Goal: Information Seeking & Learning: Compare options

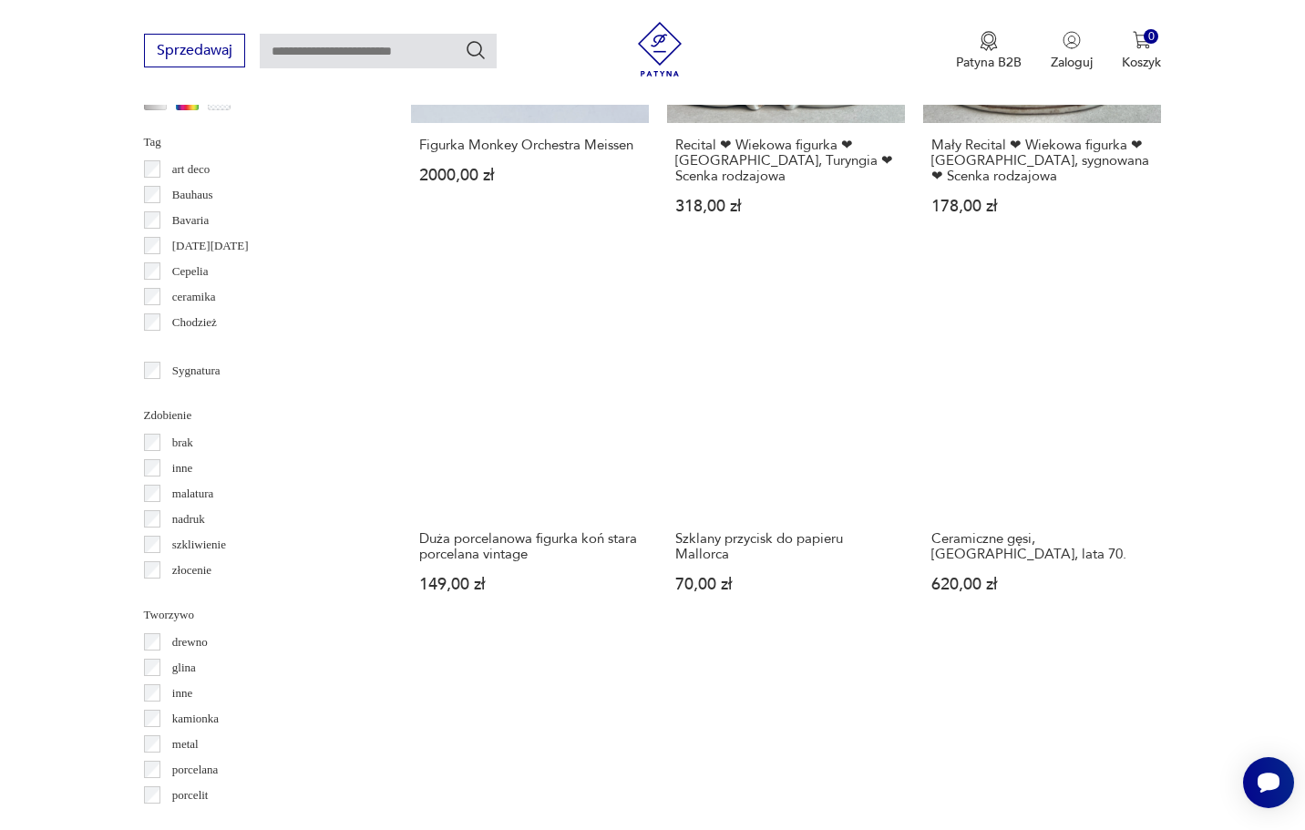
scroll to position [1709, 0]
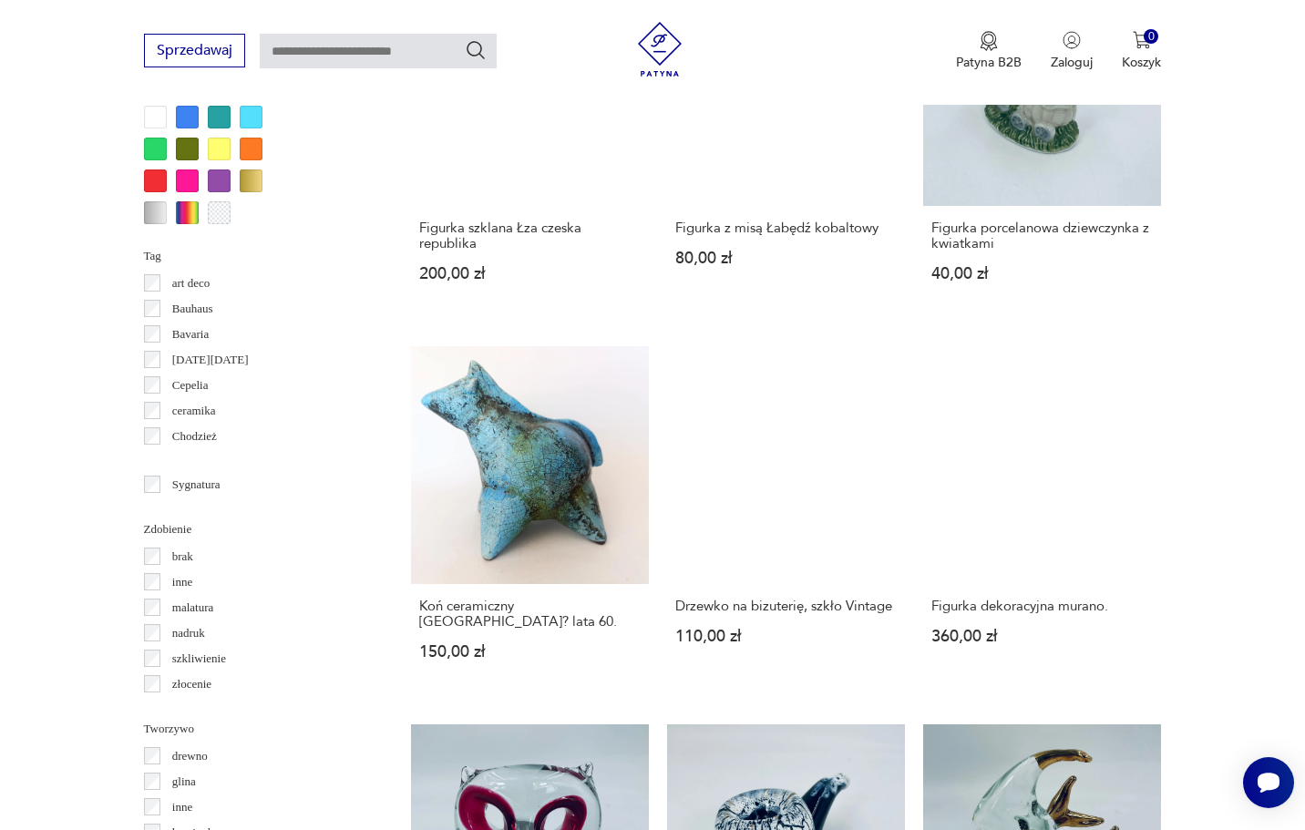
scroll to position [1617, 0]
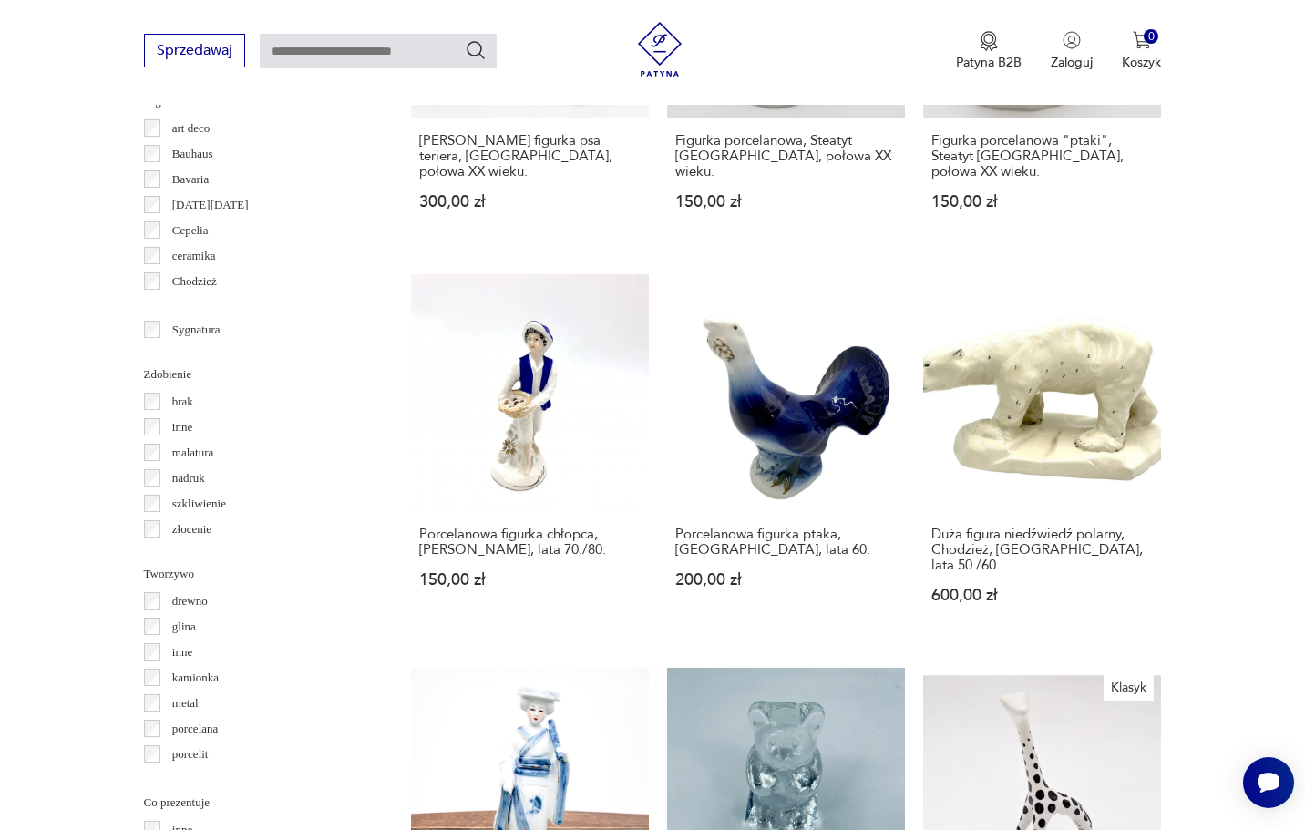
scroll to position [1749, 1]
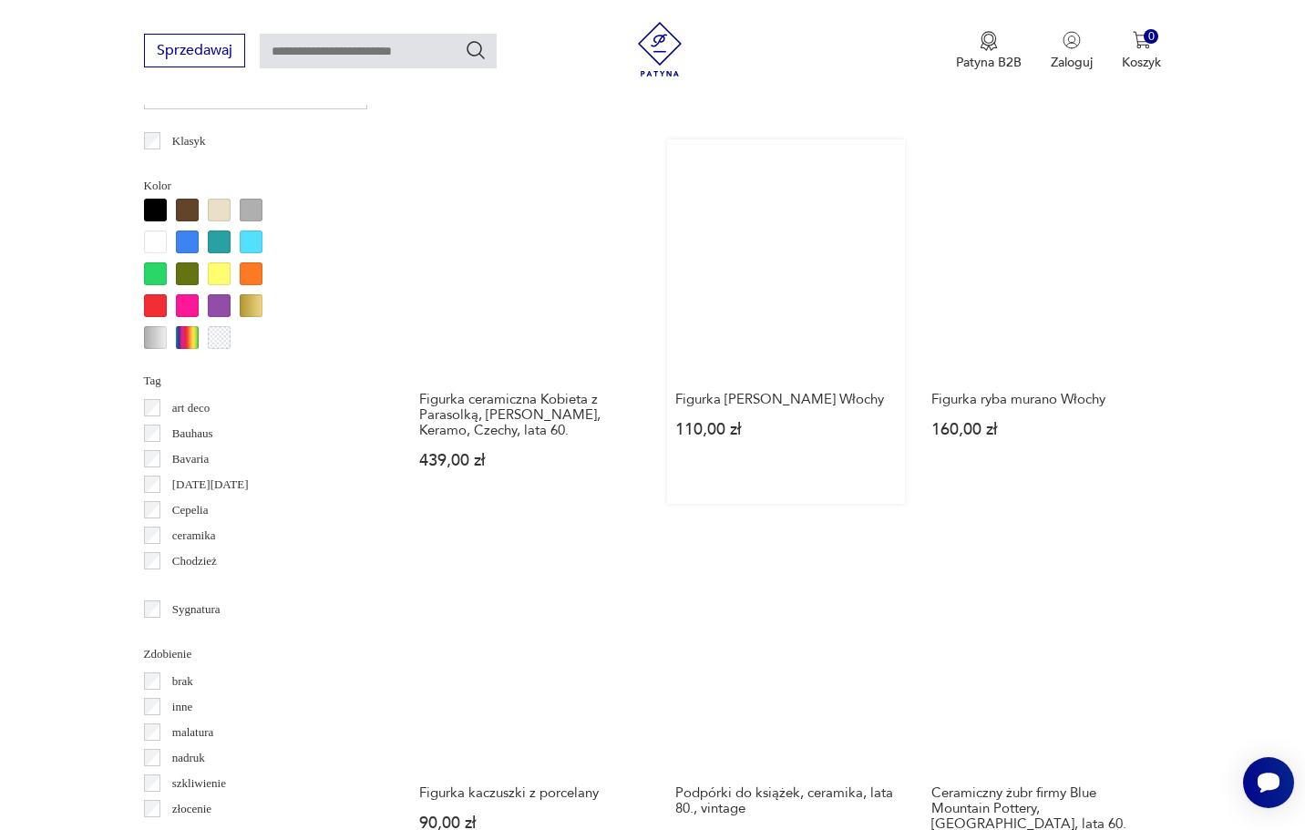
scroll to position [1472, 0]
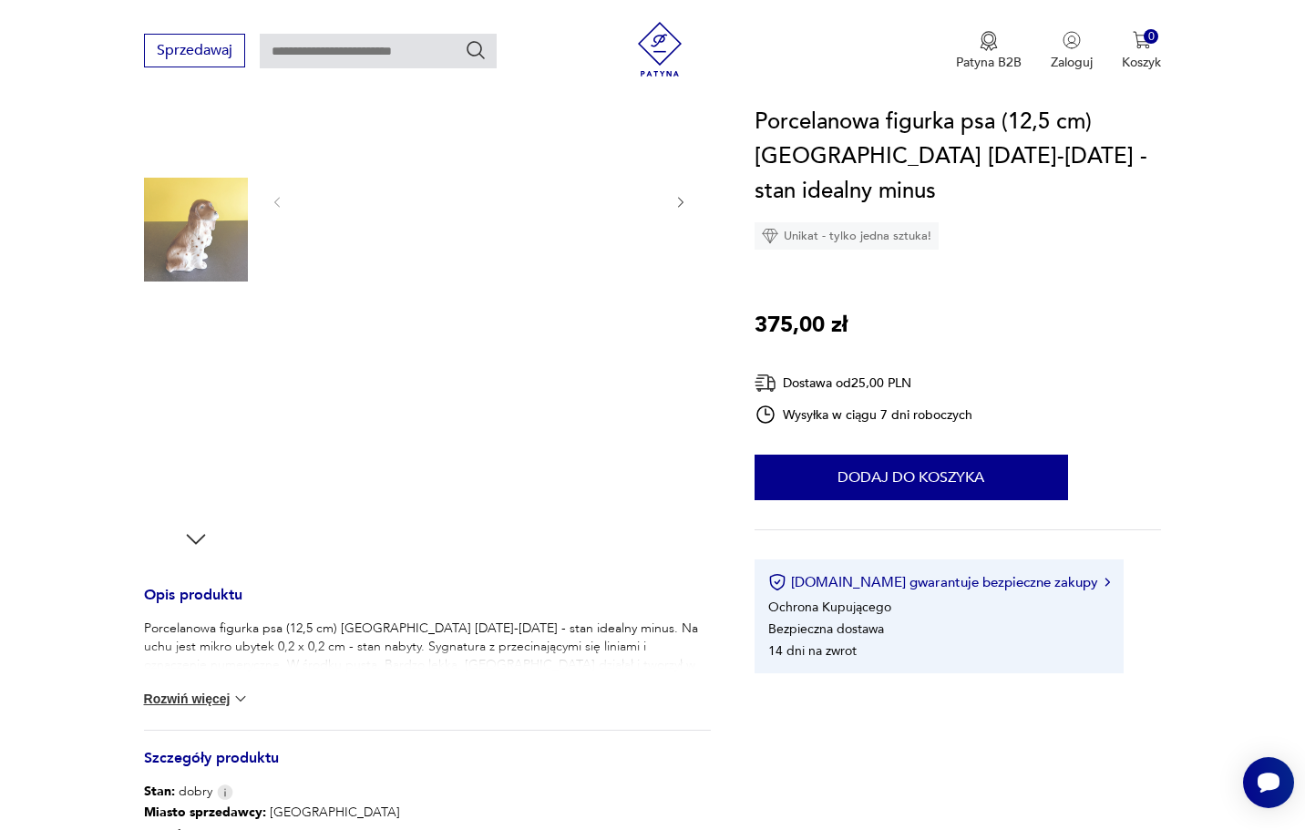
scroll to position [282, 0]
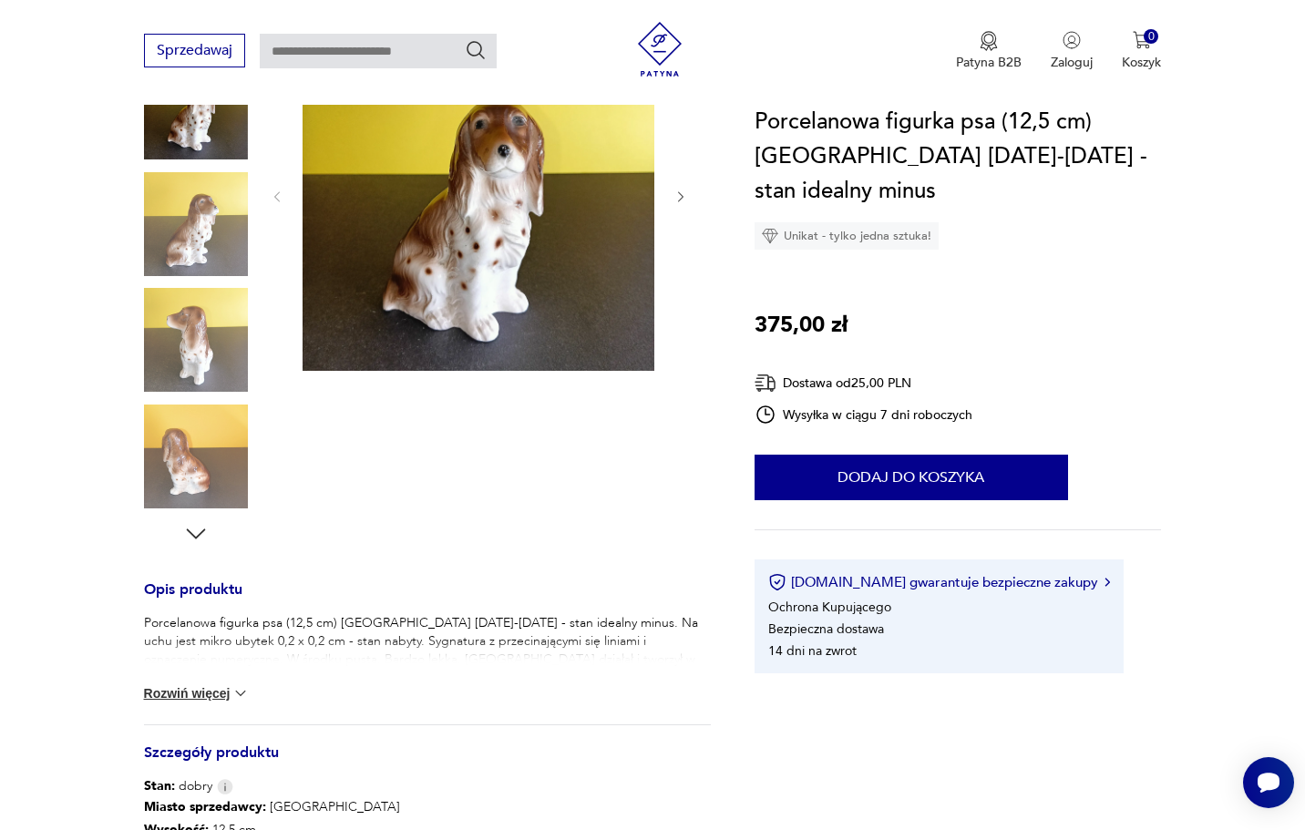
click at [201, 532] on icon "button" at bounding box center [195, 533] width 19 height 10
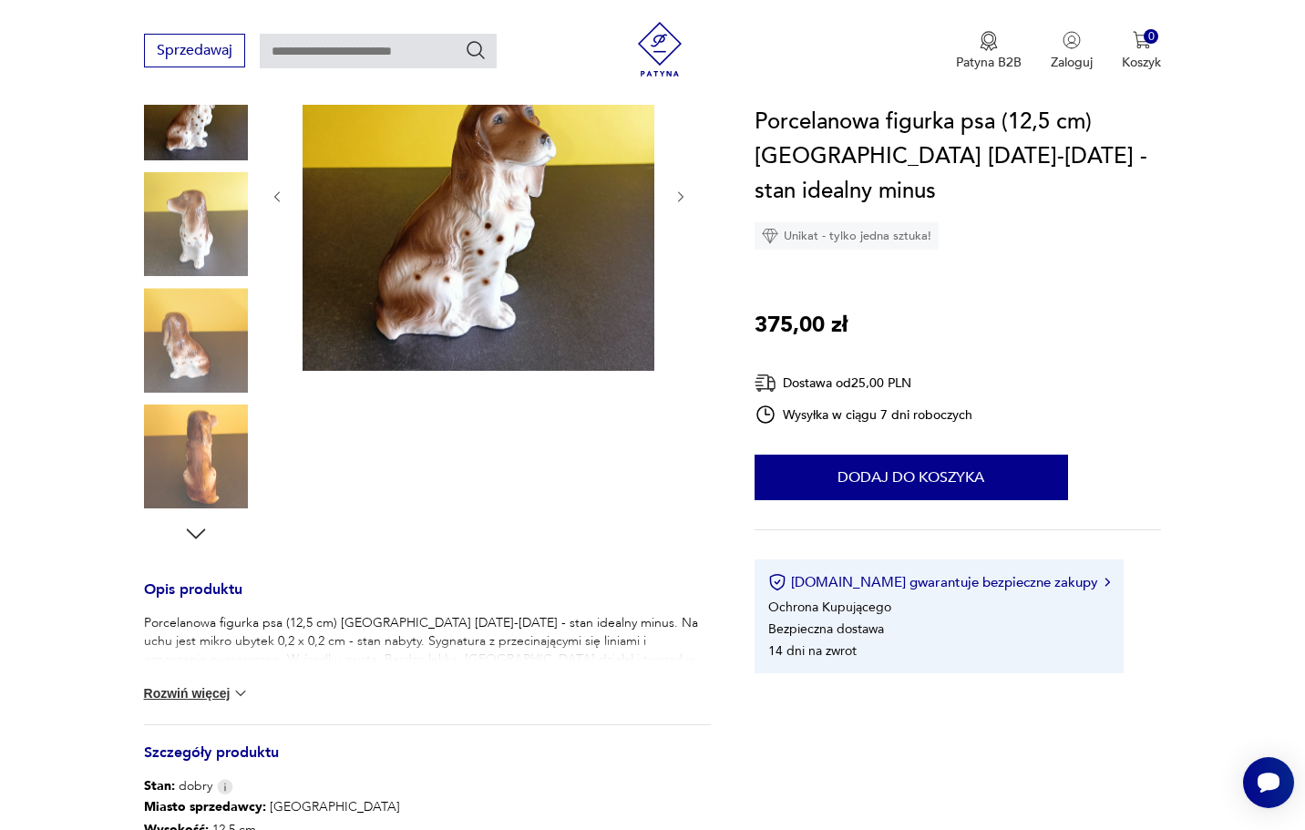
click at [202, 532] on icon "button" at bounding box center [195, 533] width 19 height 10
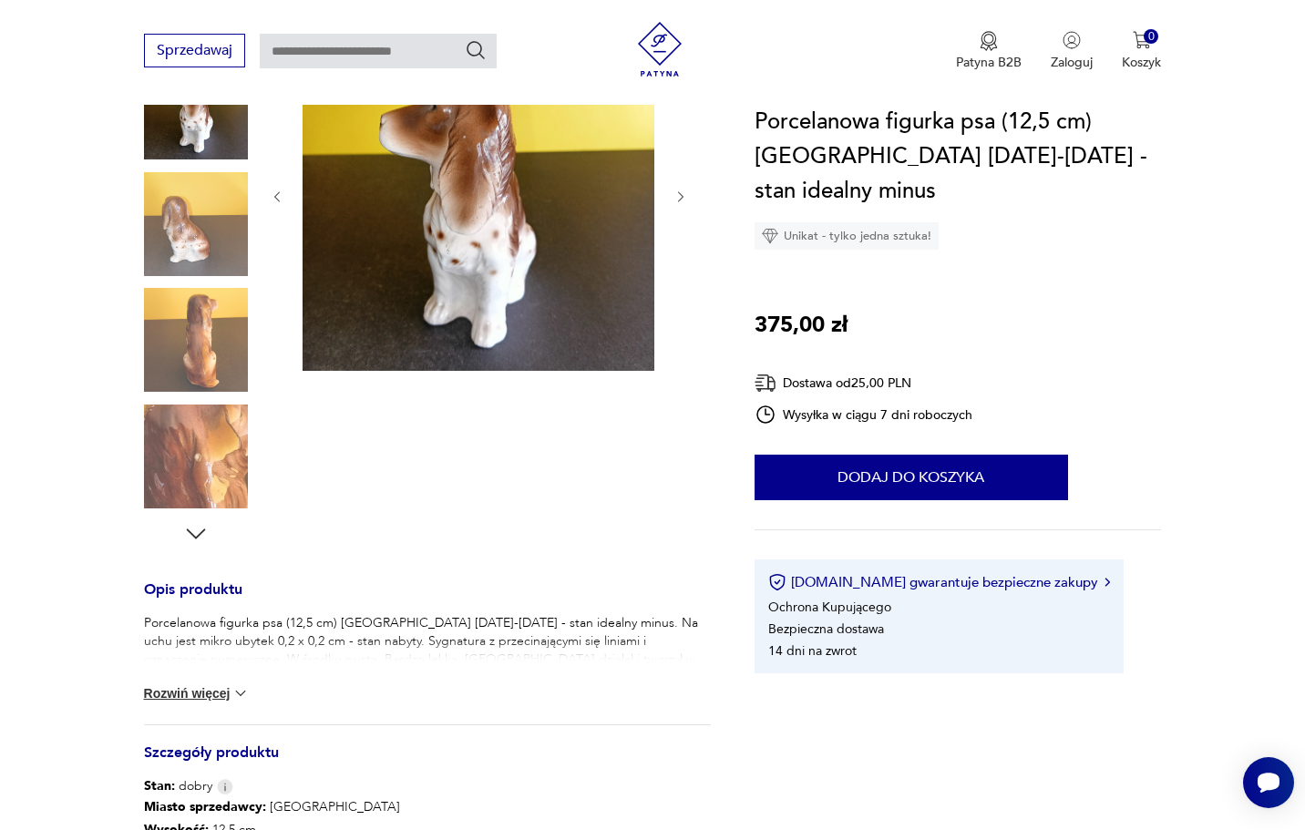
click at [202, 532] on icon "button" at bounding box center [195, 533] width 19 height 10
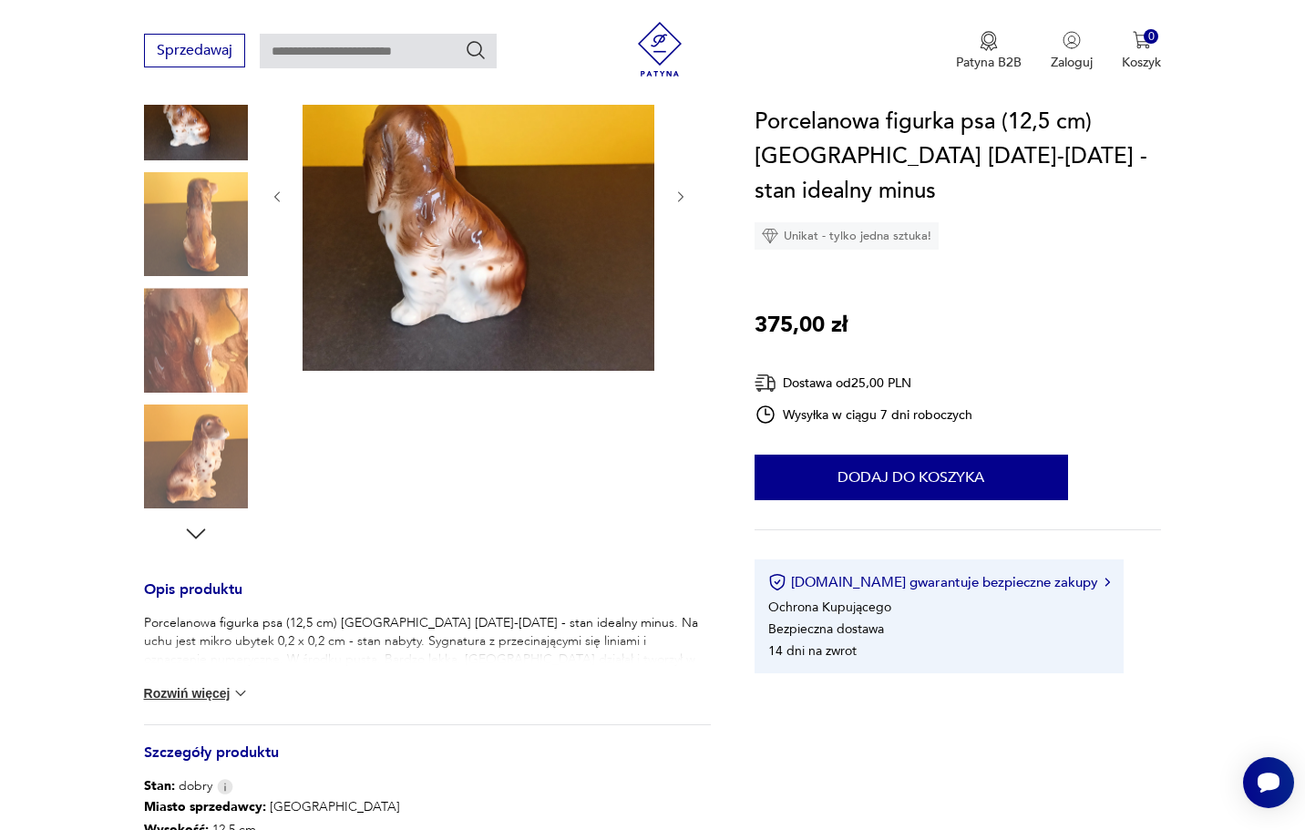
click at [202, 532] on icon "button" at bounding box center [195, 533] width 19 height 10
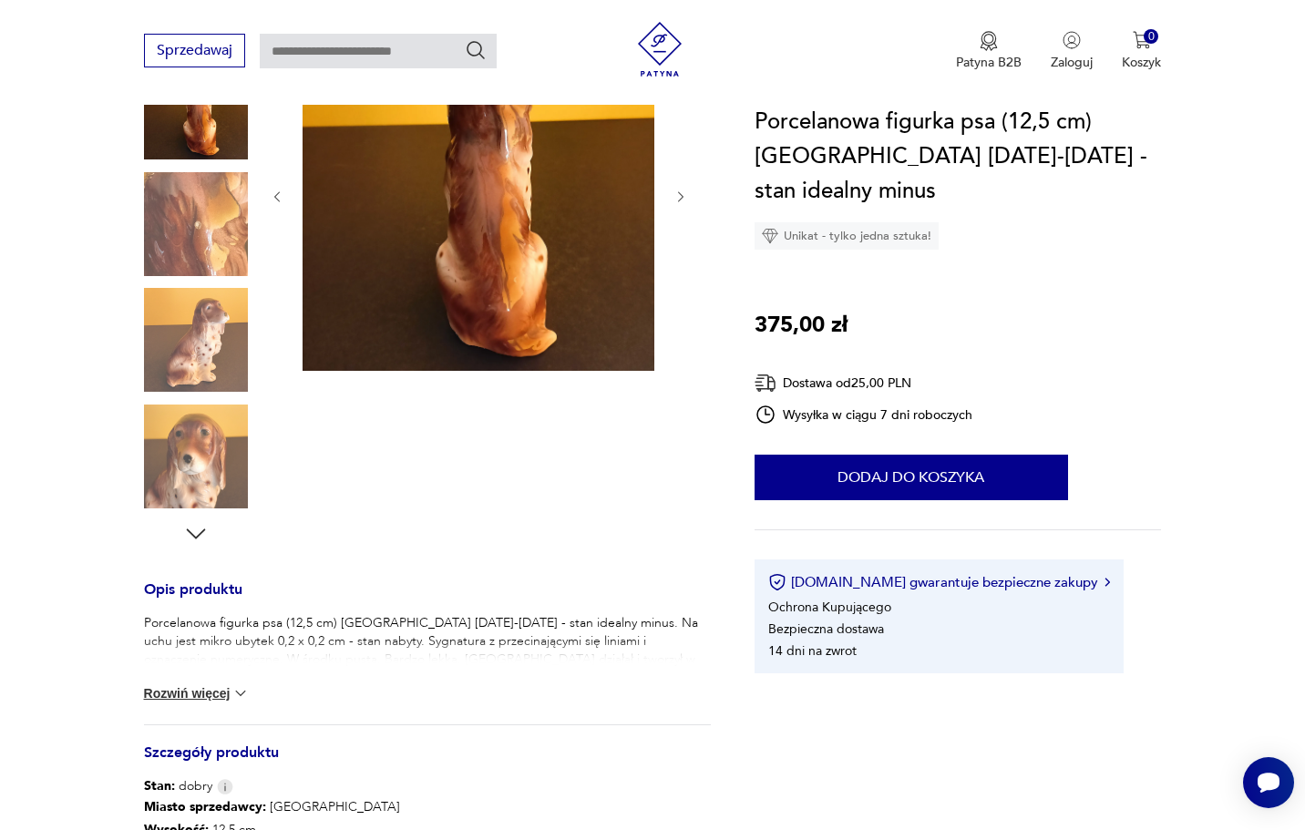
click at [202, 532] on icon "button" at bounding box center [195, 533] width 19 height 10
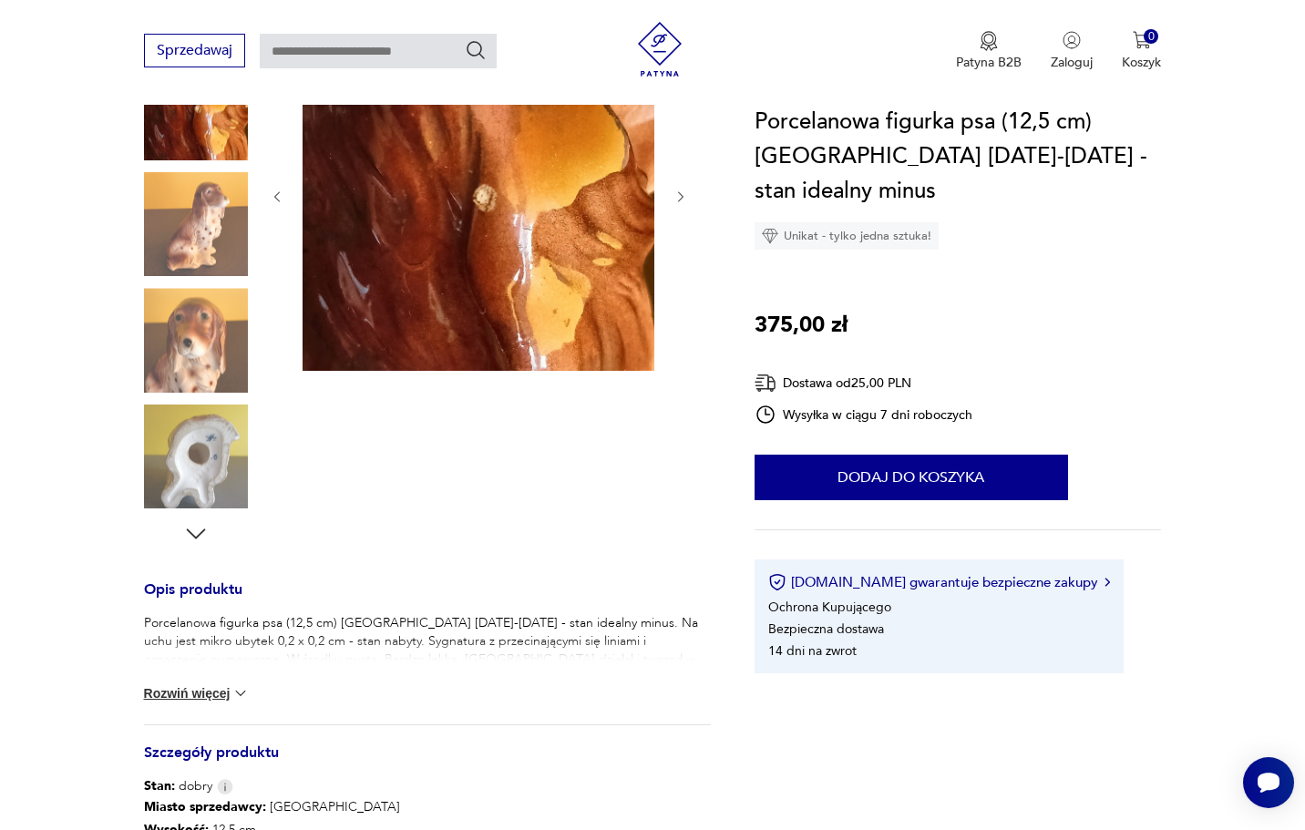
click at [210, 477] on img at bounding box center [196, 457] width 104 height 104
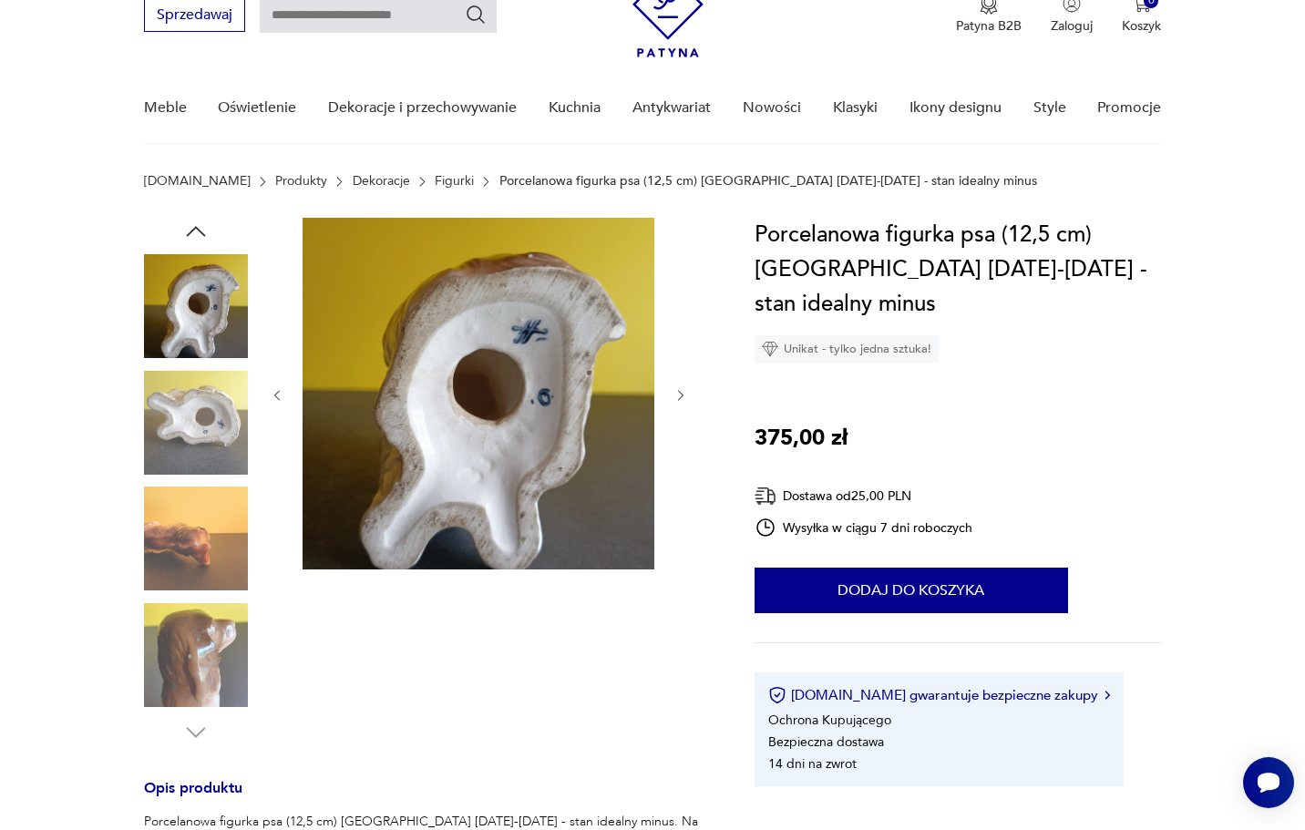
scroll to position [79, 0]
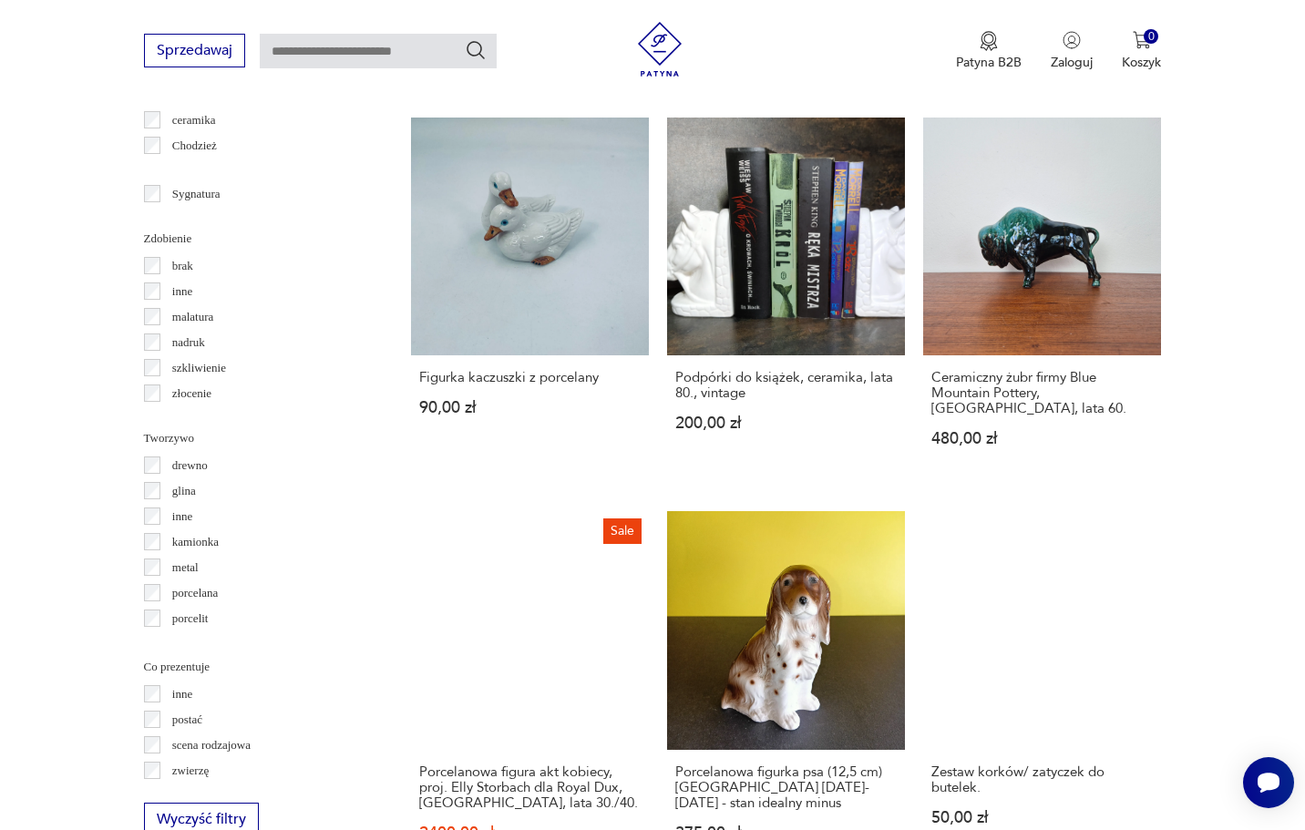
scroll to position [1885, 0]
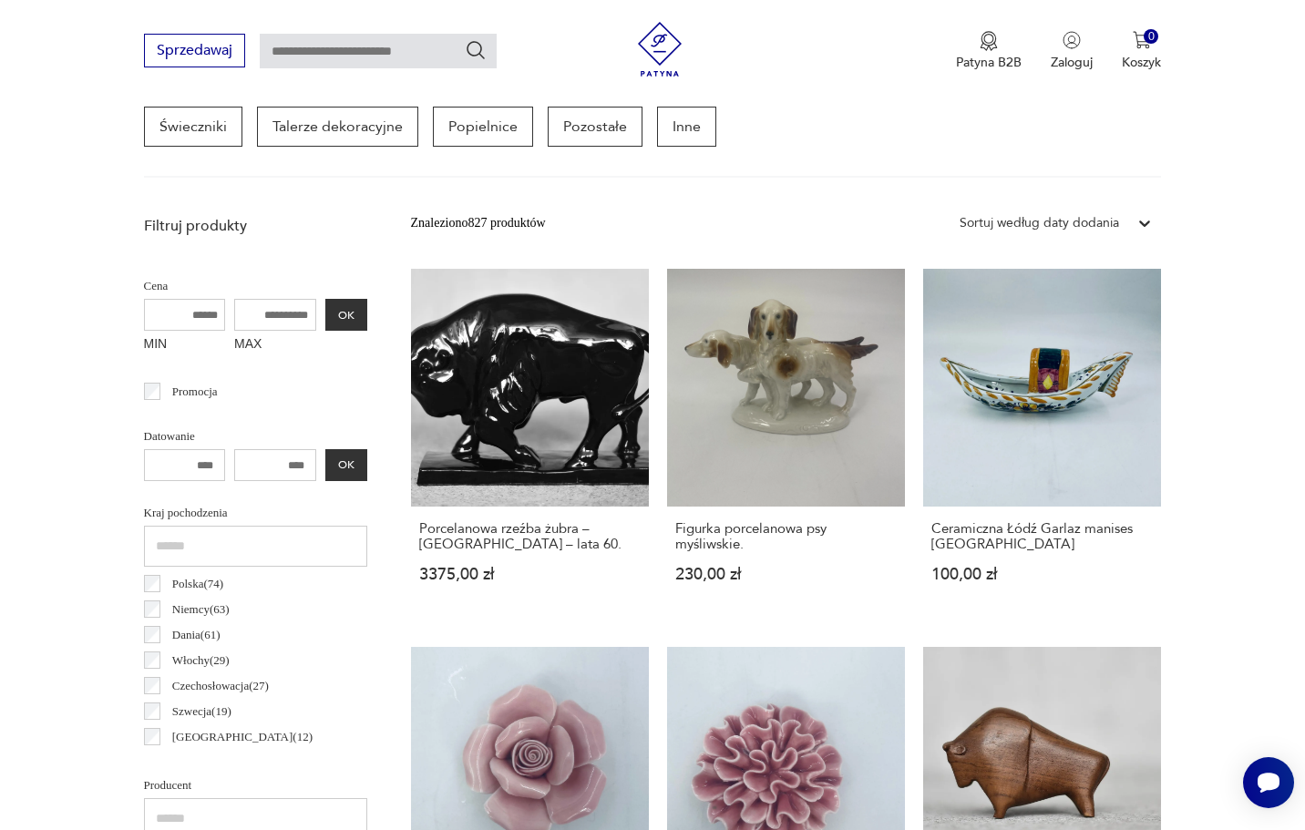
scroll to position [578, 0]
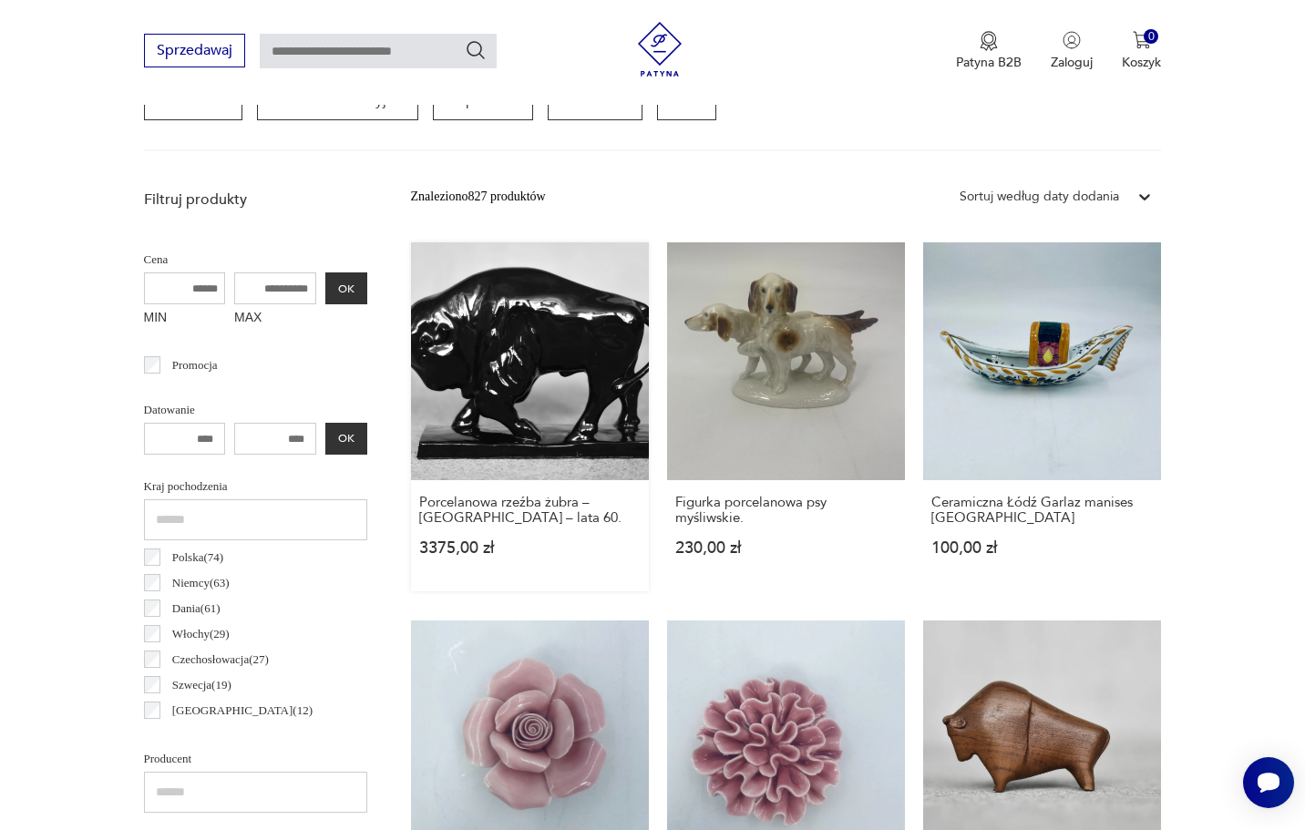
click at [496, 376] on link "Porcelanowa rzeźba żubra – Skandynawia – lata 60. 3375,00 zł" at bounding box center [530, 416] width 238 height 349
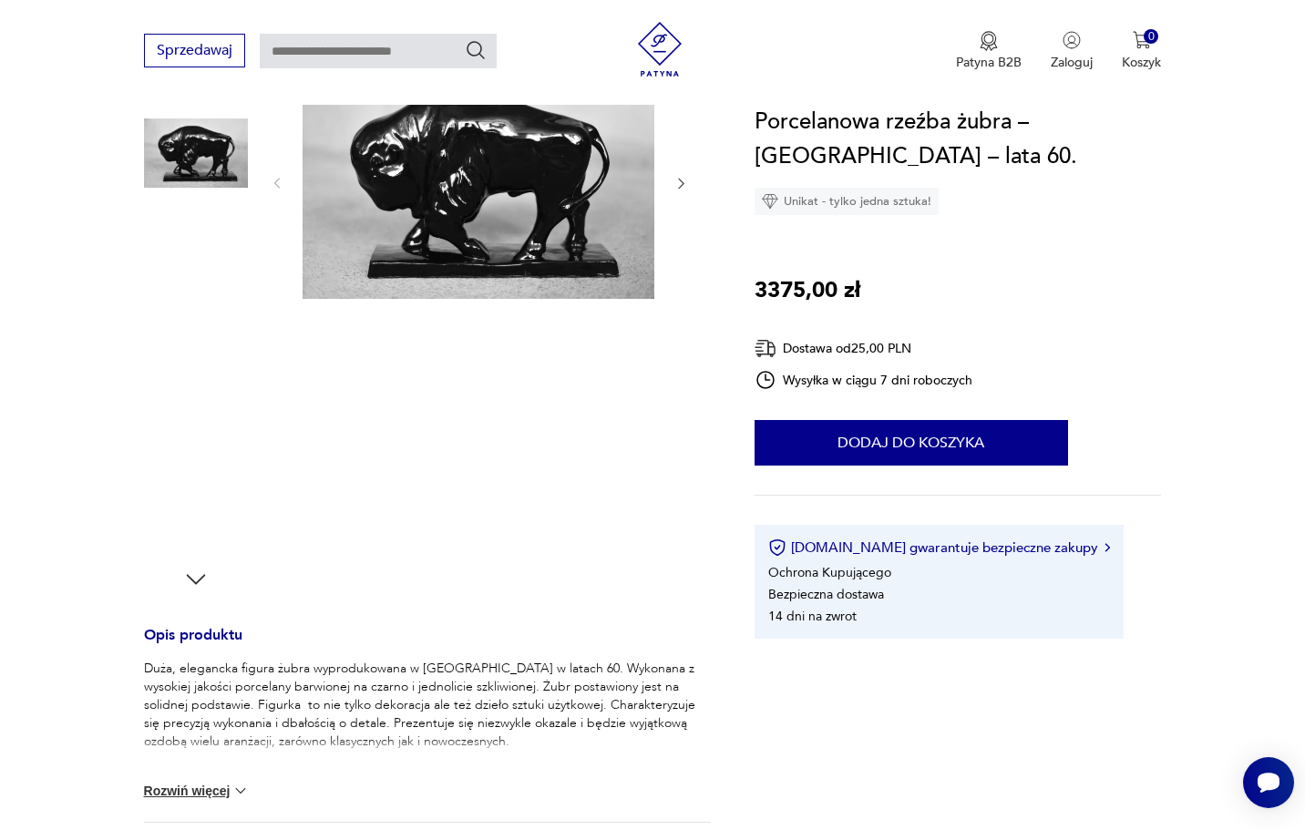
scroll to position [237, 0]
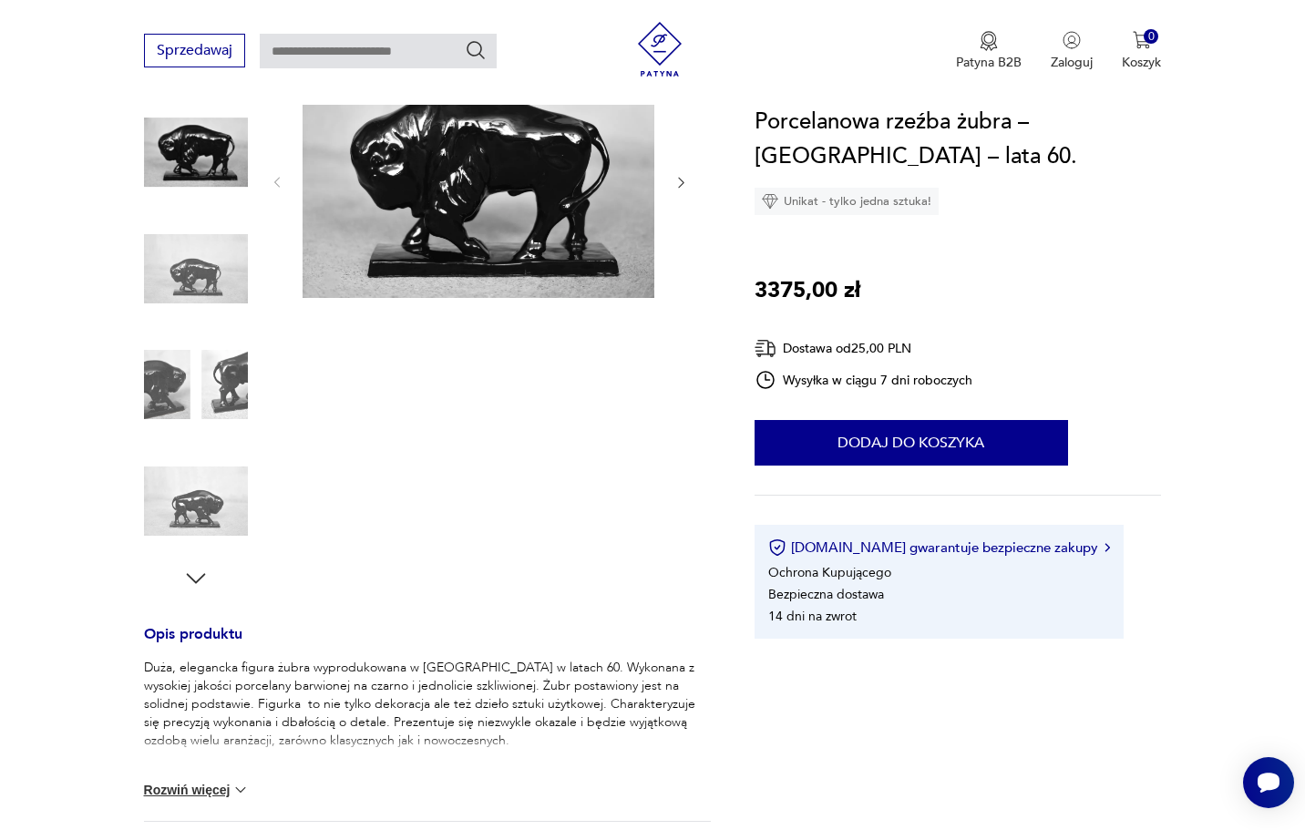
click at [190, 580] on icon "button" at bounding box center [195, 578] width 27 height 27
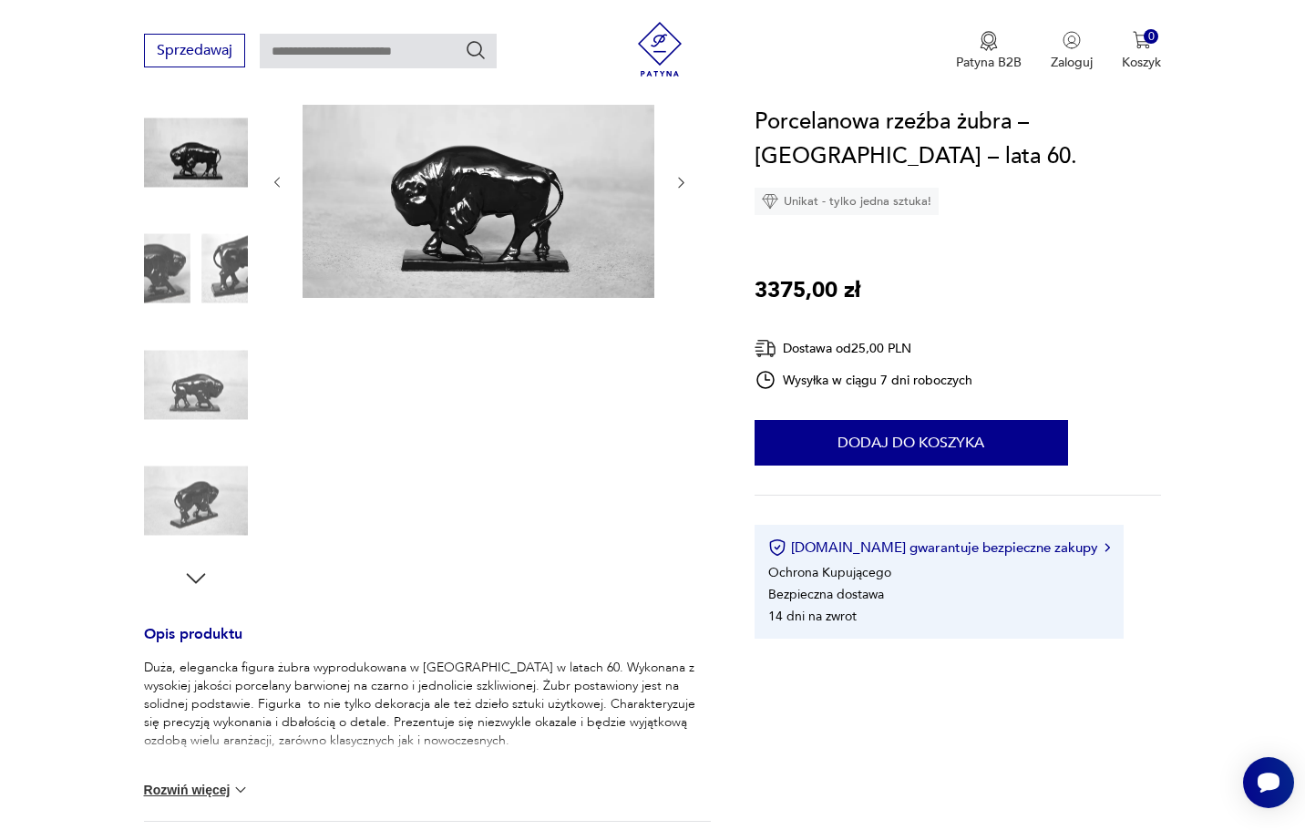
click at [190, 580] on icon "button" at bounding box center [195, 578] width 27 height 27
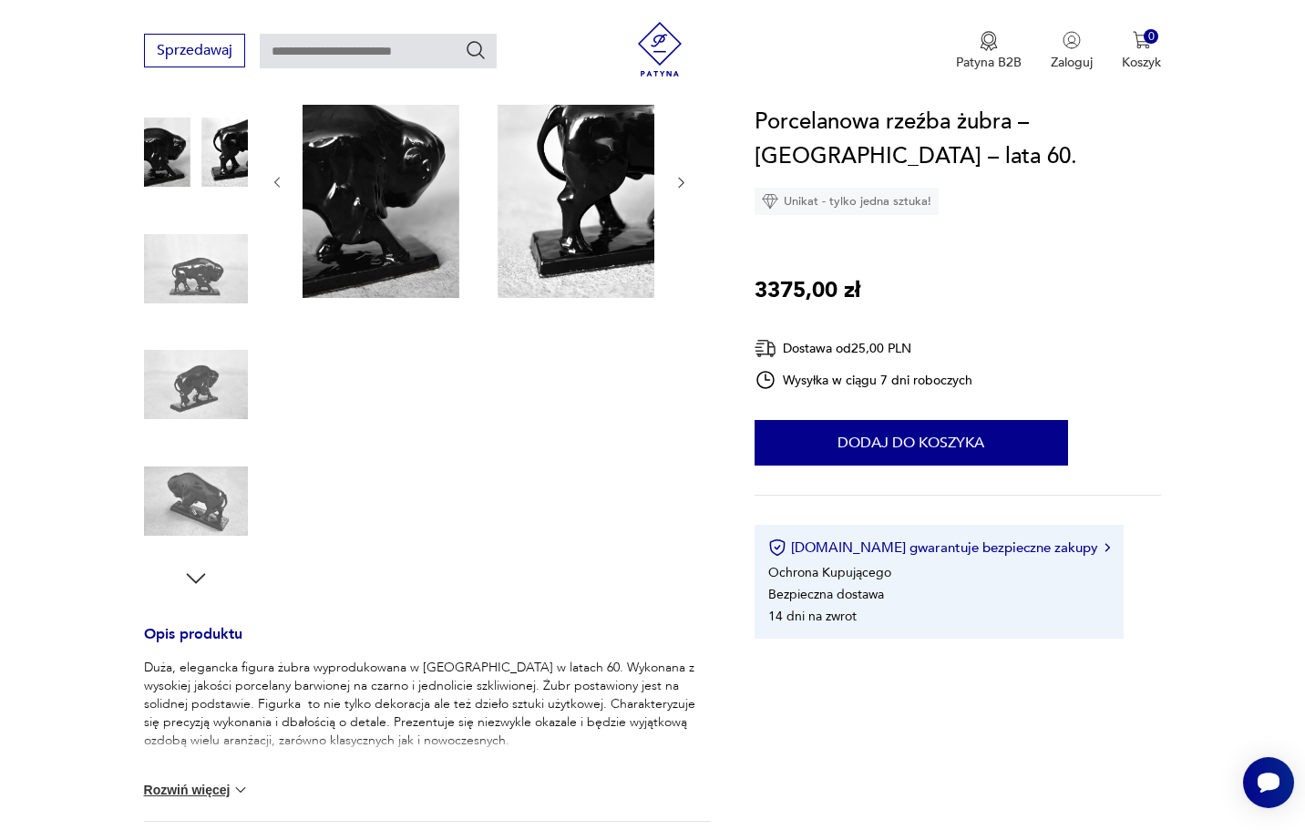
click at [190, 580] on icon "button" at bounding box center [195, 578] width 27 height 27
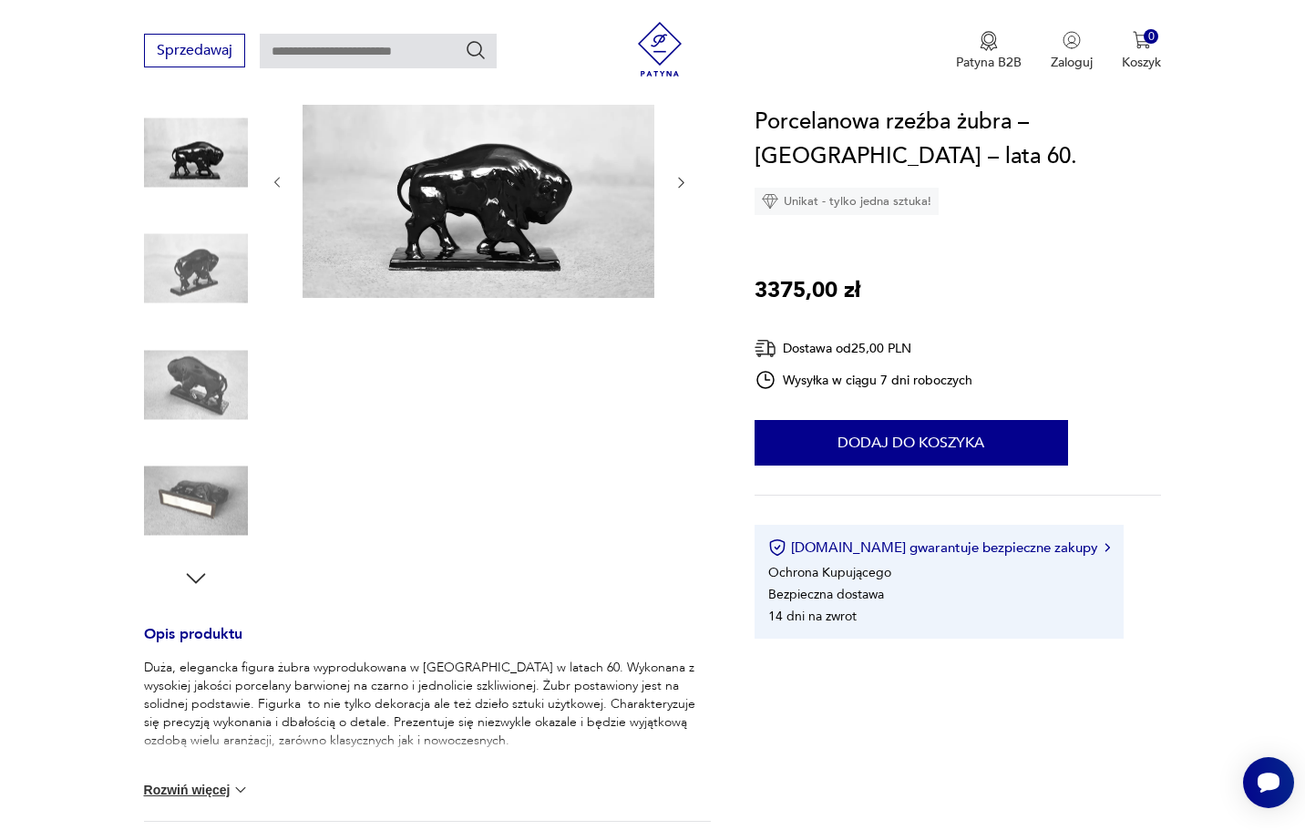
click at [201, 499] on img at bounding box center [196, 501] width 104 height 104
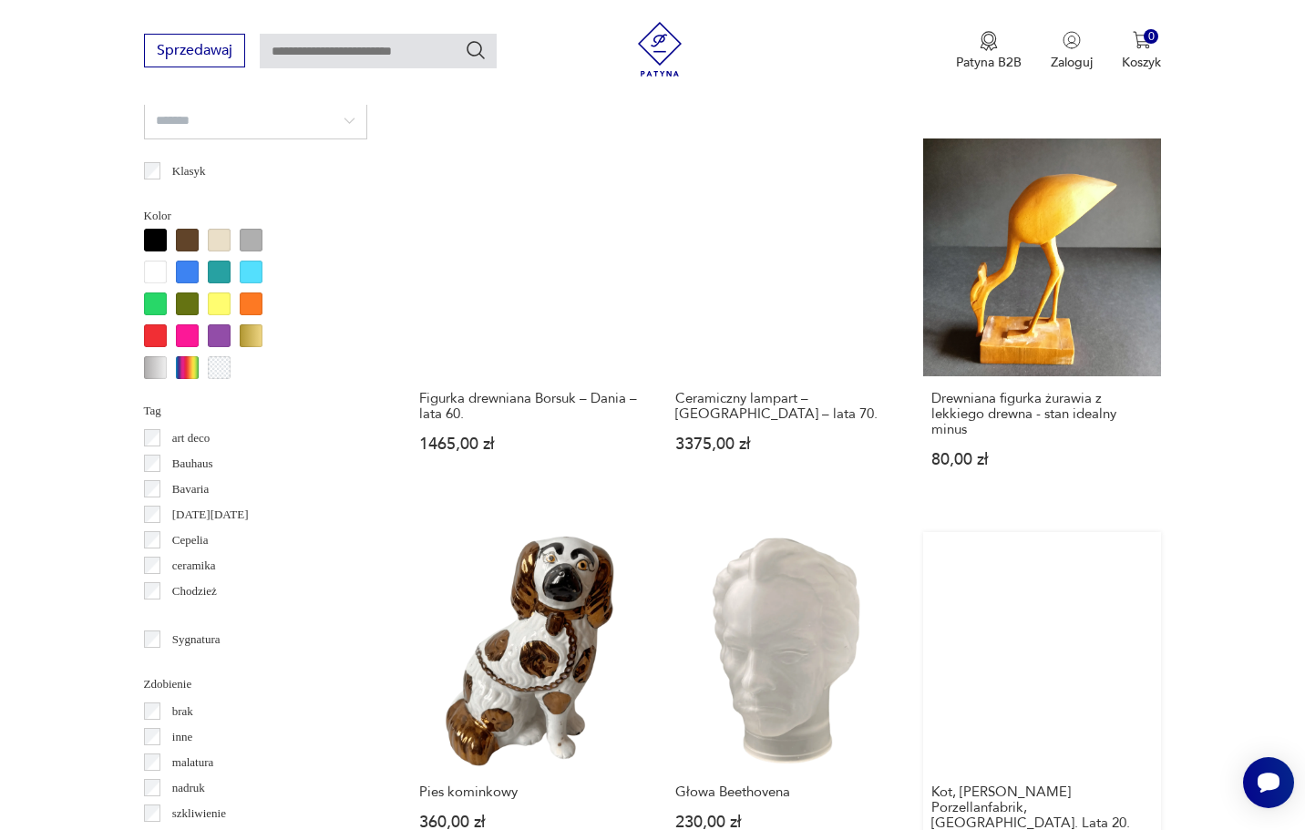
scroll to position [1444, 0]
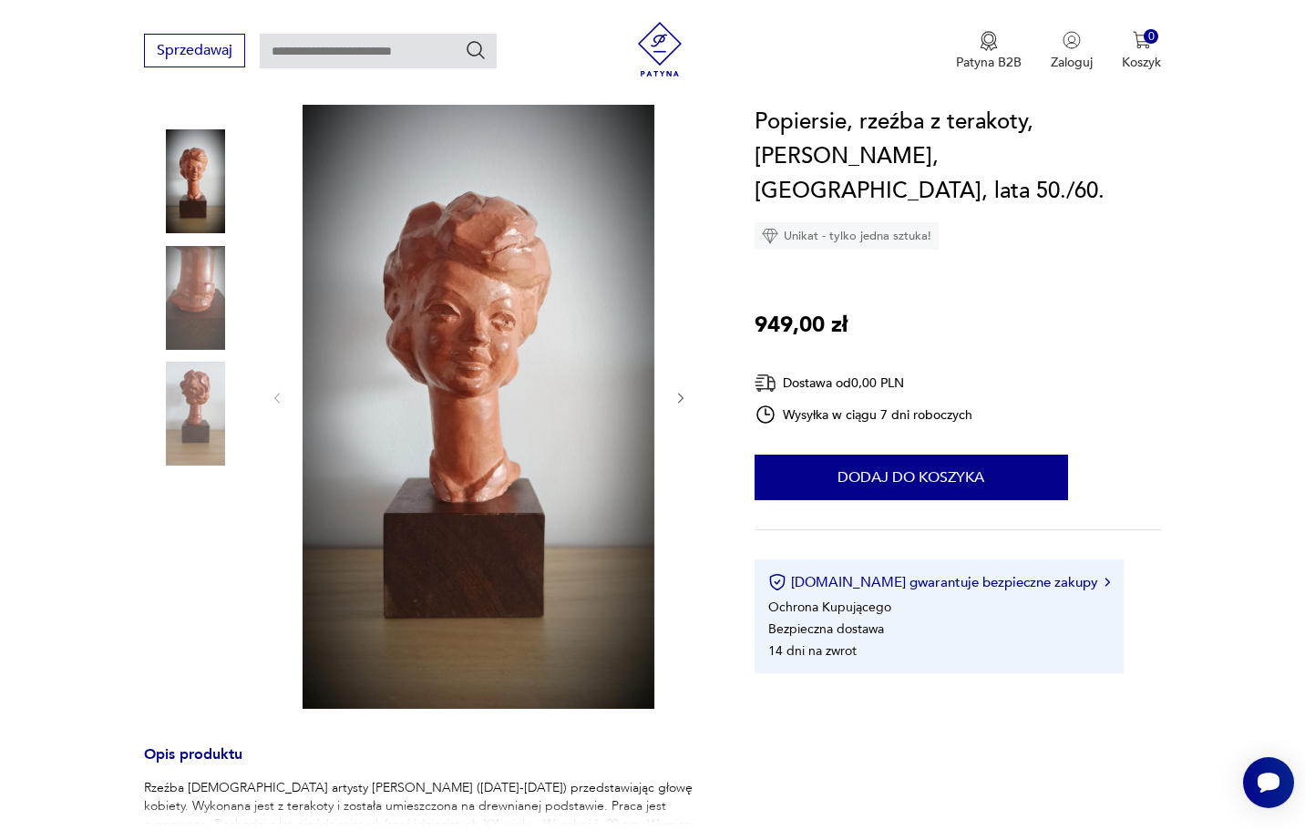
scroll to position [208, 0]
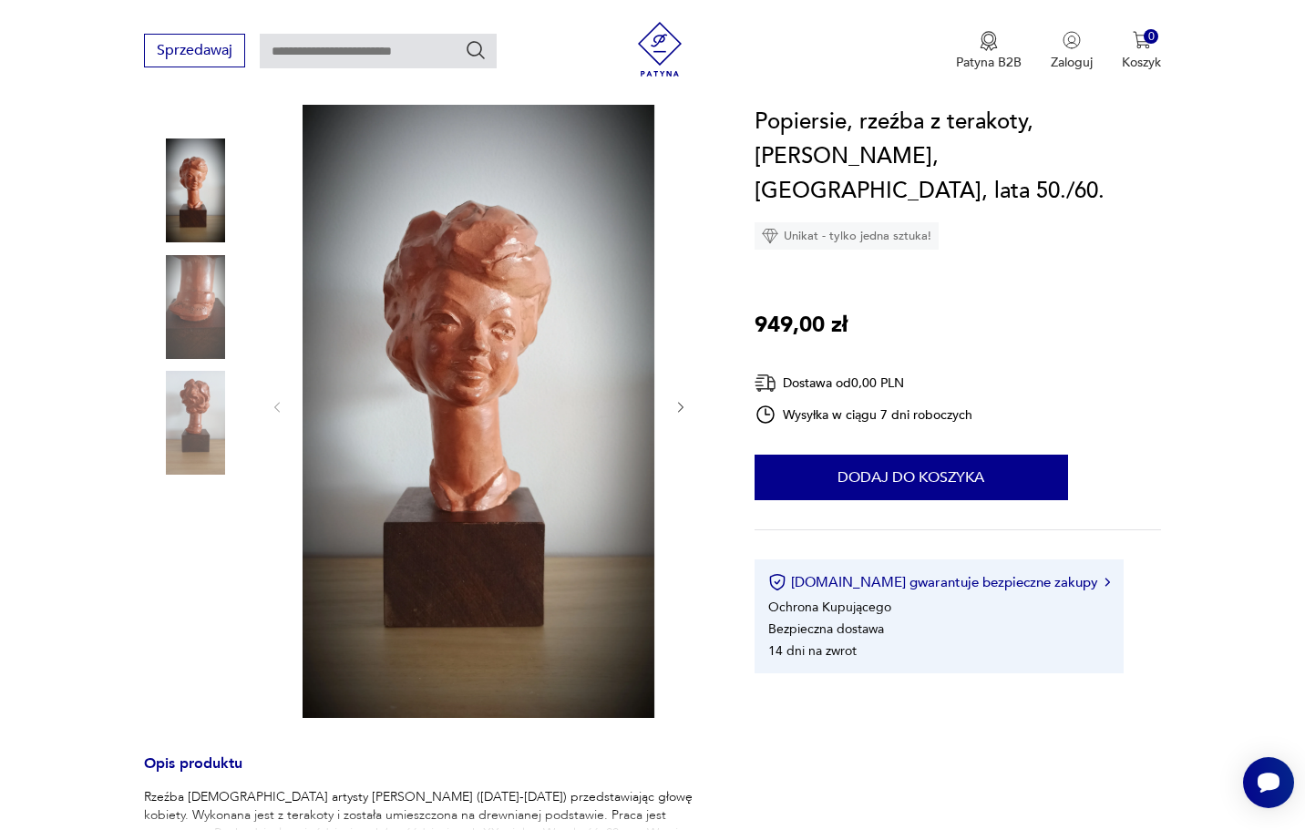
click at [679, 408] on icon "button" at bounding box center [680, 407] width 15 height 15
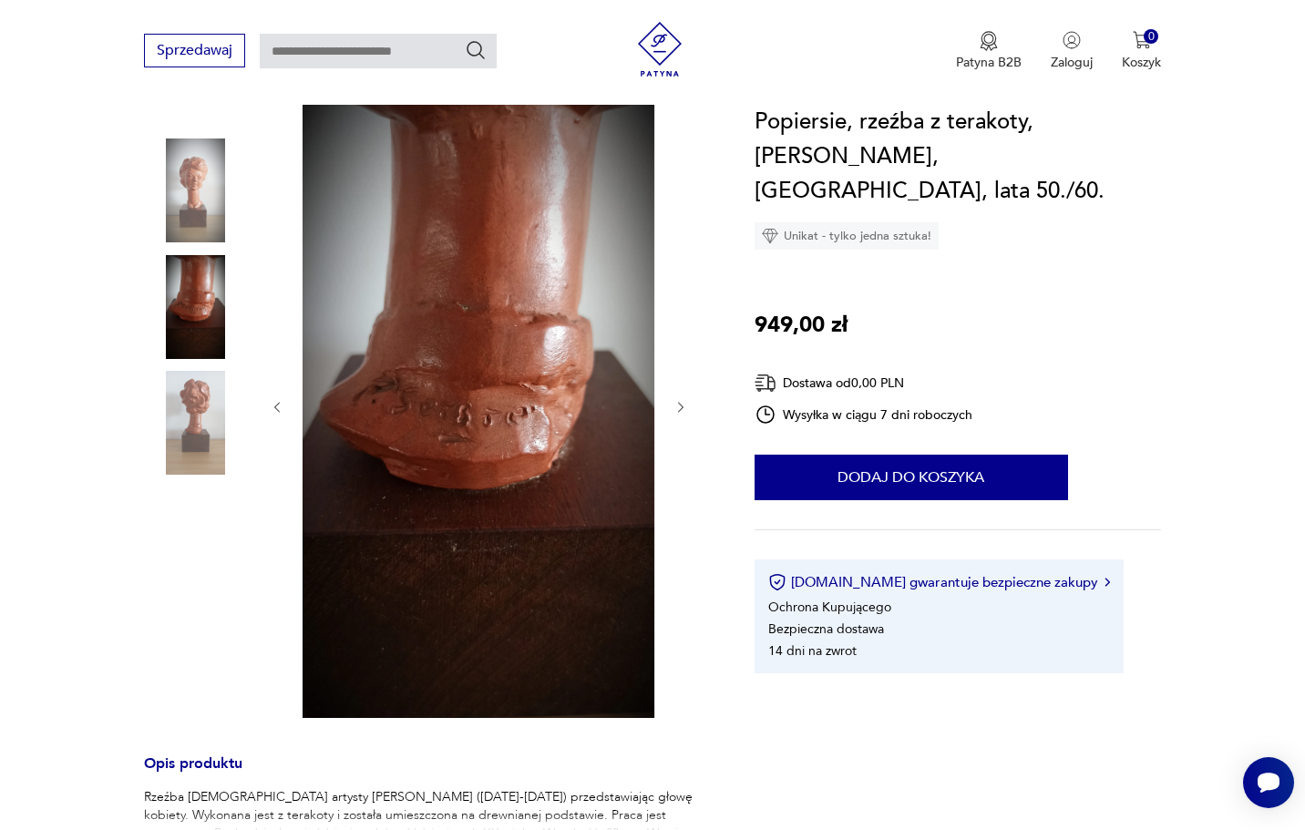
click at [679, 408] on icon "button" at bounding box center [680, 407] width 15 height 15
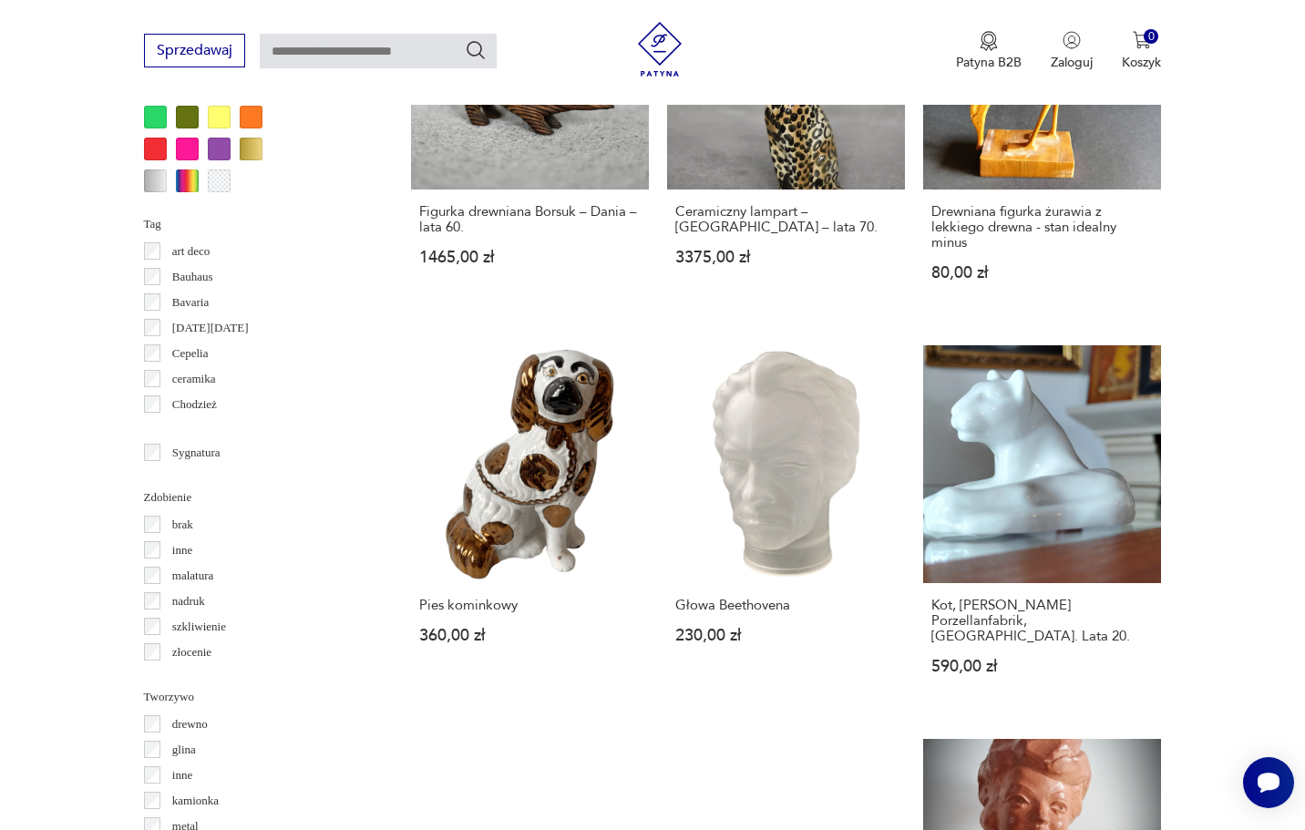
scroll to position [1626, 0]
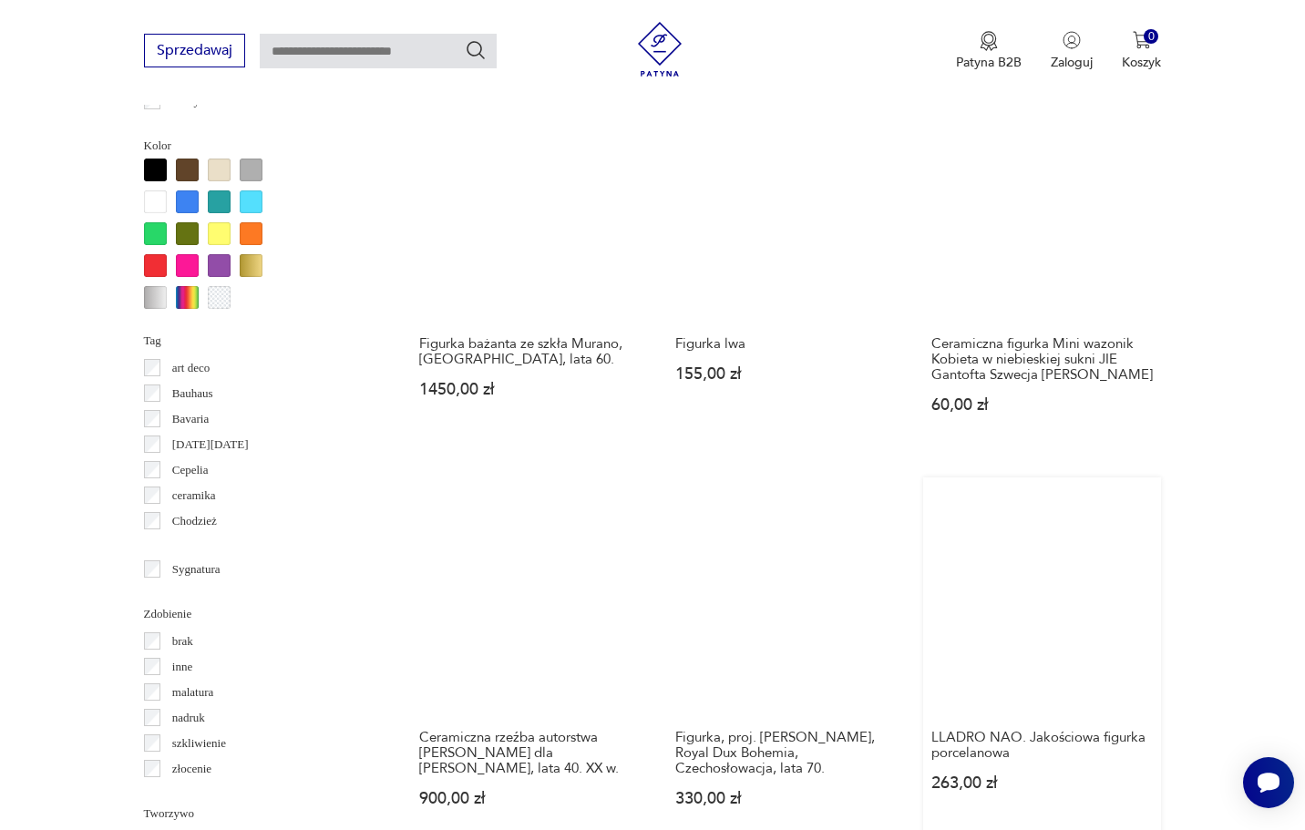
scroll to position [1510, 0]
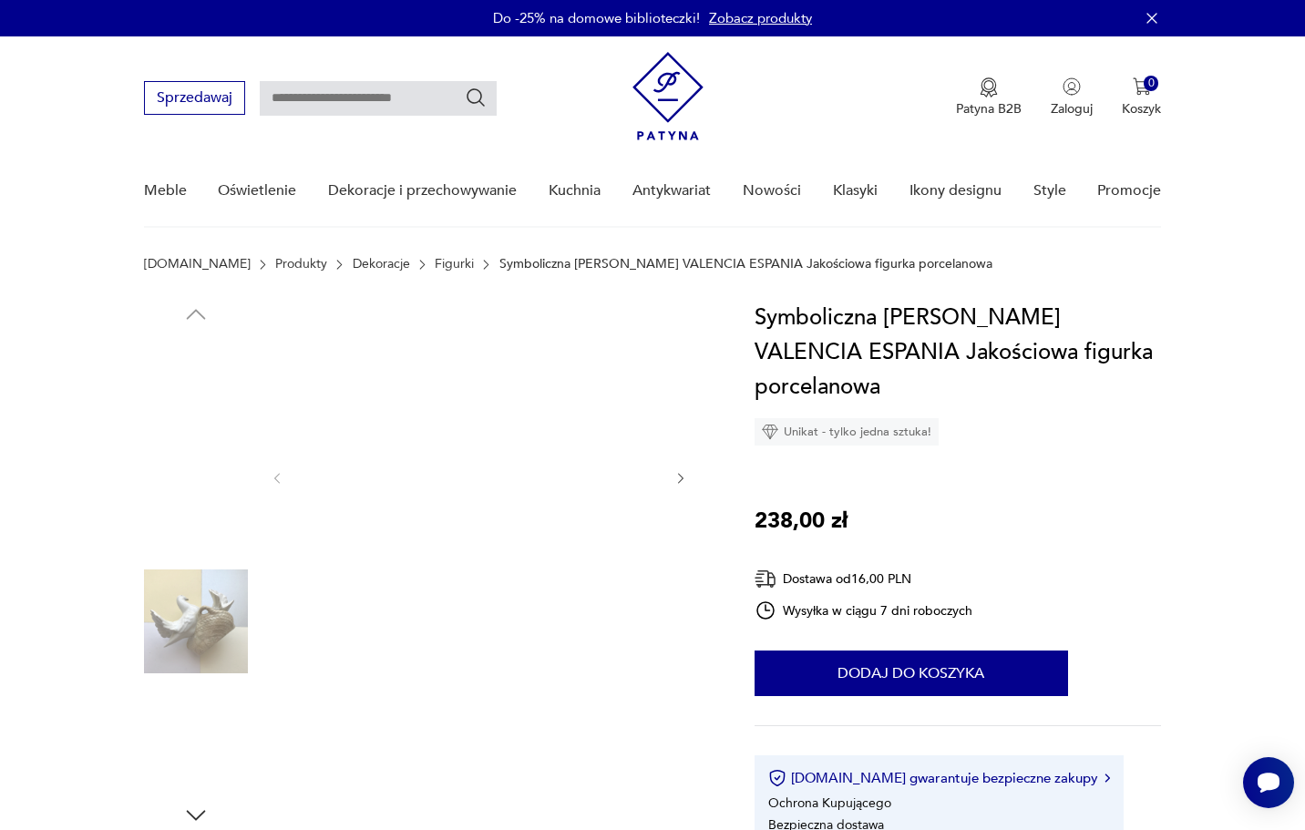
click at [200, 527] on img at bounding box center [196, 506] width 104 height 104
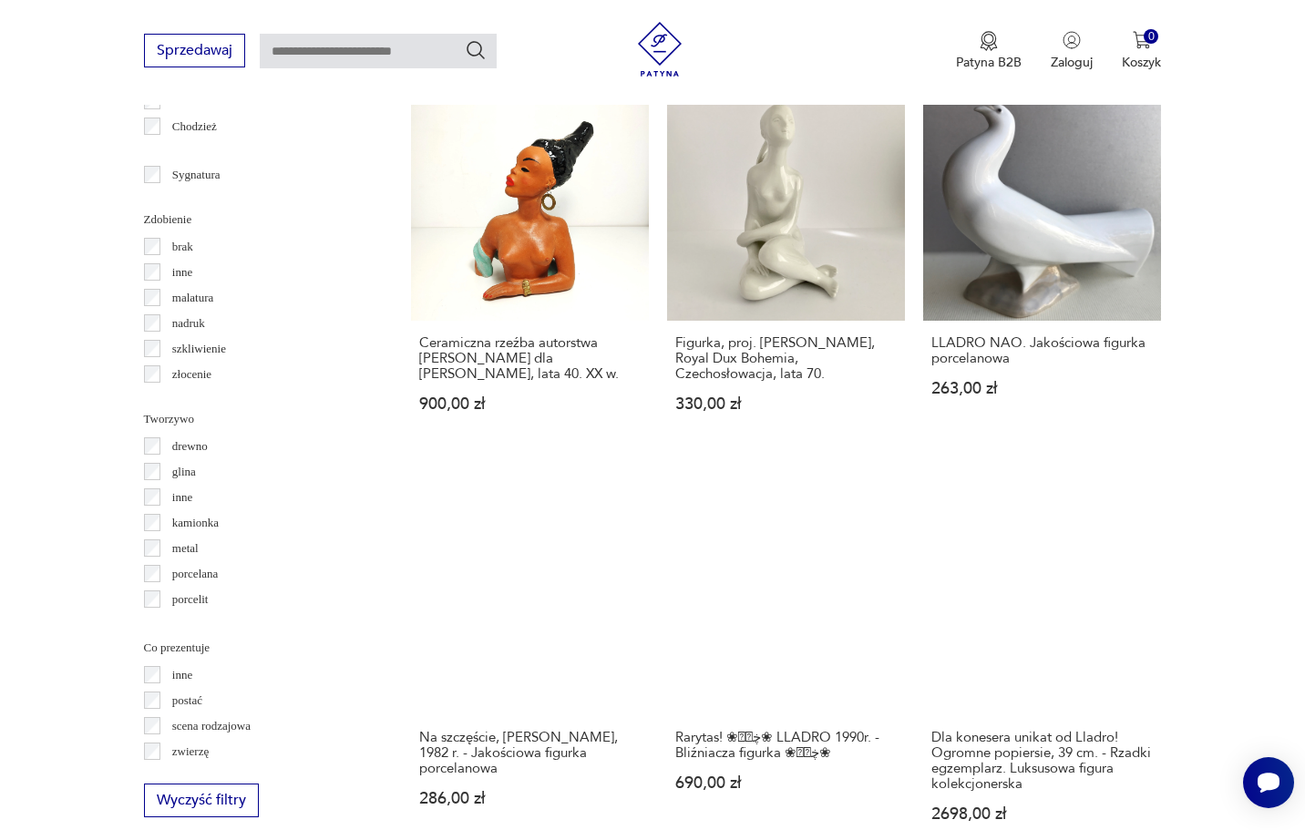
scroll to position [1906, 0]
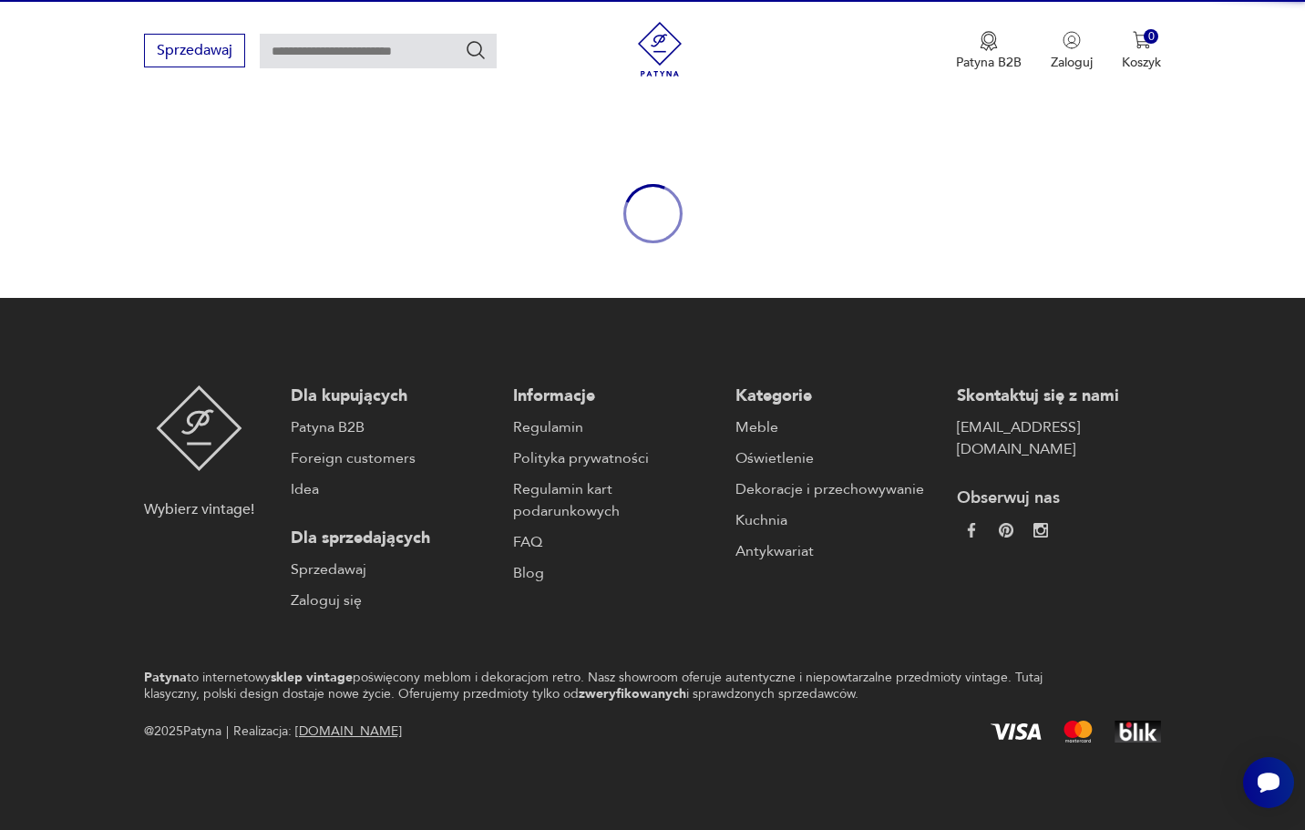
scroll to position [127, 0]
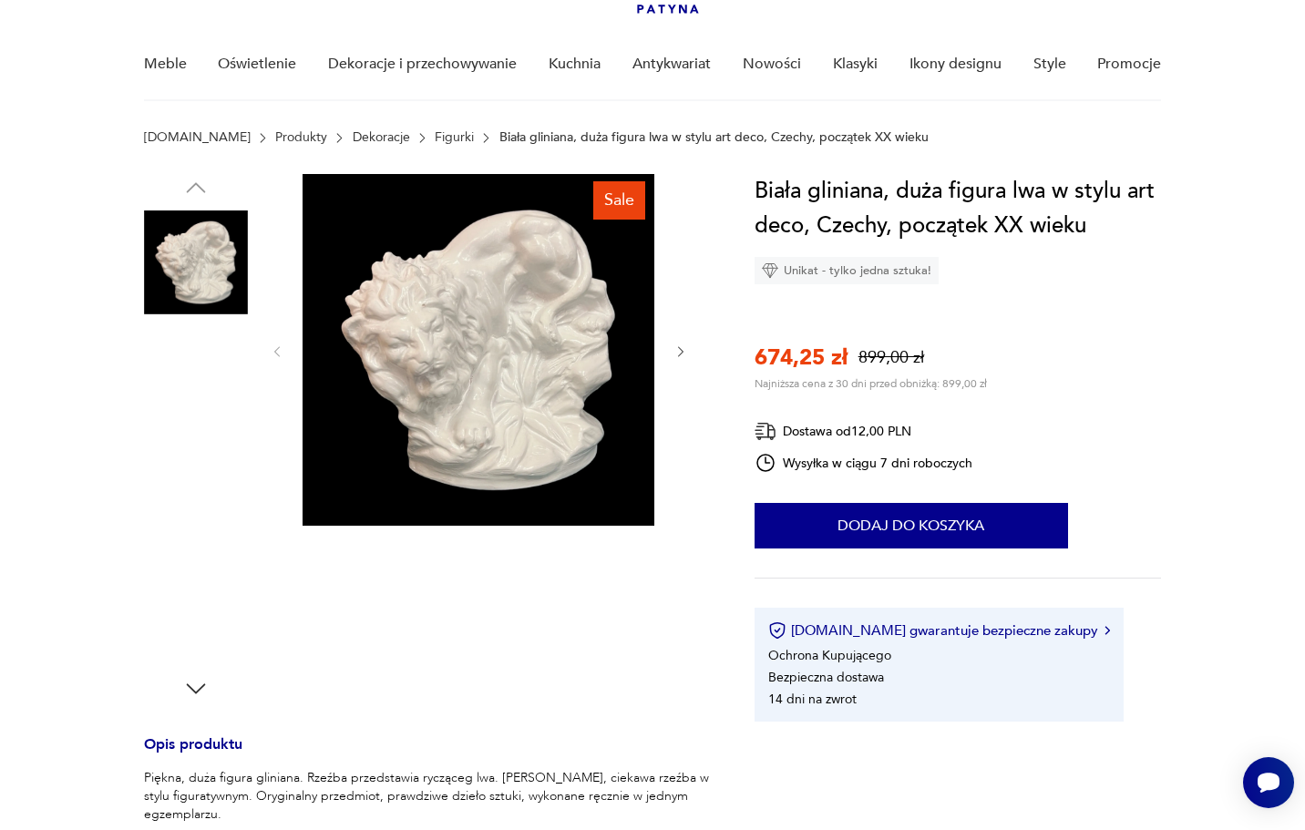
click at [197, 391] on img at bounding box center [196, 379] width 104 height 104
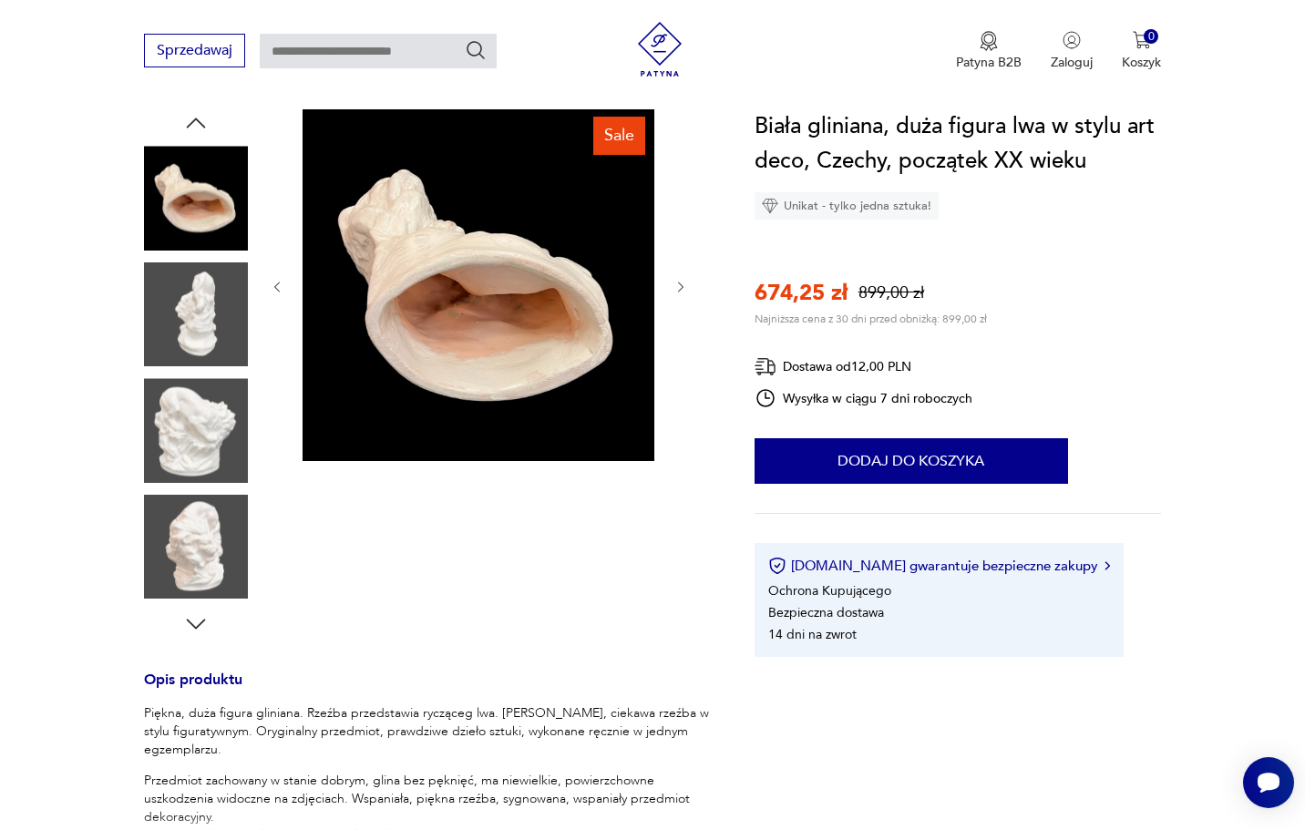
scroll to position [196, 0]
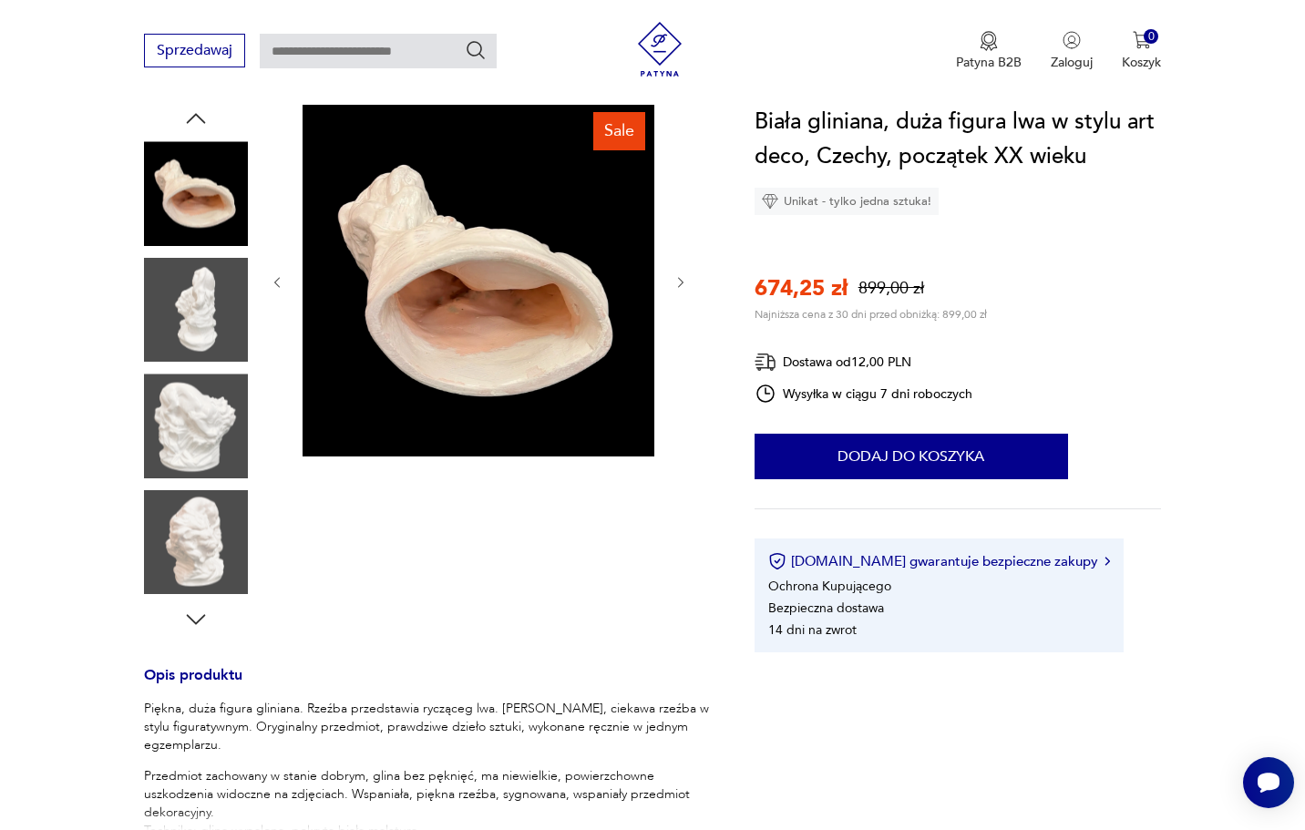
click at [194, 439] on img at bounding box center [196, 426] width 104 height 104
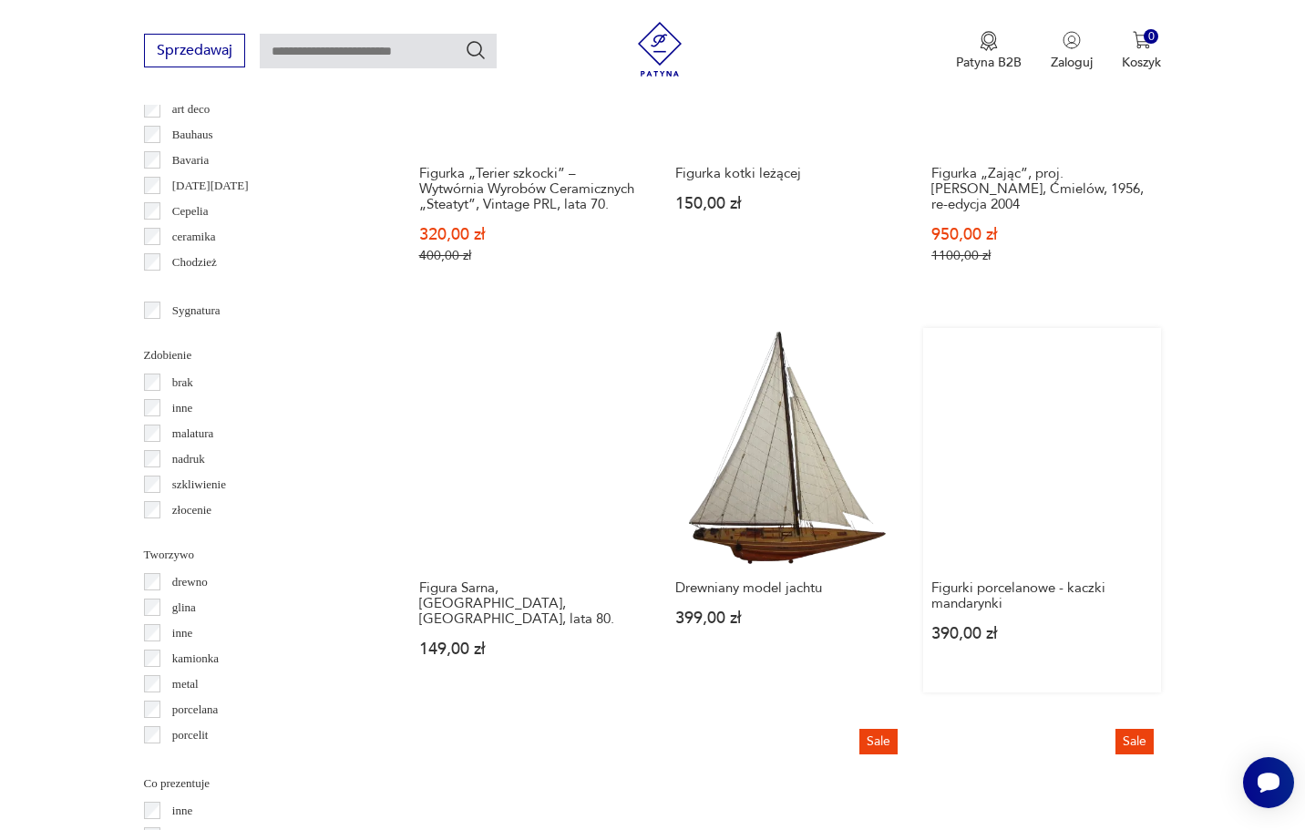
scroll to position [1769, 0]
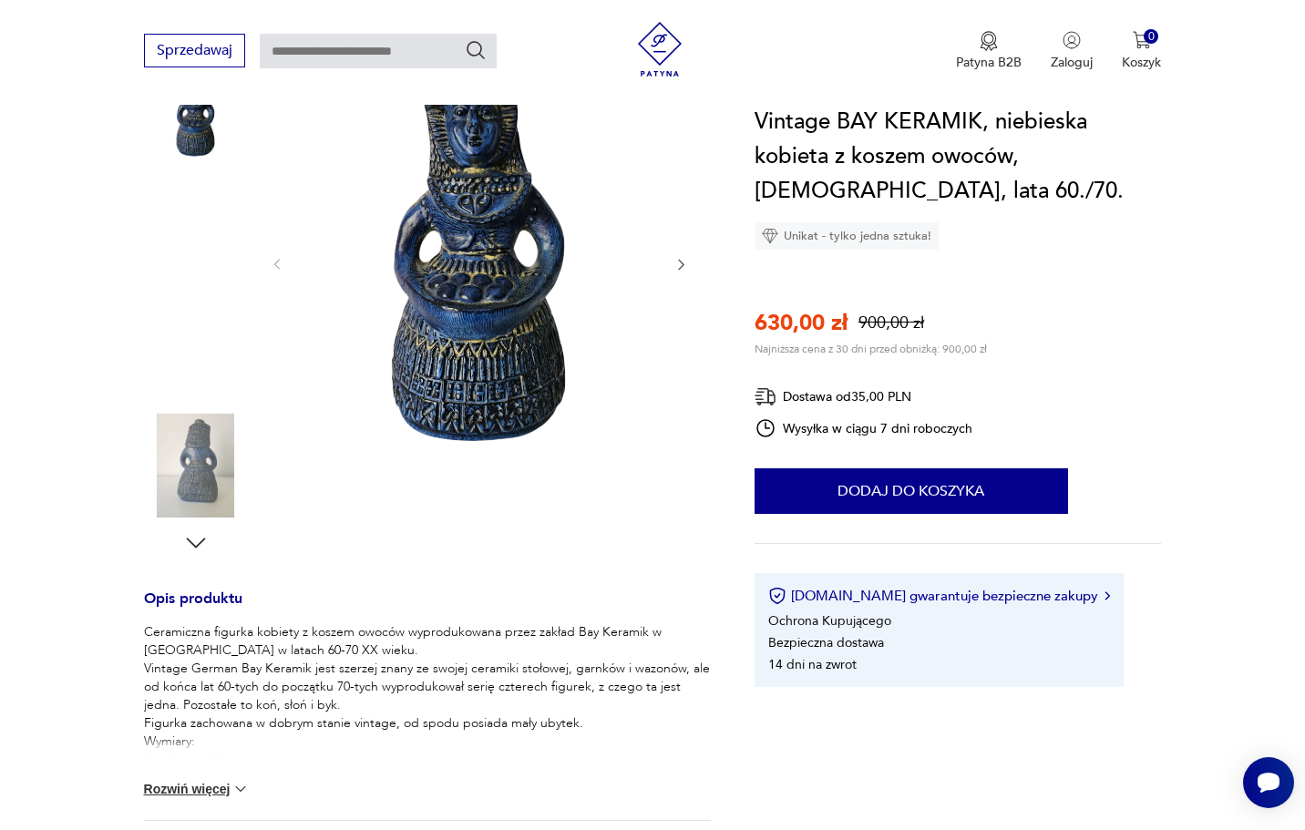
scroll to position [268, 0]
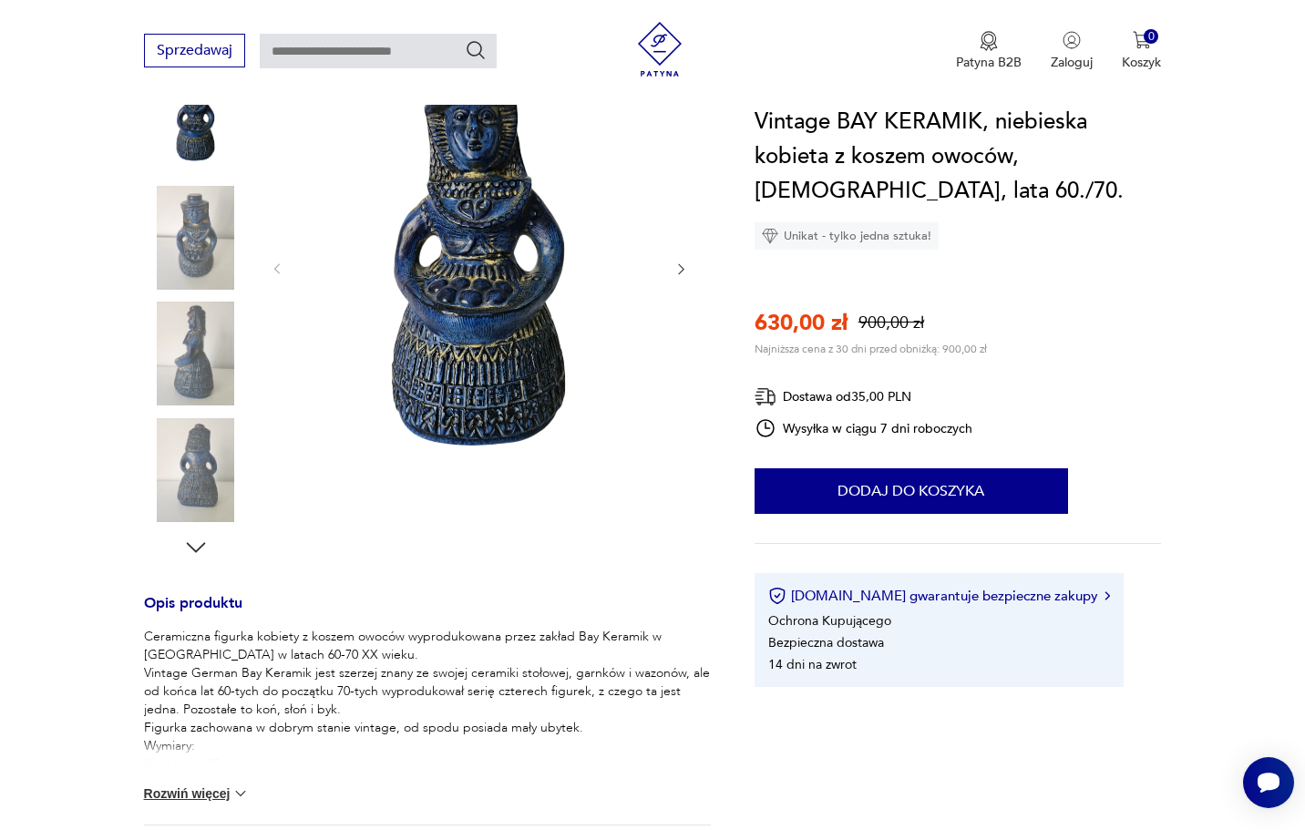
click at [200, 546] on icon "button" at bounding box center [195, 547] width 27 height 27
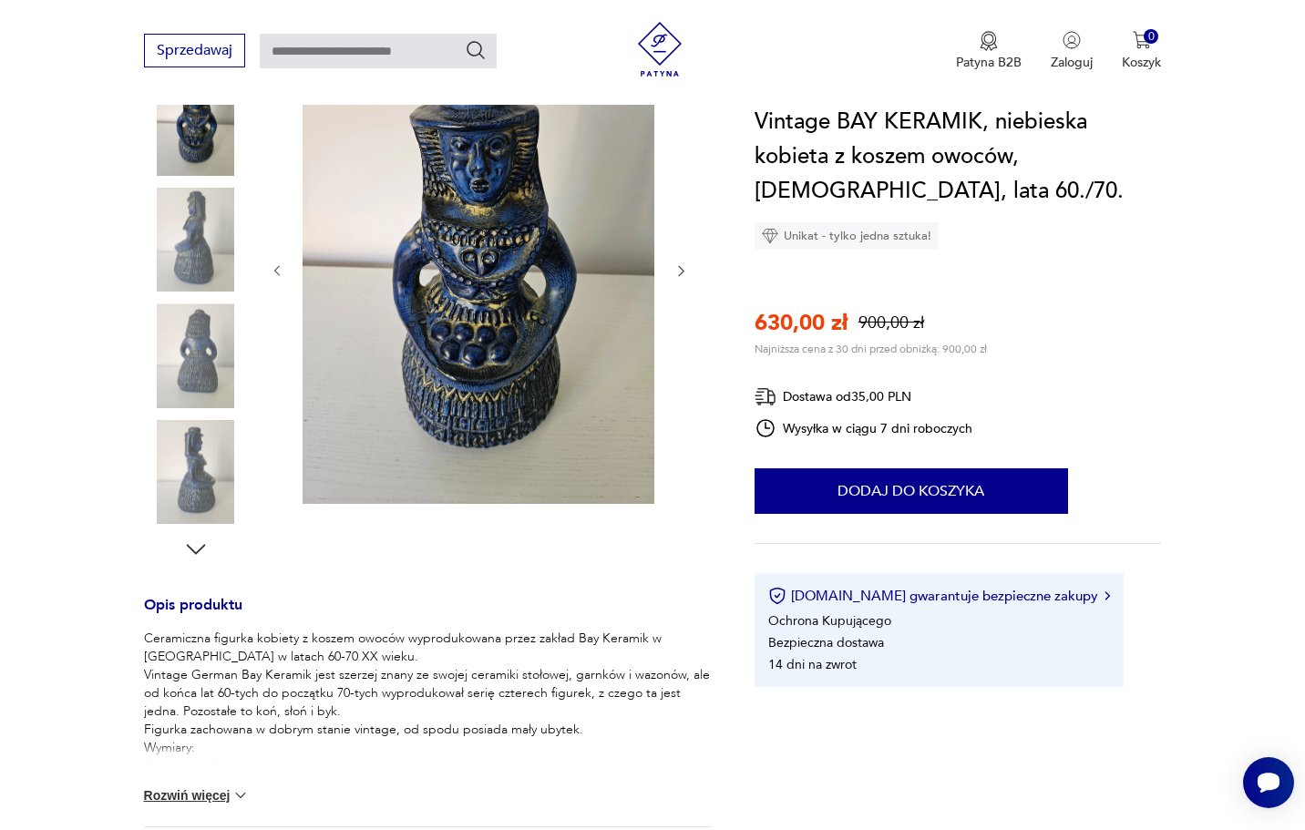
click at [200, 546] on icon "button" at bounding box center [195, 549] width 27 height 27
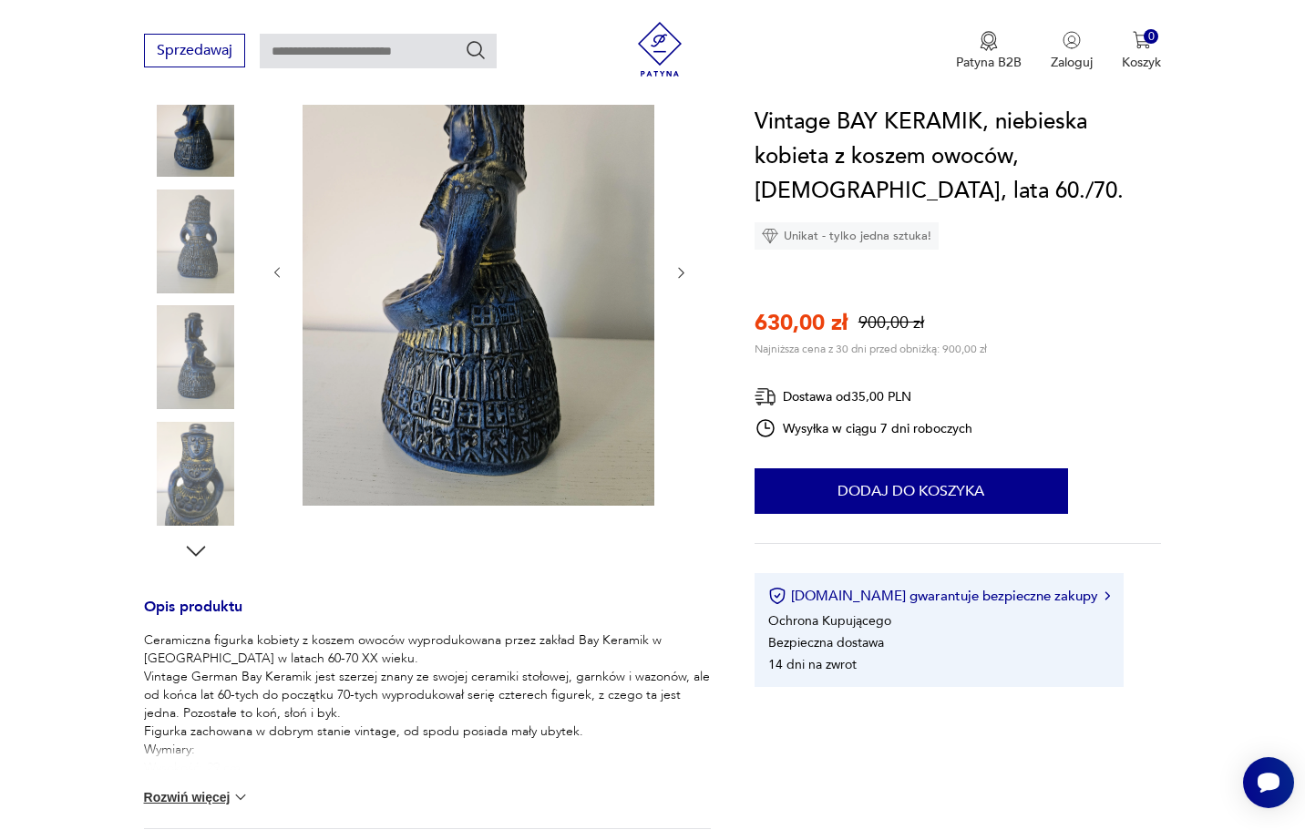
click at [200, 546] on icon "button" at bounding box center [195, 551] width 27 height 27
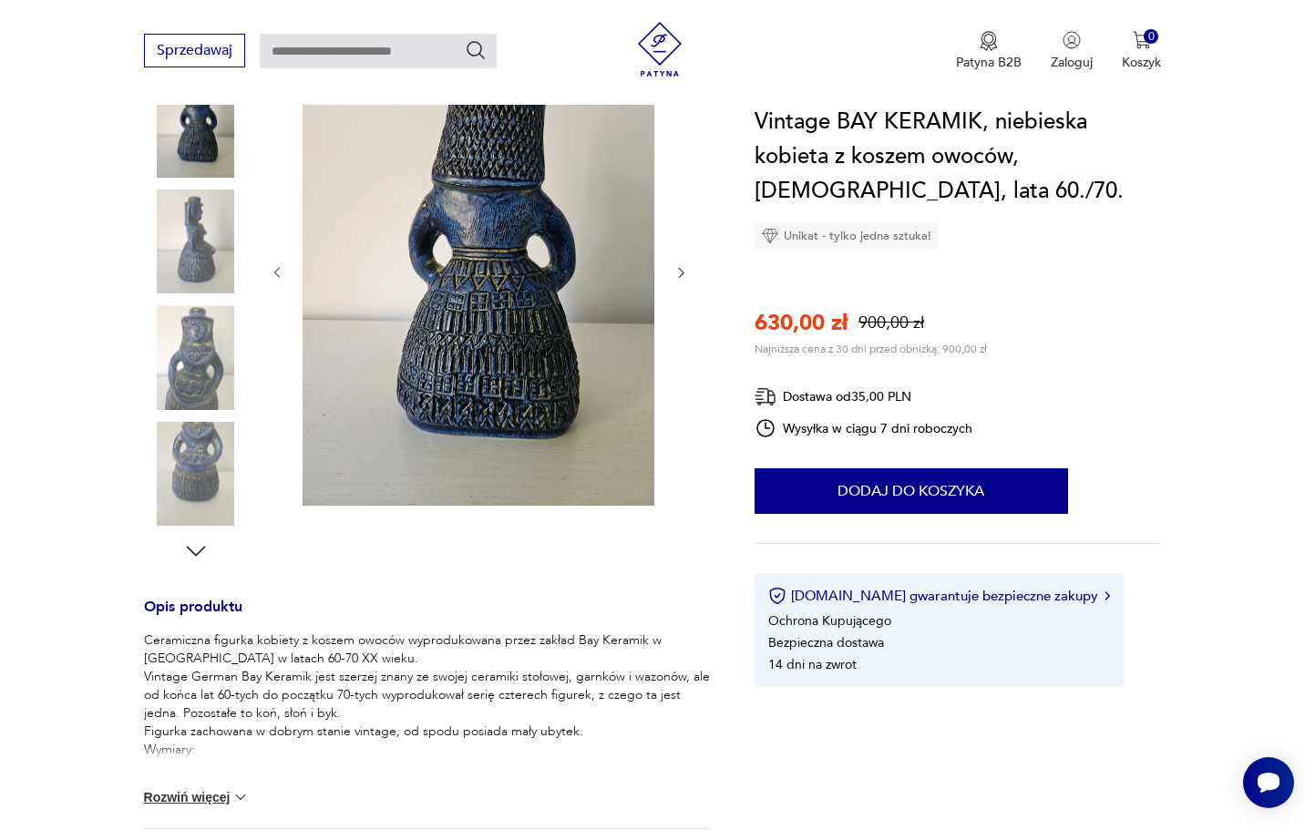
scroll to position [263, 0]
click at [200, 546] on icon "button" at bounding box center [195, 552] width 27 height 27
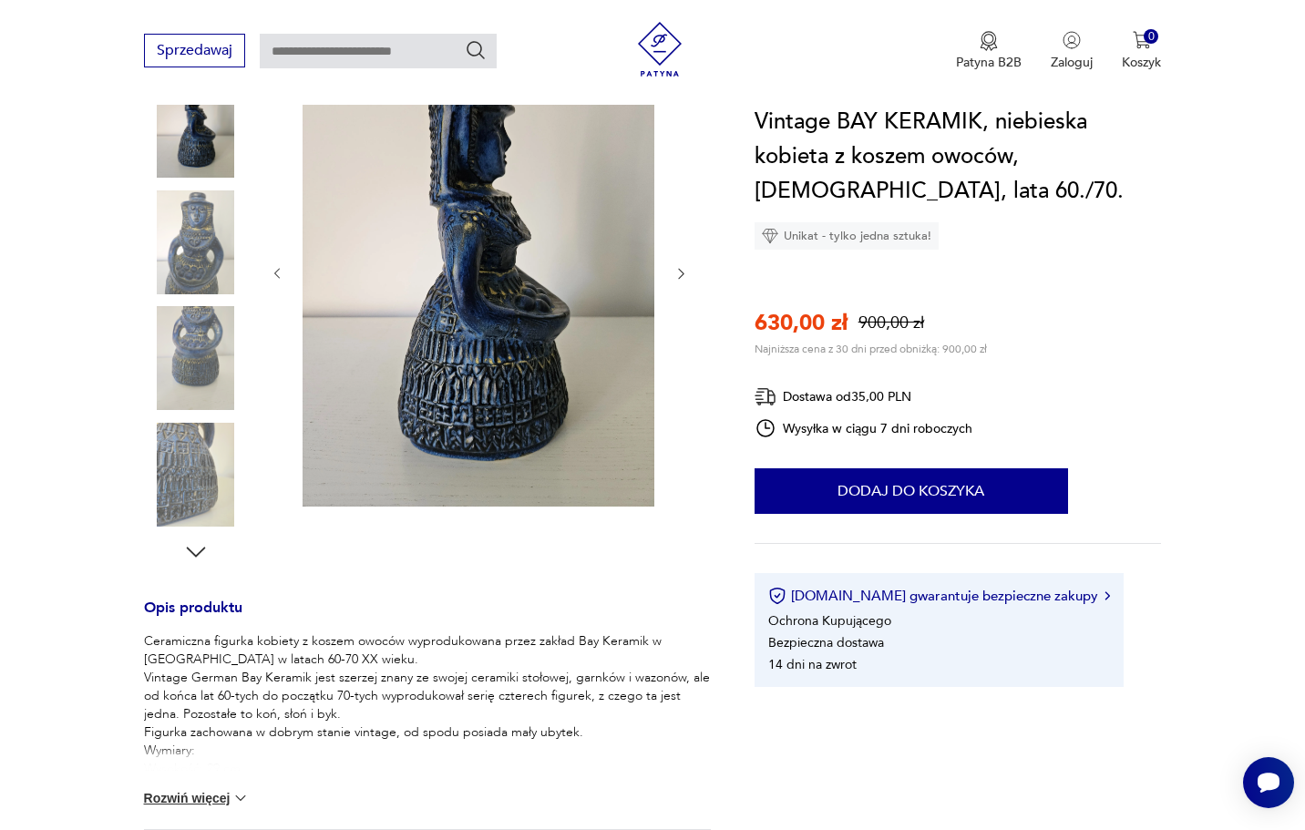
click at [200, 546] on icon "button" at bounding box center [195, 552] width 27 height 27
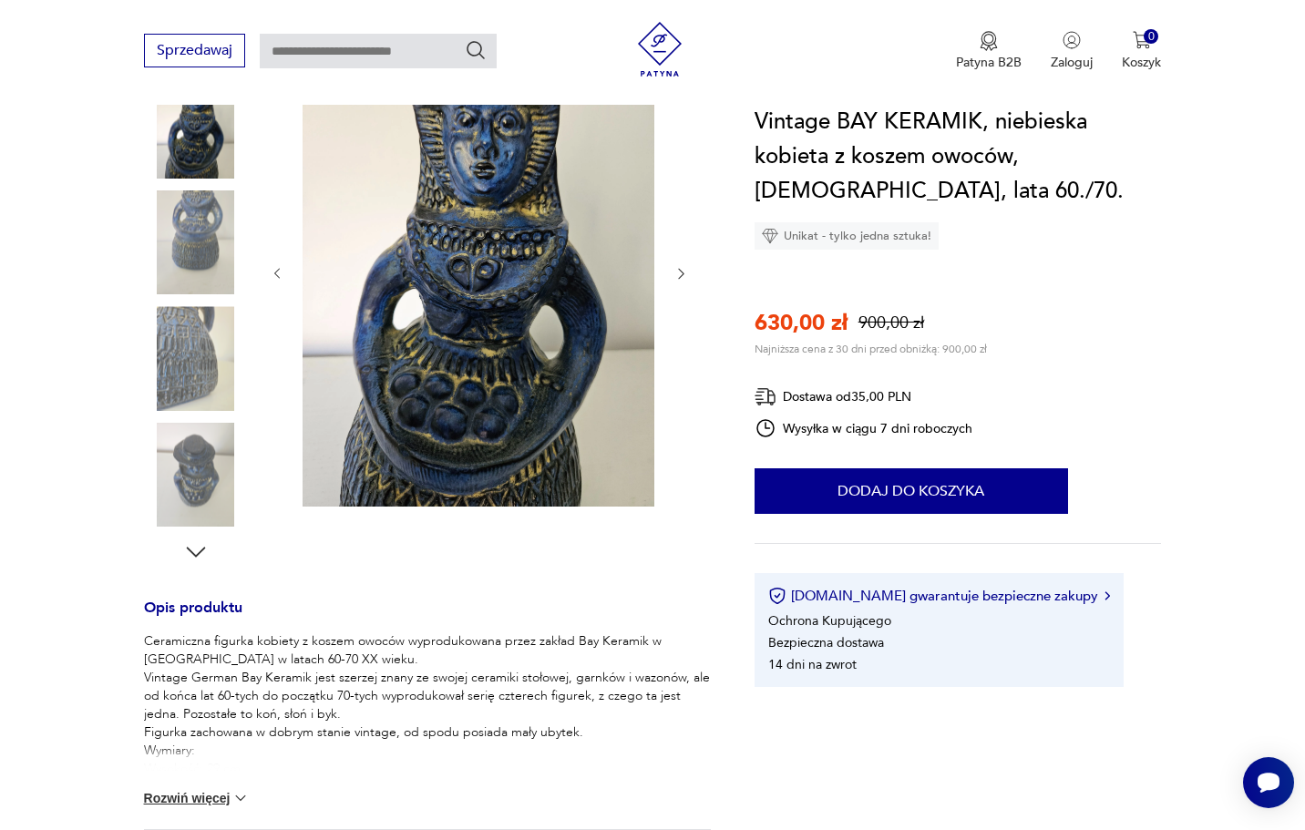
scroll to position [262, 0]
click at [200, 546] on icon "button" at bounding box center [195, 553] width 27 height 27
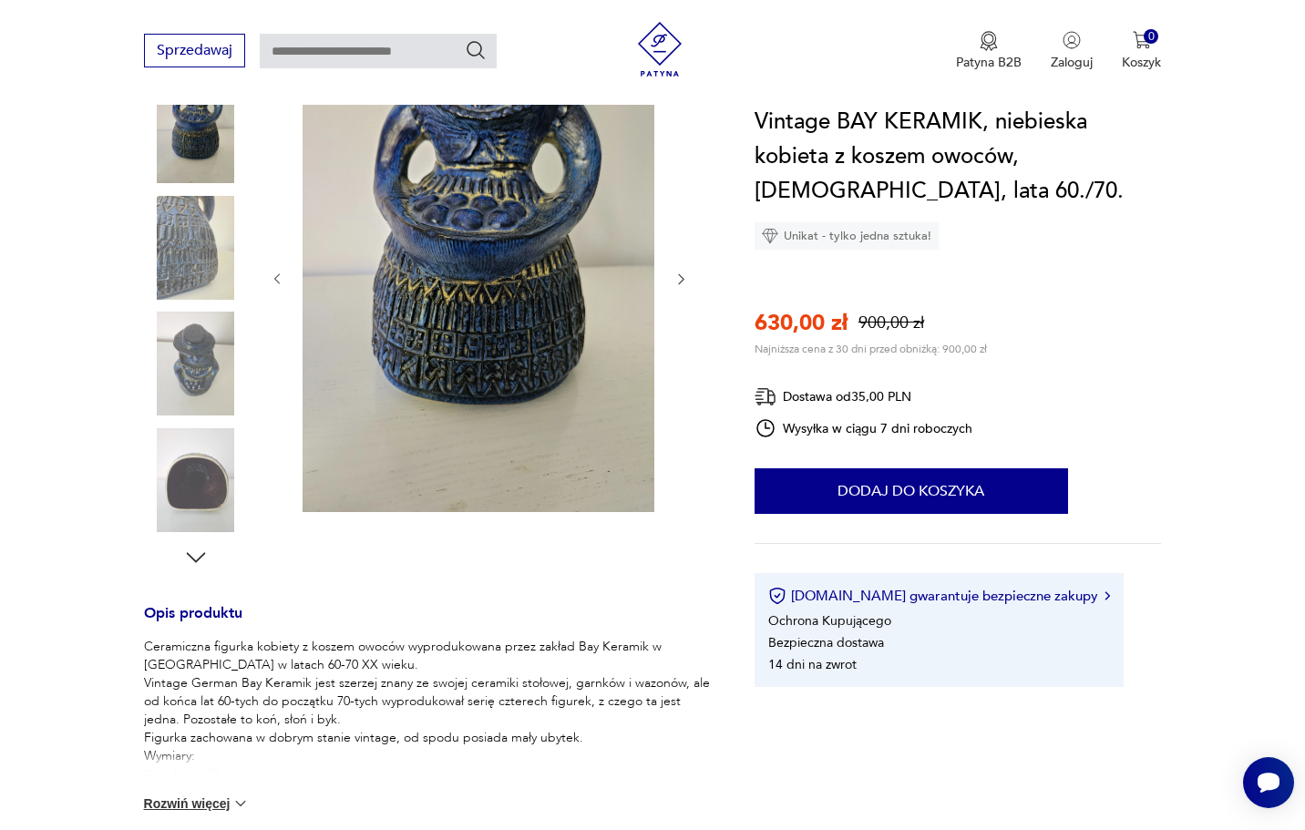
scroll to position [260, 0]
click at [200, 546] on icon "button" at bounding box center [195, 555] width 27 height 27
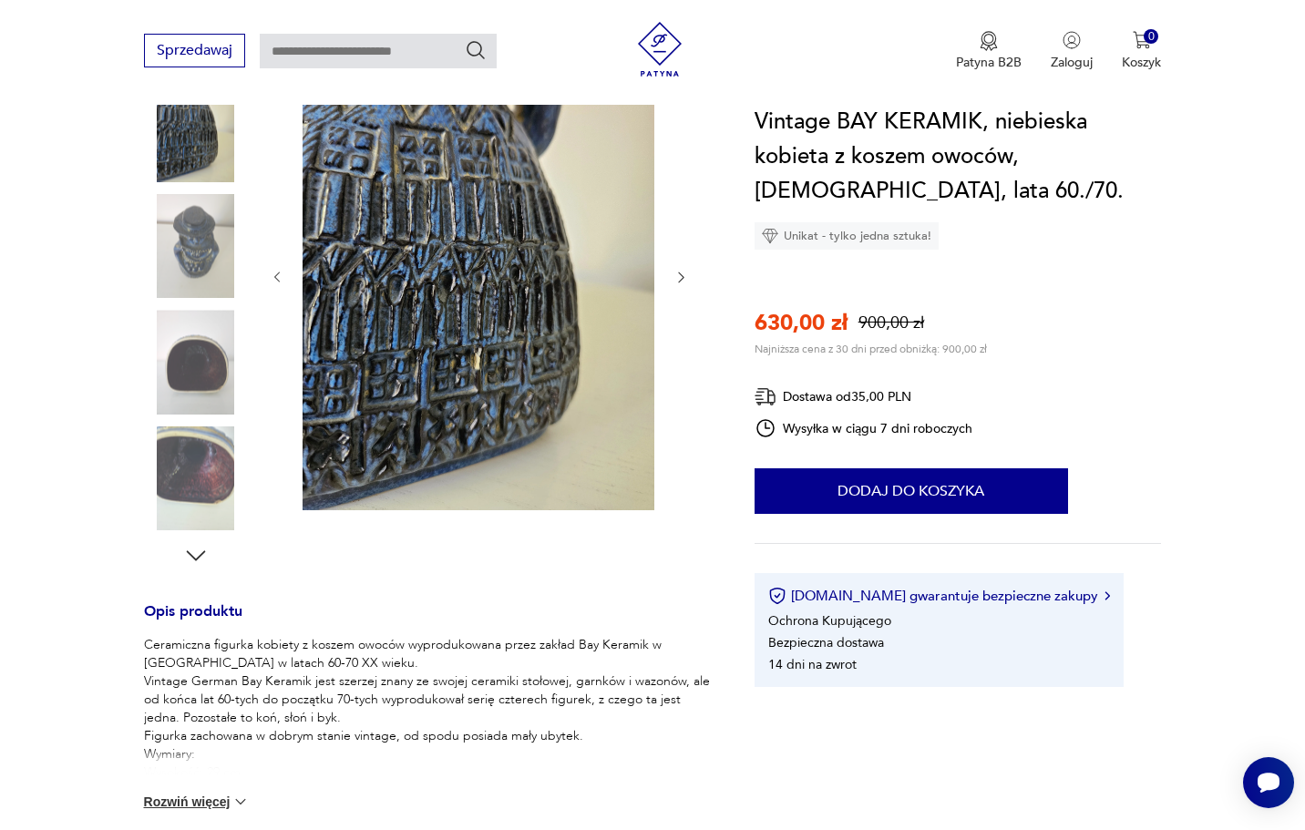
click at [200, 546] on icon "button" at bounding box center [195, 555] width 27 height 27
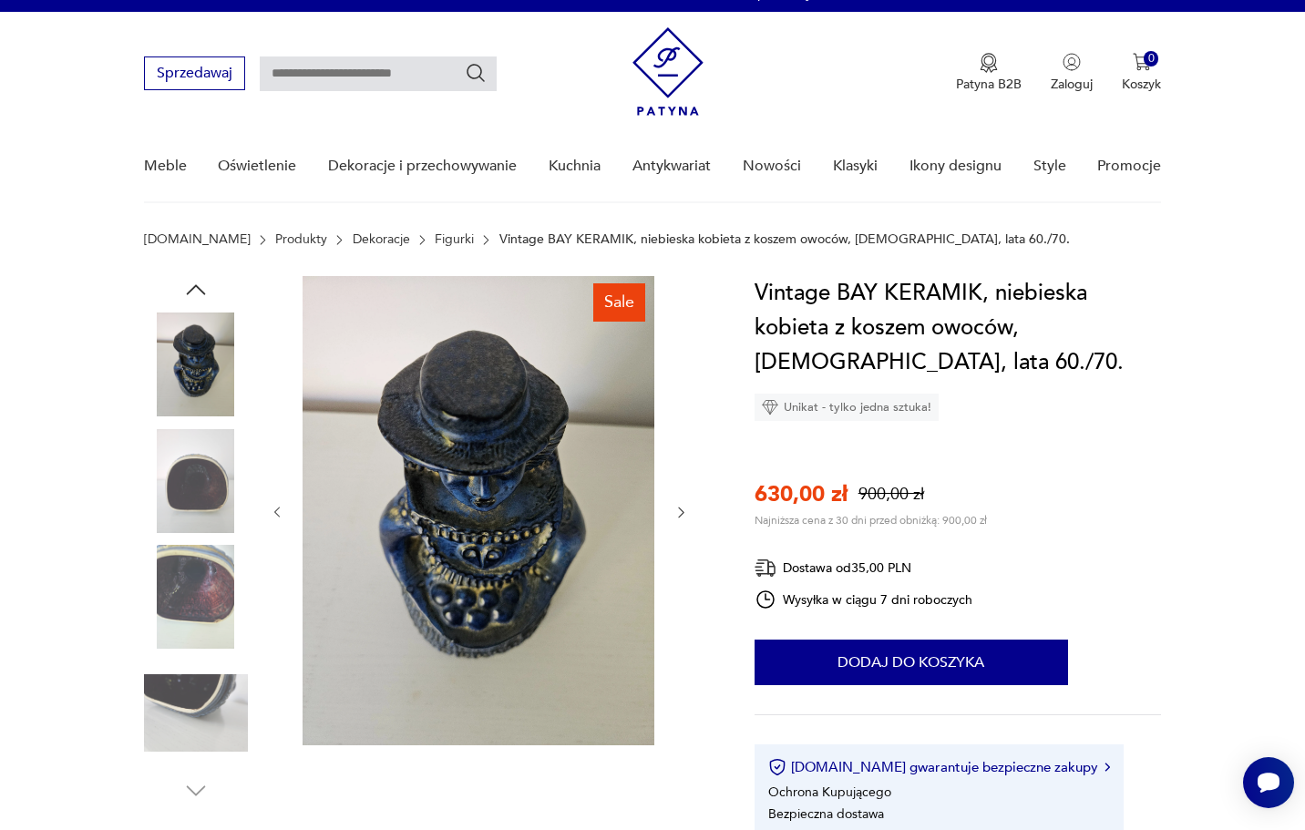
scroll to position [0, 0]
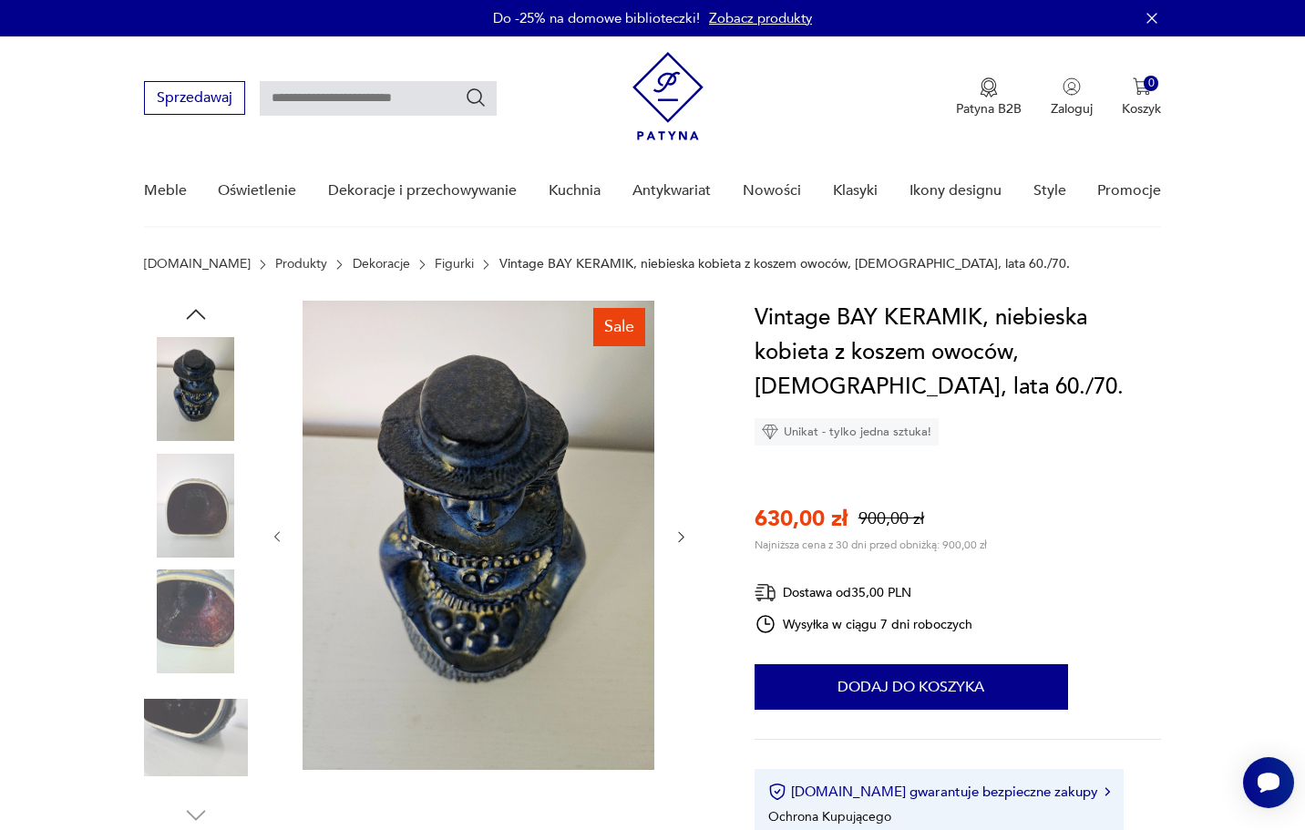
click at [202, 411] on img at bounding box center [196, 389] width 104 height 104
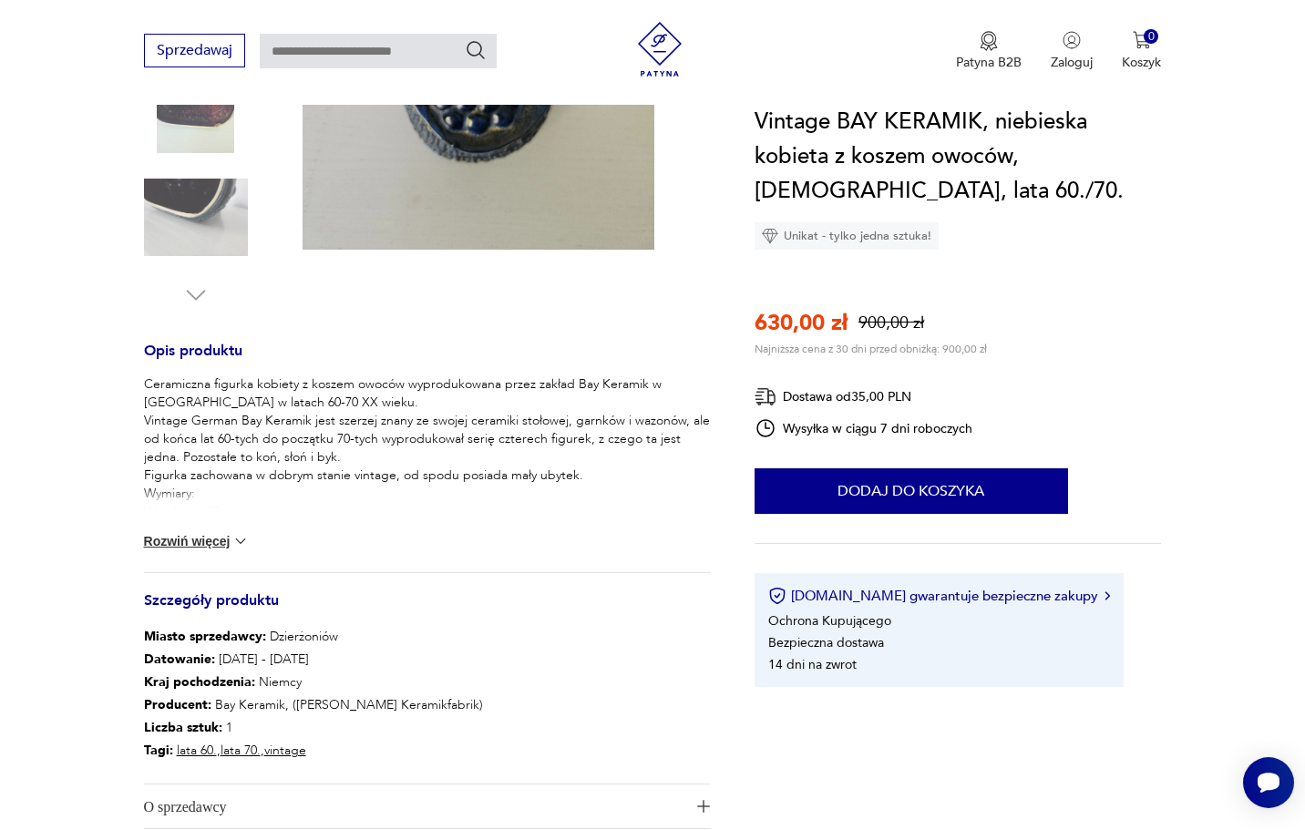
scroll to position [518, 0]
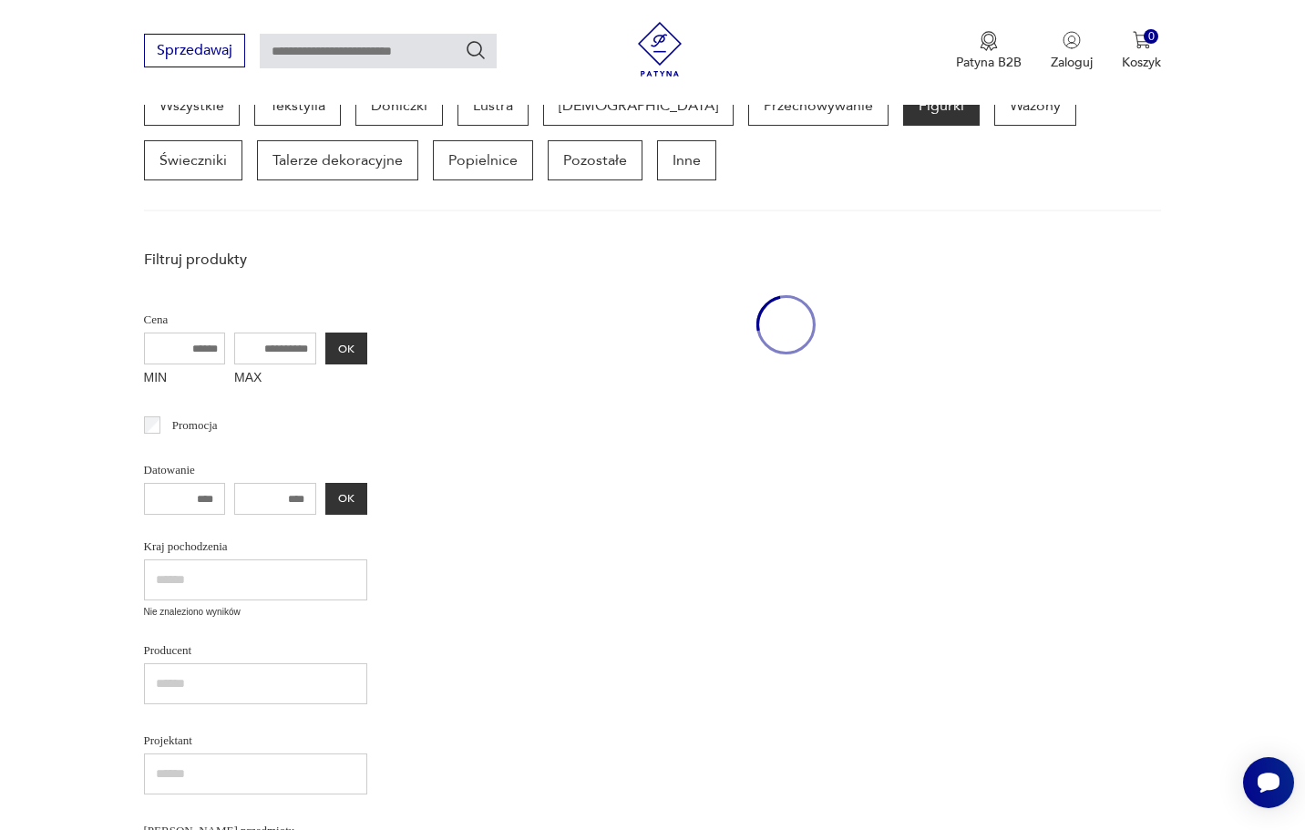
scroll to position [1769, 0]
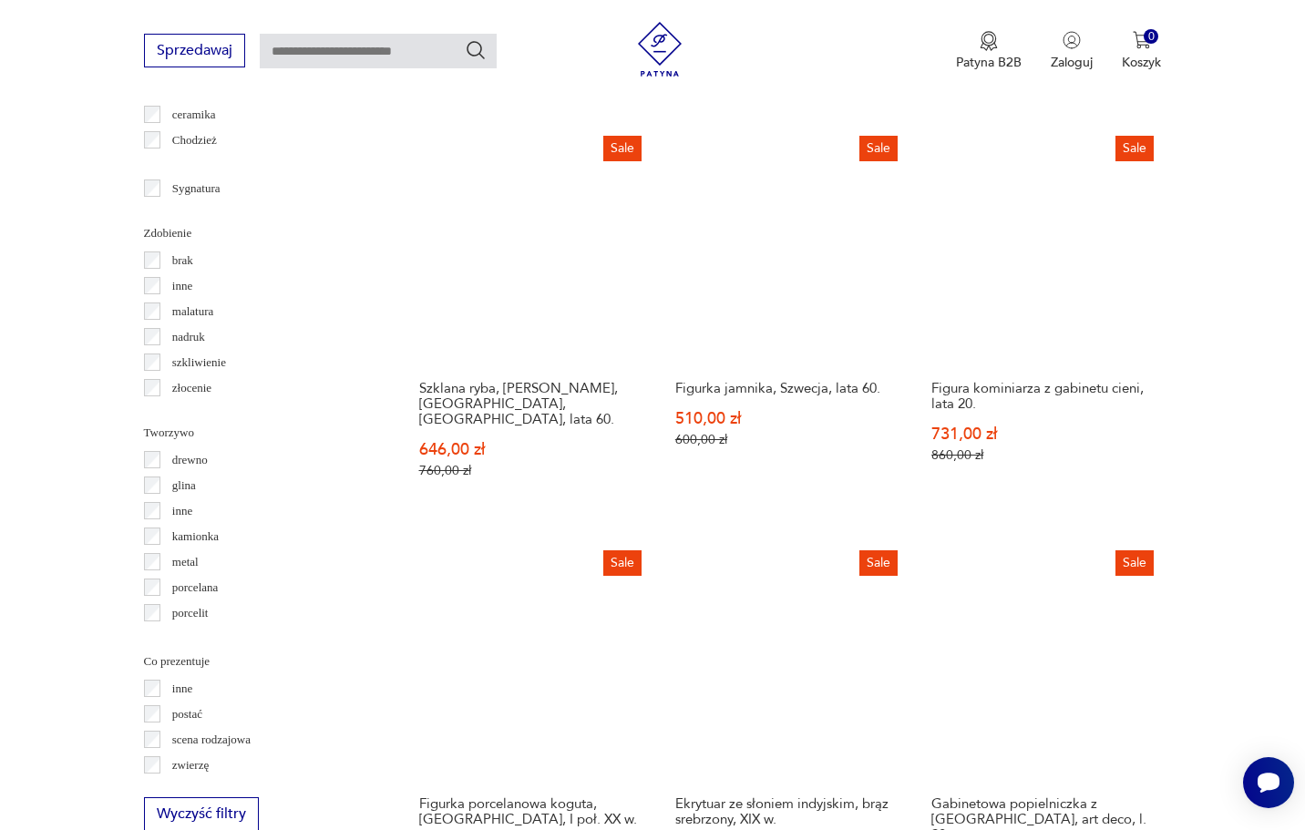
scroll to position [1892, 0]
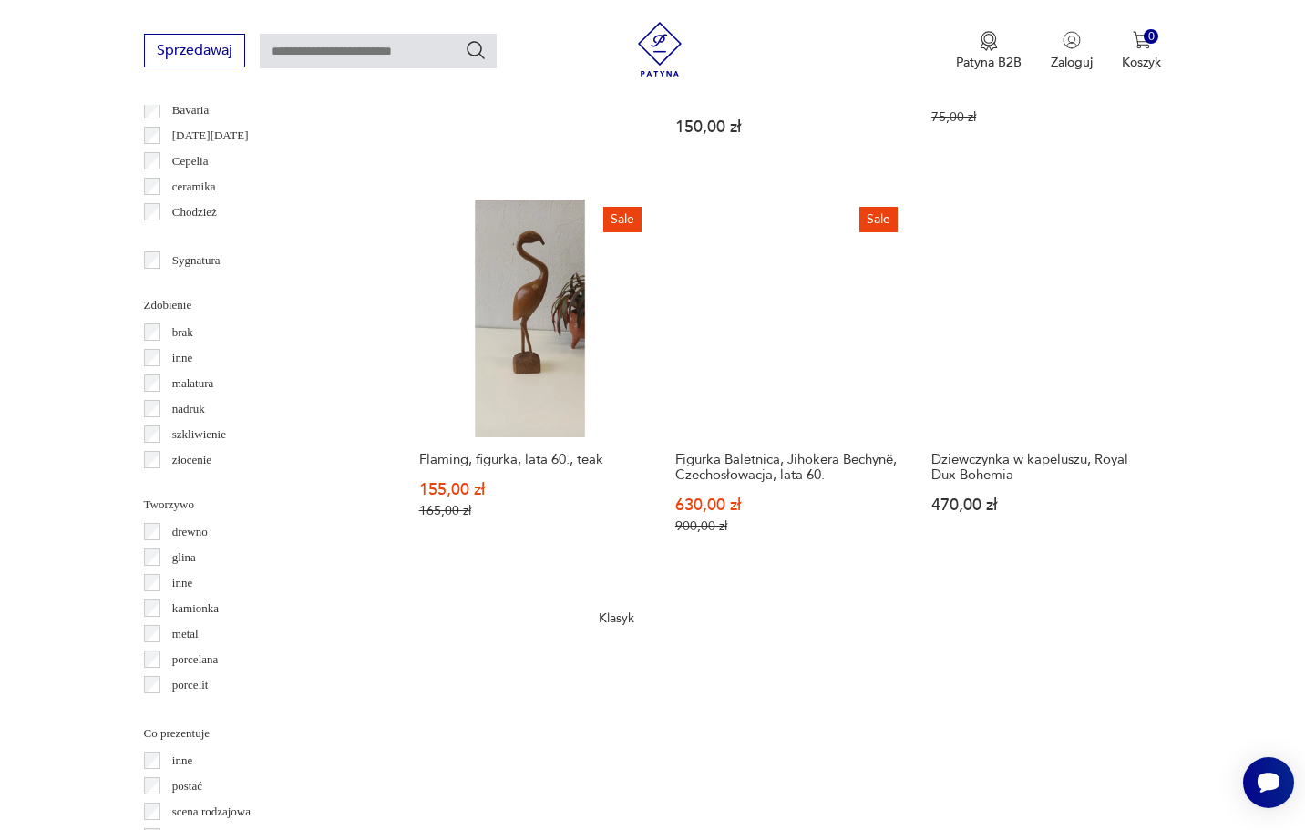
scroll to position [1830, 0]
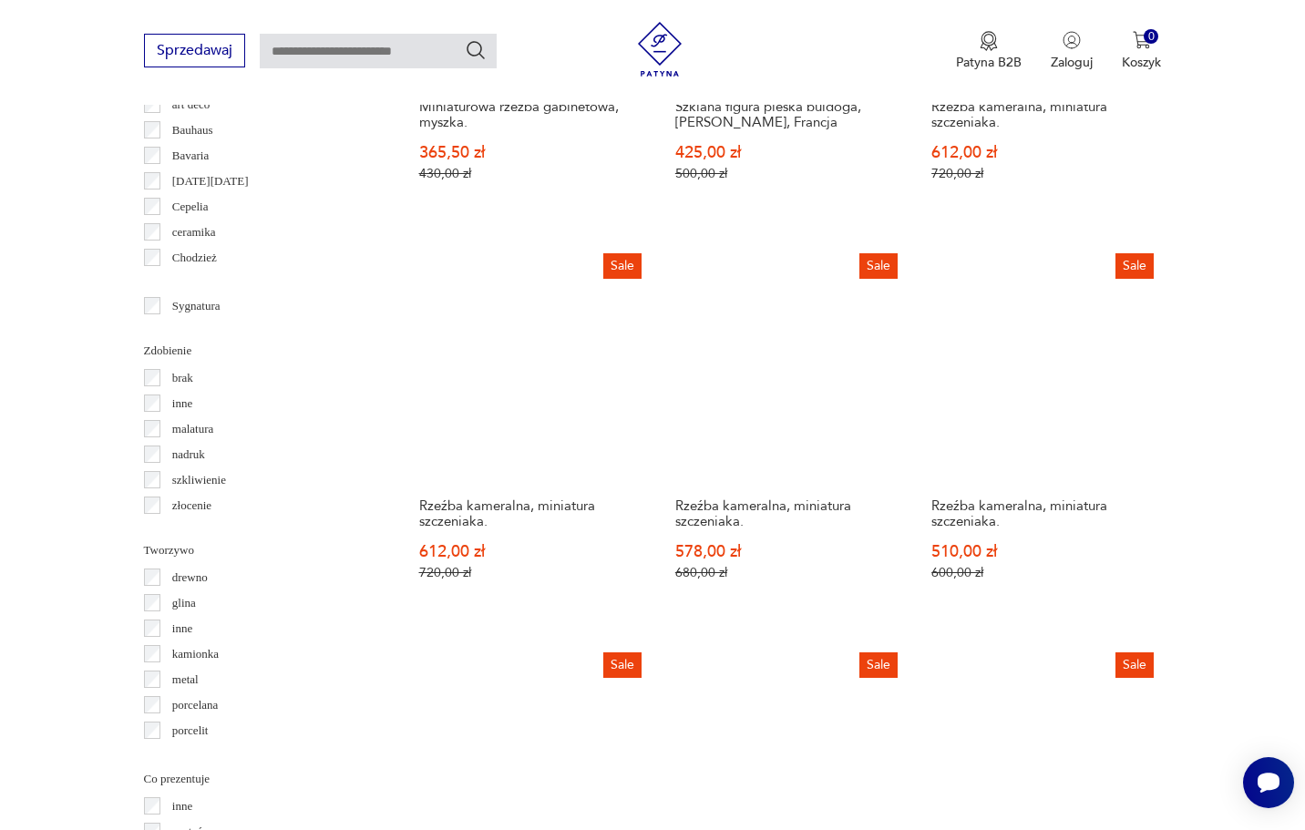
scroll to position [1787, 0]
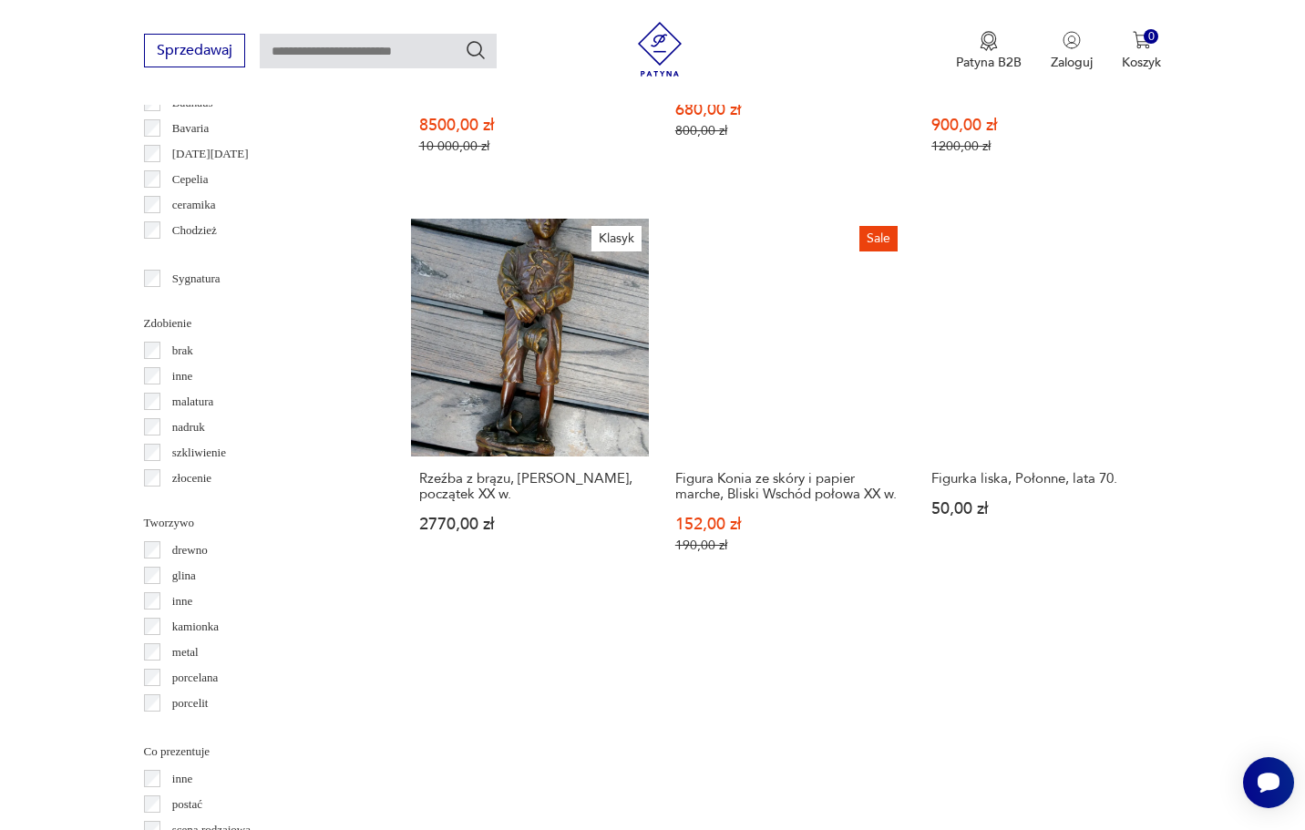
scroll to position [1795, 0]
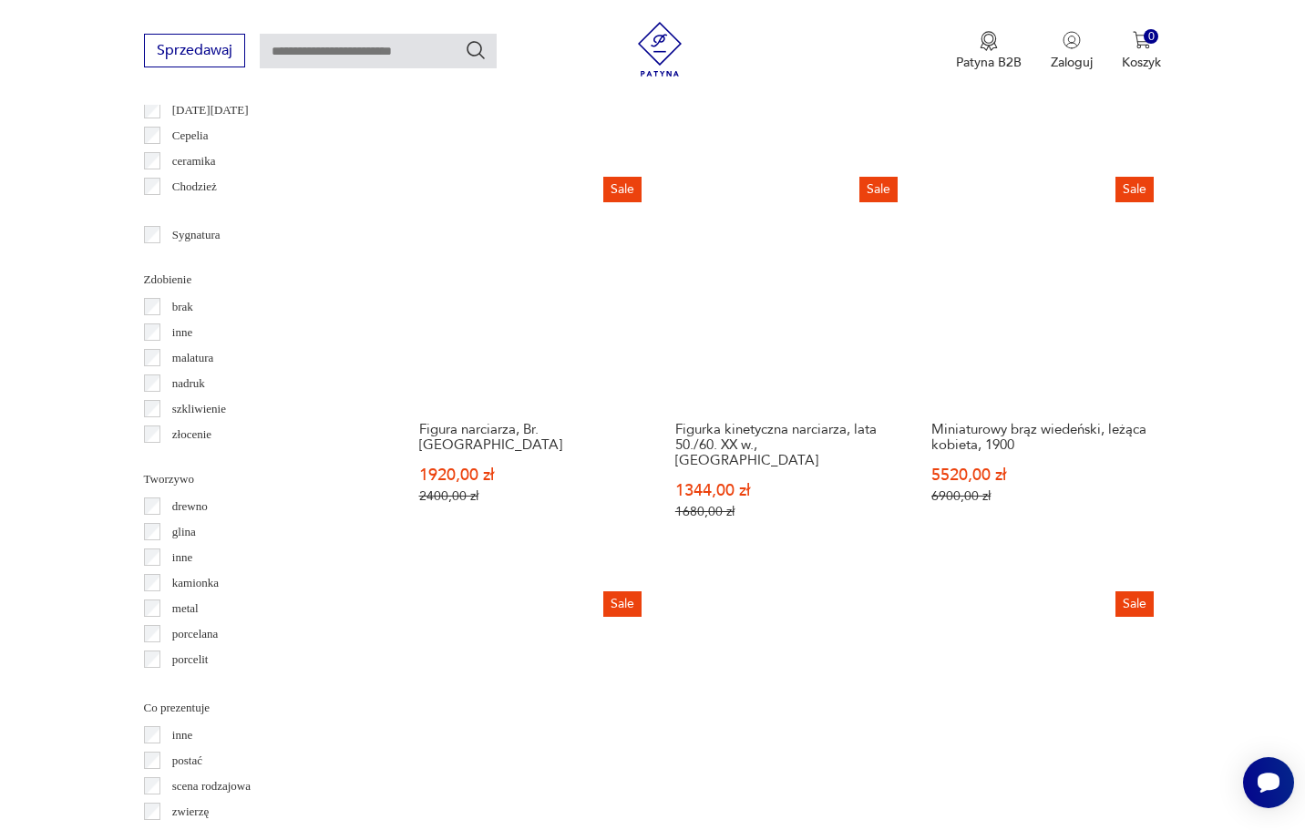
scroll to position [1844, 0]
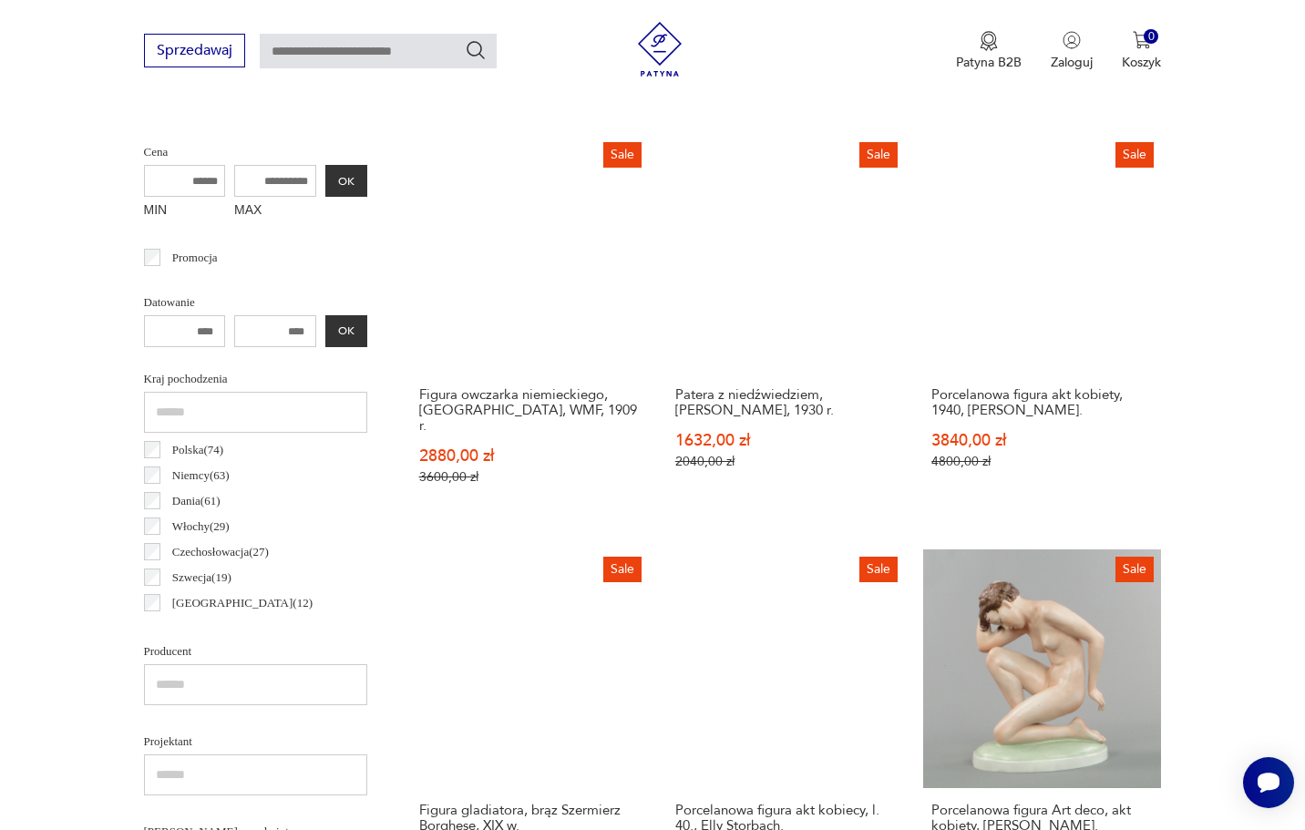
scroll to position [686, 0]
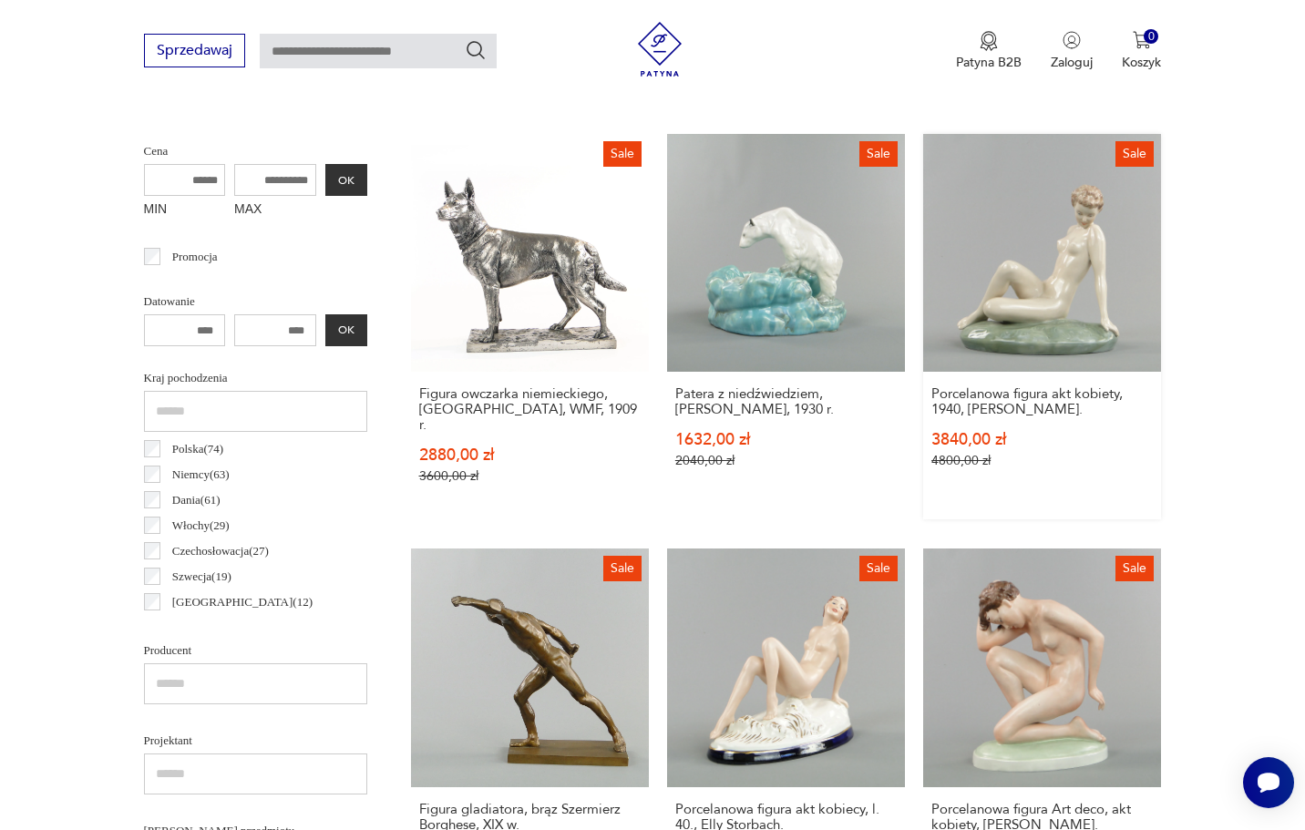
click at [923, 281] on link "Sale Porcelanowa figura akt kobiety, 1940, [PERSON_NAME]. 3840,00 zł 4800,00 zł" at bounding box center [1042, 326] width 238 height 385
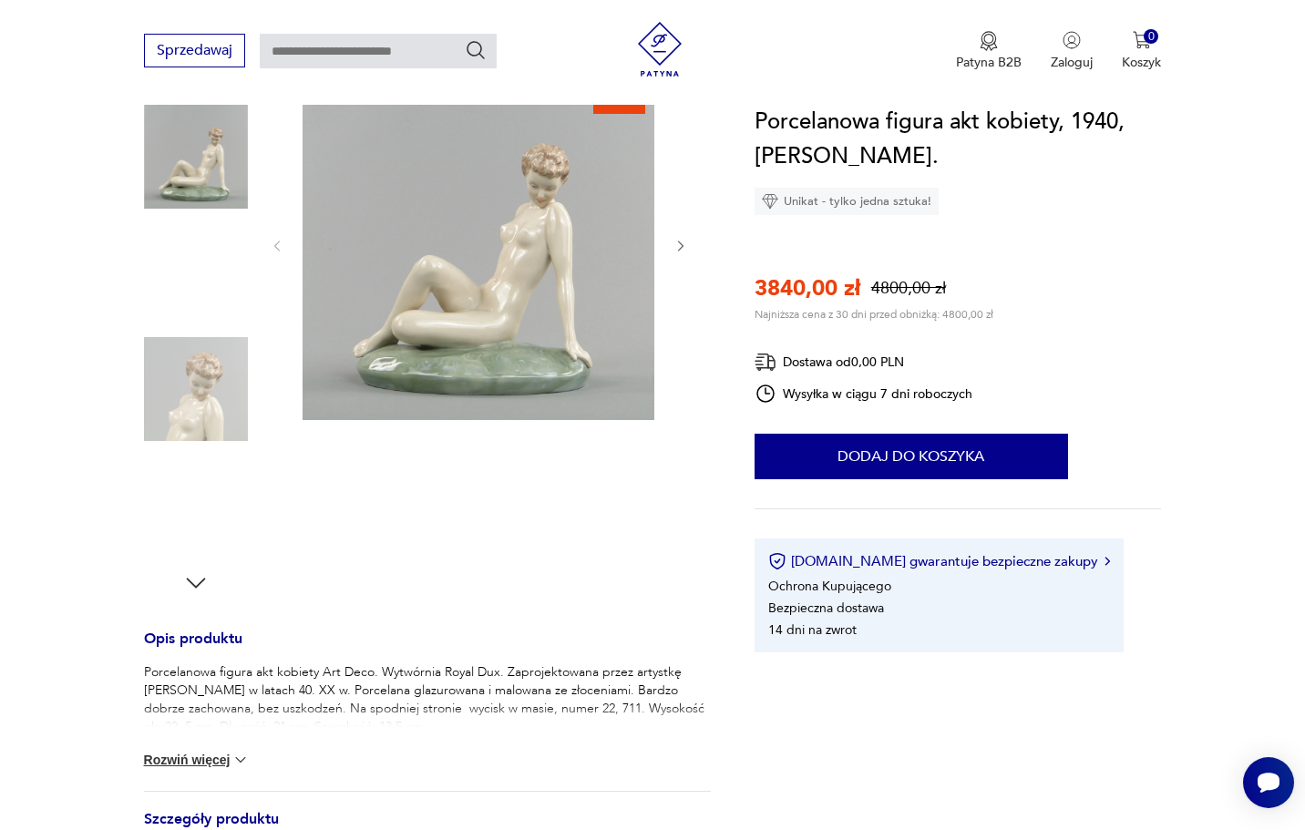
scroll to position [241, 0]
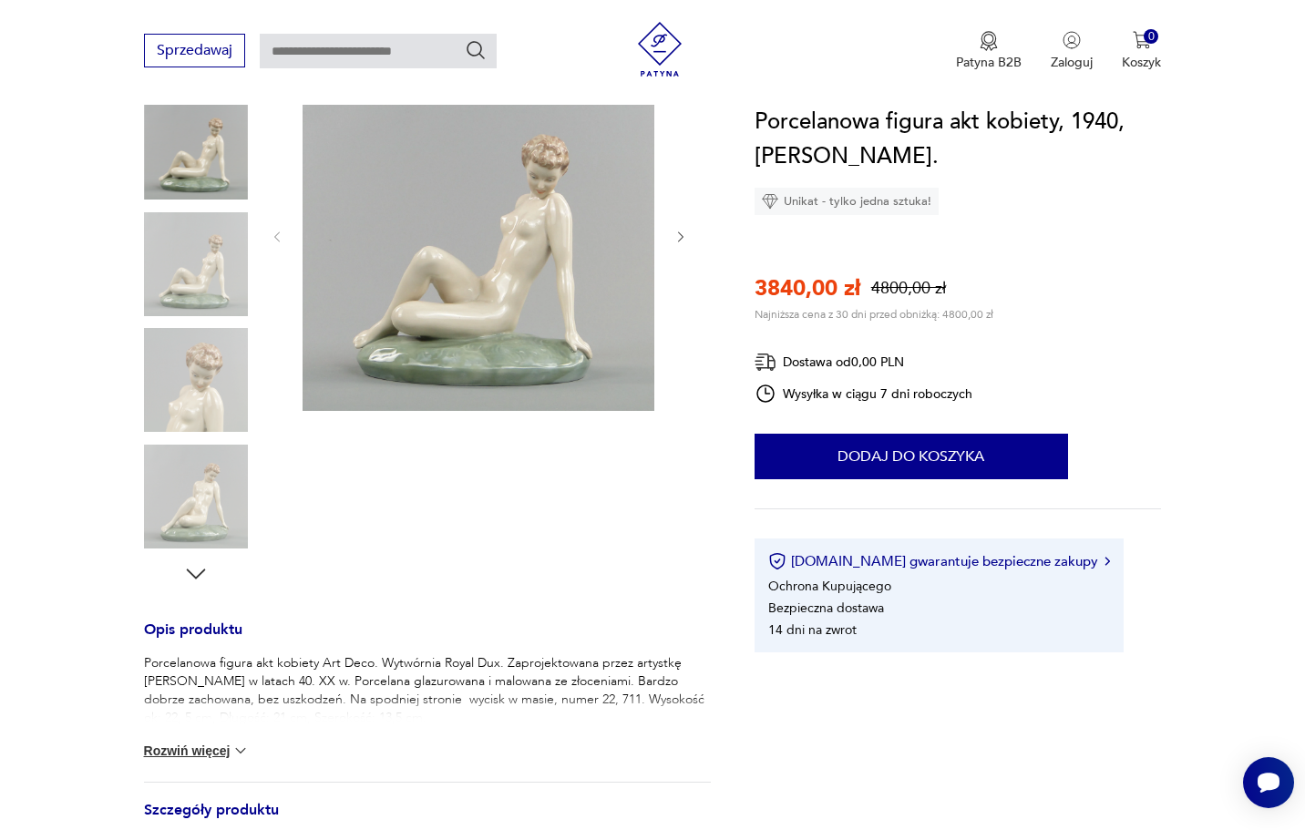
click at [200, 587] on icon "button" at bounding box center [195, 573] width 27 height 27
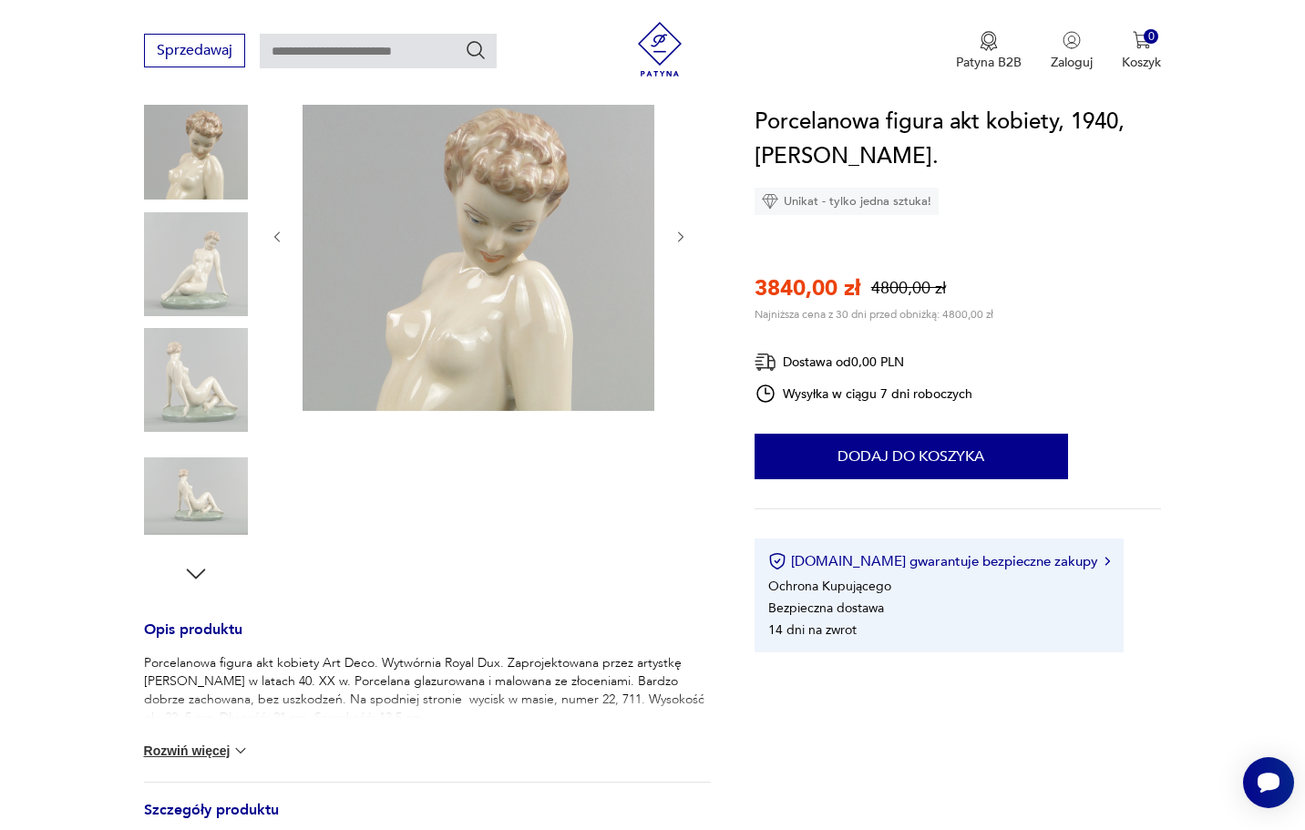
click at [200, 587] on icon "button" at bounding box center [195, 573] width 27 height 27
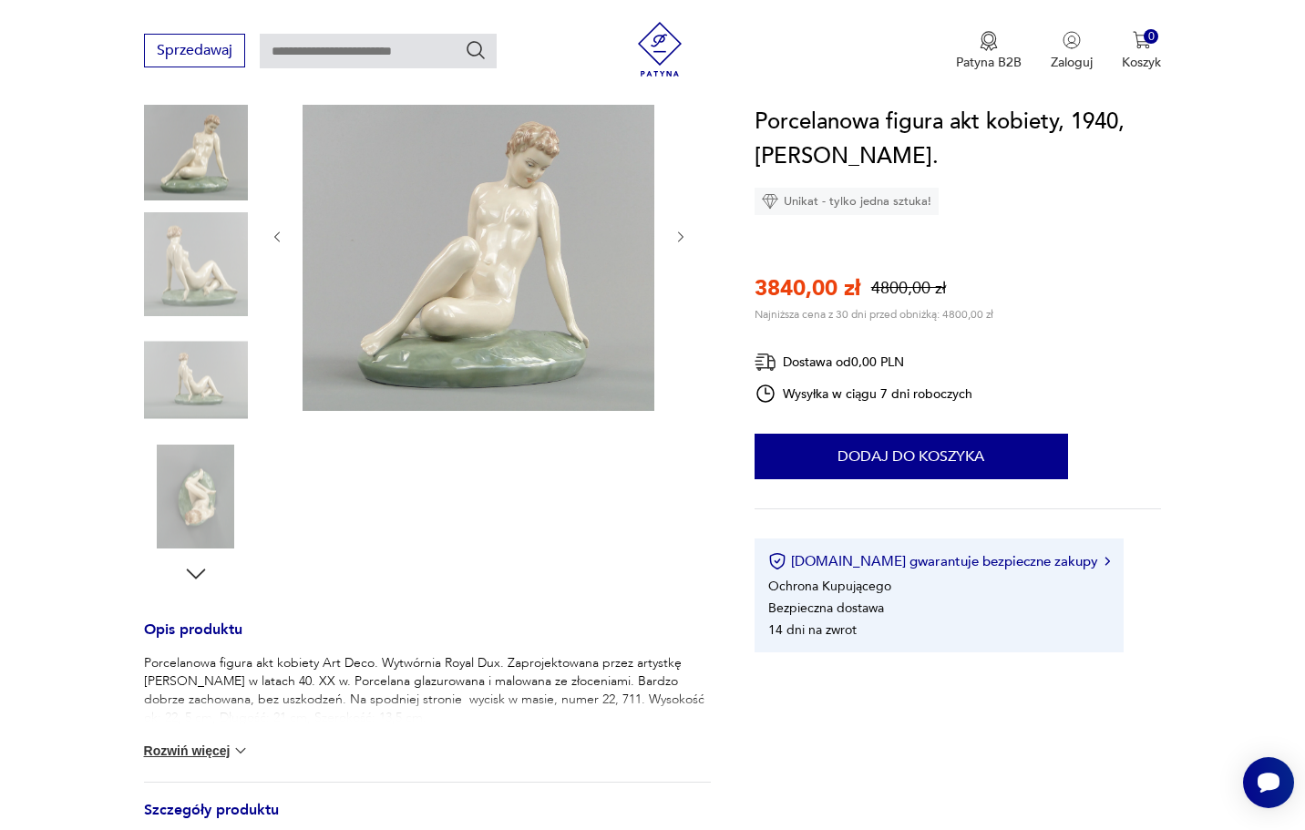
click at [200, 587] on icon "button" at bounding box center [195, 573] width 27 height 27
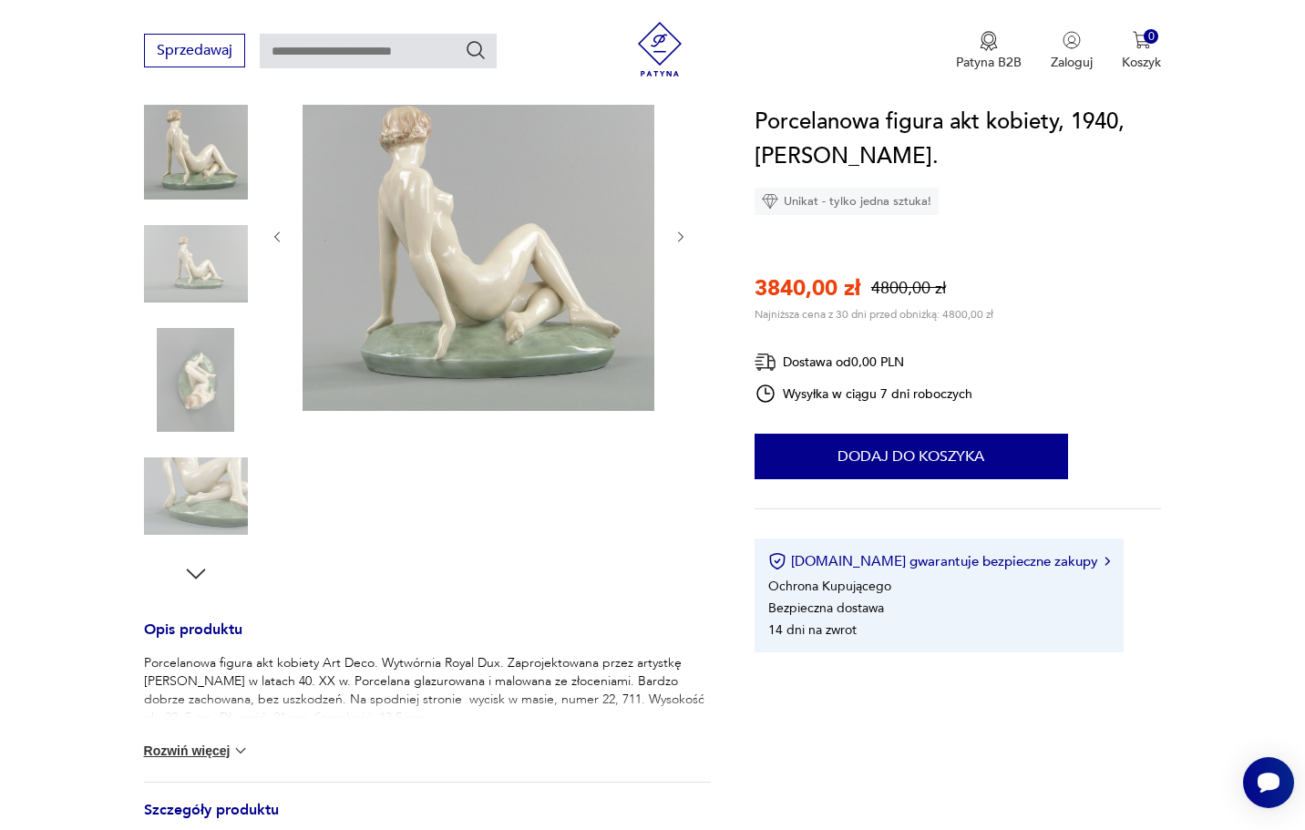
click at [200, 587] on icon "button" at bounding box center [195, 573] width 27 height 27
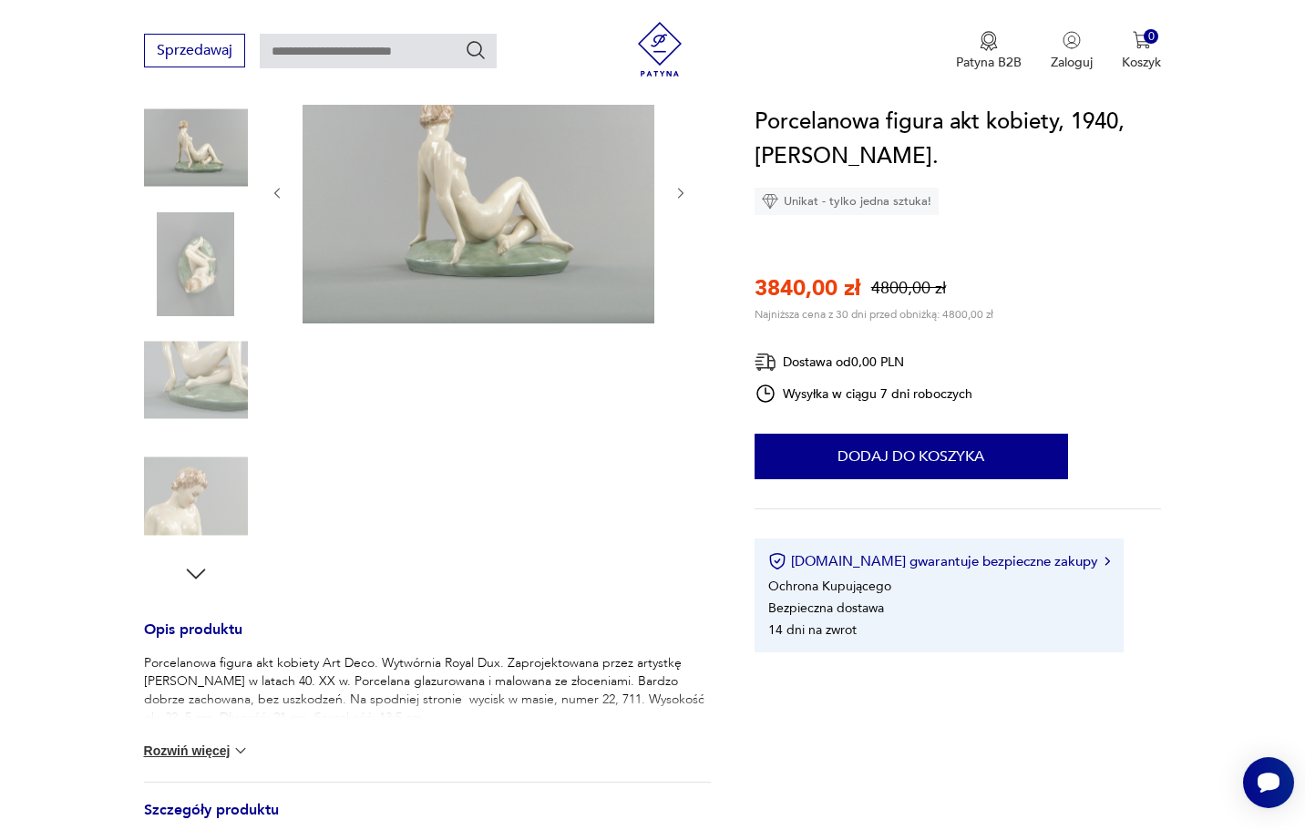
click at [200, 587] on icon "button" at bounding box center [195, 573] width 27 height 27
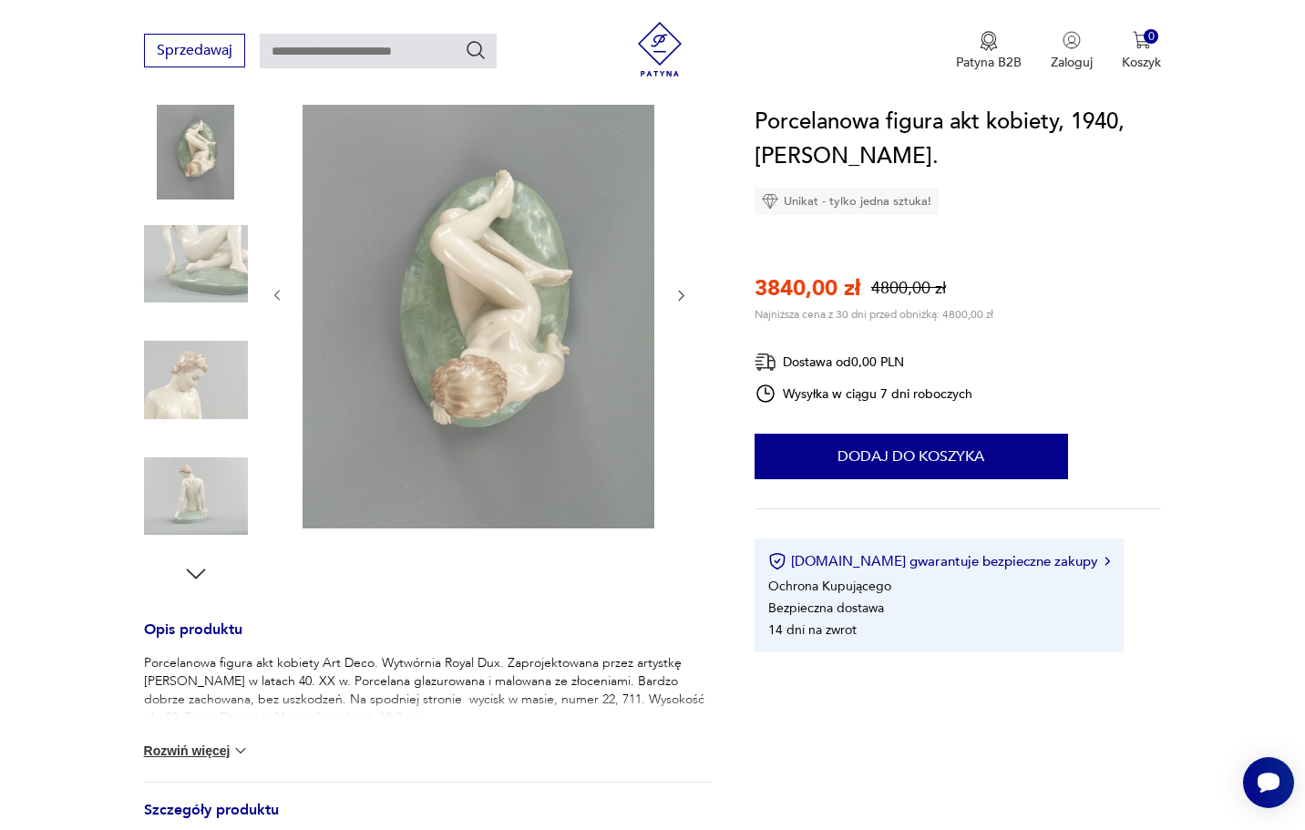
click at [200, 587] on icon "button" at bounding box center [195, 573] width 27 height 27
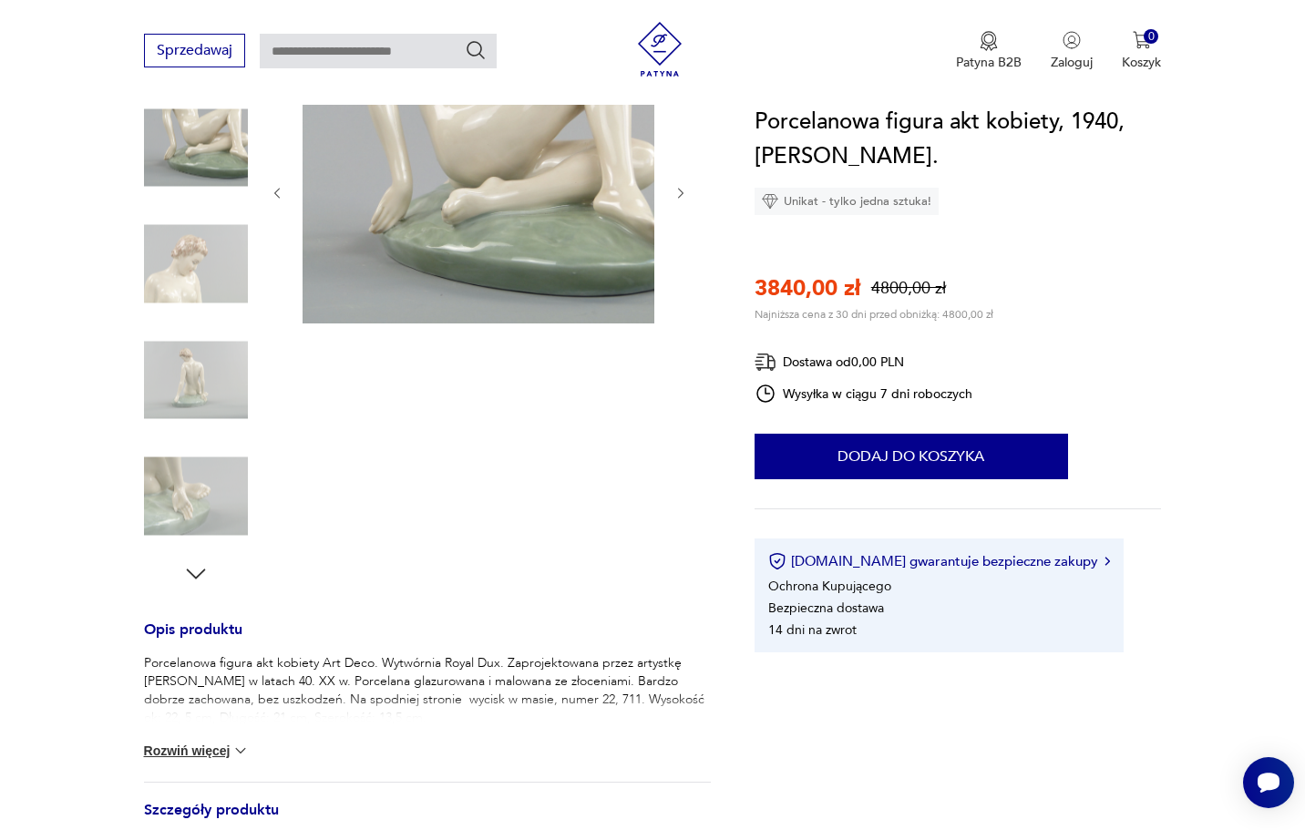
click at [200, 587] on icon "button" at bounding box center [195, 573] width 27 height 27
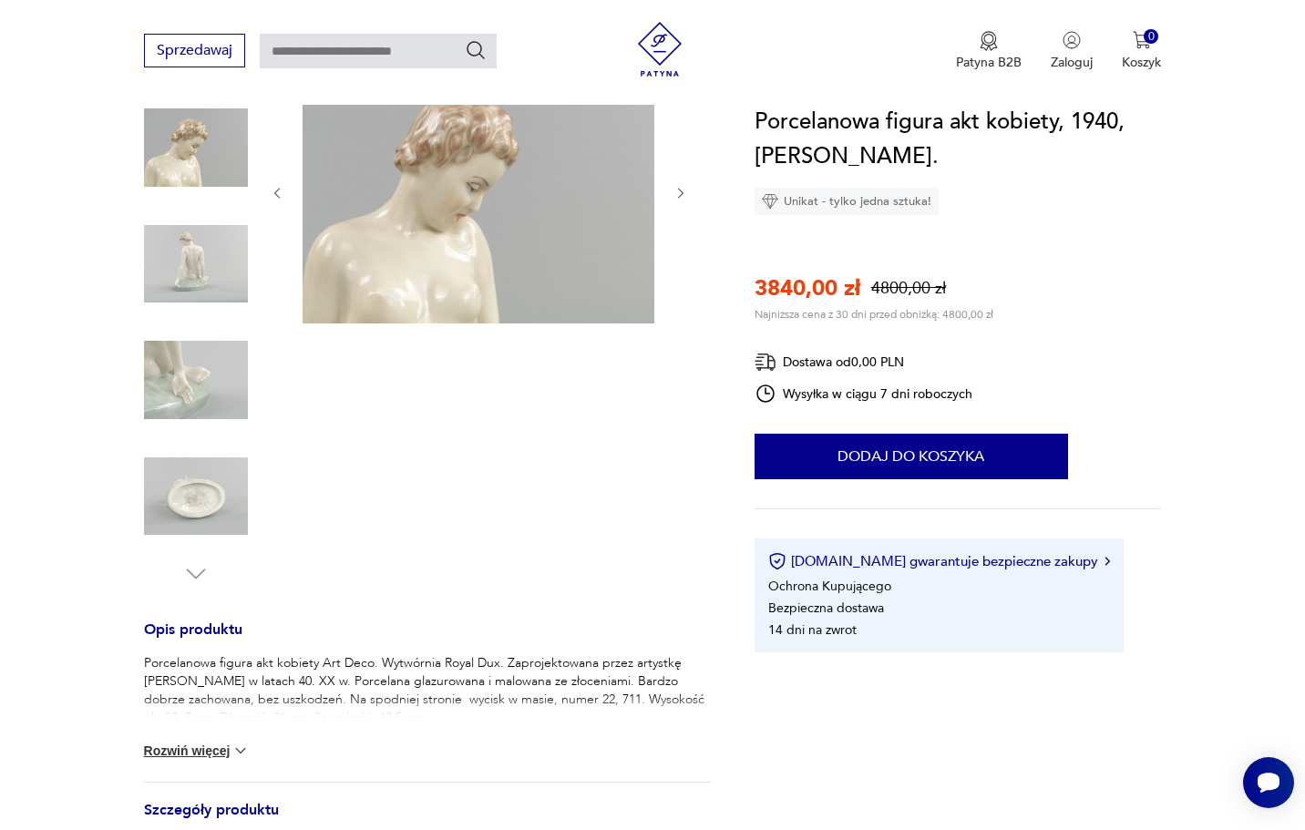
click at [211, 508] on img at bounding box center [196, 497] width 104 height 104
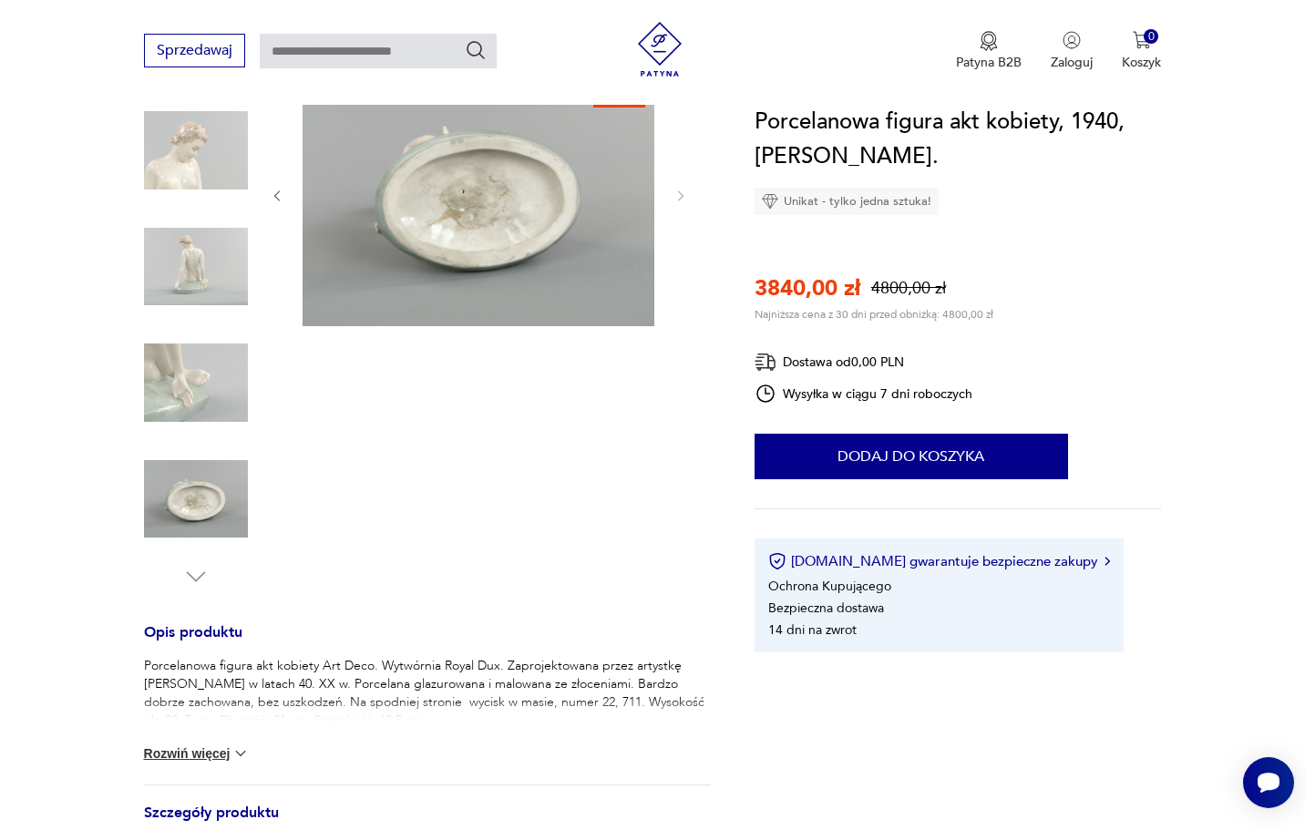
scroll to position [234, 0]
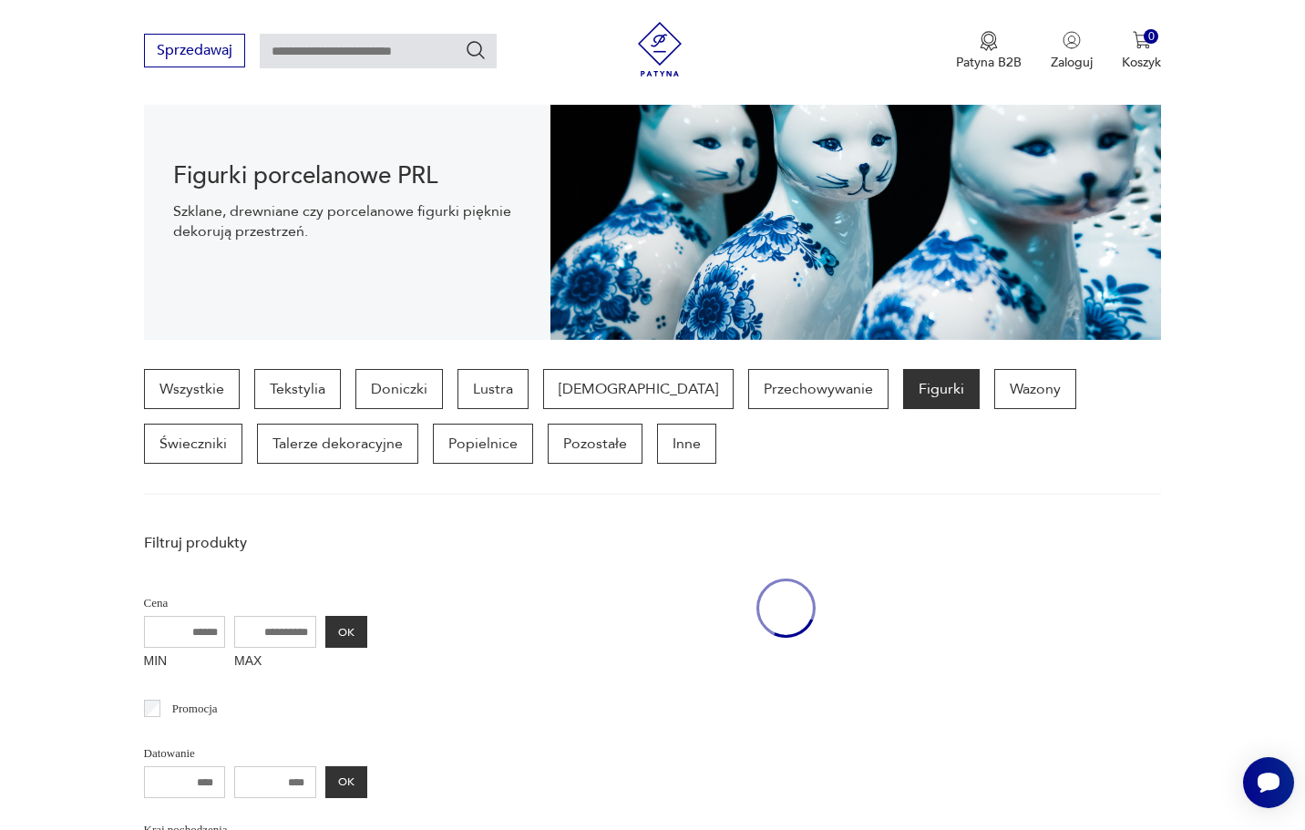
scroll to position [681, 0]
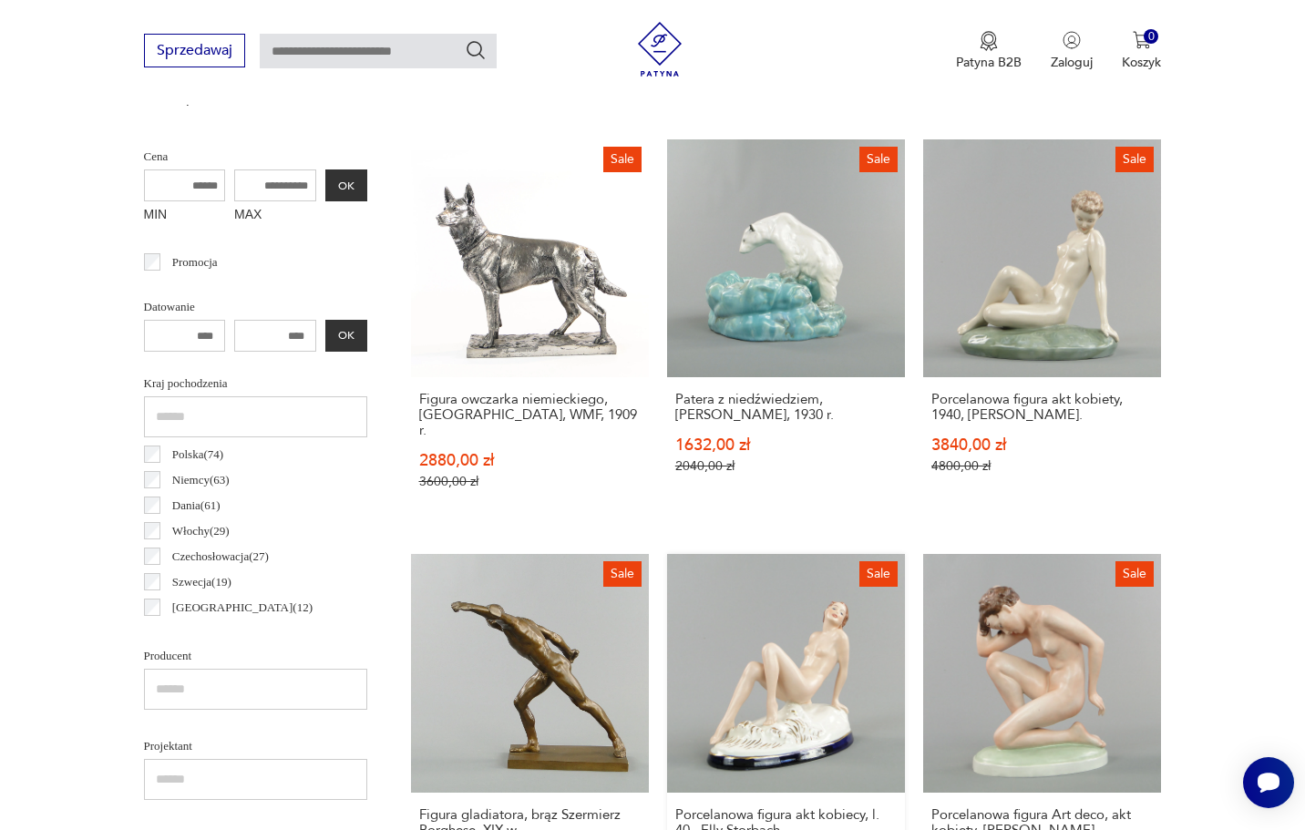
click at [667, 648] on link "Sale Porcelanowa figura akt kobiecy, l. 40., [GEOGRAPHIC_DATA] 3120,00 zł 3900,…" at bounding box center [786, 739] width 238 height 370
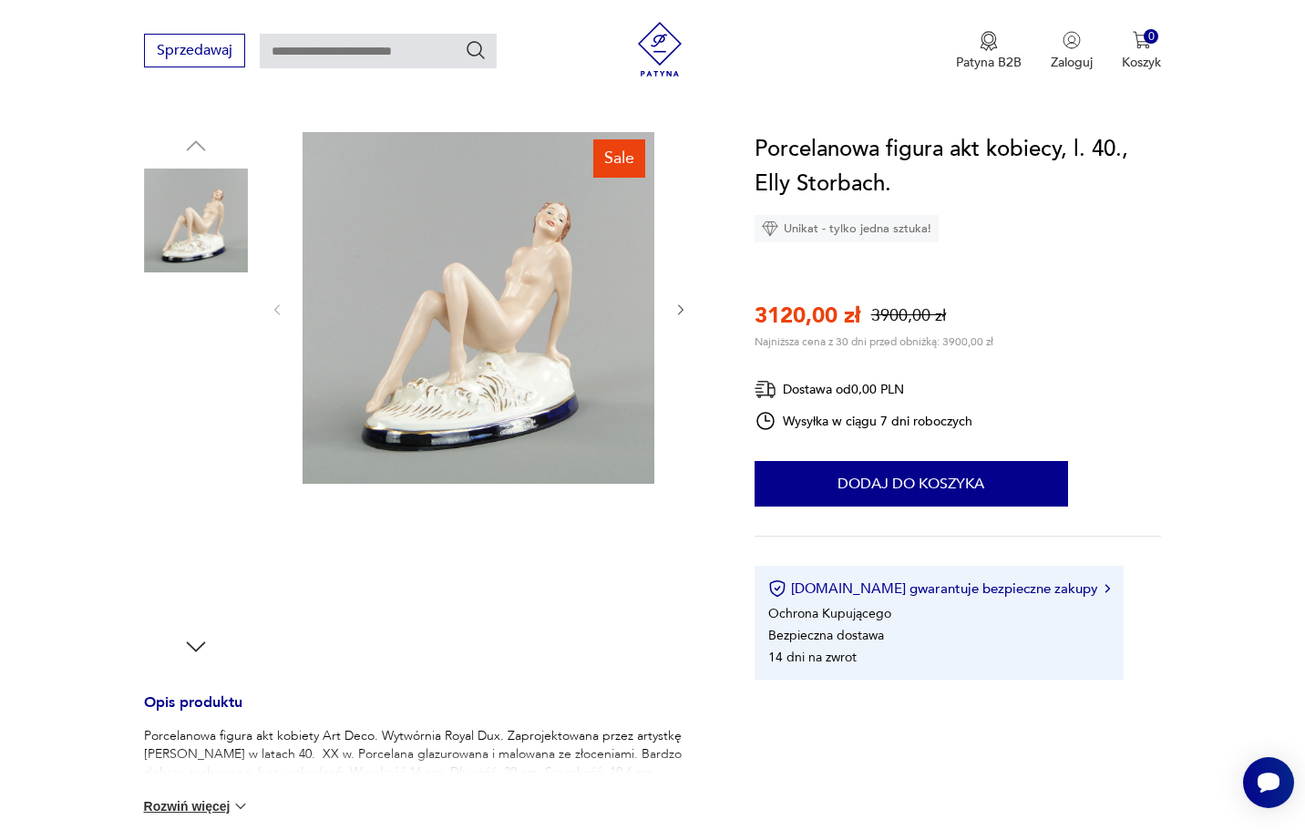
scroll to position [177, 0]
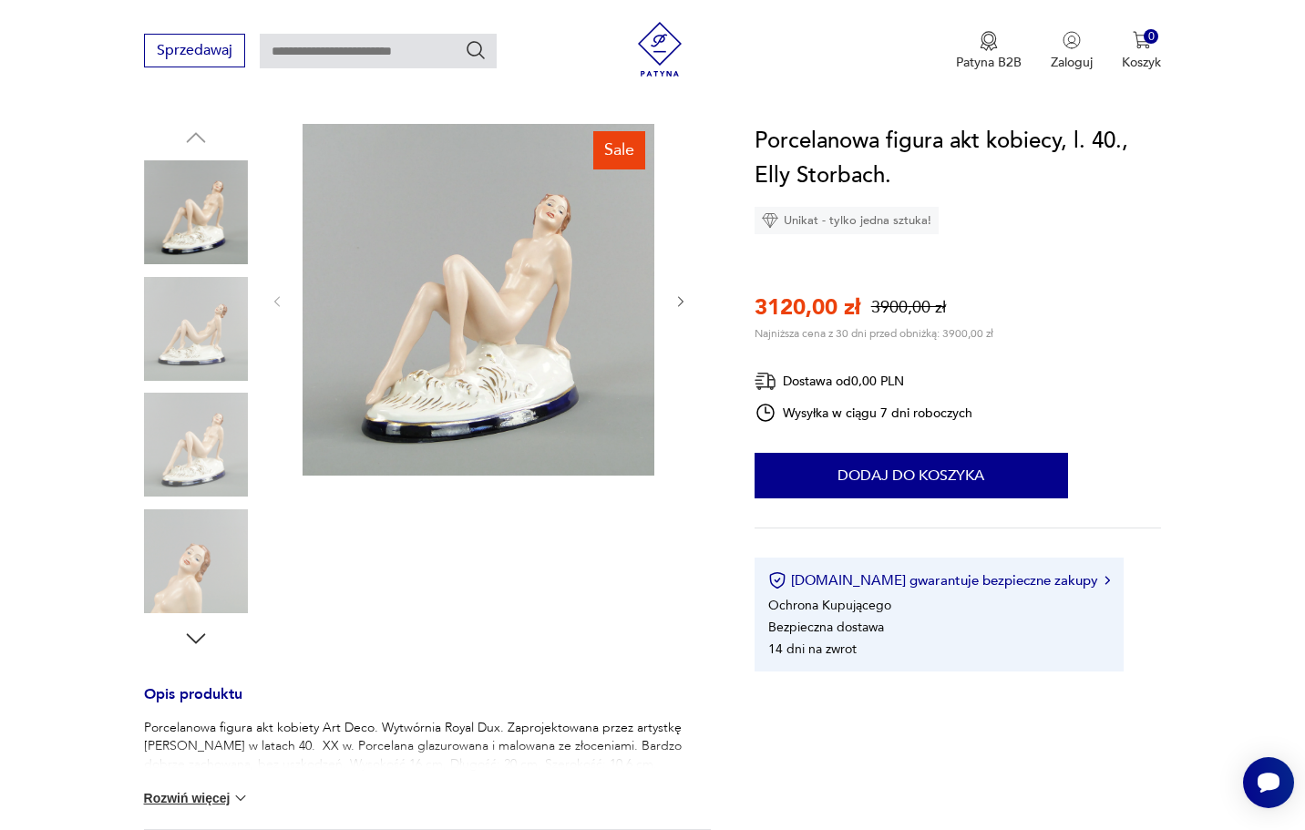
click at [192, 643] on icon "button" at bounding box center [195, 638] width 27 height 27
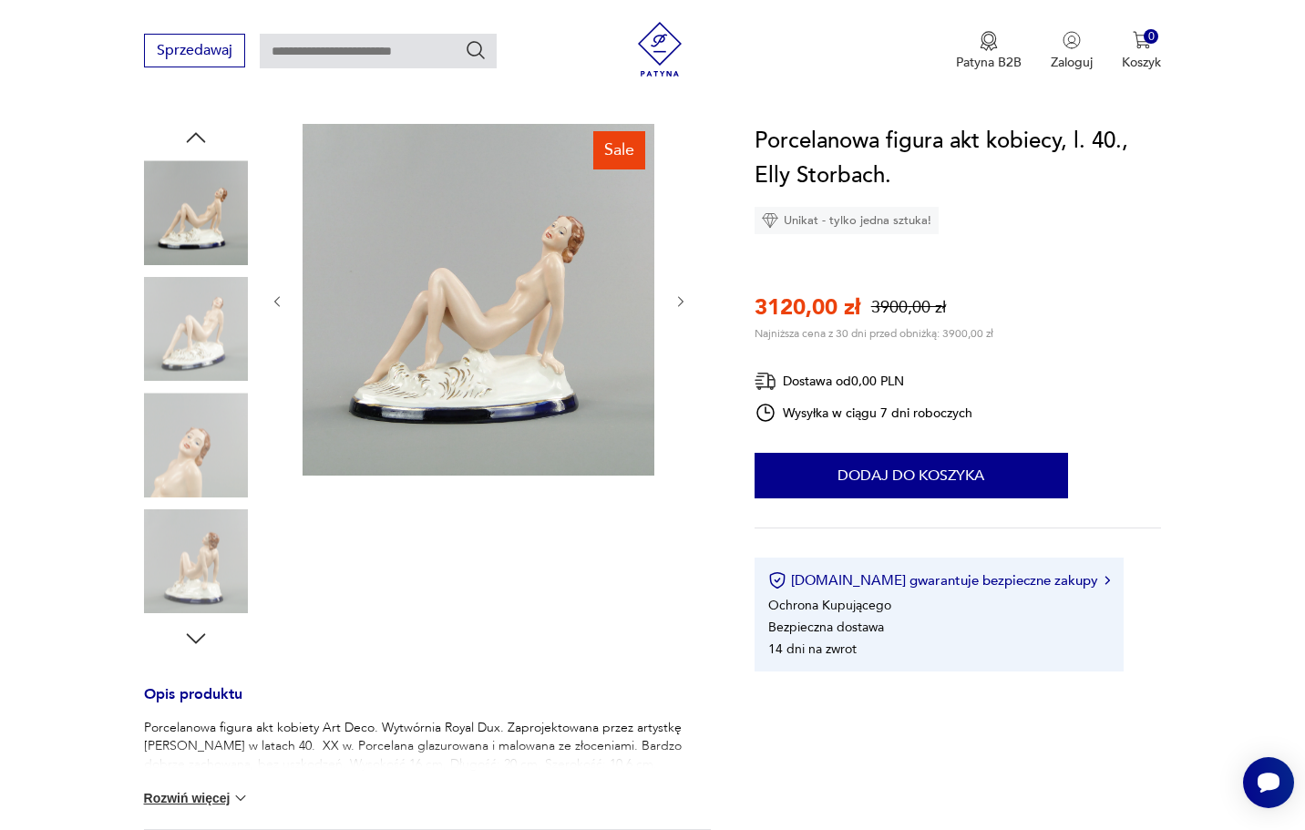
click at [192, 643] on icon "button" at bounding box center [195, 638] width 27 height 27
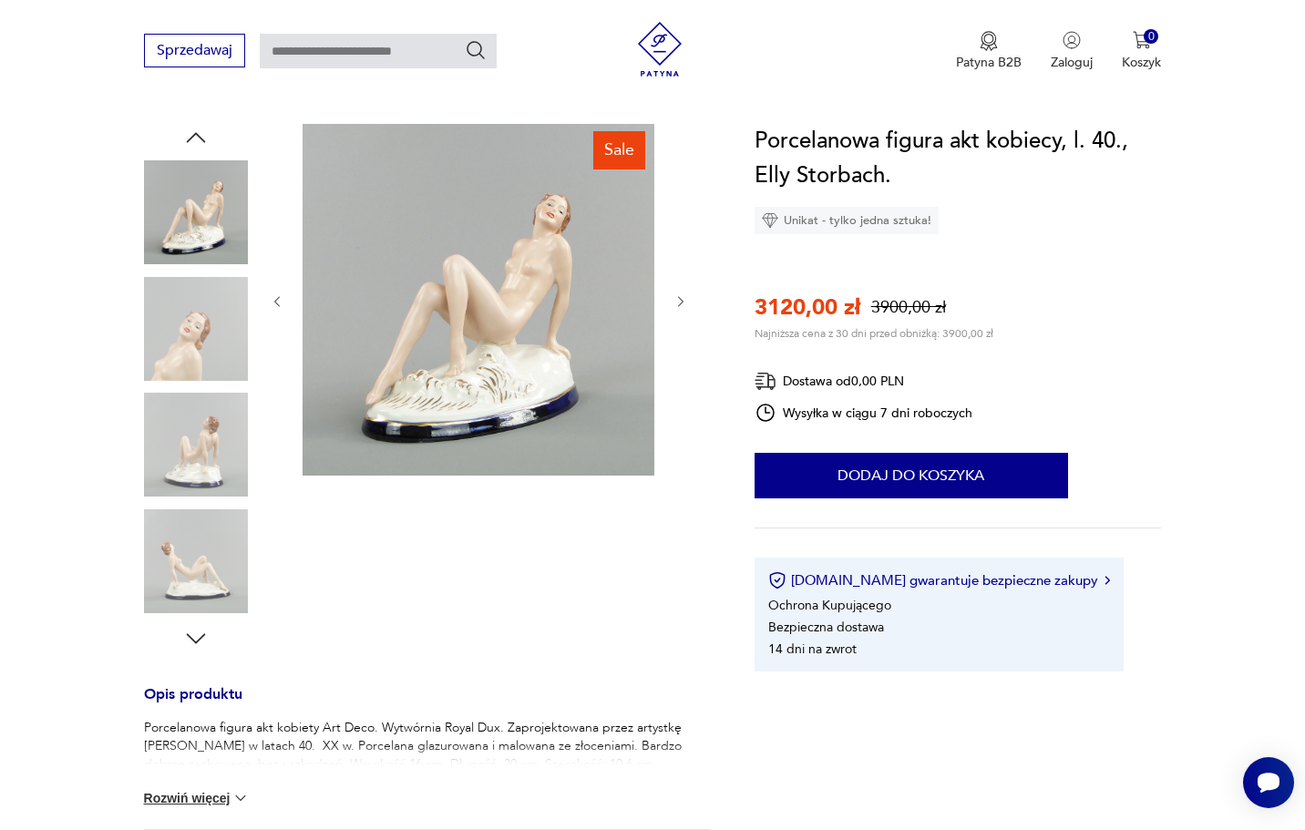
click at [192, 643] on icon "button" at bounding box center [195, 638] width 27 height 27
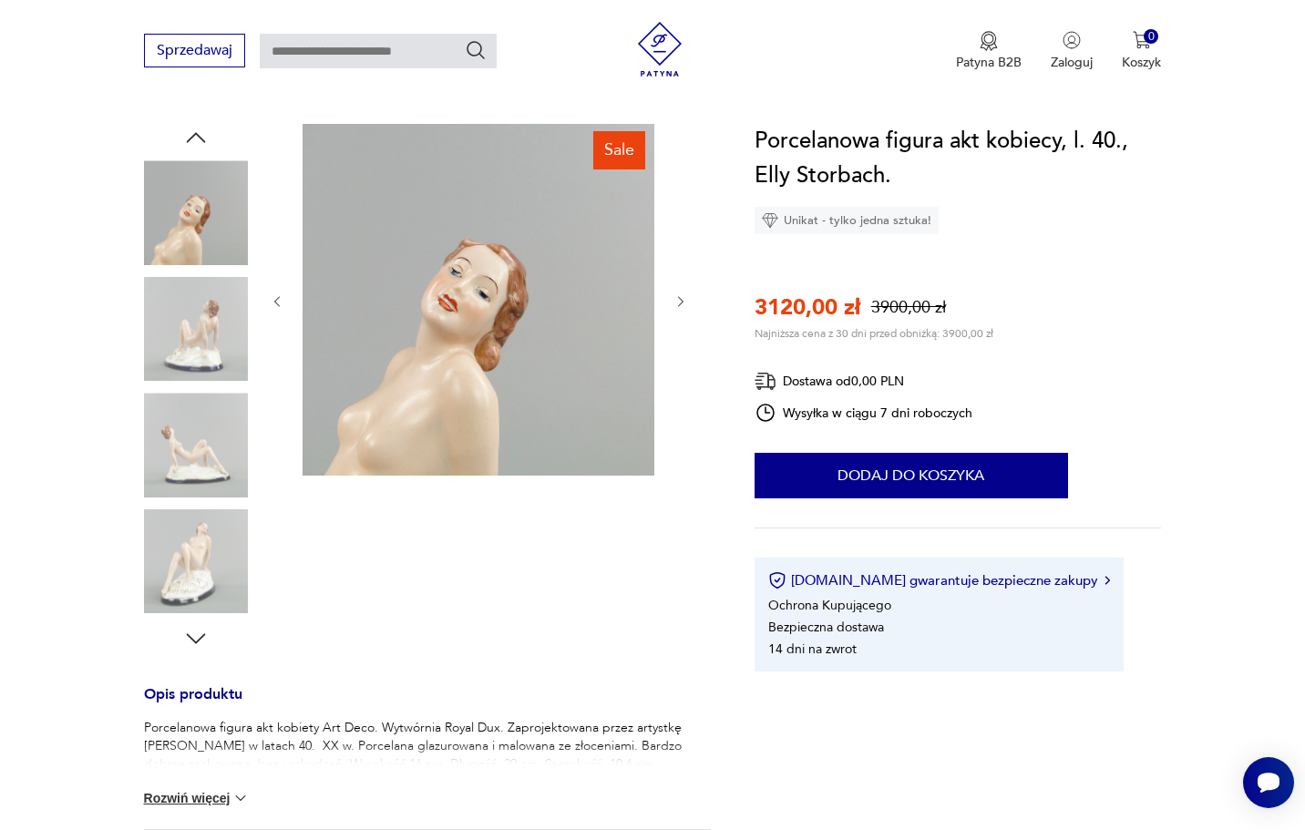
click at [192, 643] on icon "button" at bounding box center [195, 638] width 27 height 27
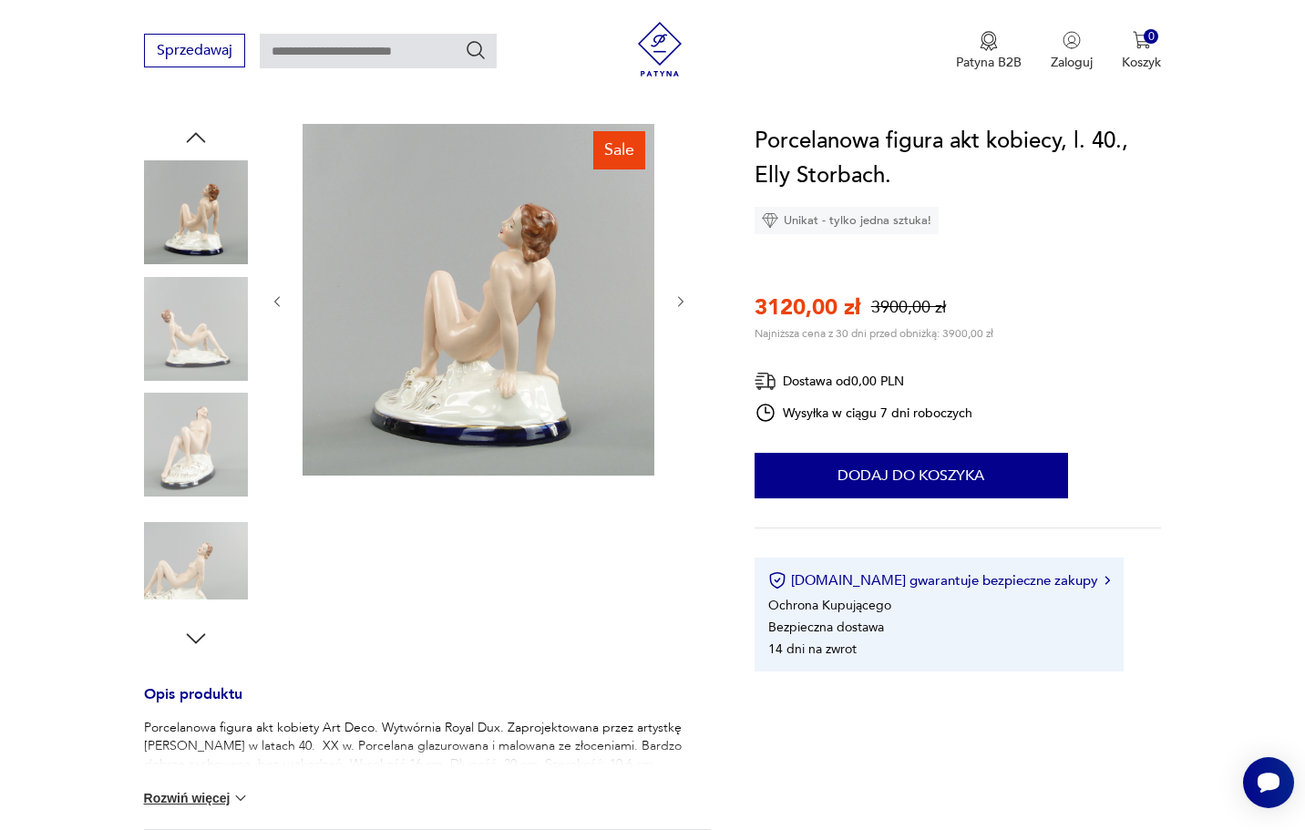
click at [192, 643] on icon "button" at bounding box center [195, 638] width 27 height 27
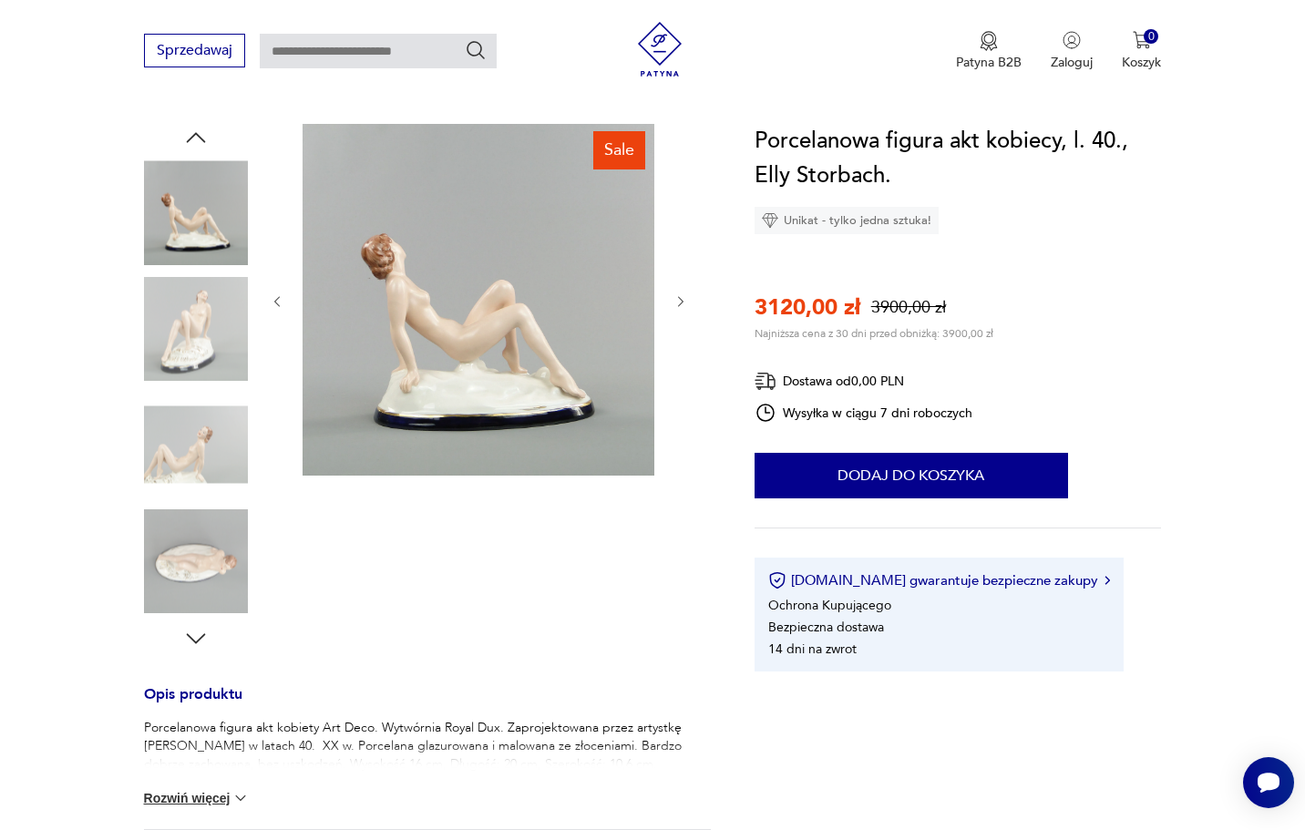
click at [192, 643] on icon "button" at bounding box center [195, 638] width 27 height 27
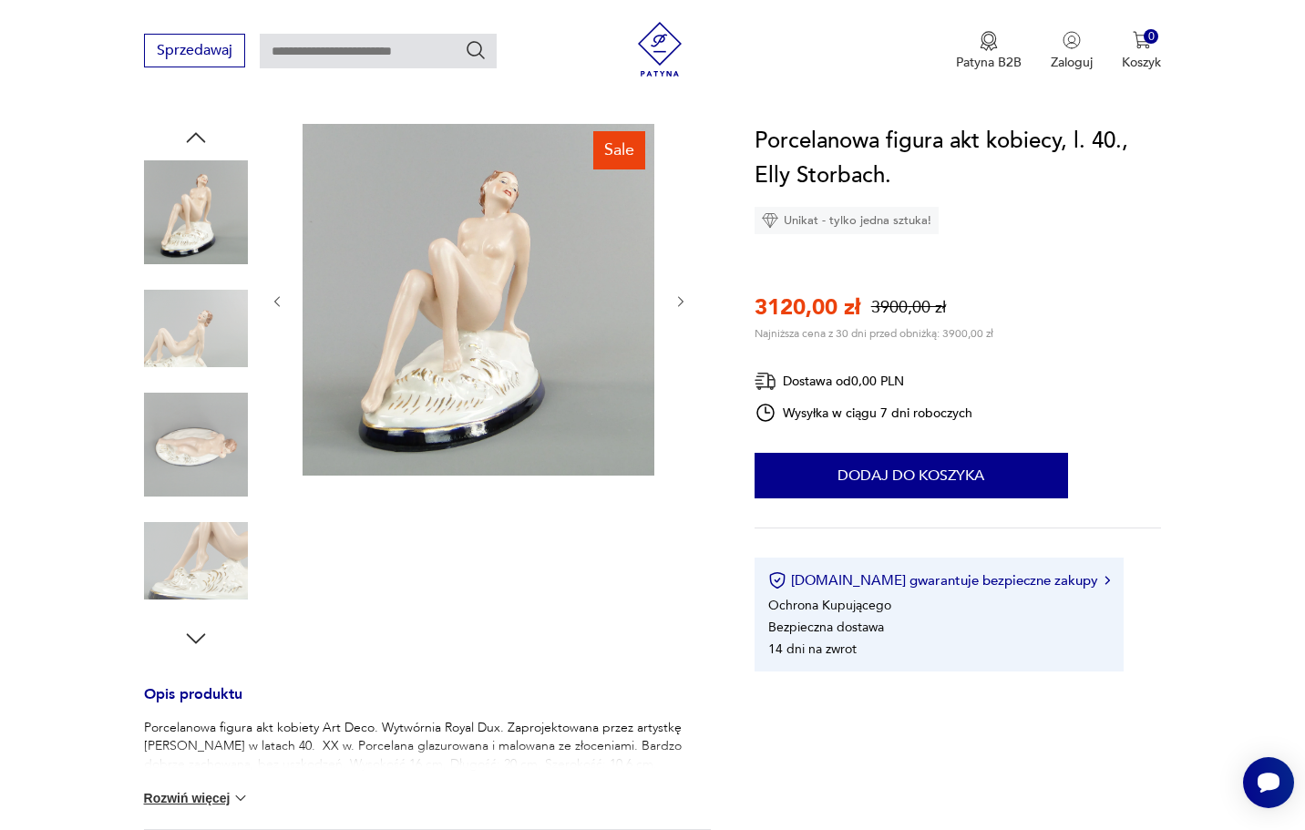
click at [192, 643] on icon "button" at bounding box center [195, 638] width 27 height 27
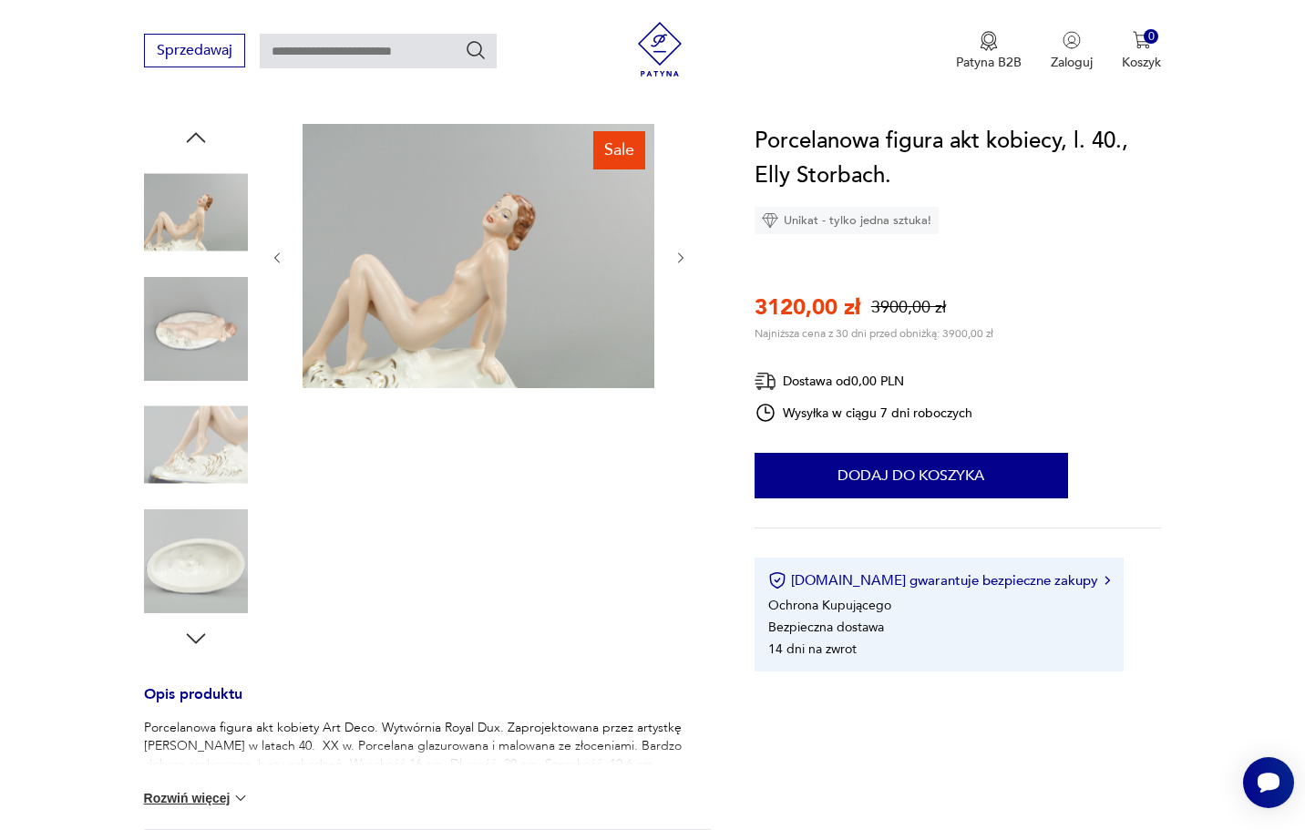
click at [221, 554] on img at bounding box center [196, 561] width 104 height 104
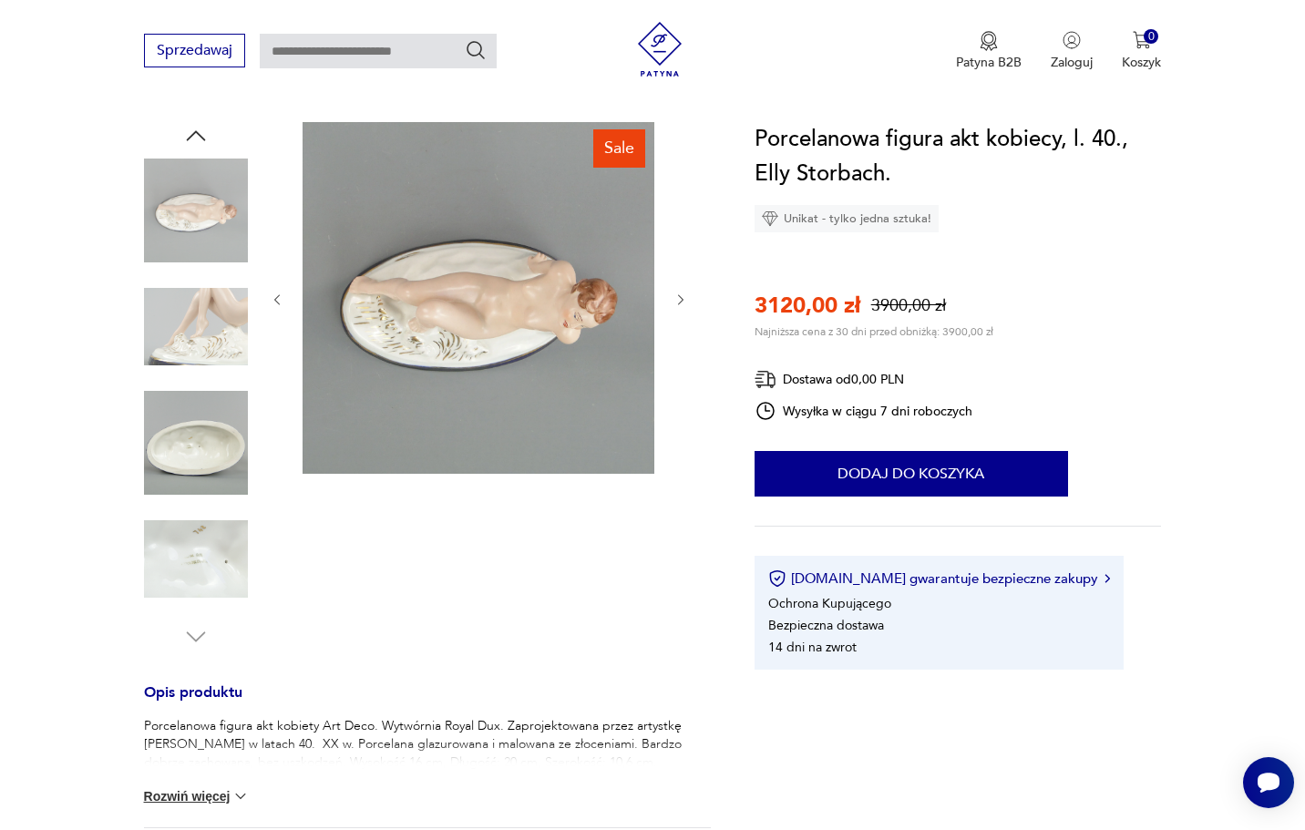
click at [216, 438] on img at bounding box center [196, 443] width 104 height 104
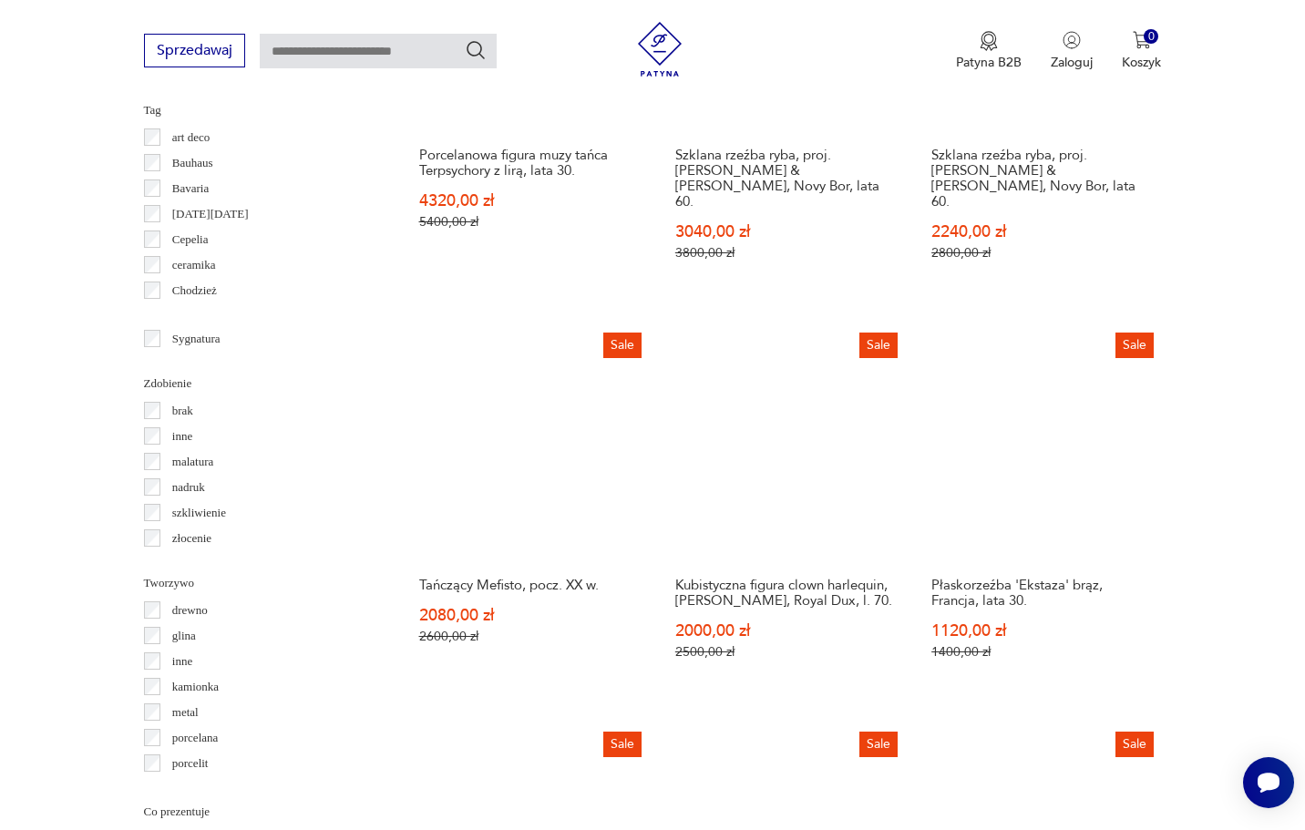
scroll to position [1740, 0]
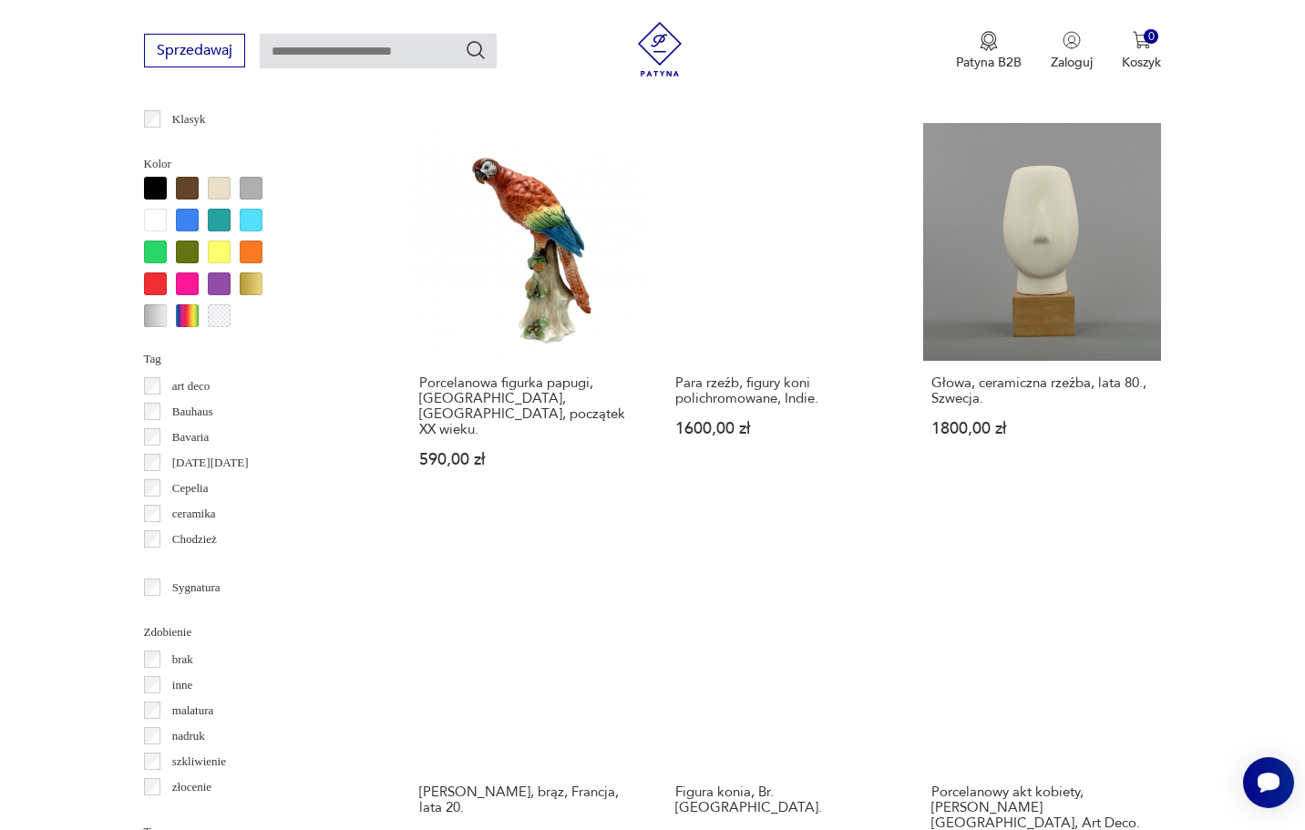
scroll to position [1492, 0]
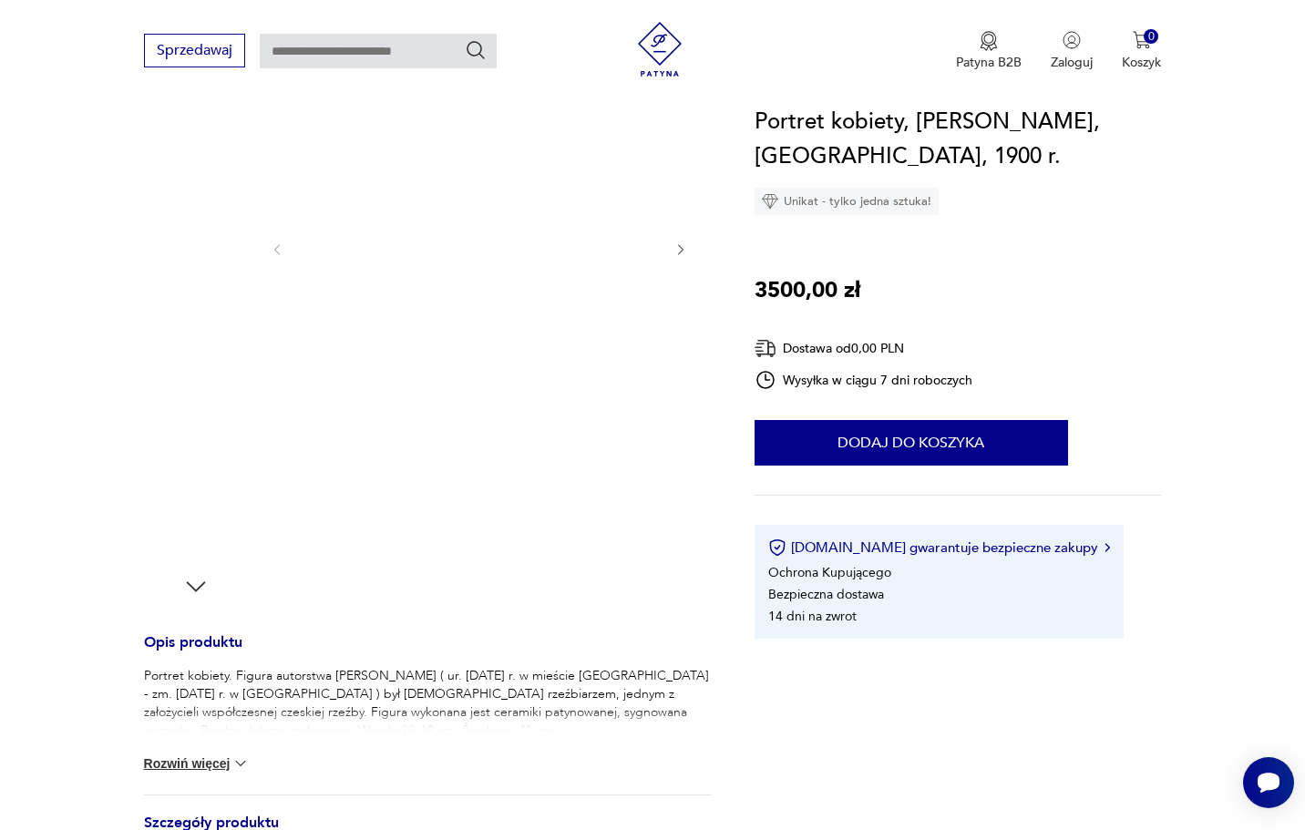
scroll to position [233, 0]
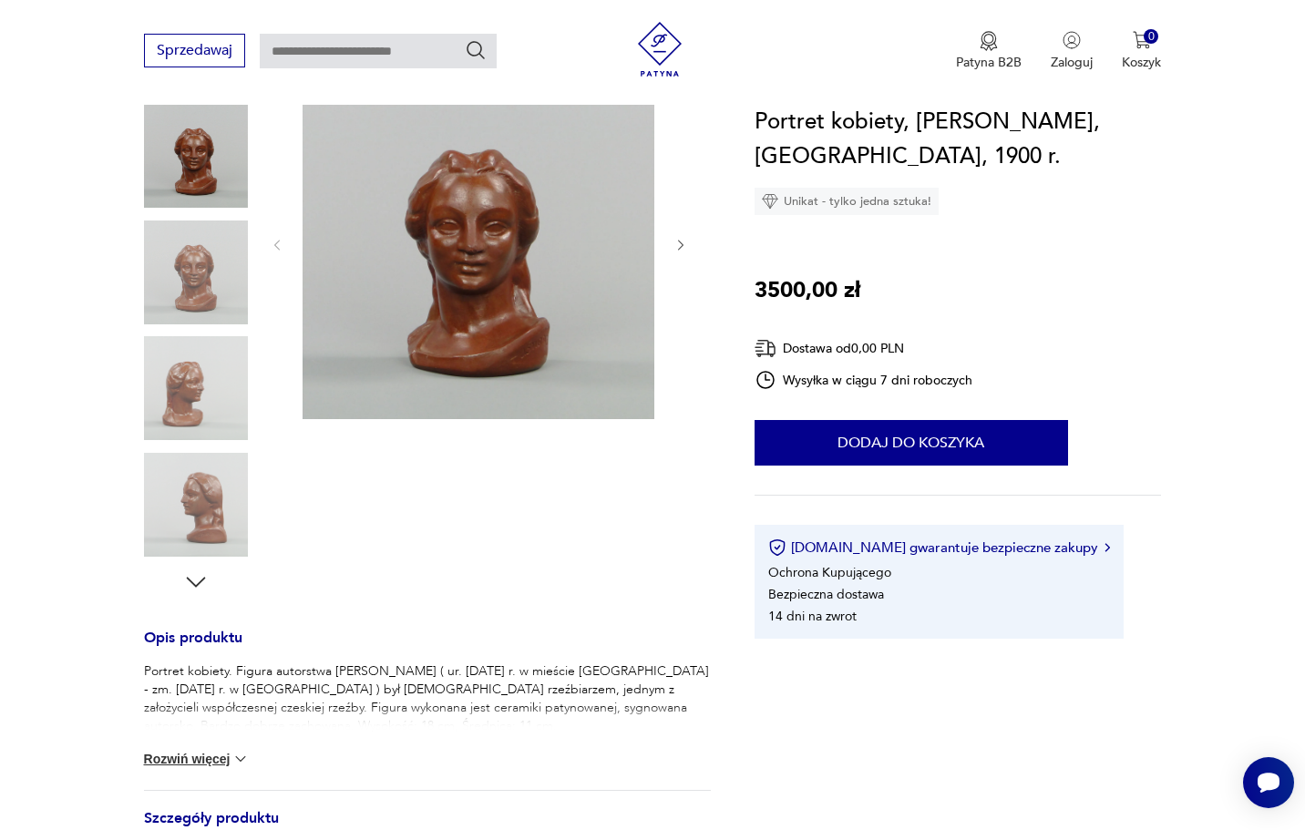
click at [198, 581] on icon "button" at bounding box center [195, 582] width 27 height 27
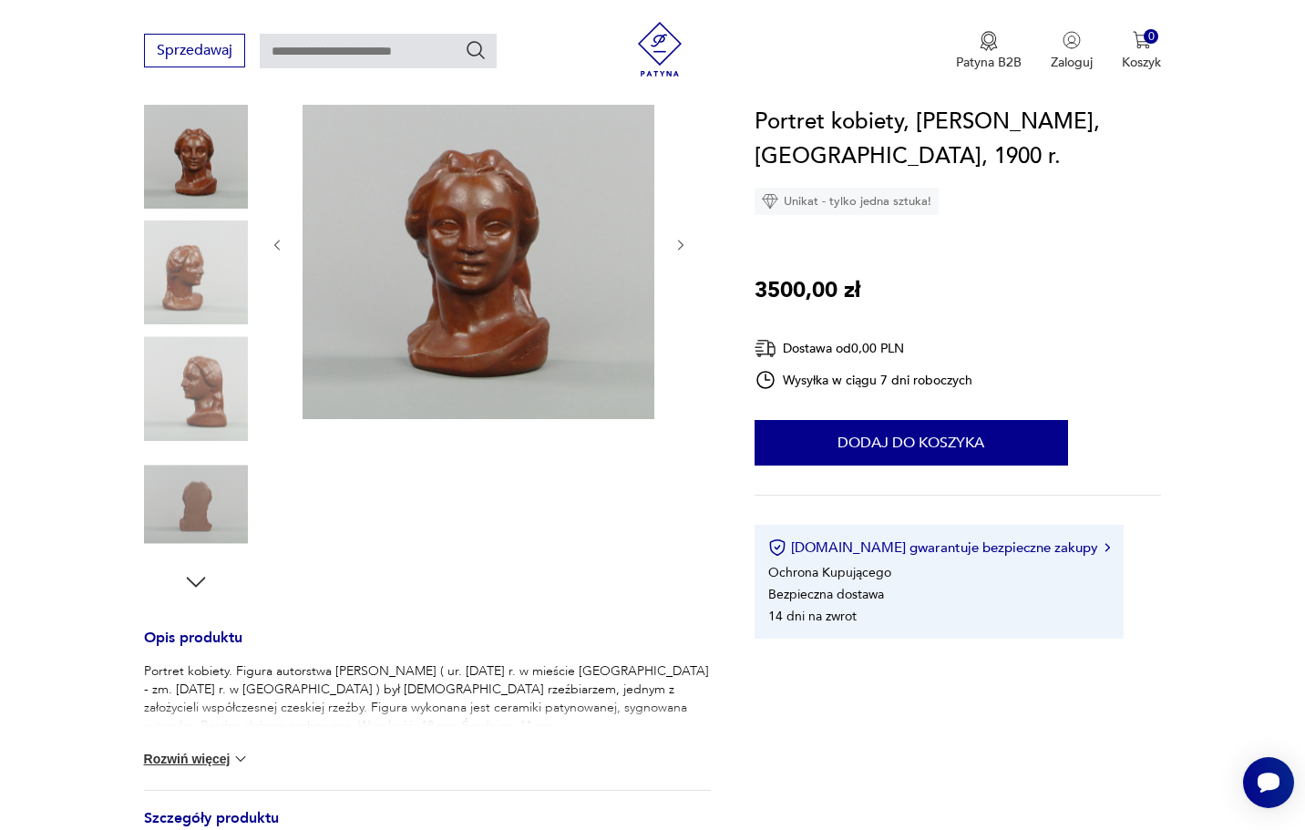
click at [198, 581] on icon "button" at bounding box center [195, 582] width 27 height 27
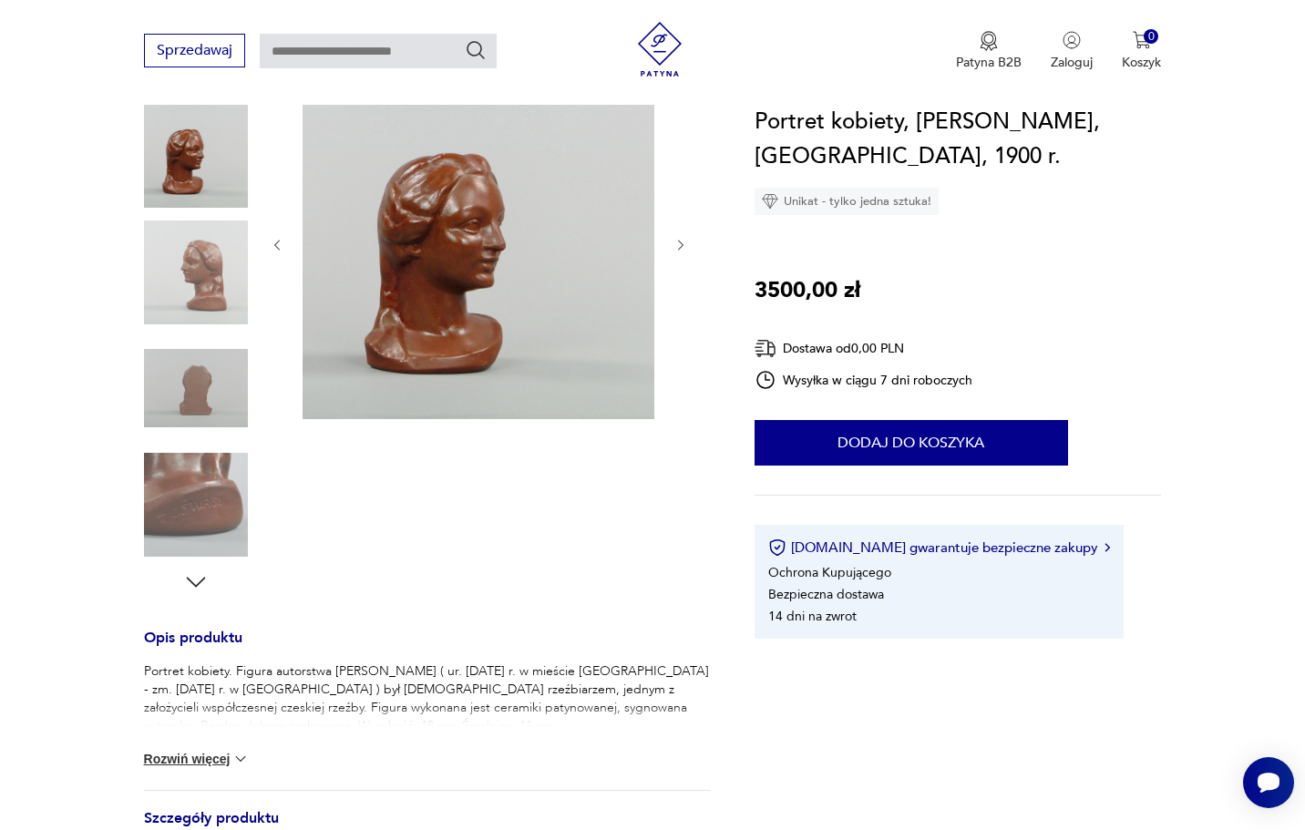
click at [198, 581] on icon "button" at bounding box center [195, 582] width 27 height 27
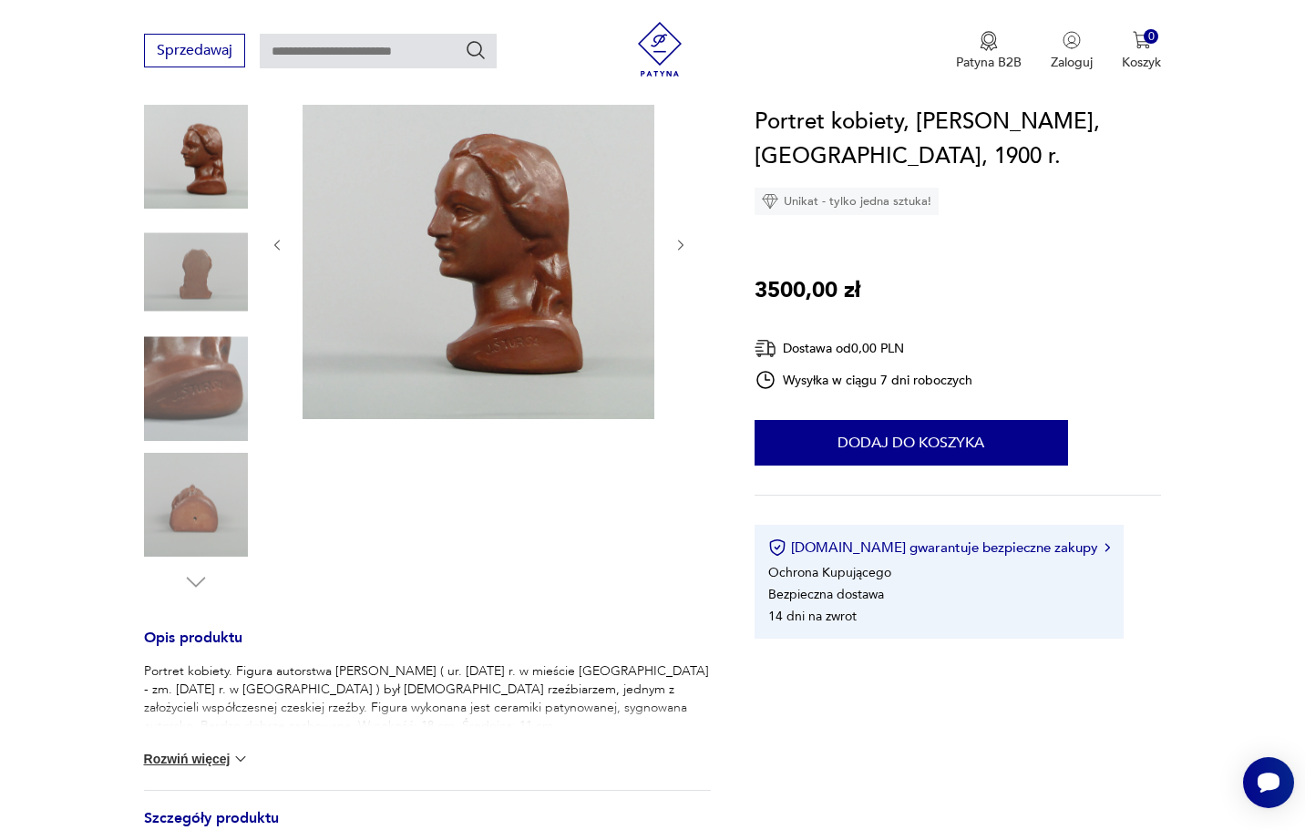
click at [219, 400] on img at bounding box center [196, 388] width 104 height 104
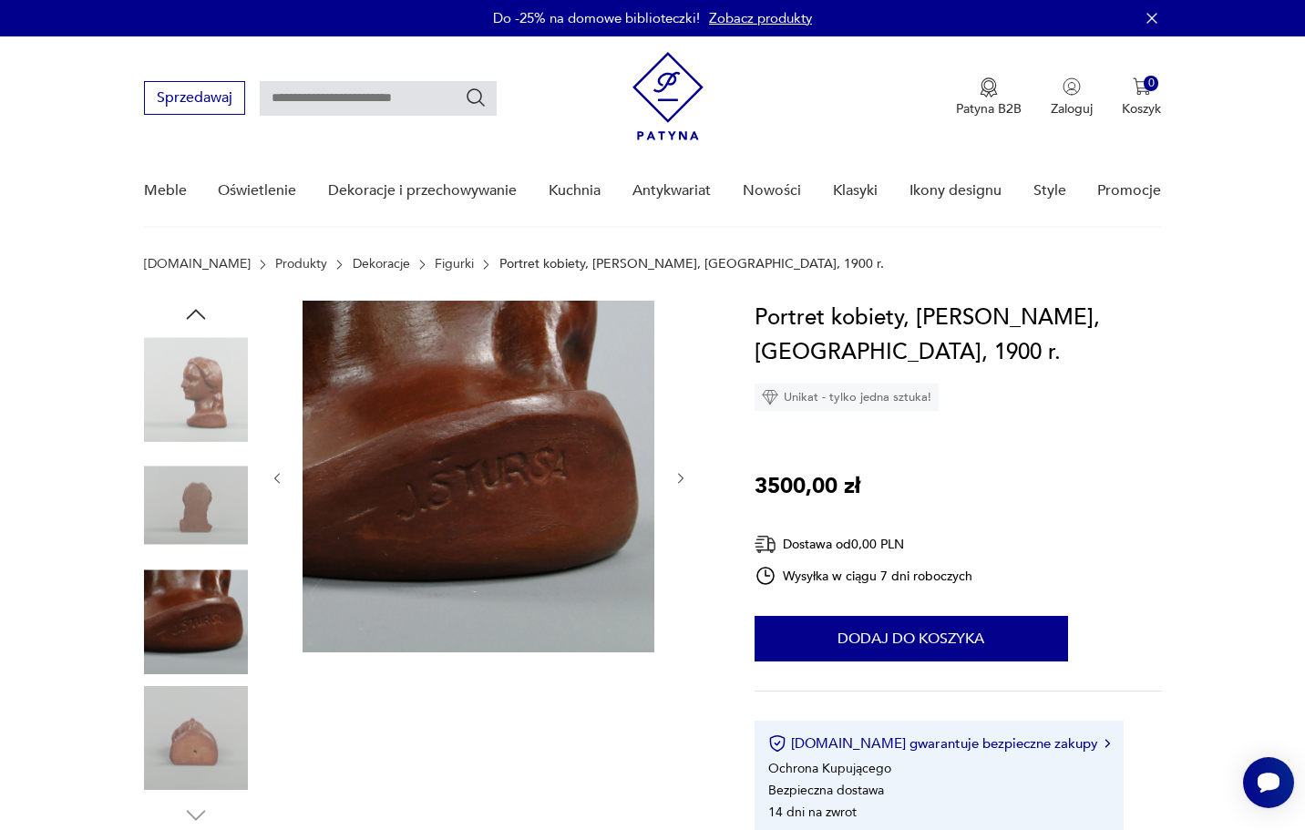
scroll to position [0, 0]
click at [205, 392] on img at bounding box center [196, 389] width 104 height 104
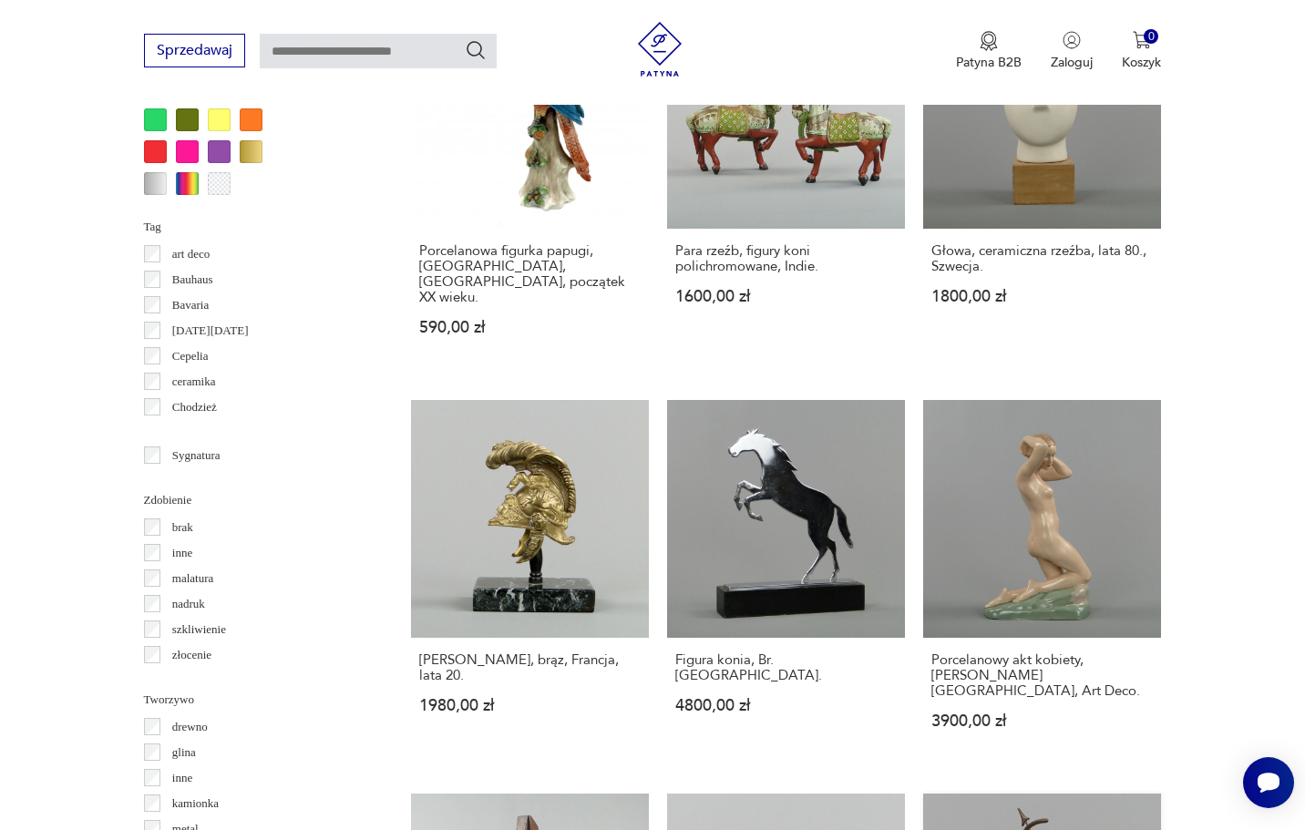
scroll to position [1624, 0]
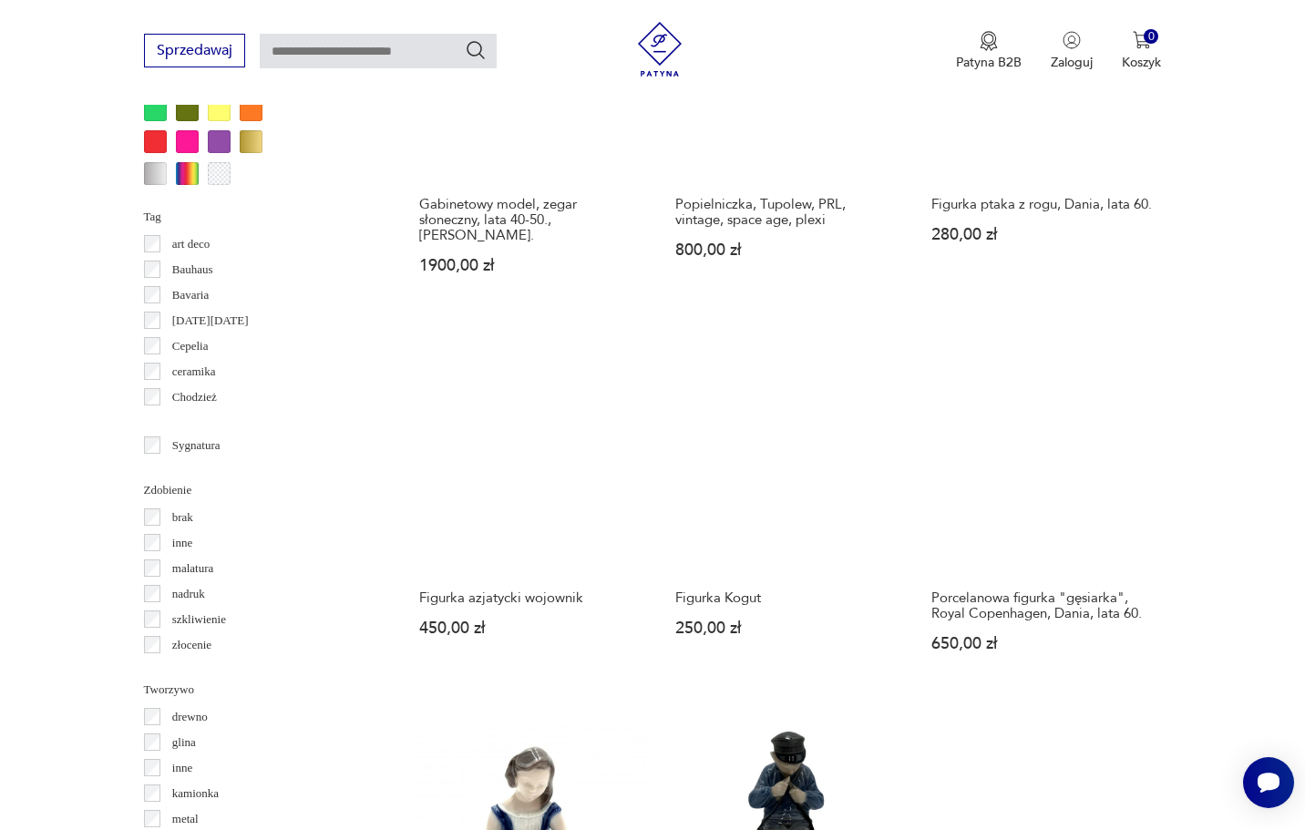
scroll to position [1640, 0]
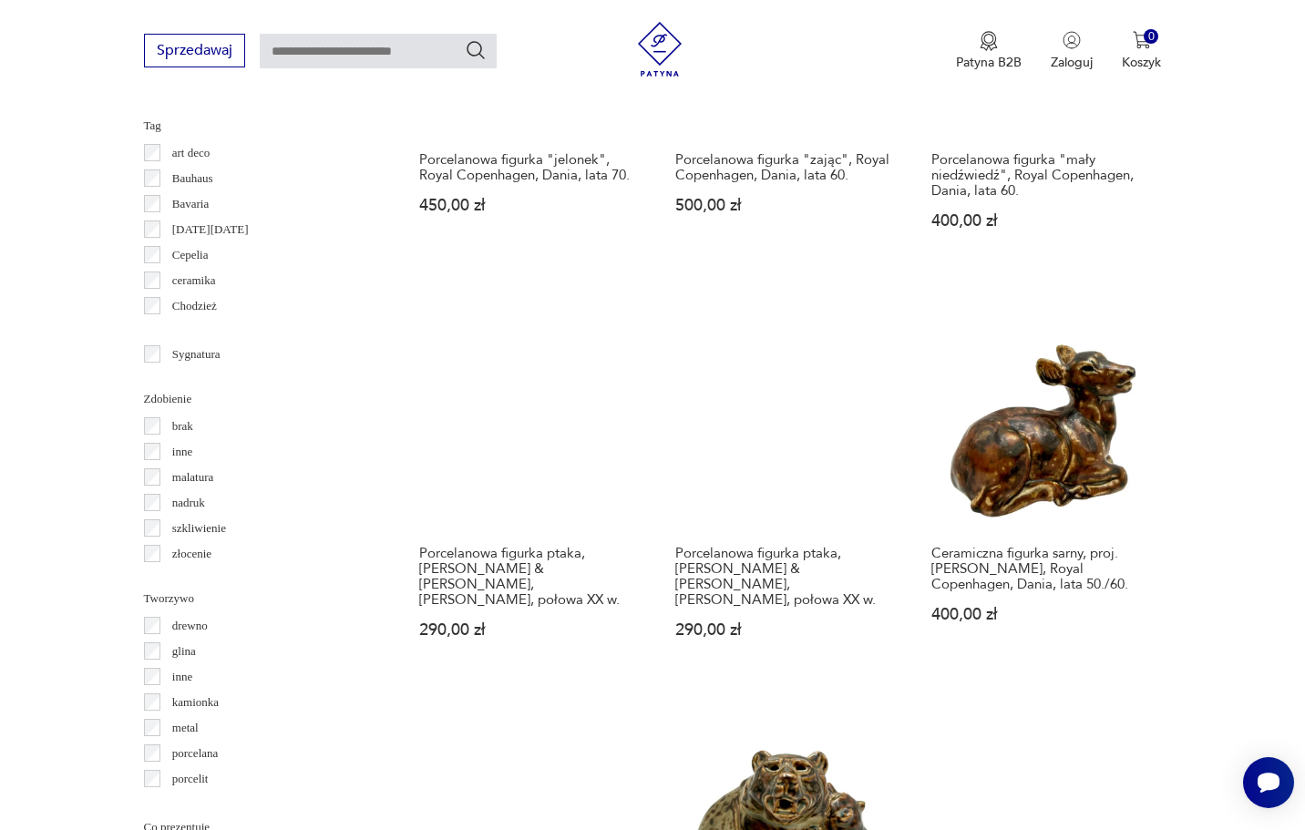
scroll to position [1727, 0]
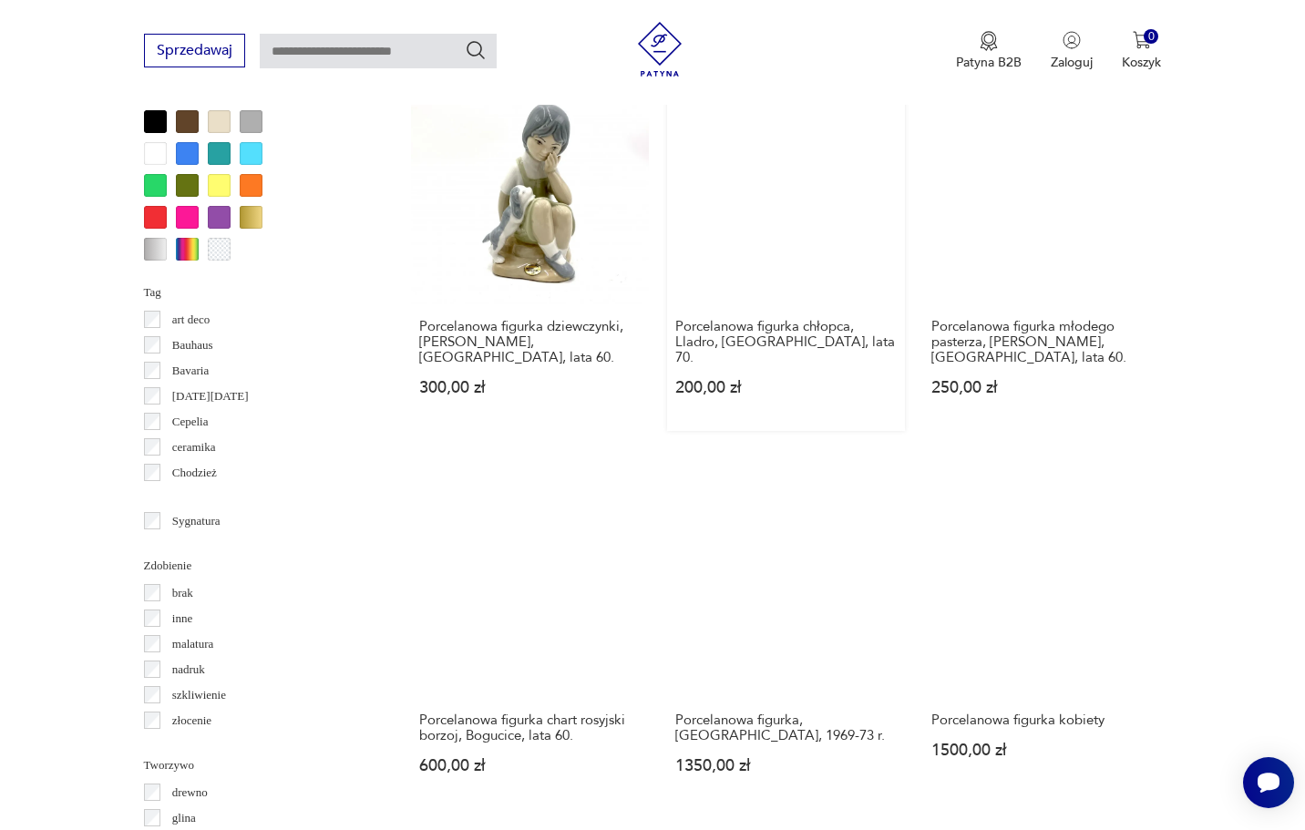
scroll to position [1558, 0]
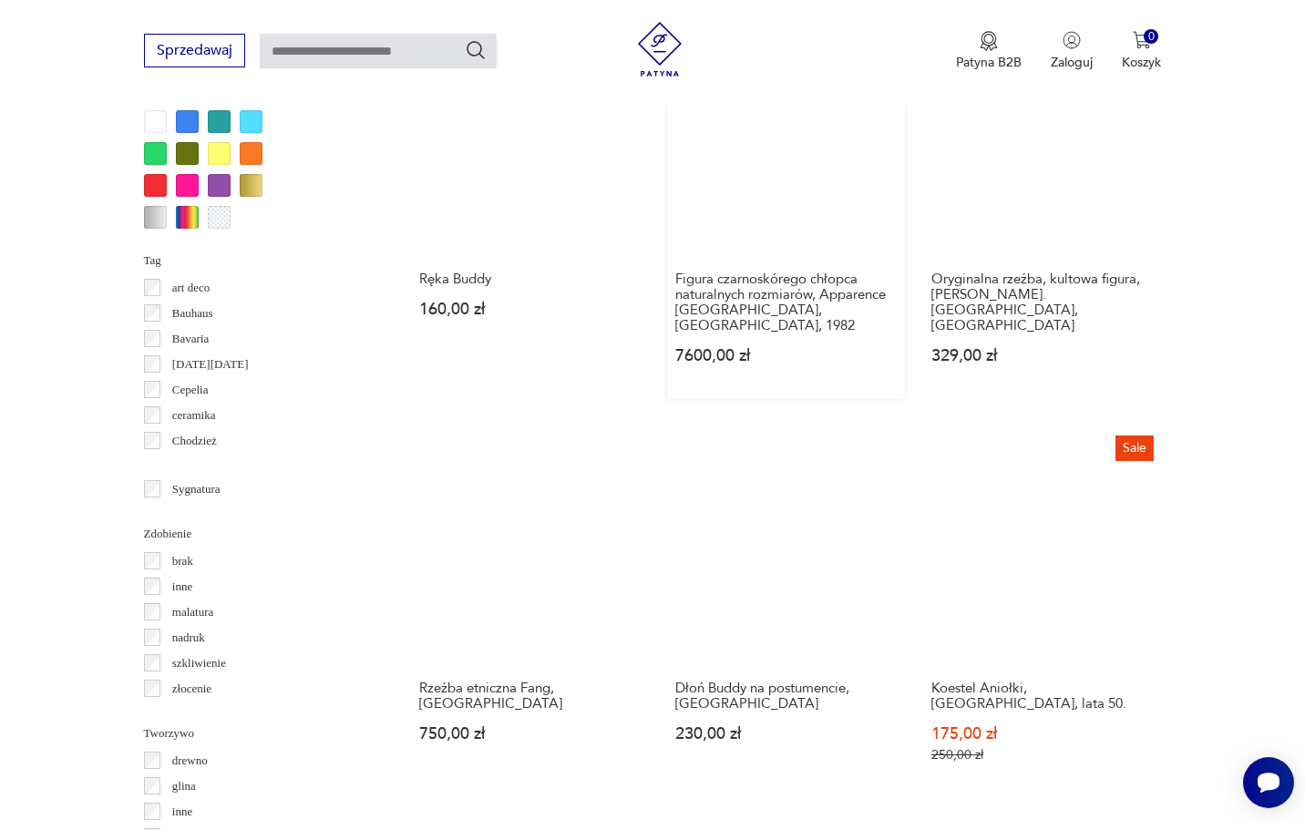
scroll to position [1594, 0]
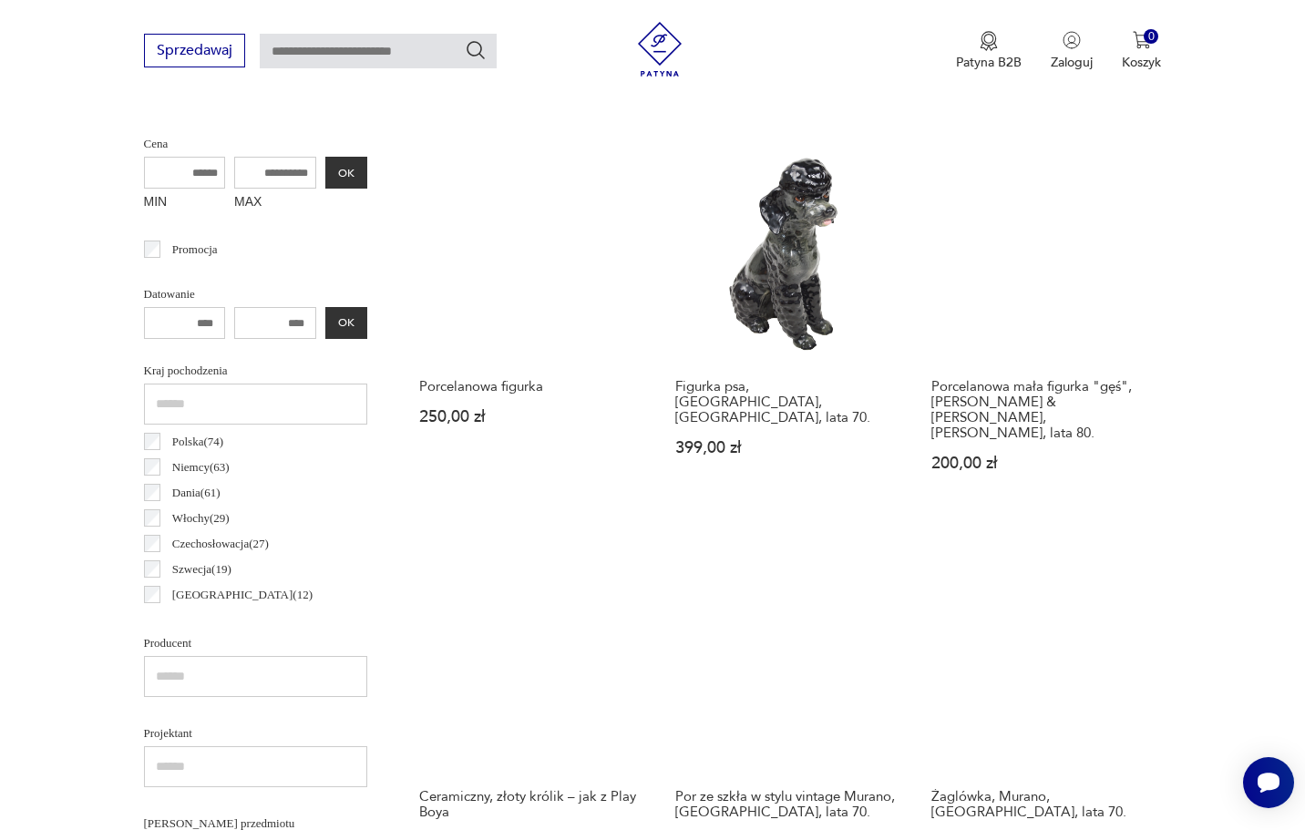
scroll to position [485, 0]
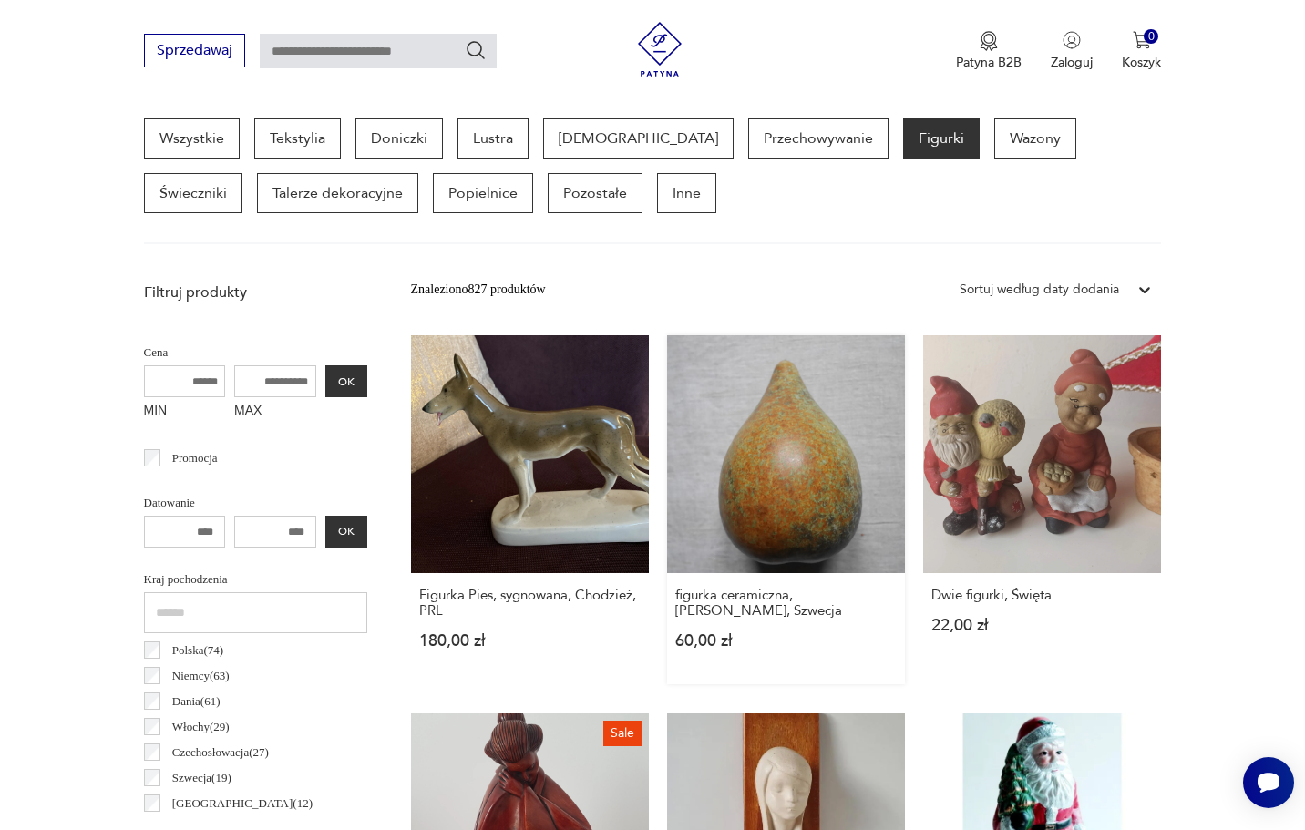
click at [667, 465] on link "figurka ceramiczna, [PERSON_NAME], Szwecja 60,00 zł" at bounding box center [786, 509] width 238 height 349
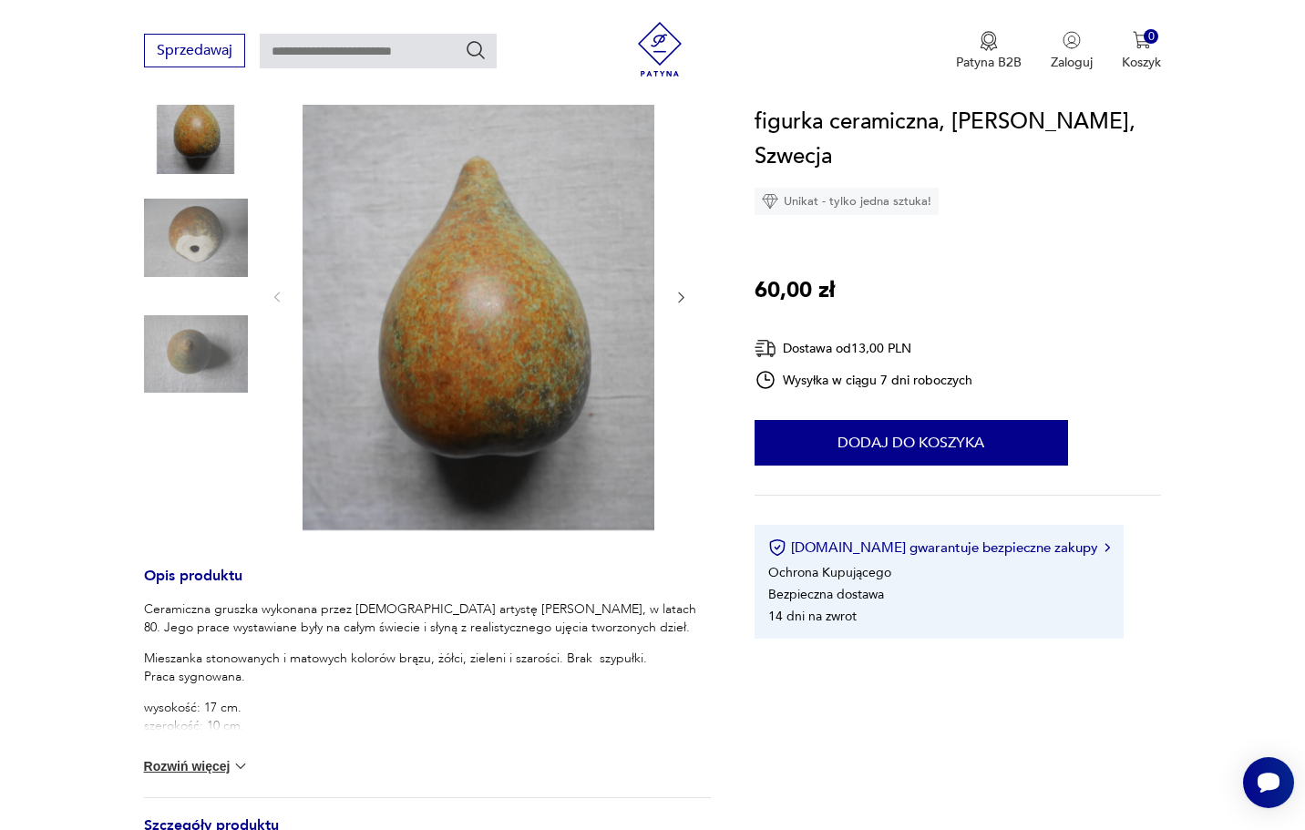
scroll to position [241, 0]
click at [194, 354] on img at bounding box center [196, 353] width 104 height 104
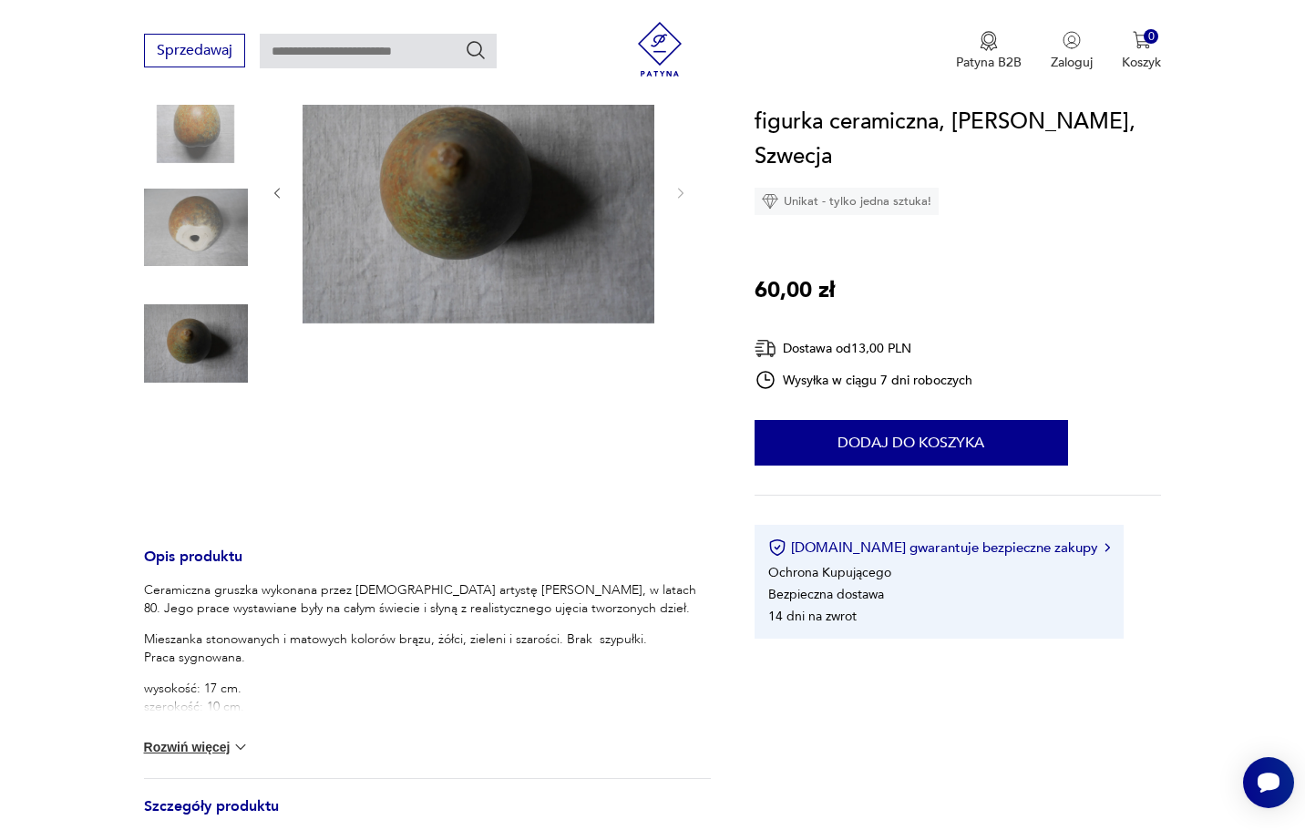
click at [188, 235] on img at bounding box center [196, 228] width 104 height 104
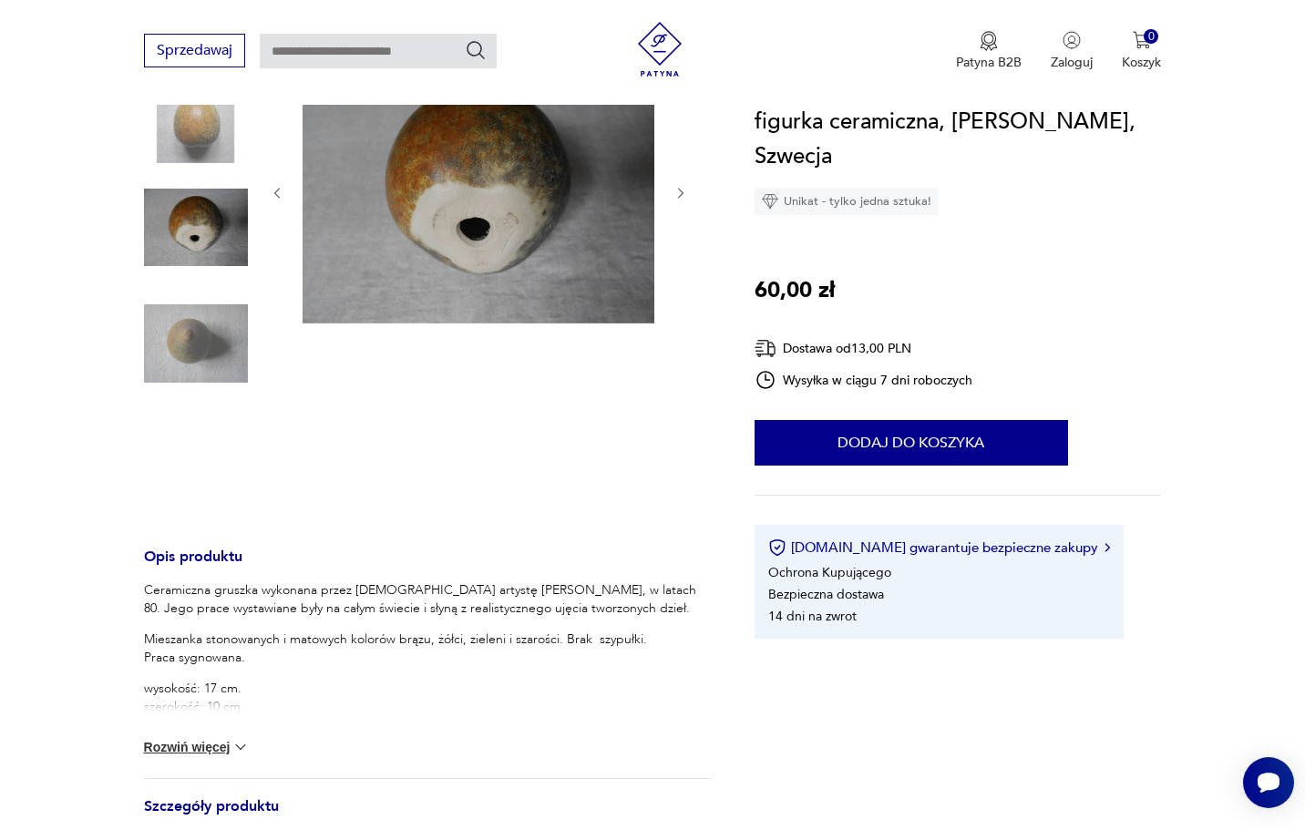
click at [210, 148] on img at bounding box center [196, 111] width 104 height 104
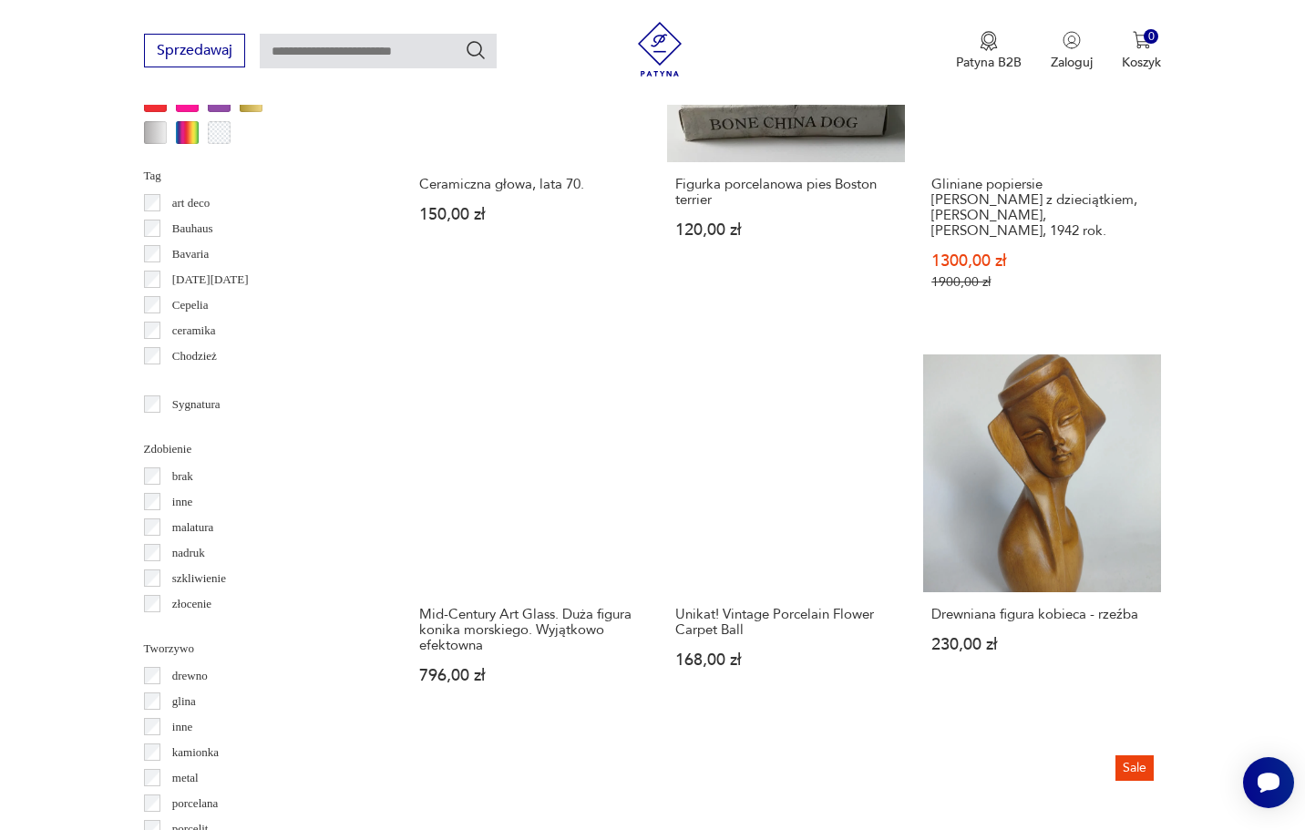
scroll to position [1677, 0]
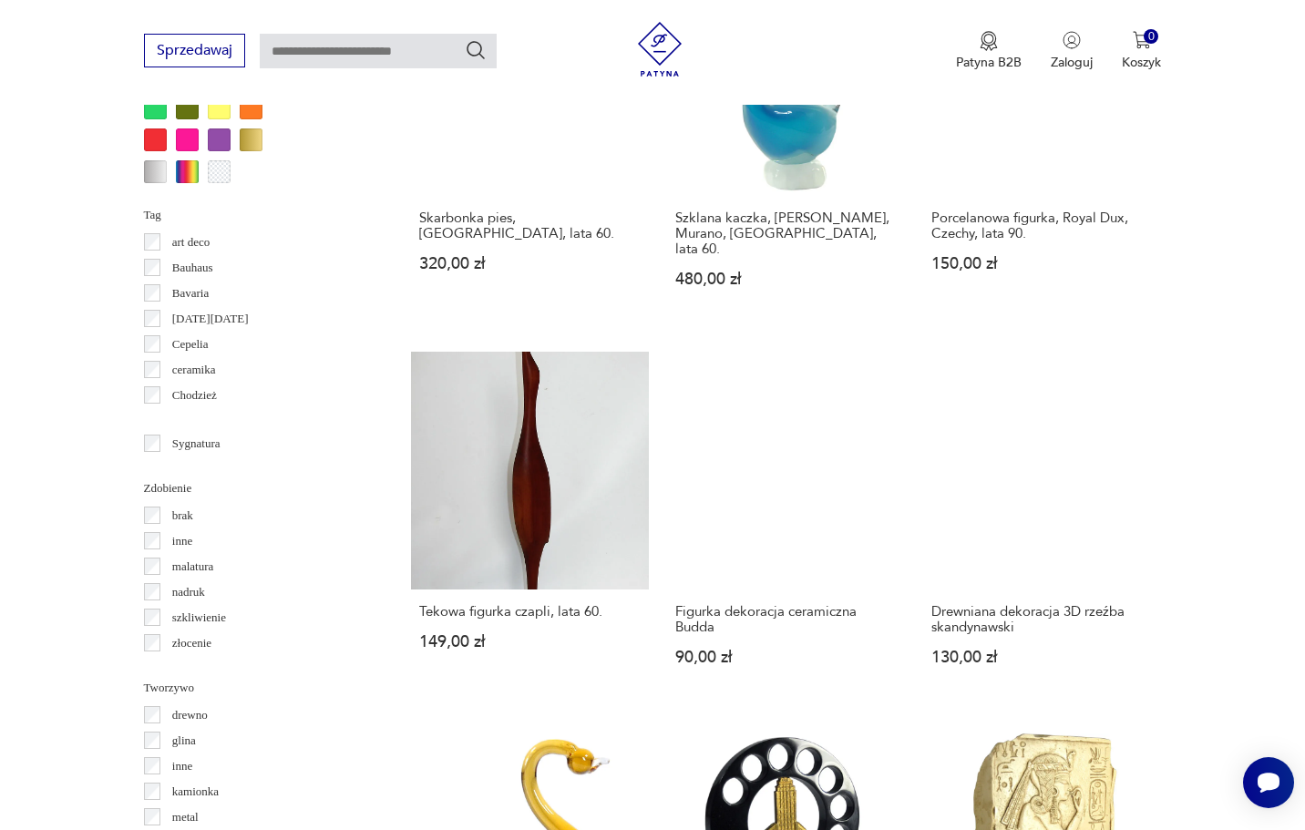
scroll to position [1636, 0]
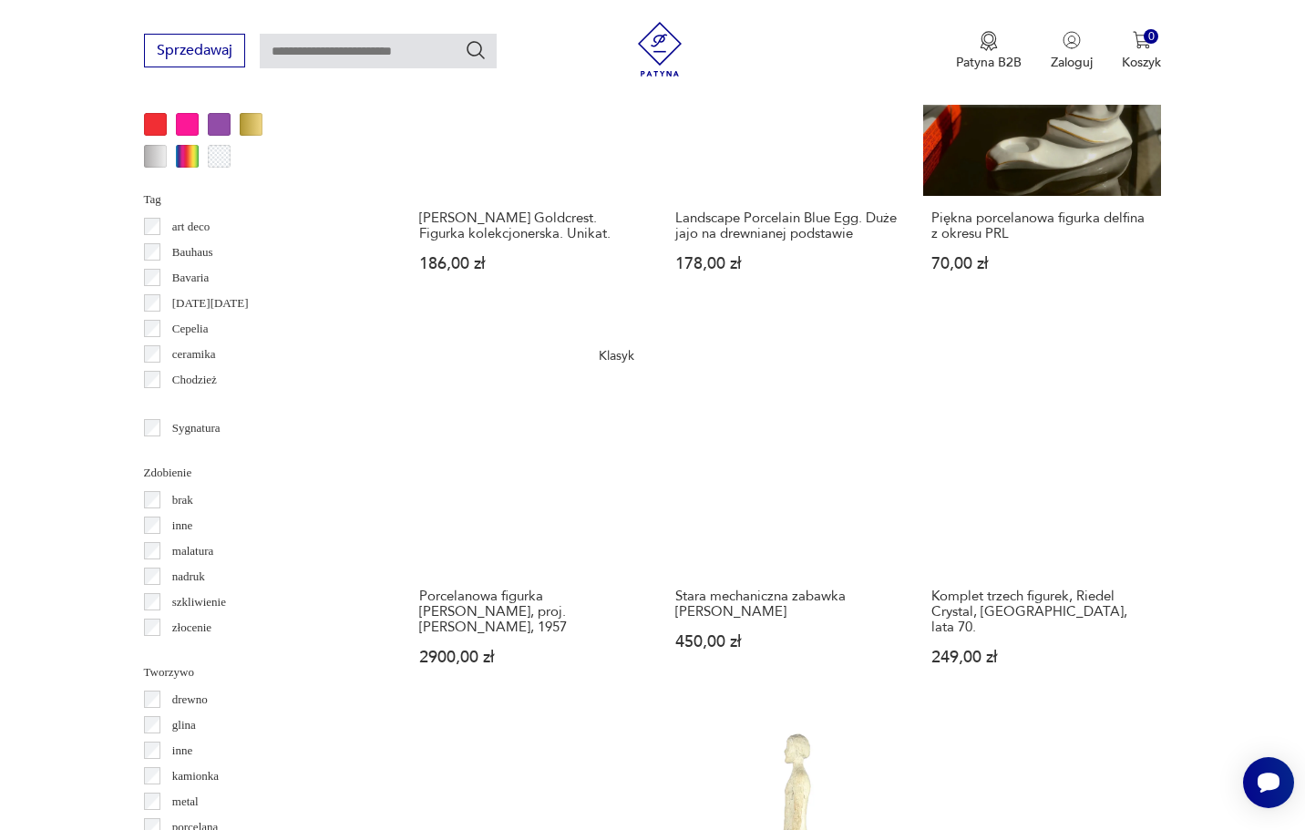
scroll to position [1663, 0]
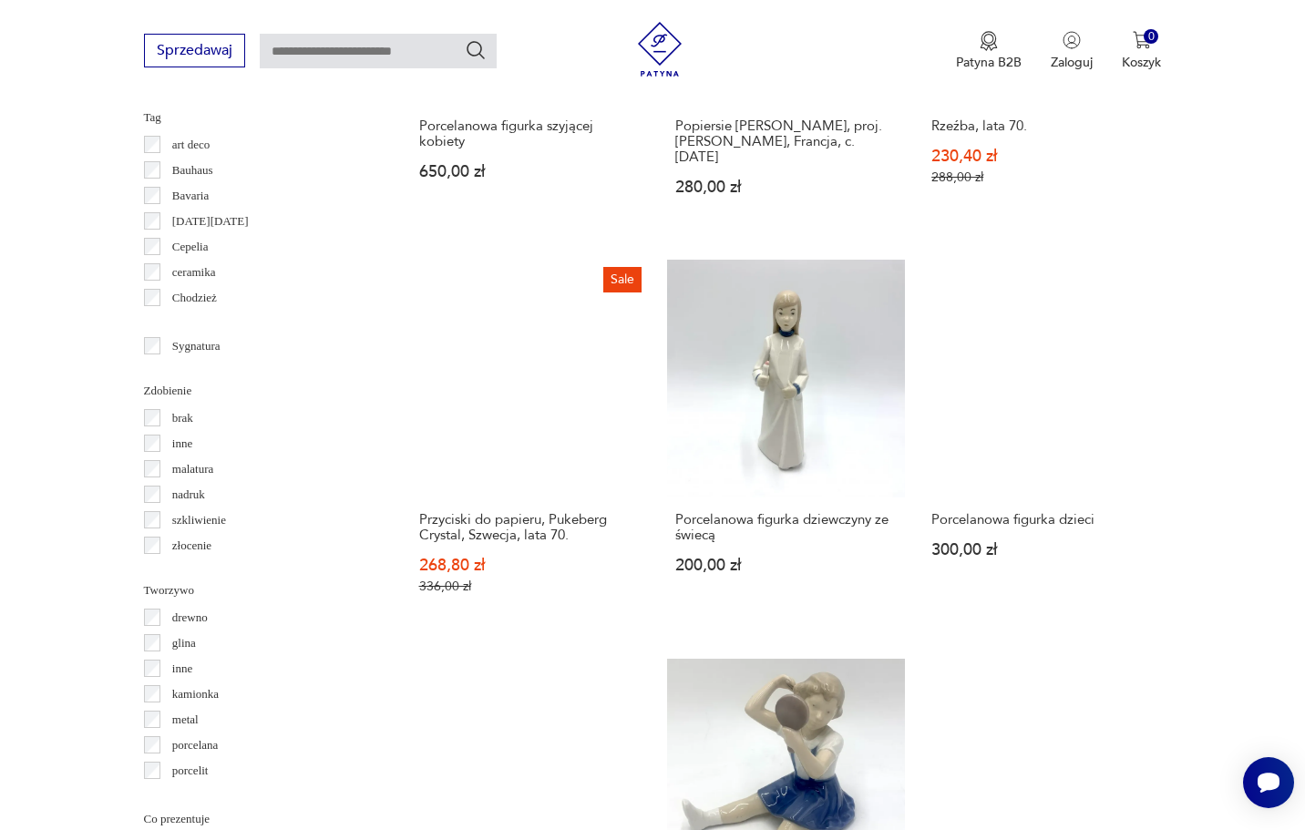
scroll to position [1733, 0]
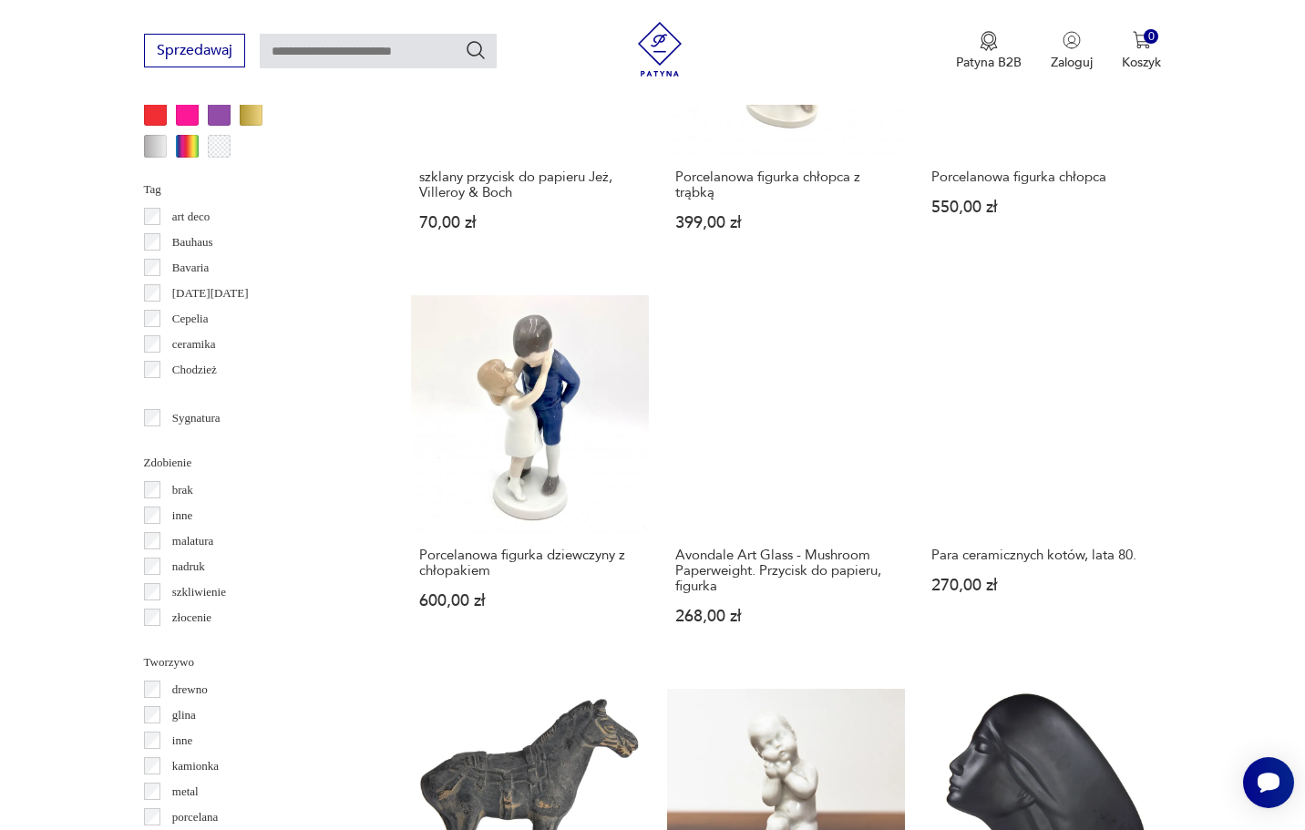
scroll to position [1666, 0]
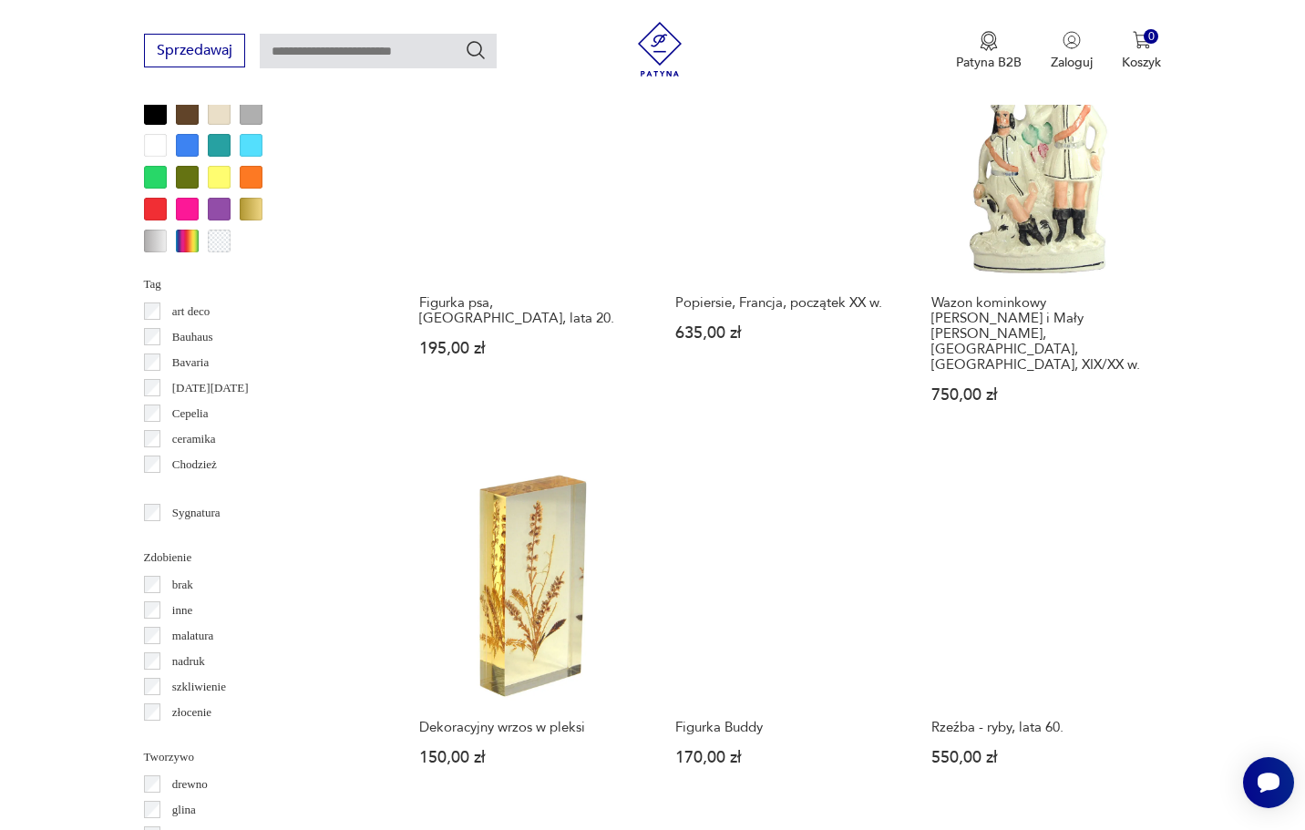
scroll to position [1568, 0]
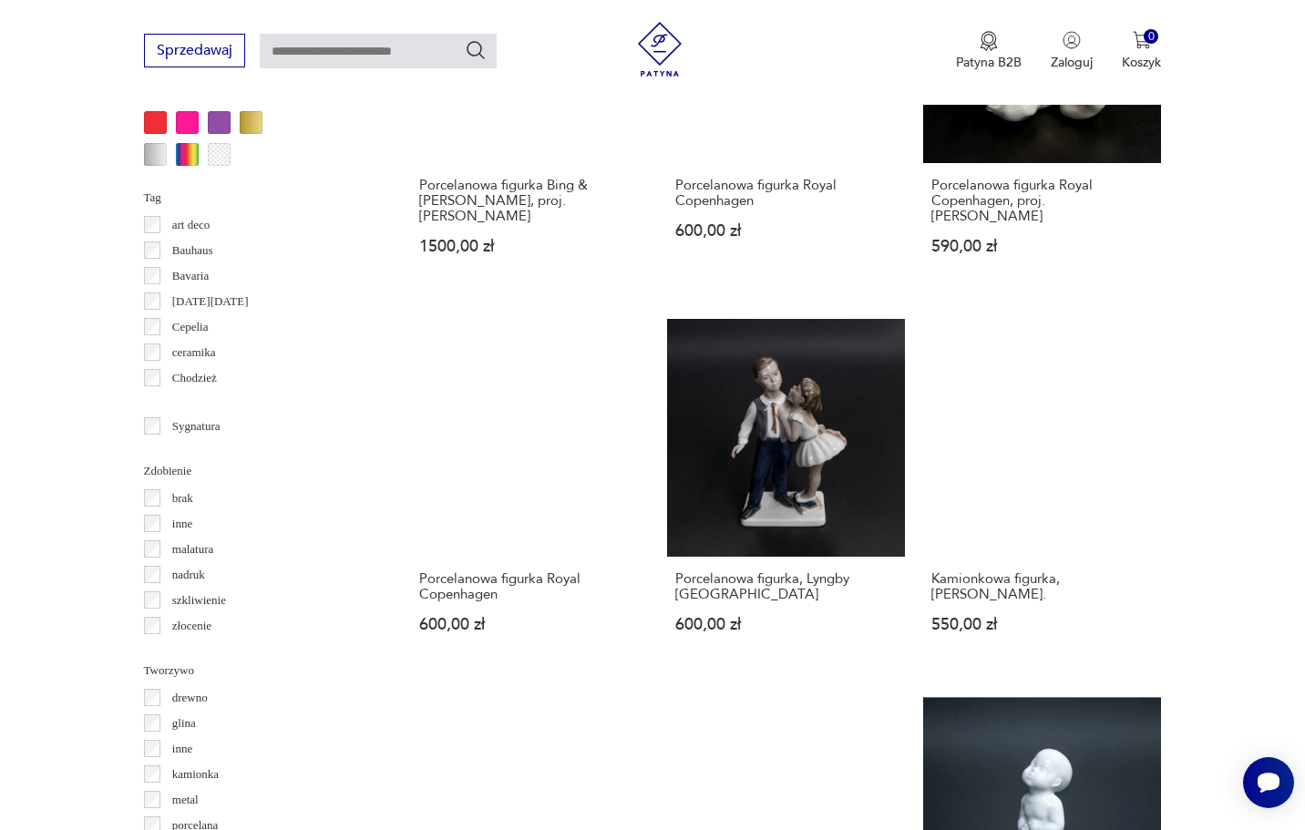
scroll to position [1660, 0]
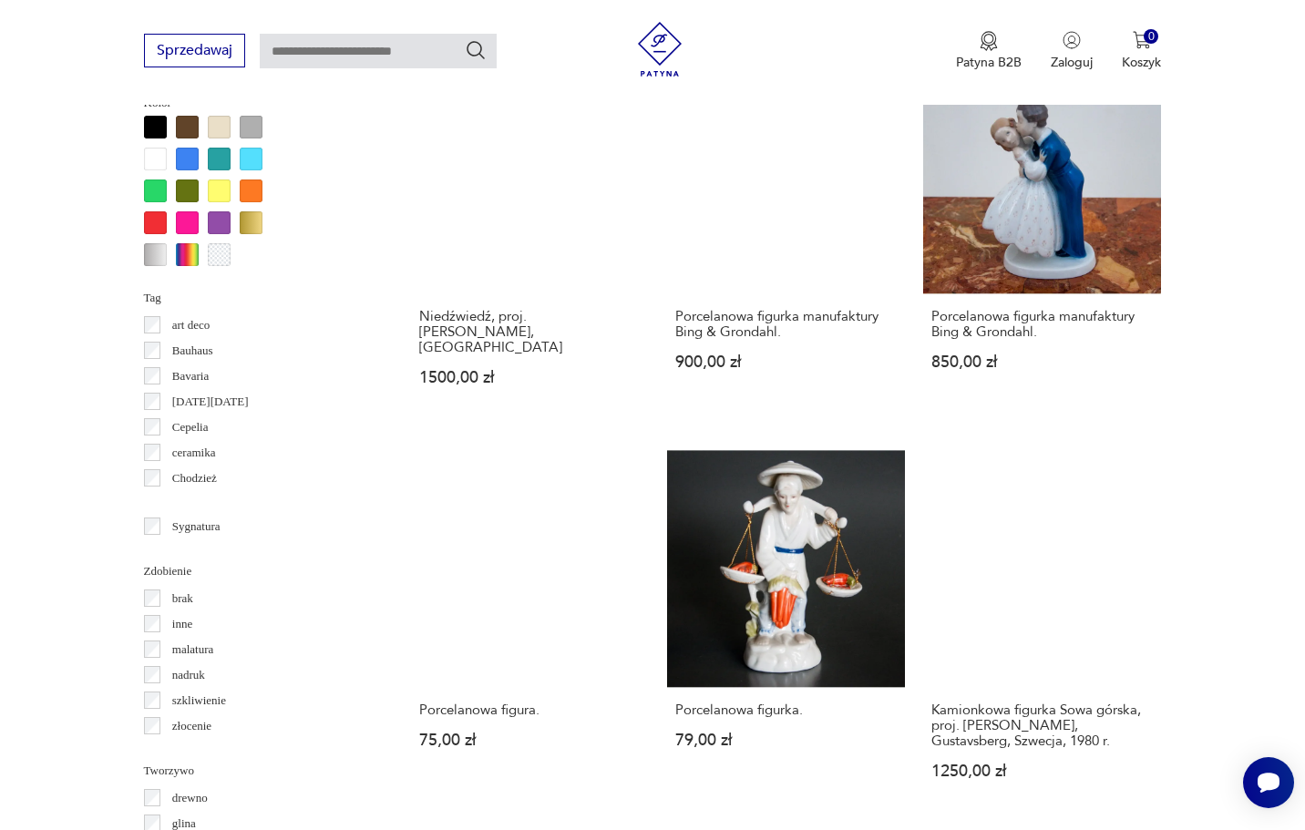
scroll to position [1570, 0]
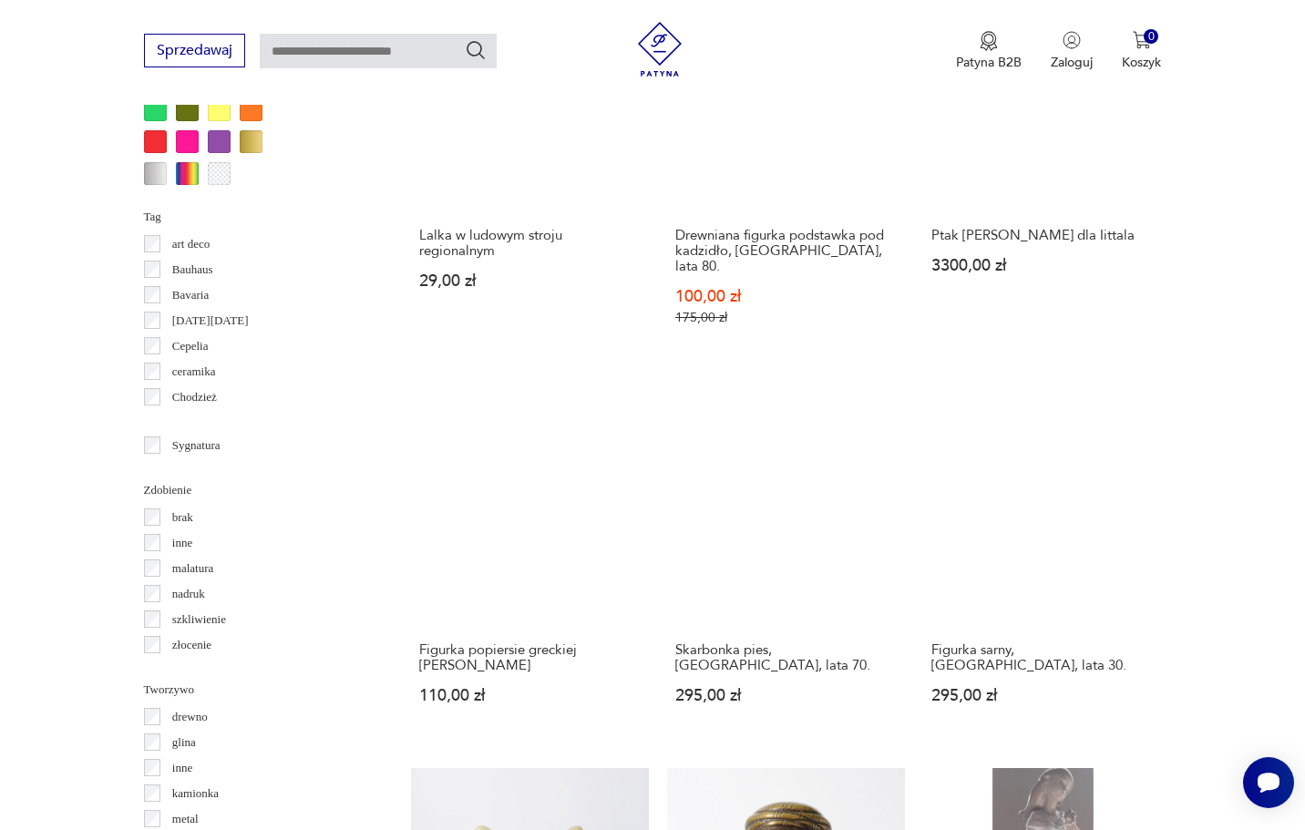
scroll to position [1635, 0]
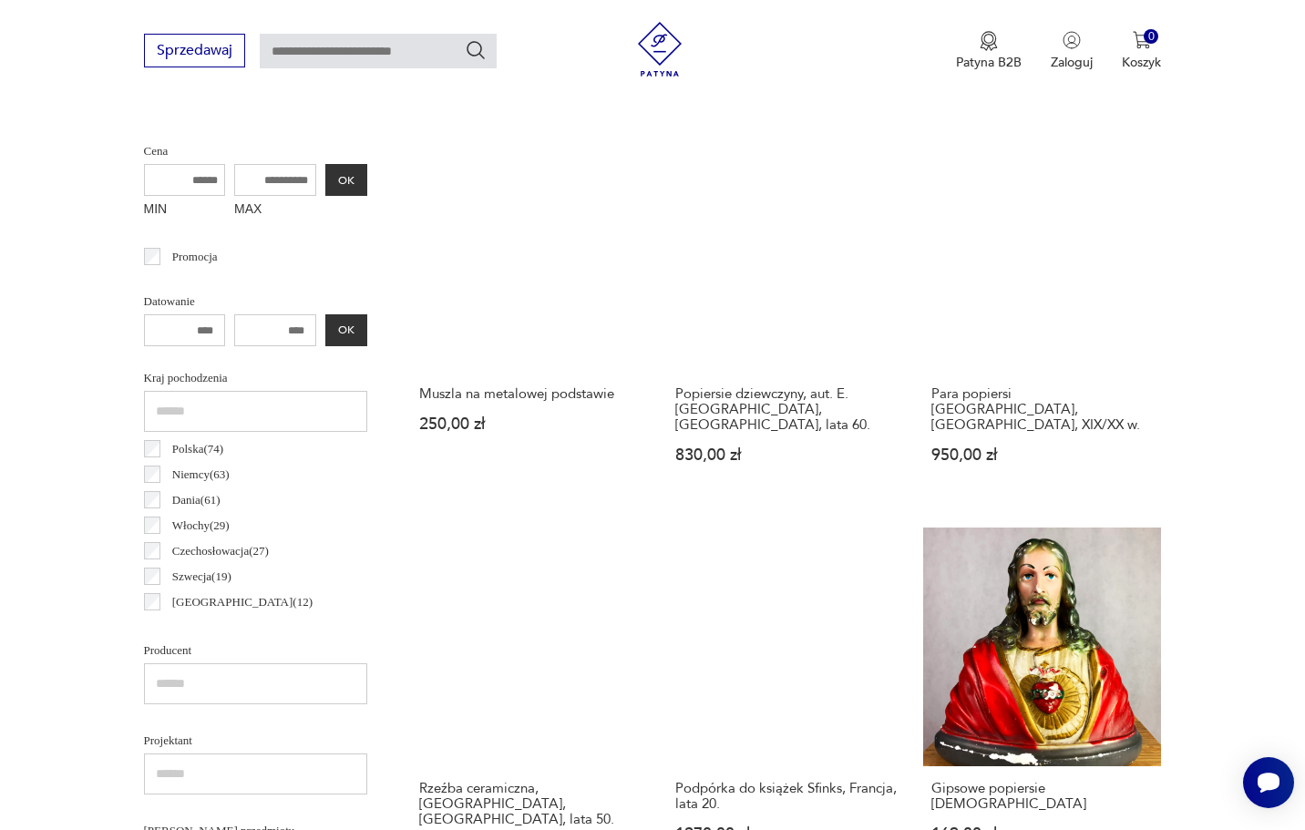
scroll to position [485, 0]
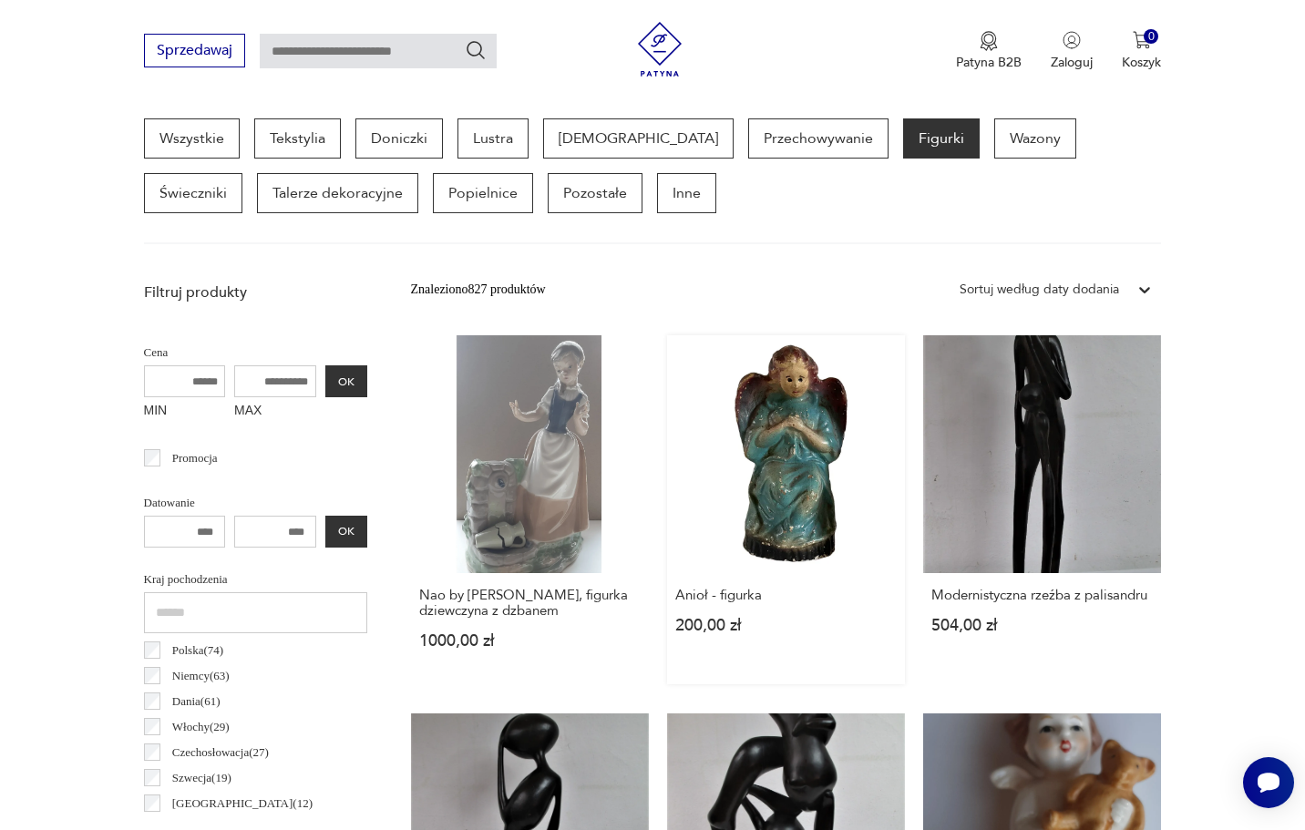
click at [692, 456] on link "Anioł - figurka 200,00 zł" at bounding box center [786, 509] width 238 height 349
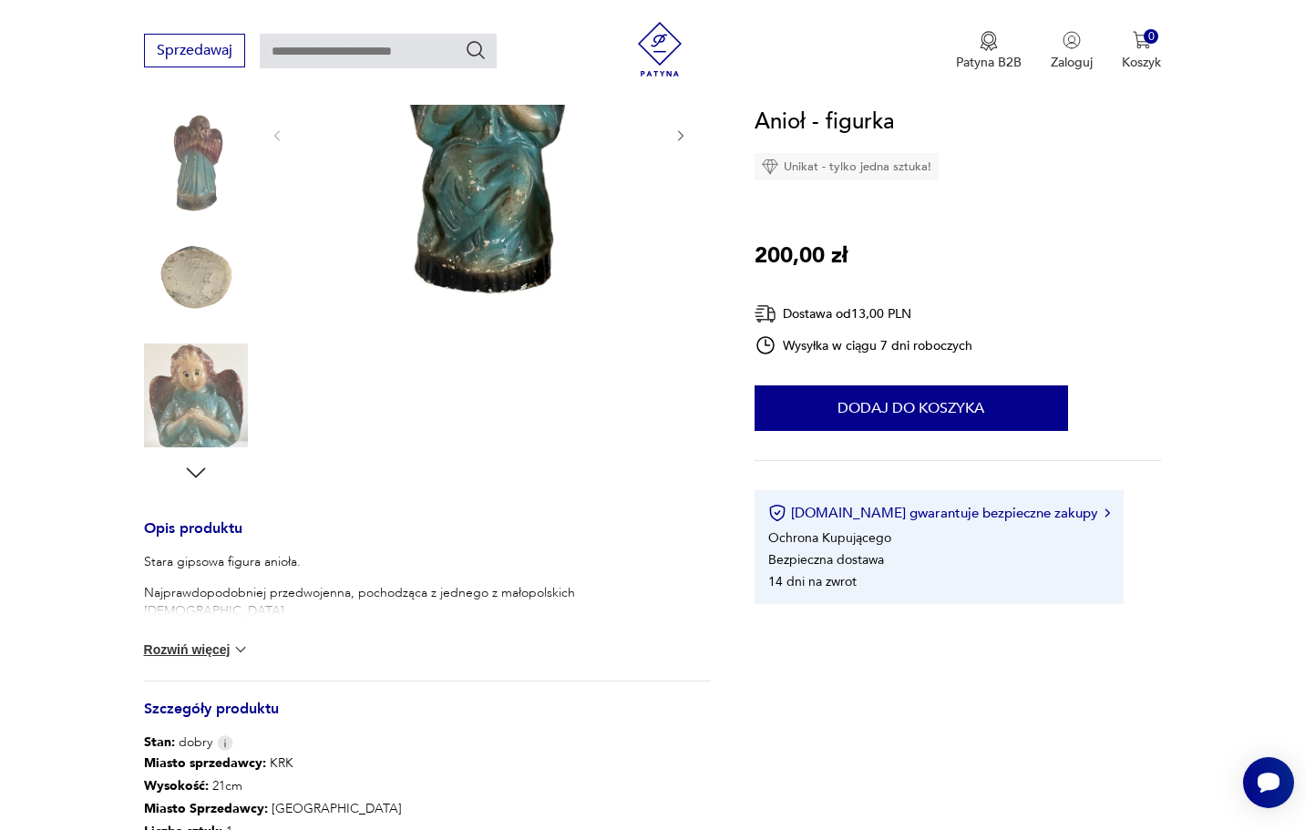
scroll to position [345, 0]
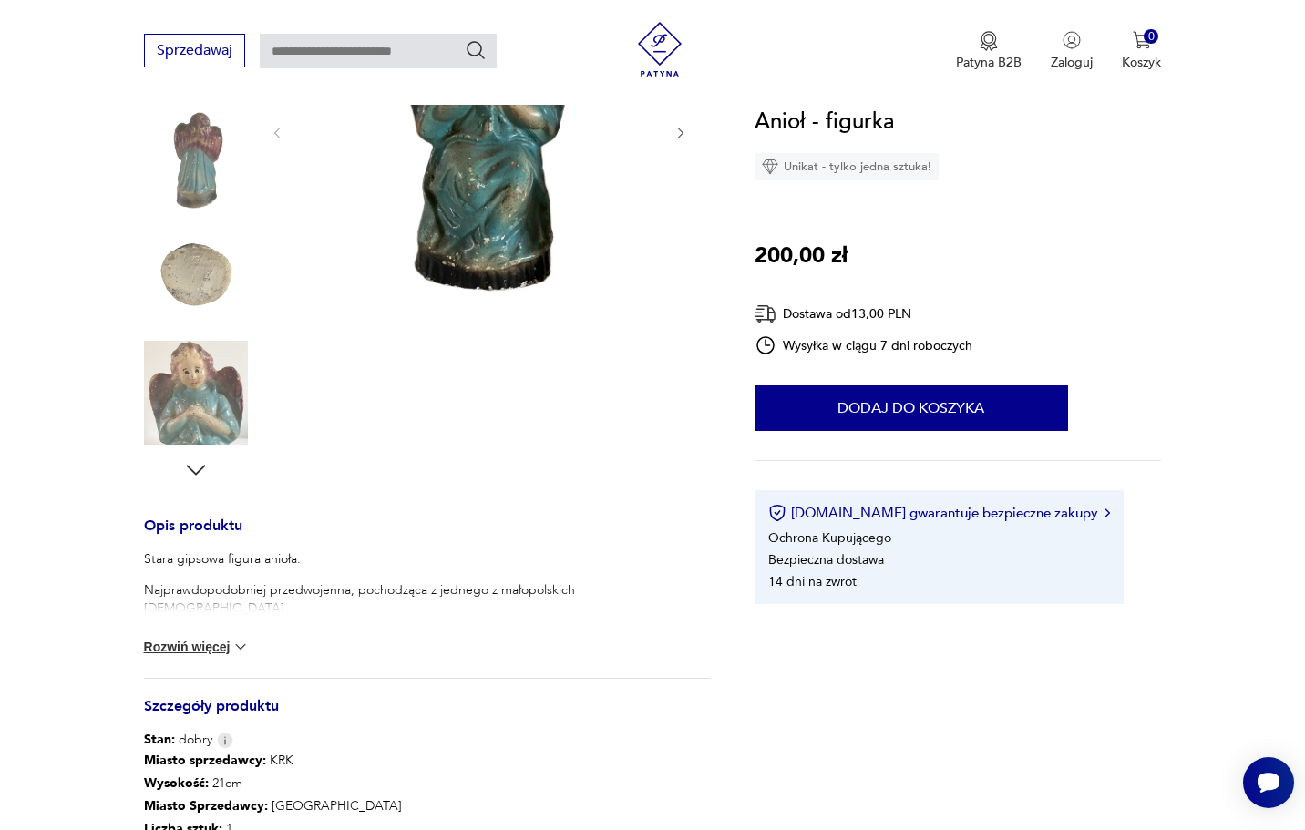
click at [224, 649] on button "Rozwiń więcej" at bounding box center [197, 647] width 106 height 18
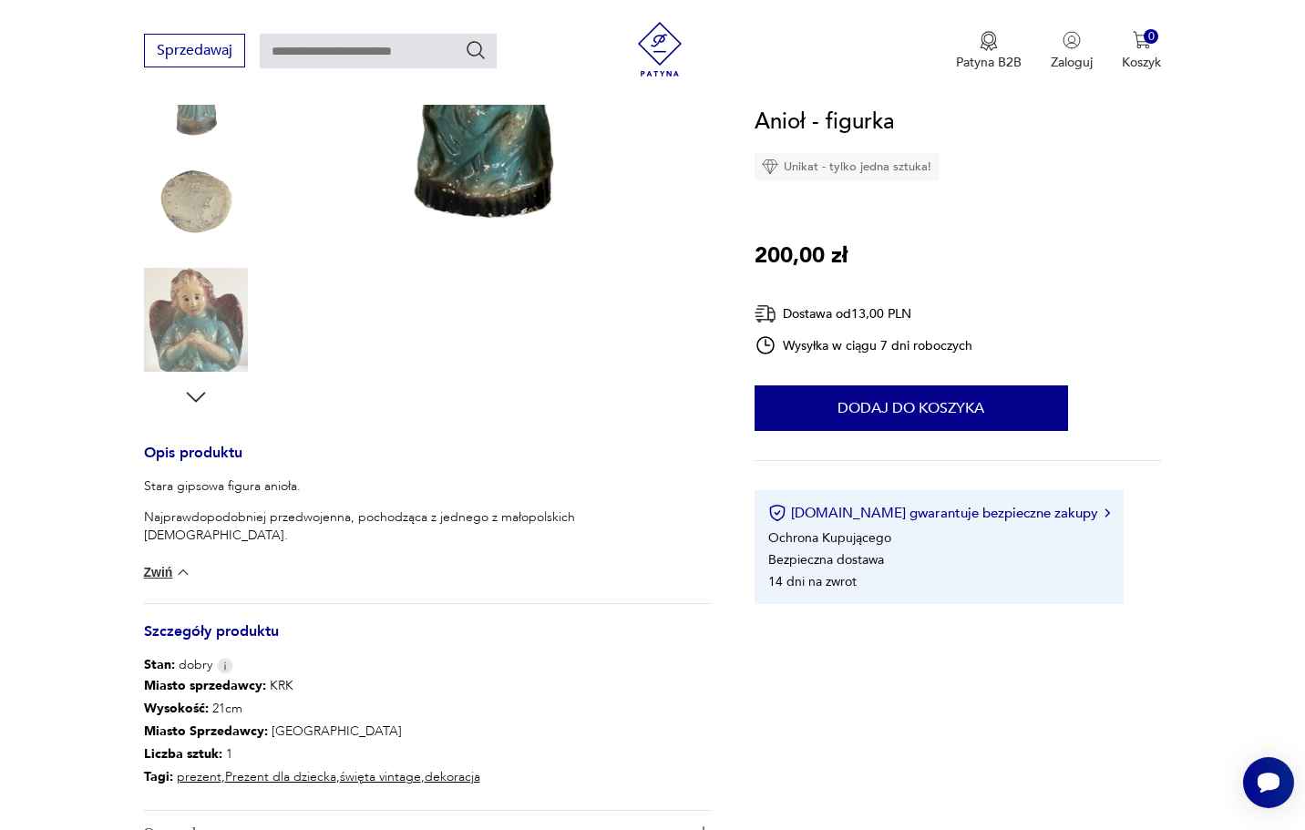
scroll to position [419, 0]
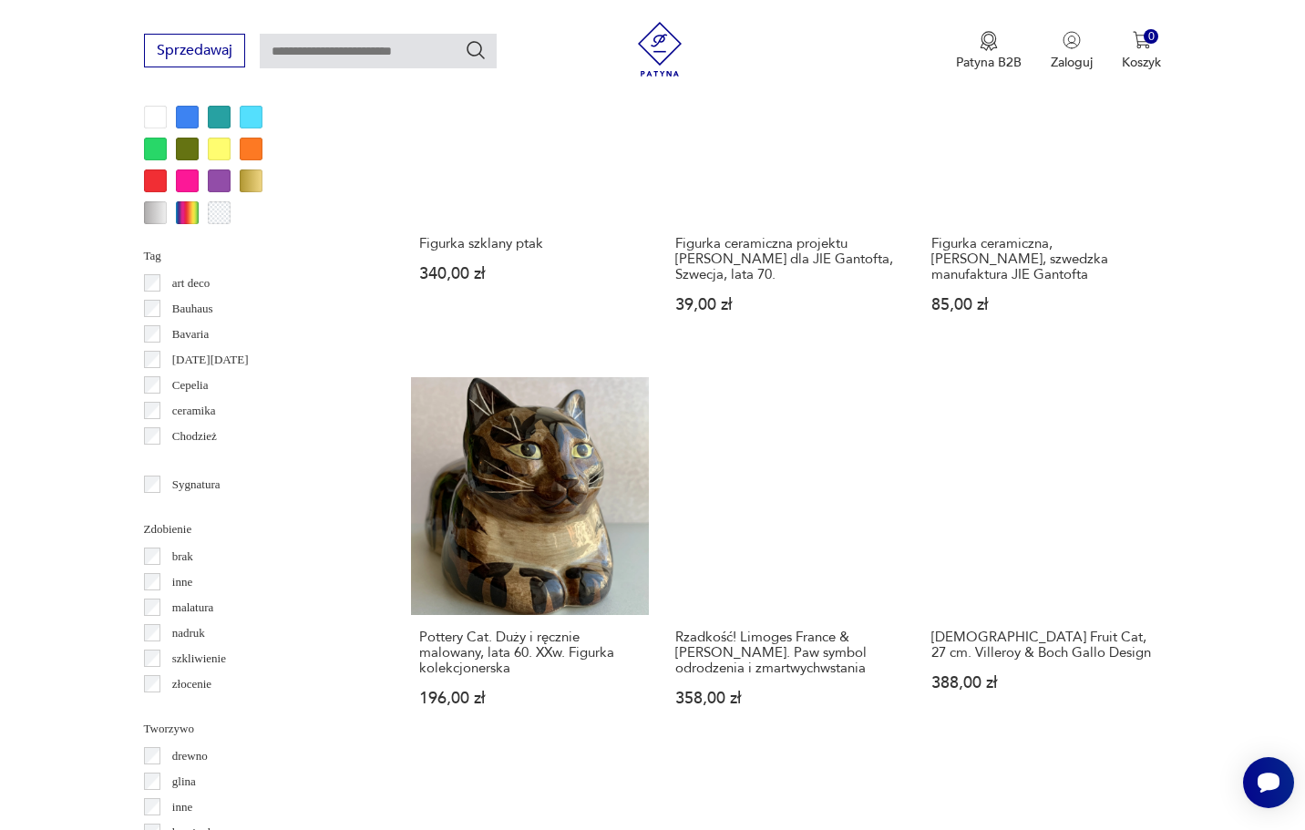
scroll to position [1600, 0]
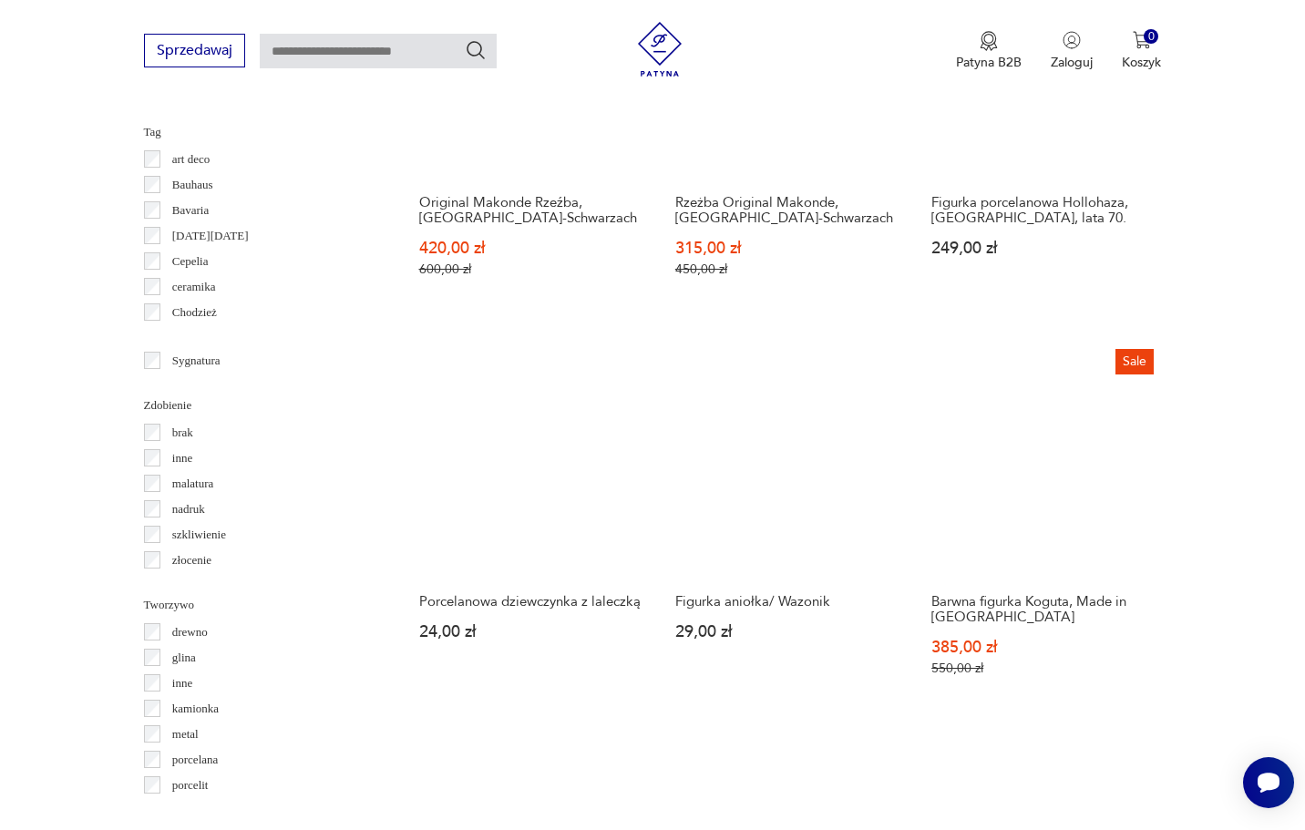
scroll to position [1731, 0]
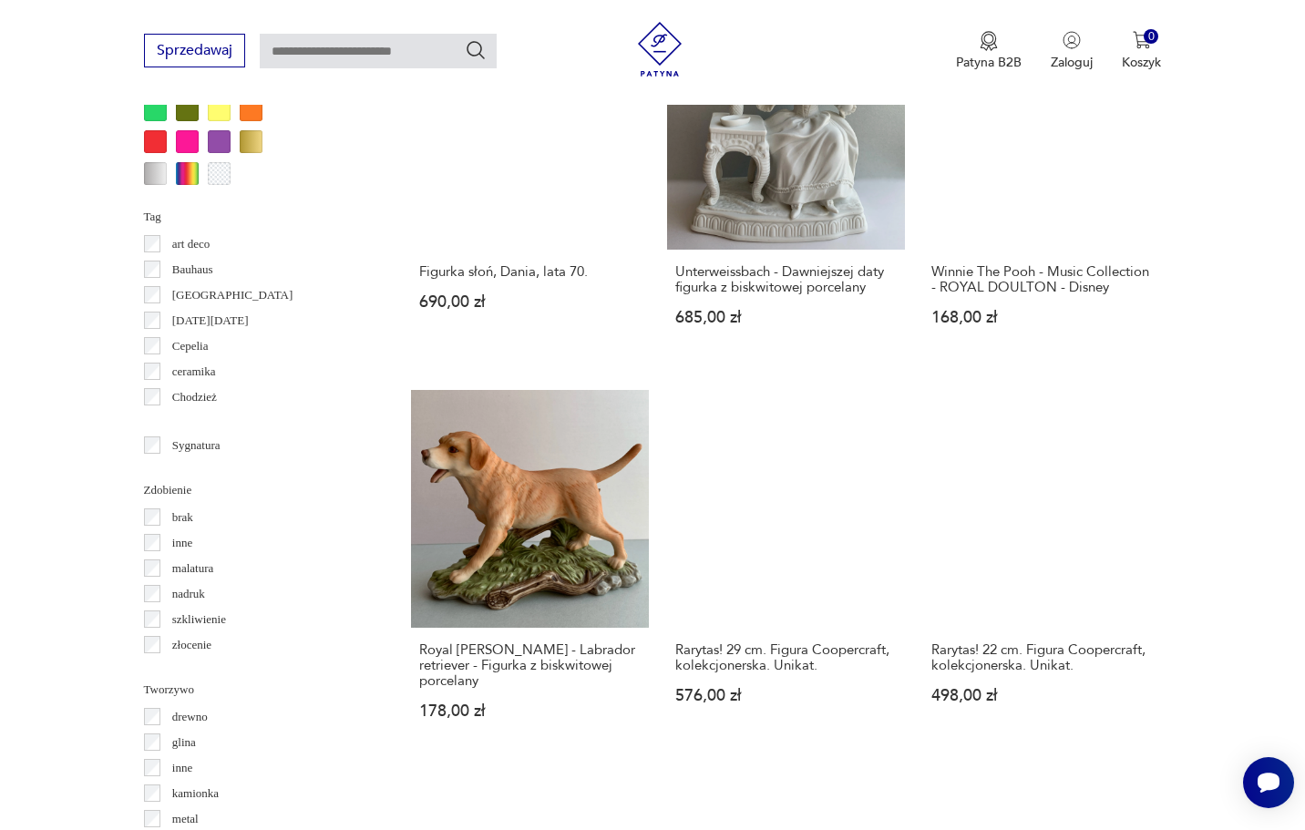
scroll to position [1635, 0]
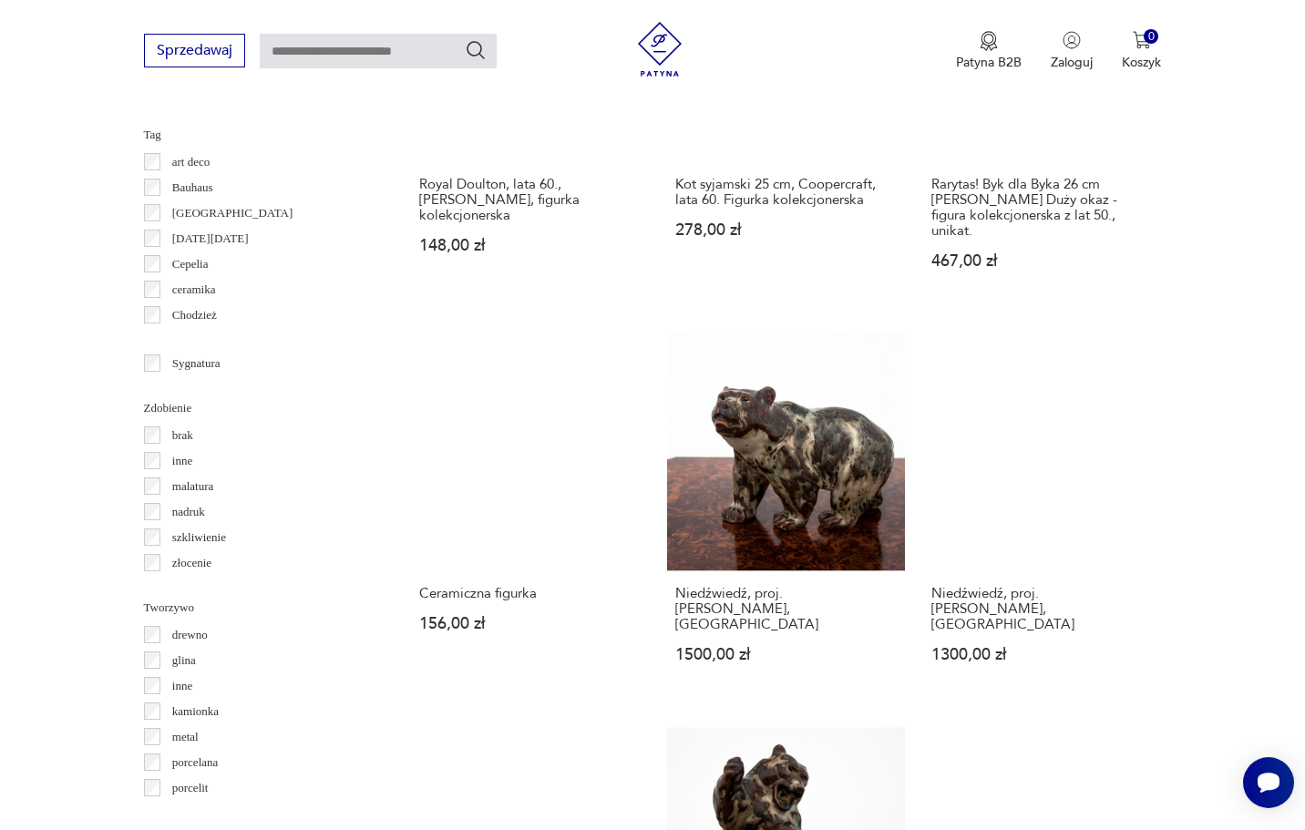
scroll to position [1718, 0]
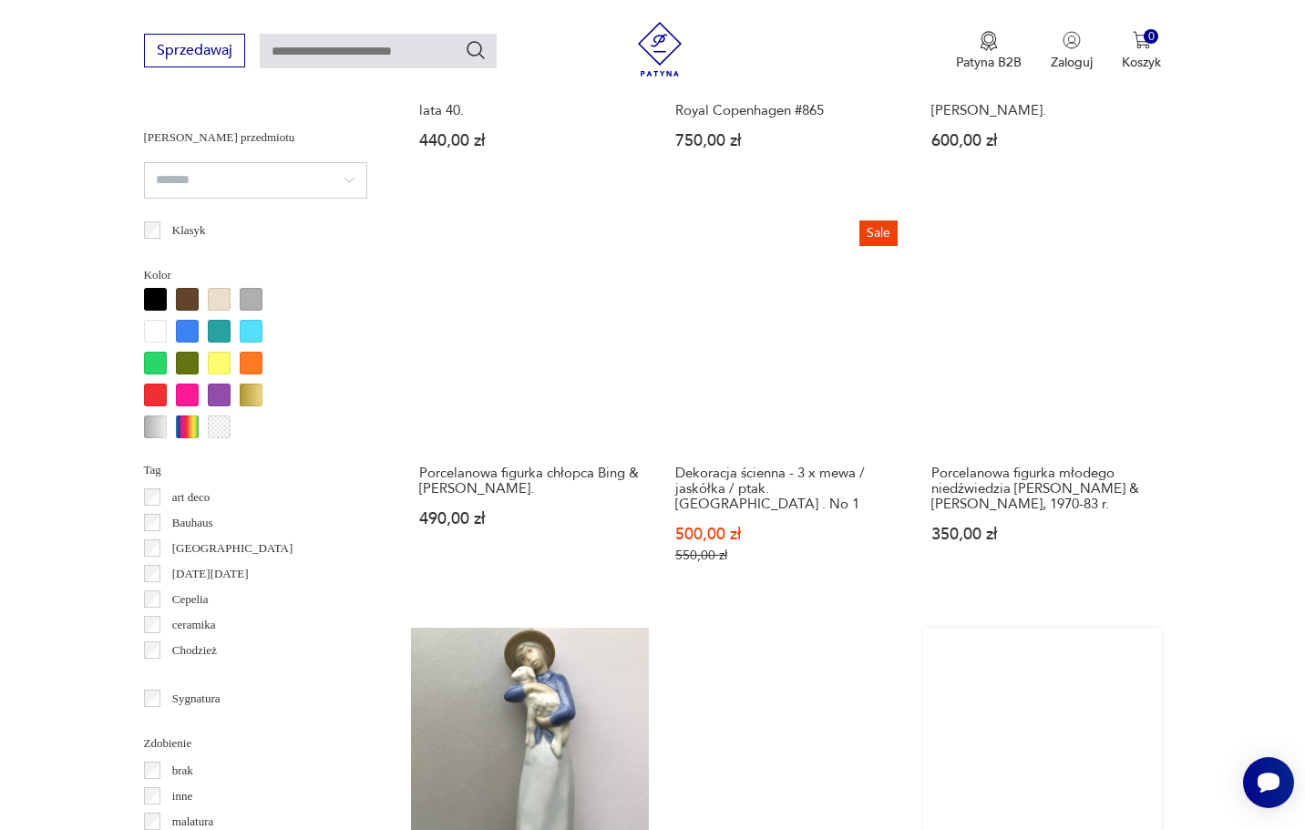
scroll to position [1387, 0]
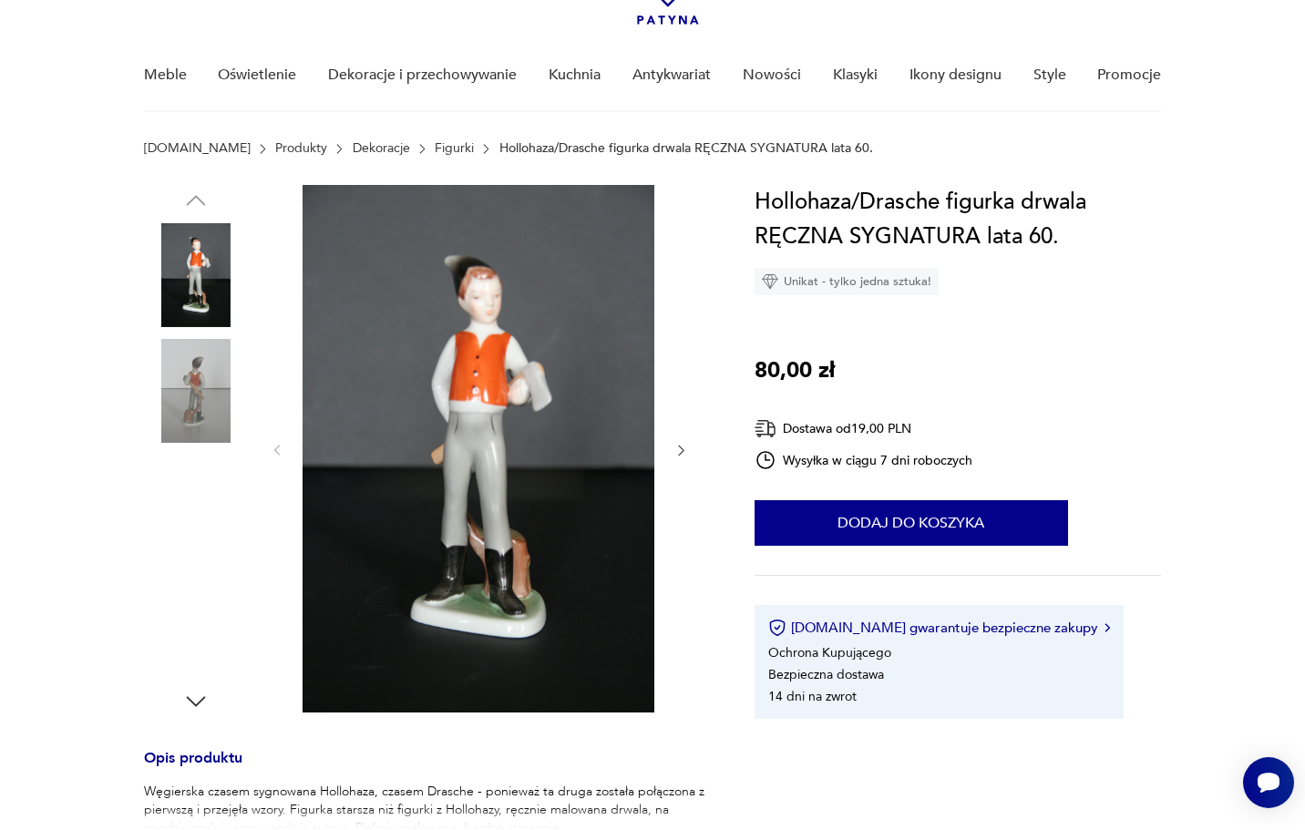
scroll to position [151, 0]
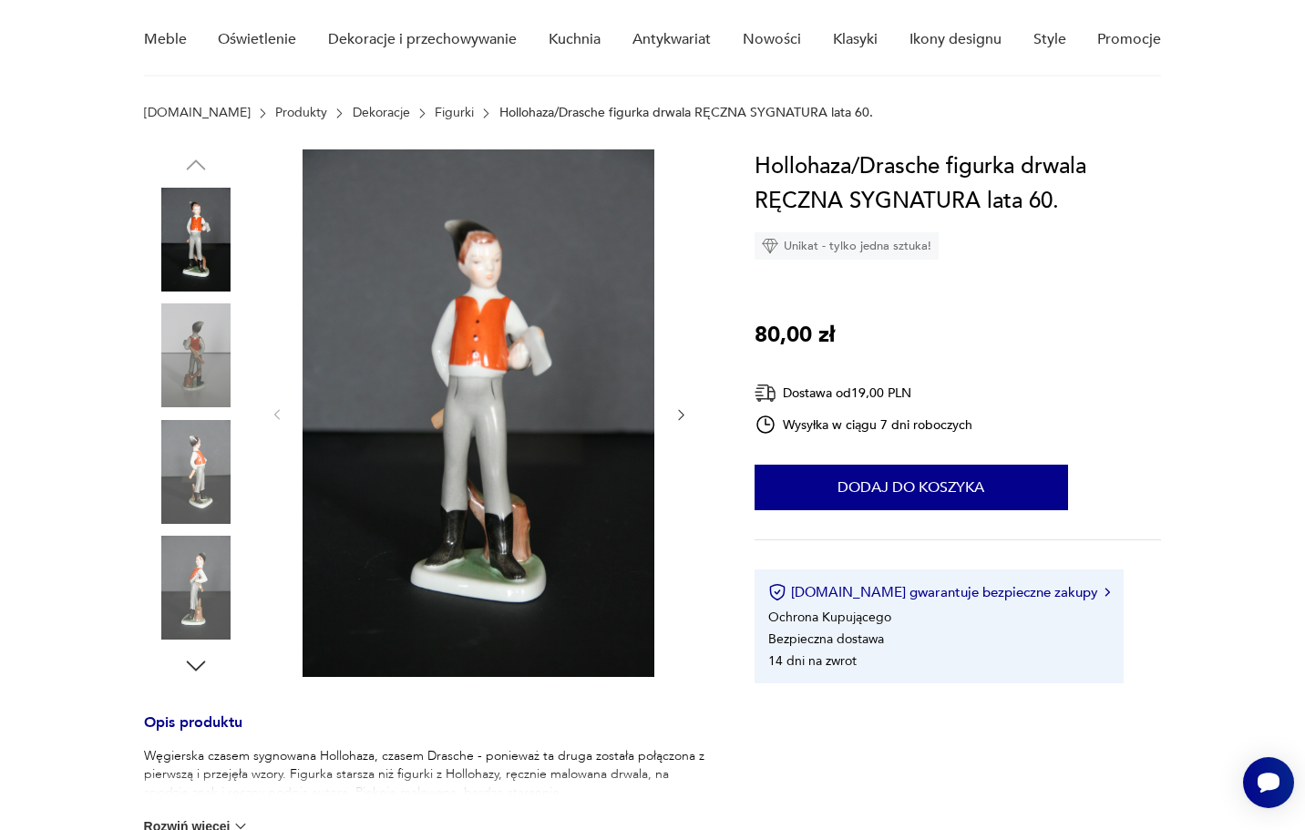
click at [195, 667] on icon "button" at bounding box center [195, 665] width 27 height 27
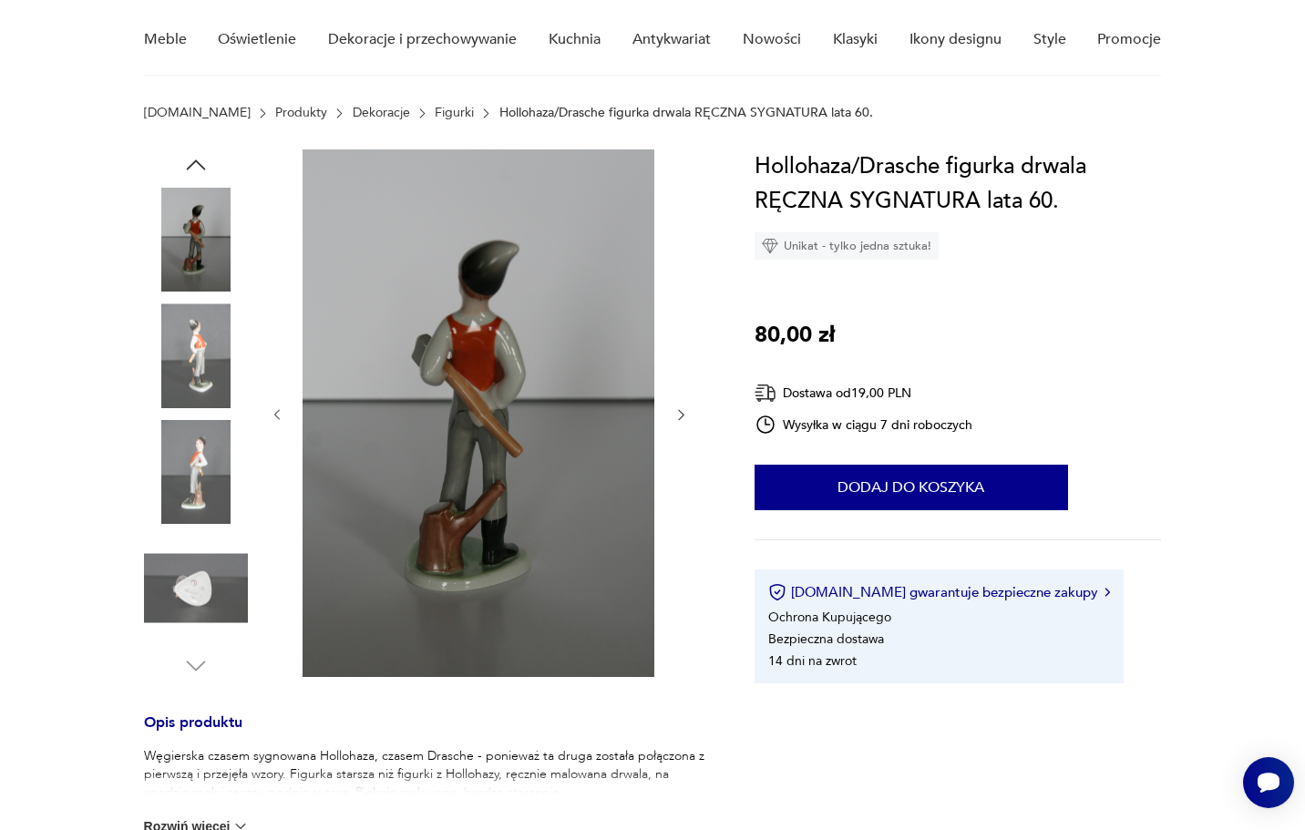
click at [199, 589] on img at bounding box center [196, 588] width 104 height 104
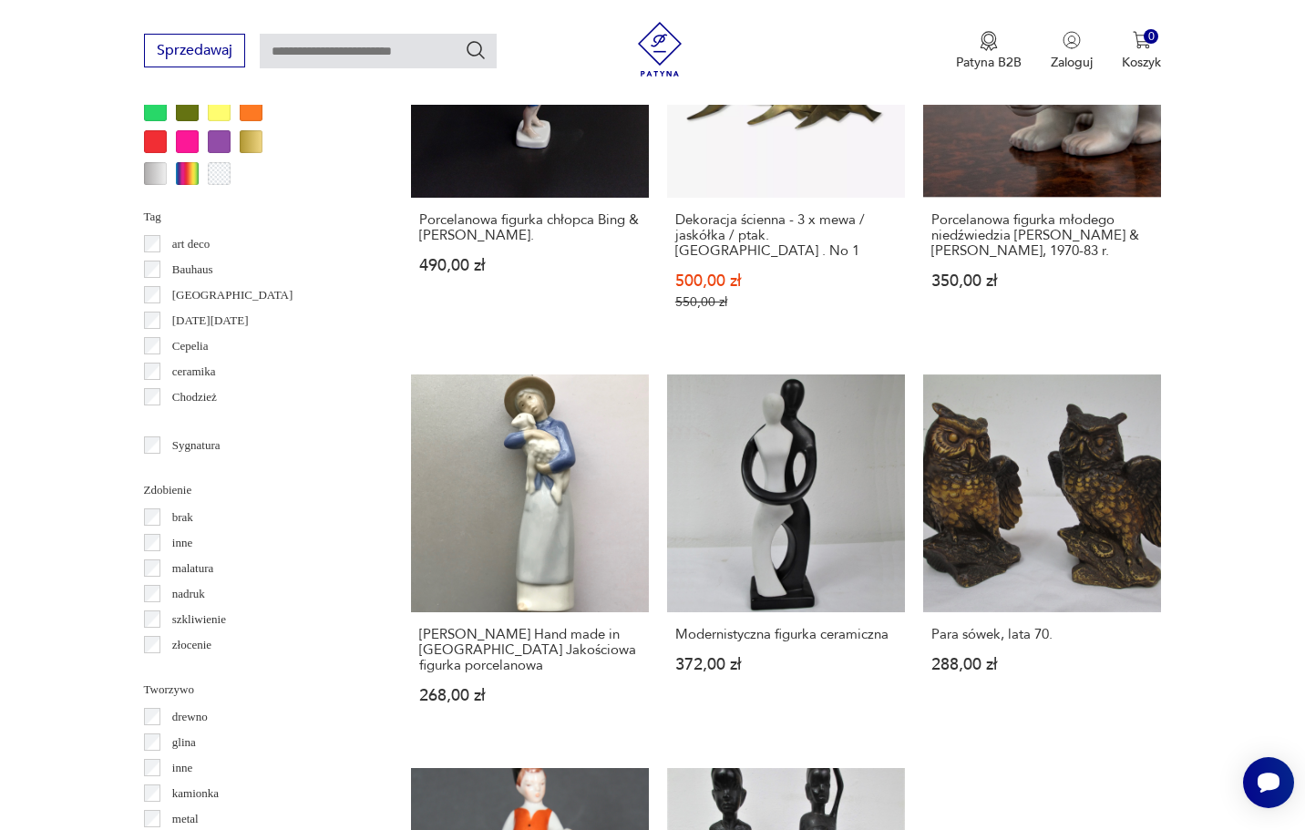
scroll to position [1634, 0]
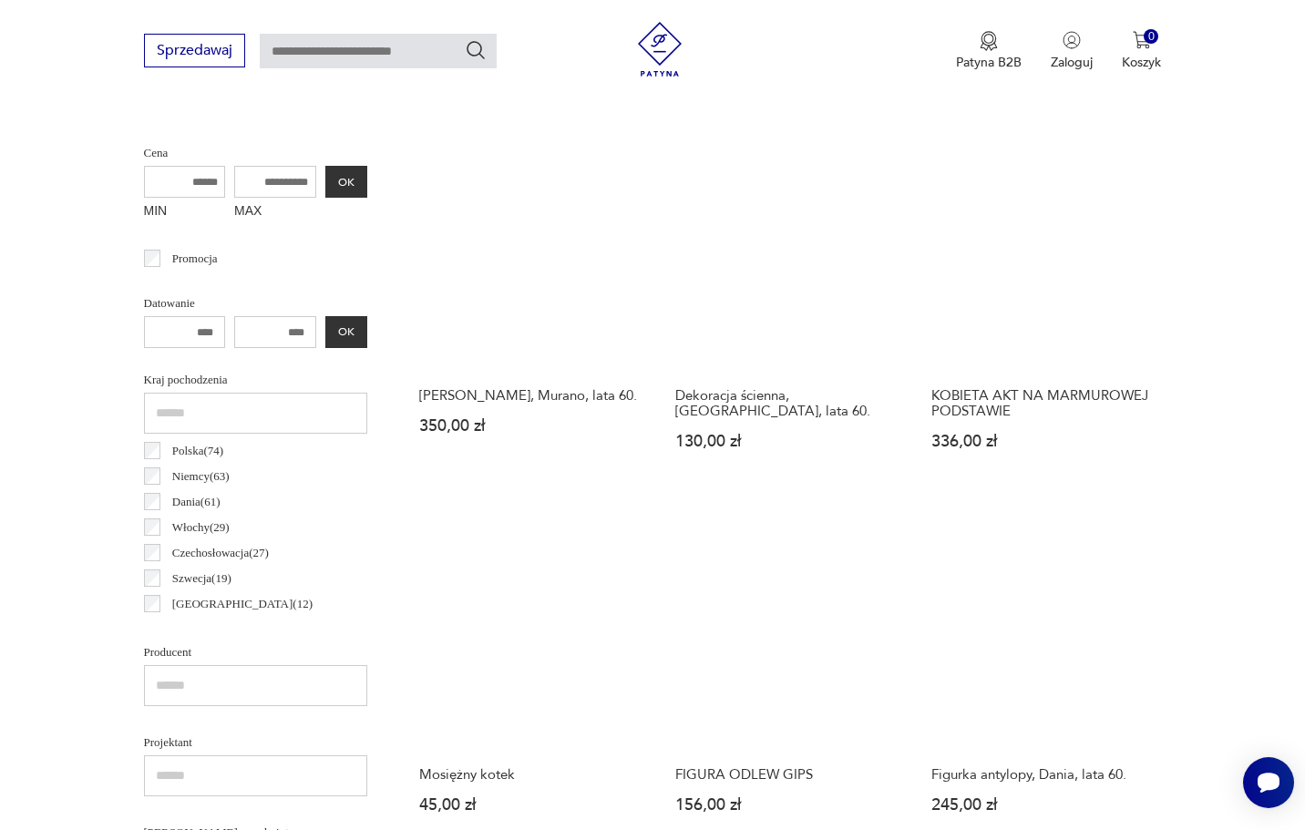
scroll to position [686, 0]
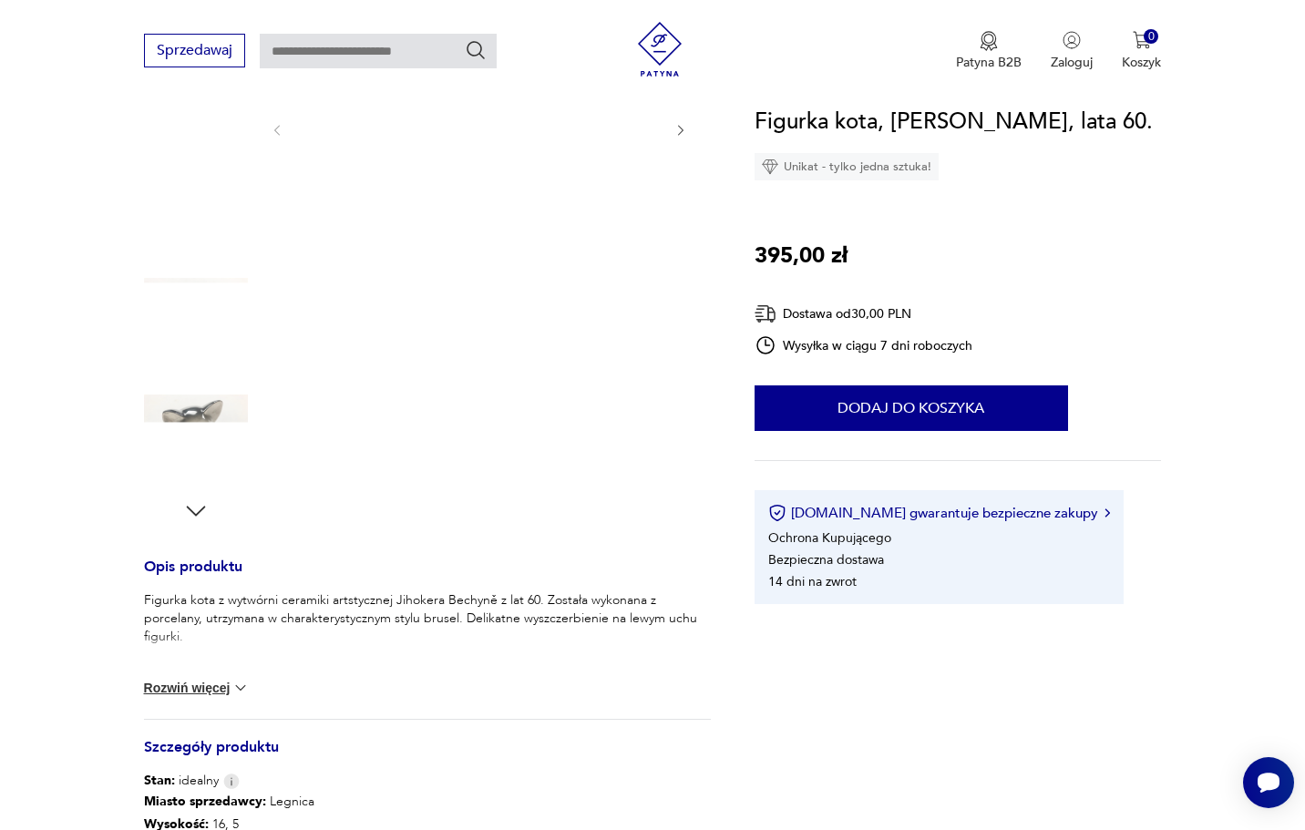
scroll to position [316, 0]
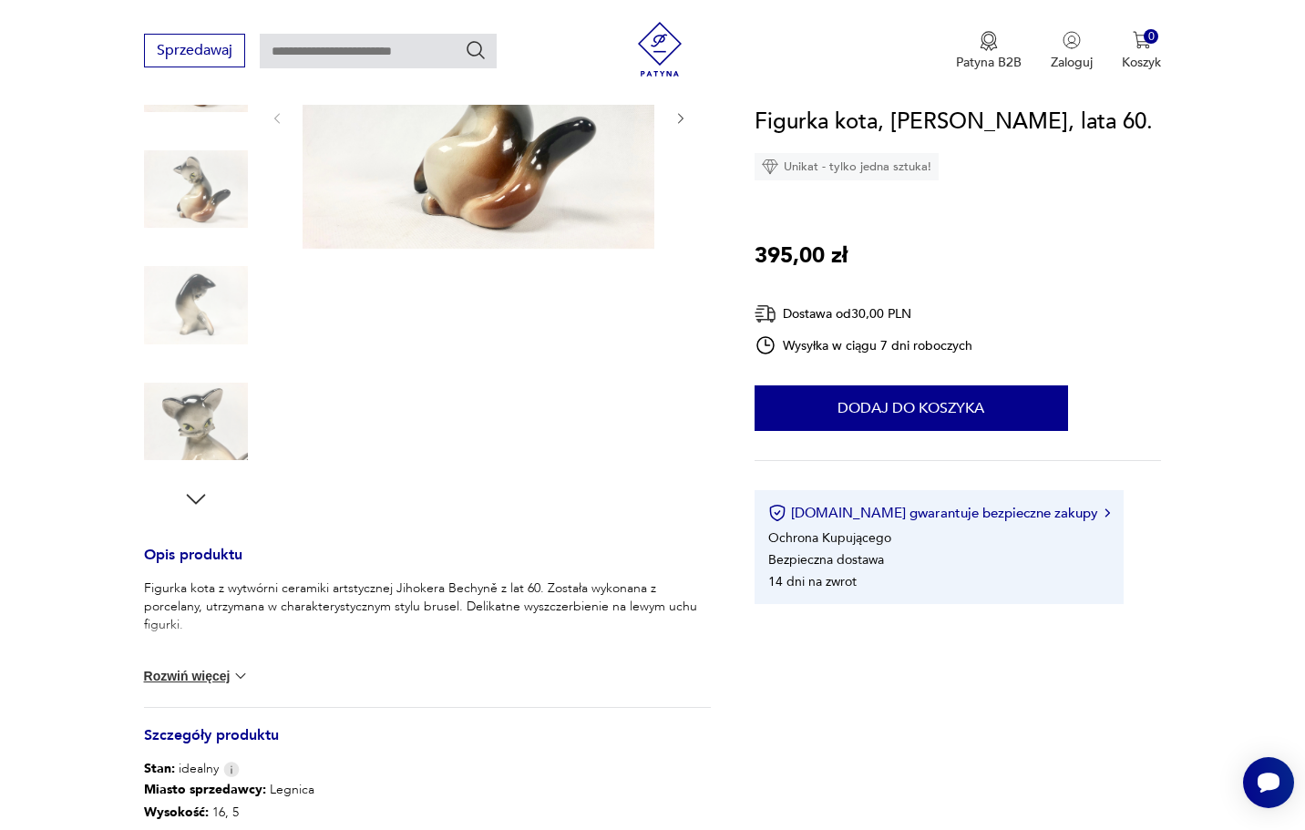
click at [197, 496] on icon "button" at bounding box center [195, 499] width 27 height 27
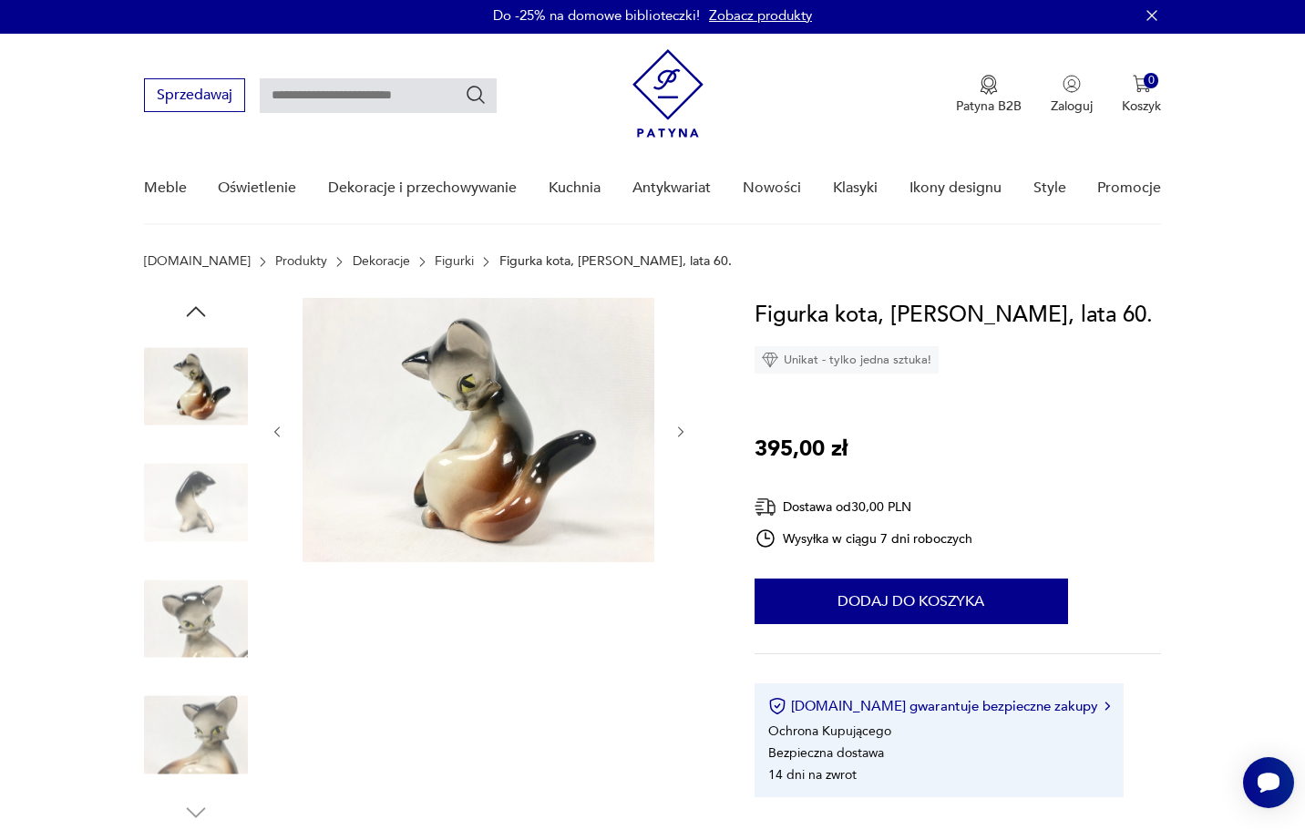
scroll to position [1, 0]
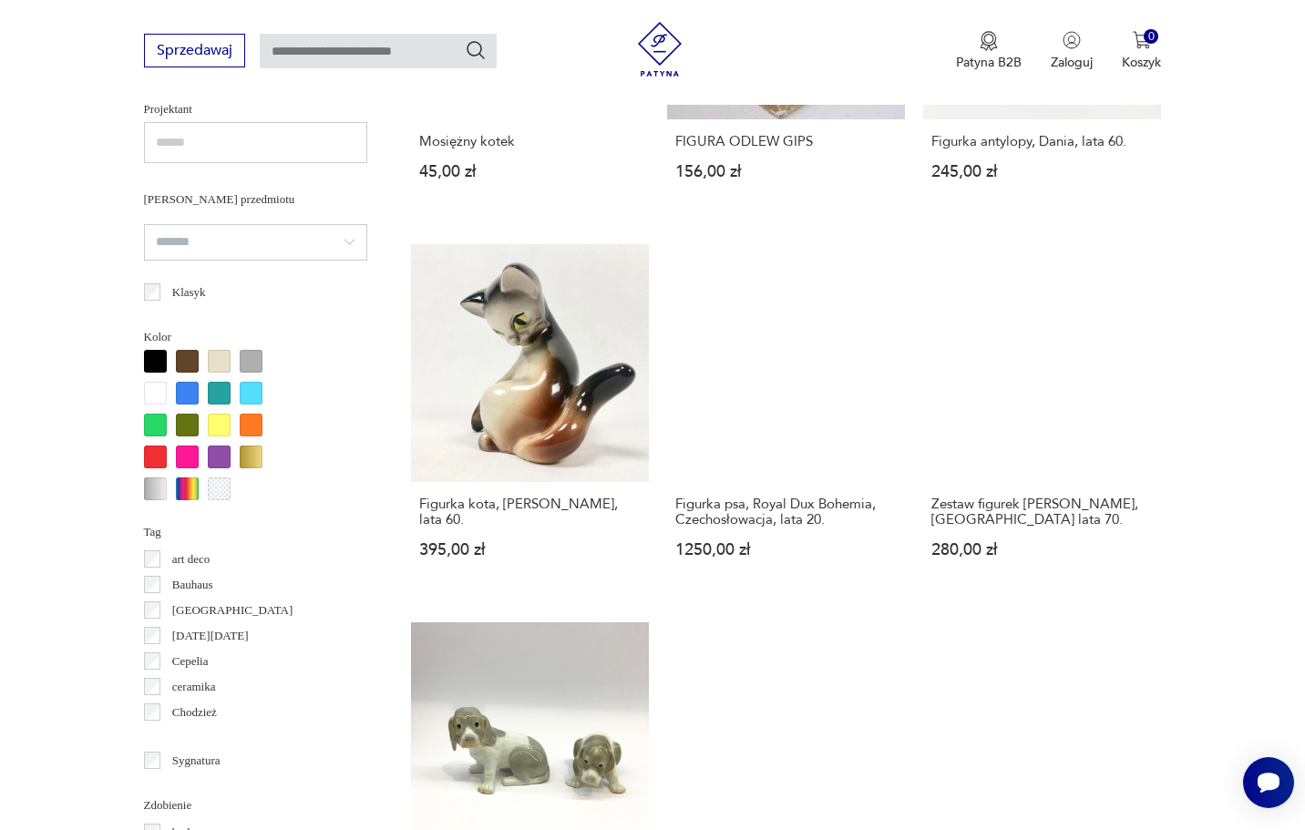
scroll to position [1367, 0]
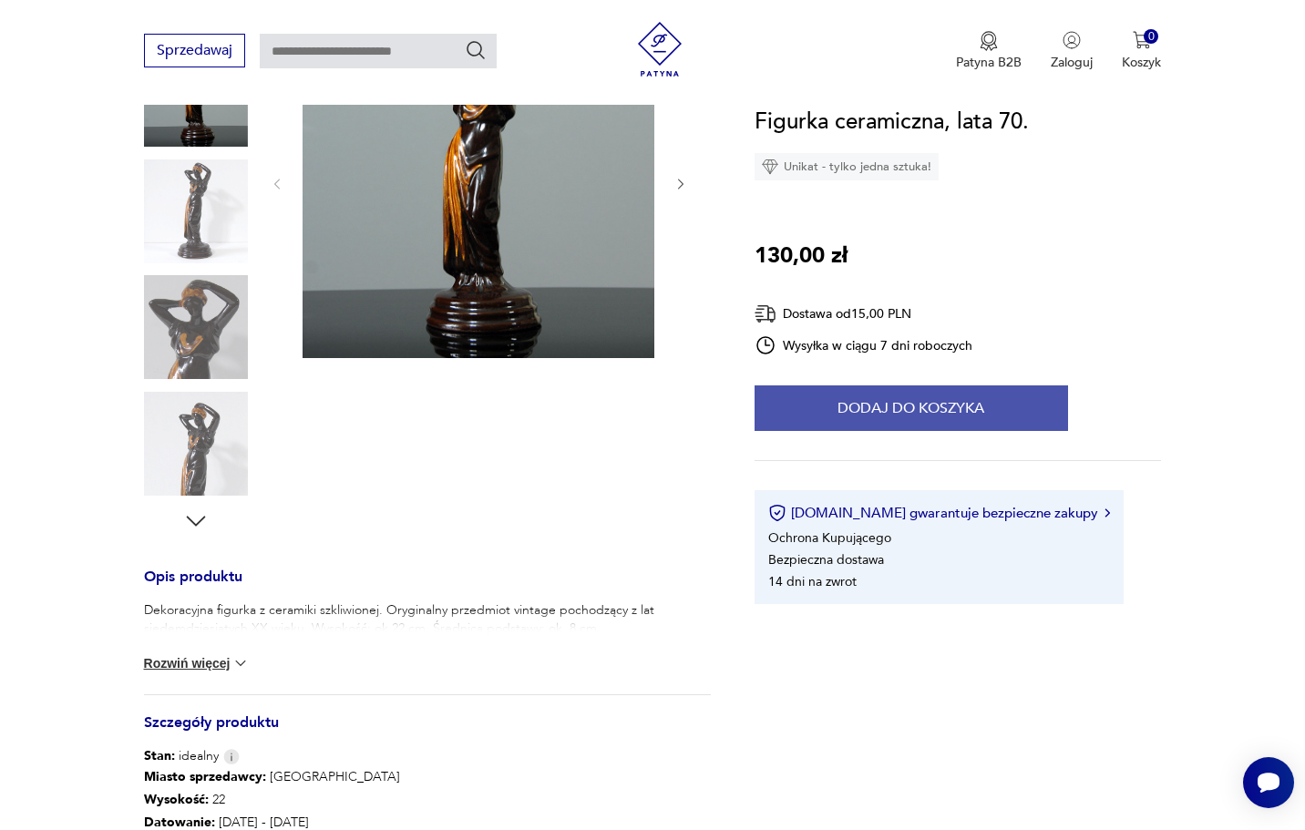
scroll to position [295, 0]
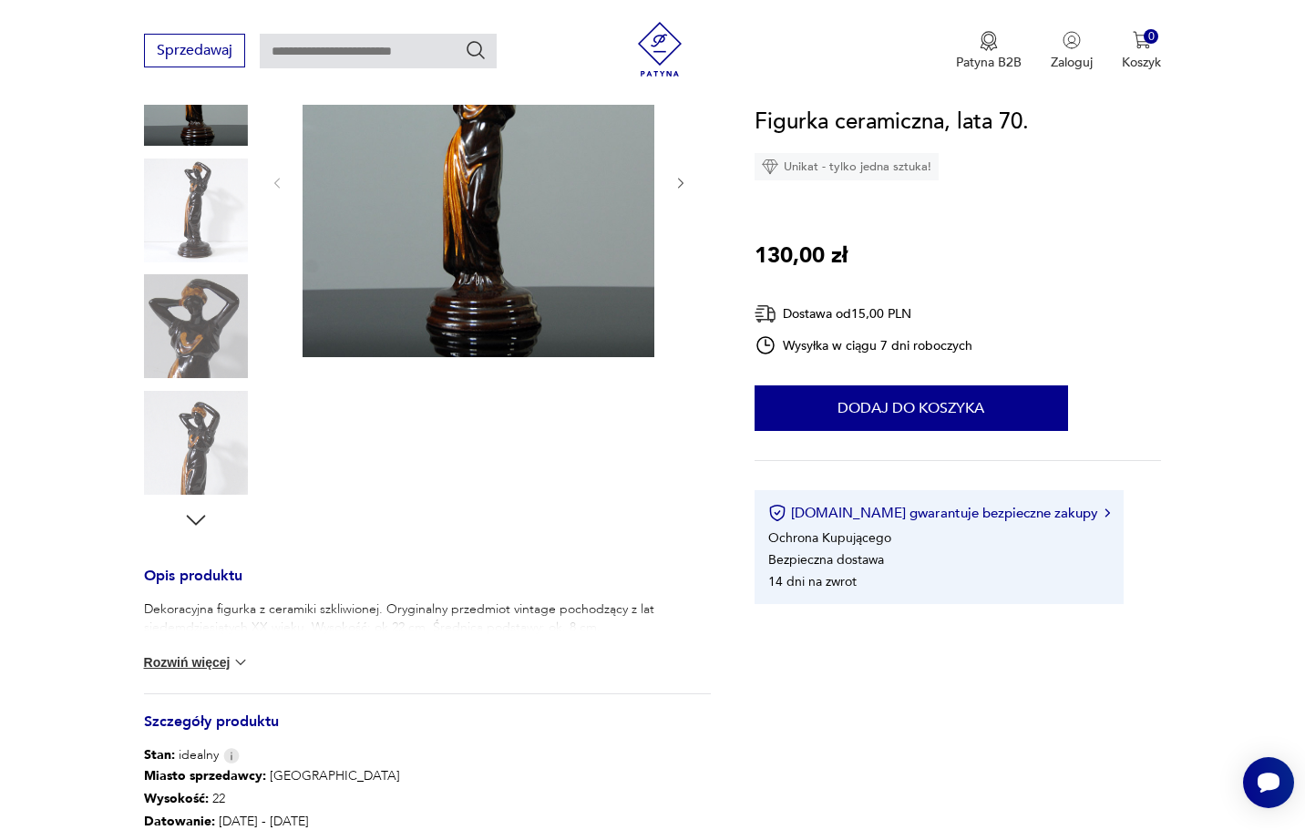
click at [236, 662] on img at bounding box center [240, 662] width 18 height 18
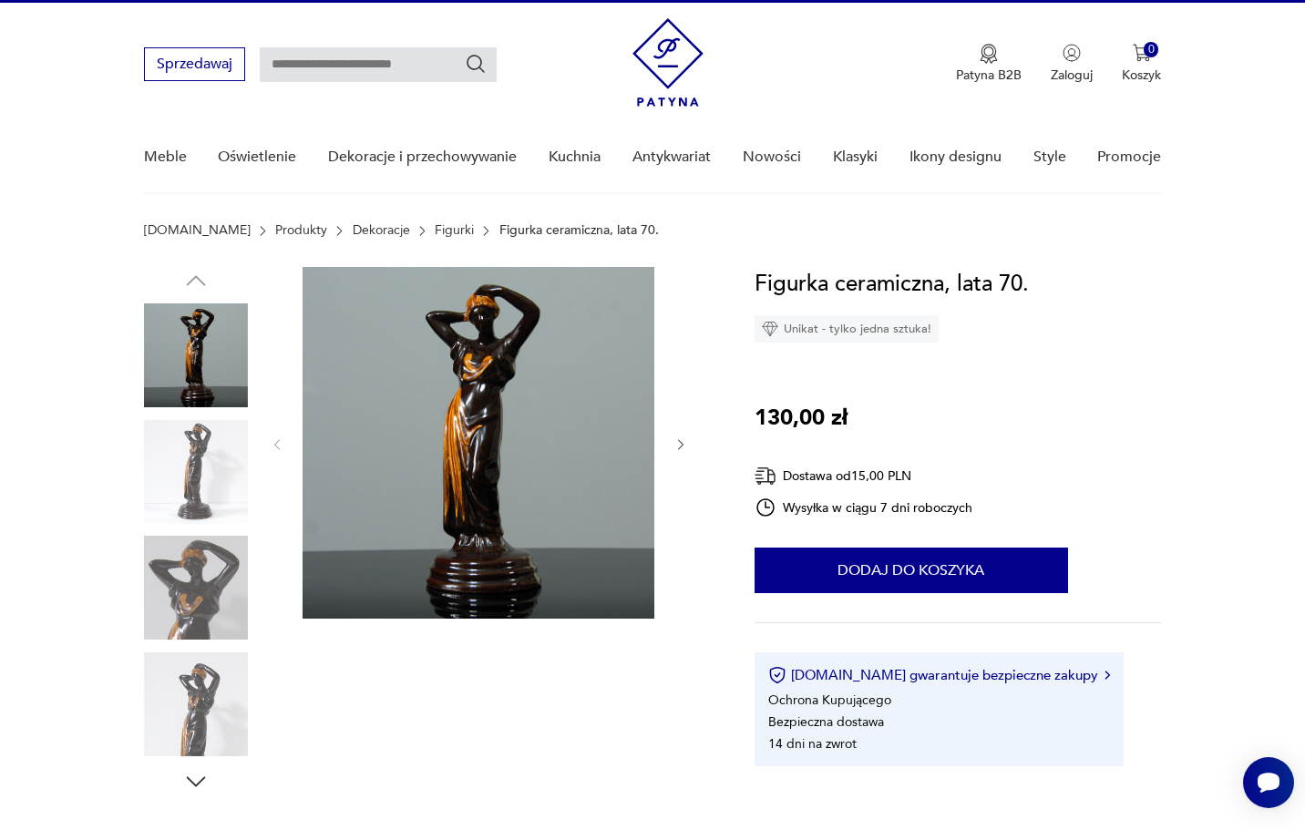
scroll to position [83, 0]
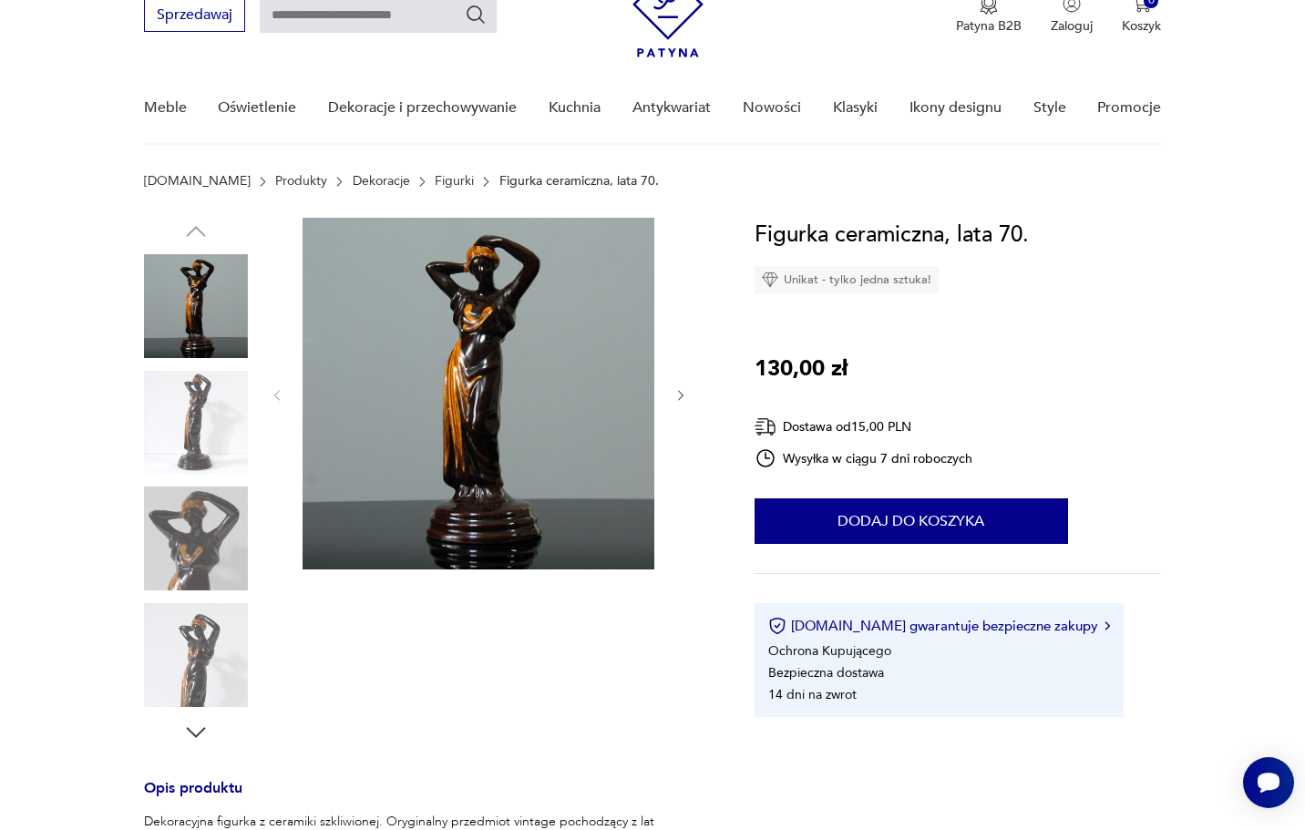
click at [197, 729] on icon "button" at bounding box center [195, 732] width 27 height 27
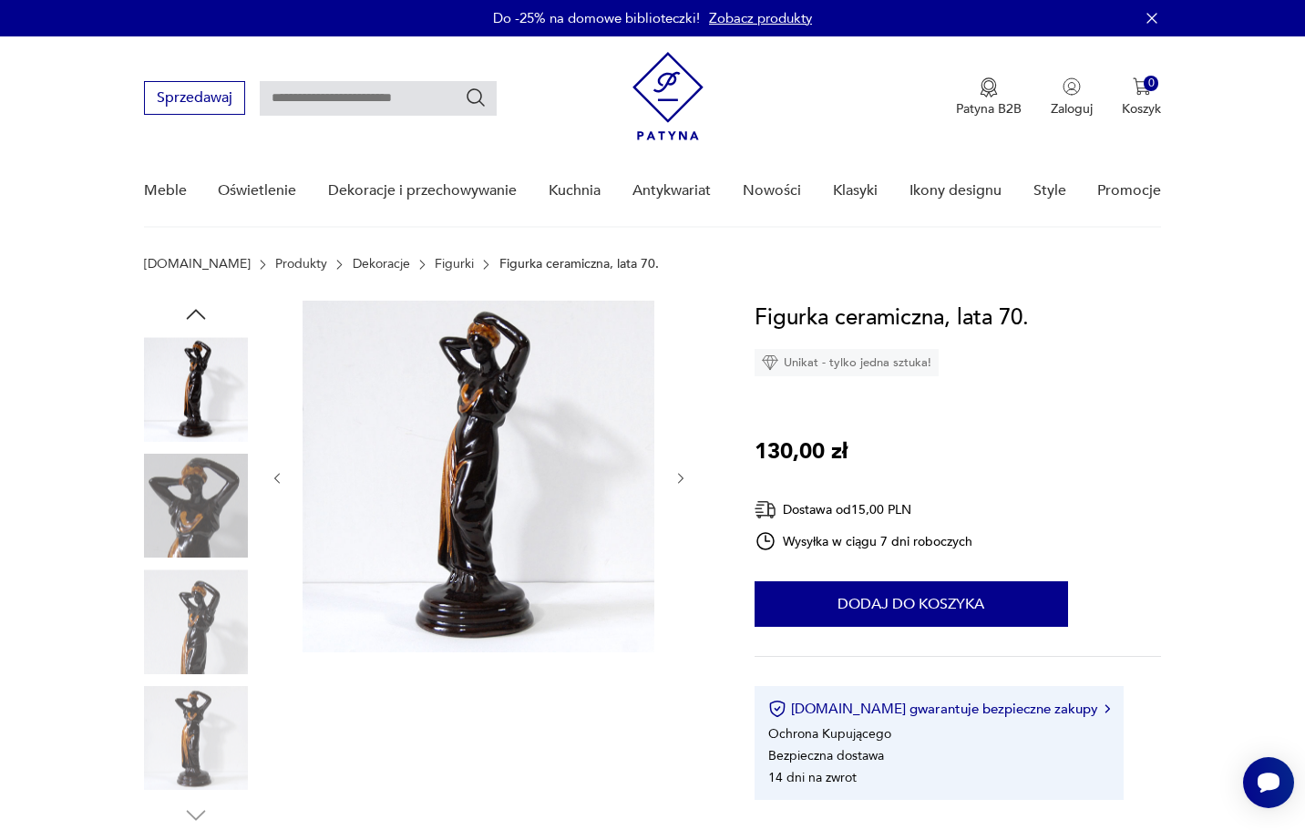
scroll to position [0, 0]
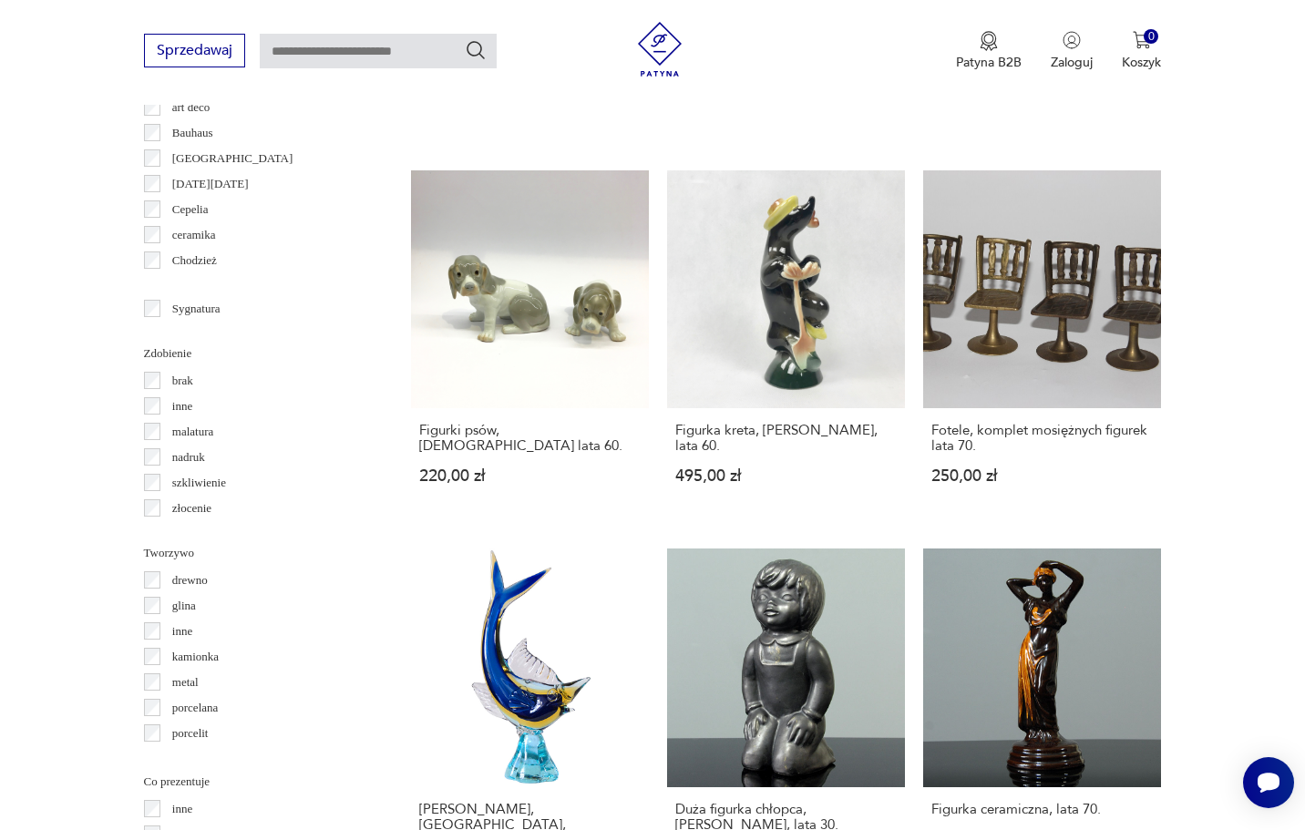
scroll to position [1771, 0]
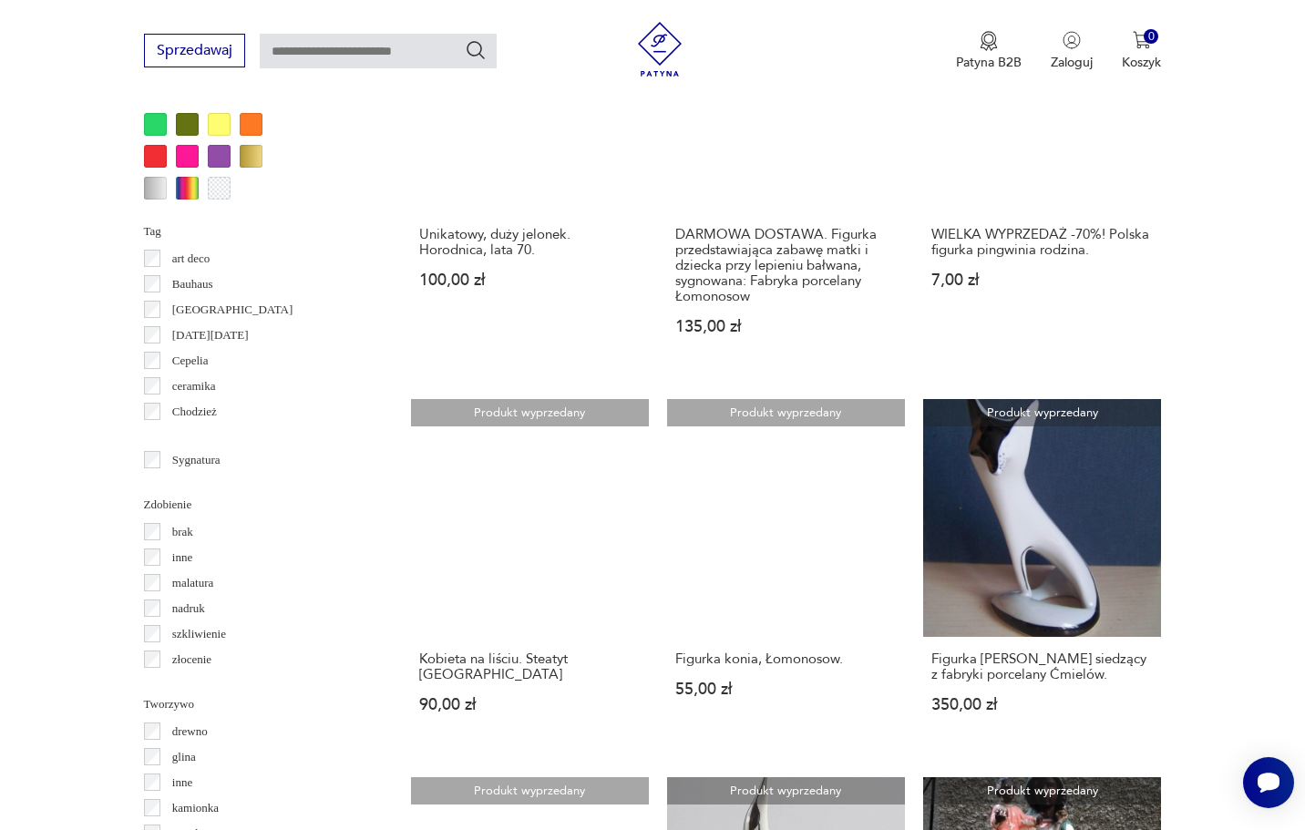
scroll to position [1618, 0]
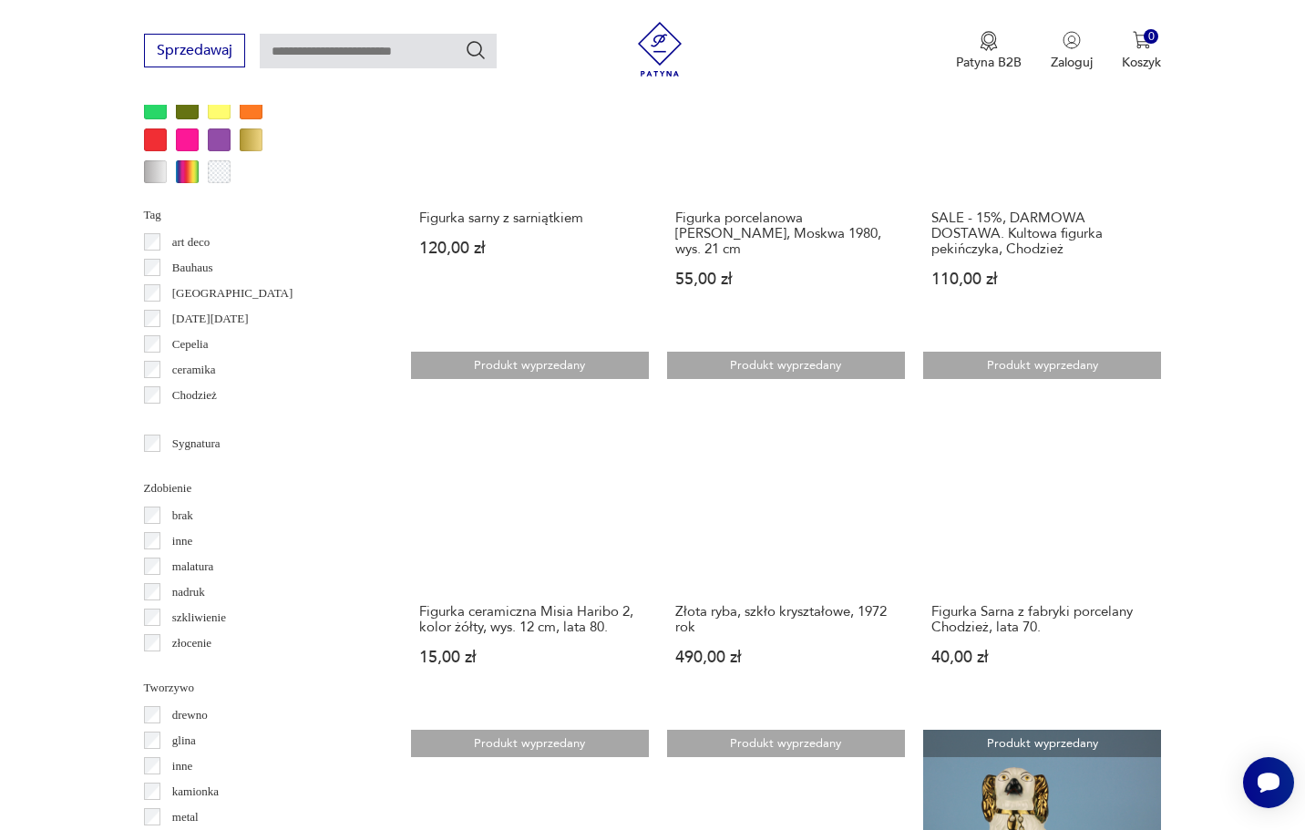
scroll to position [1638, 0]
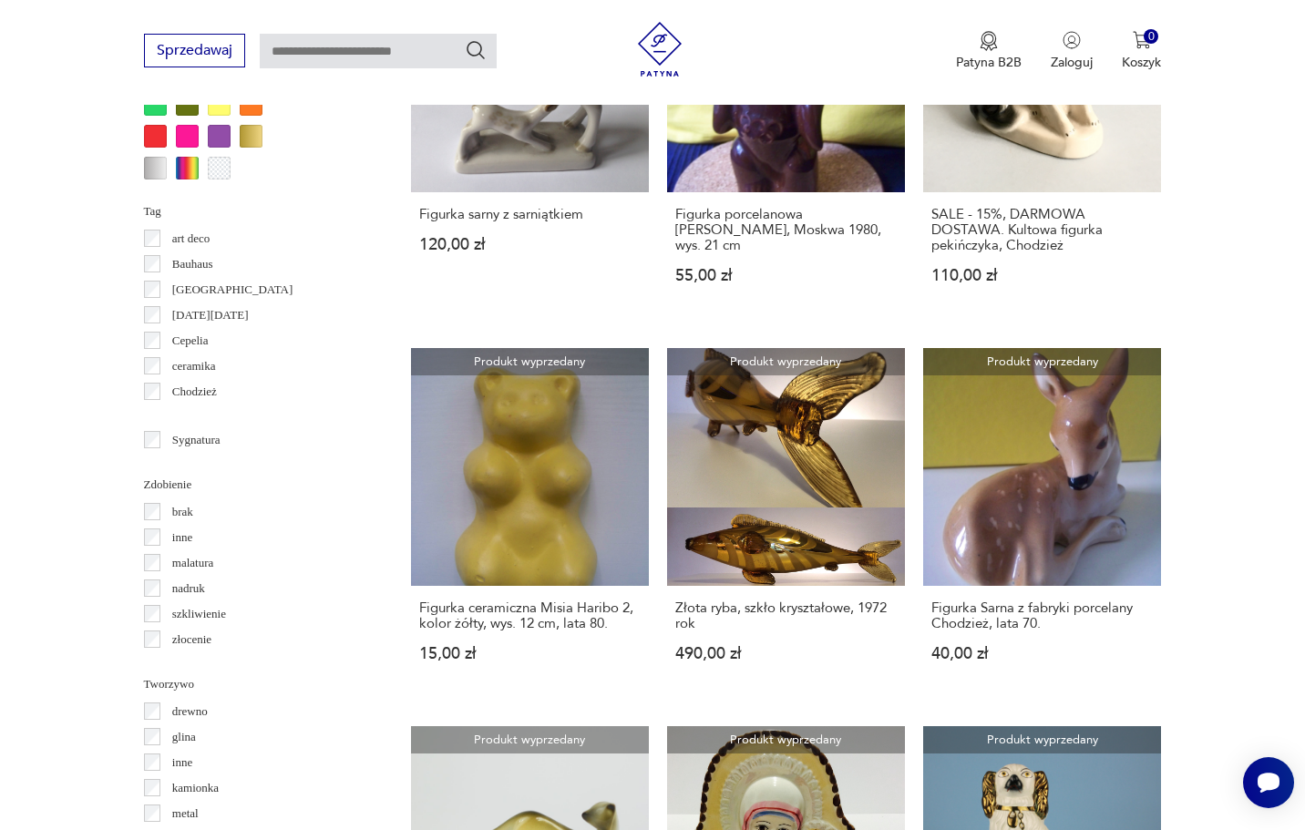
drag, startPoint x: 1101, startPoint y: 641, endPoint x: 1088, endPoint y: 631, distance: 16.2
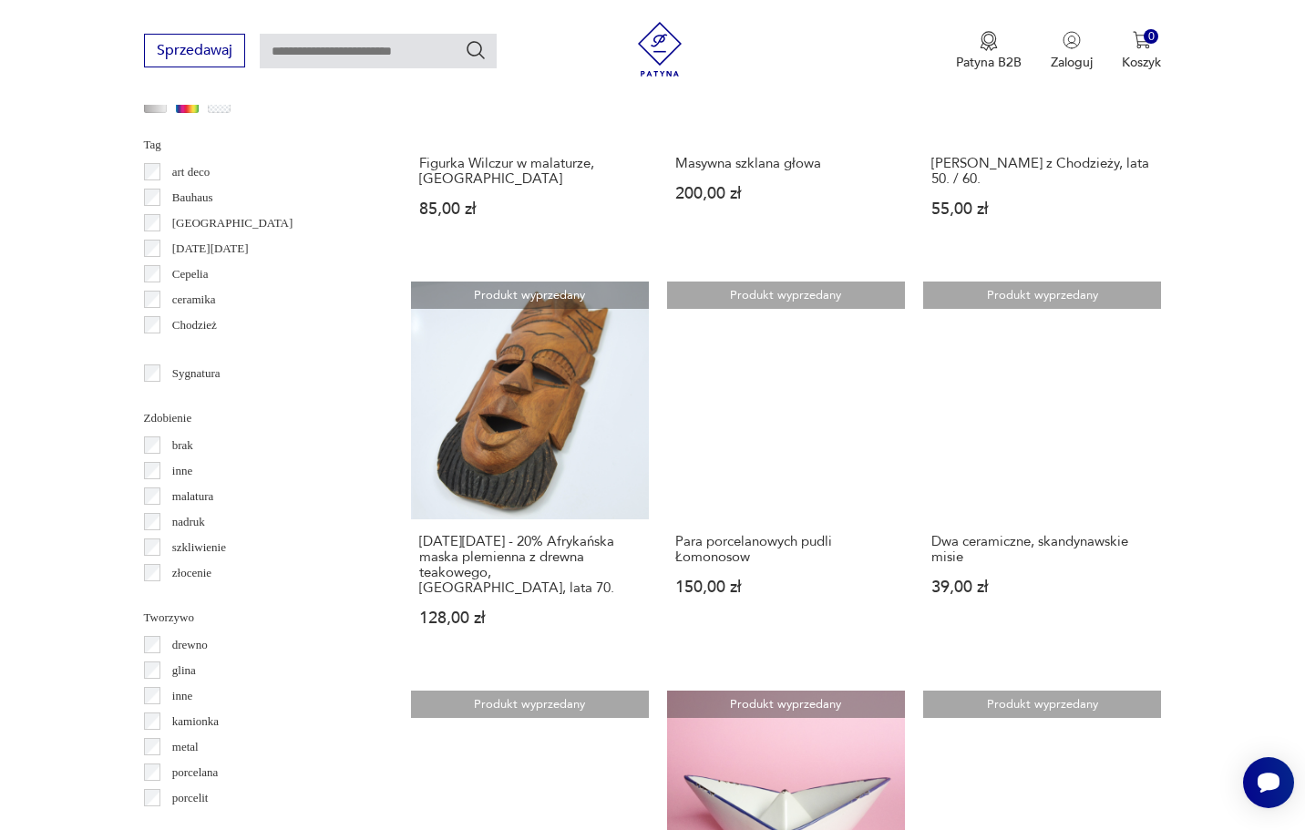
scroll to position [1708, 0]
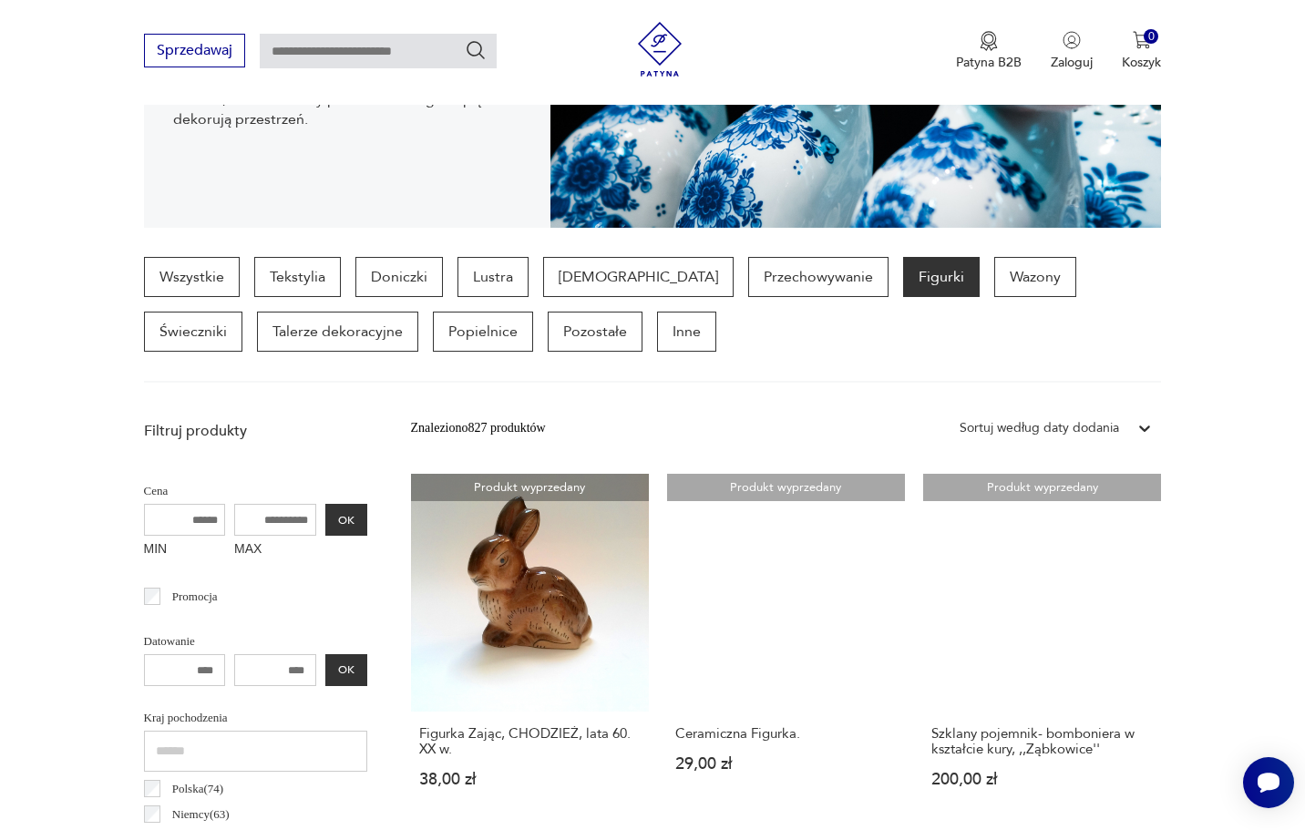
scroll to position [344, 0]
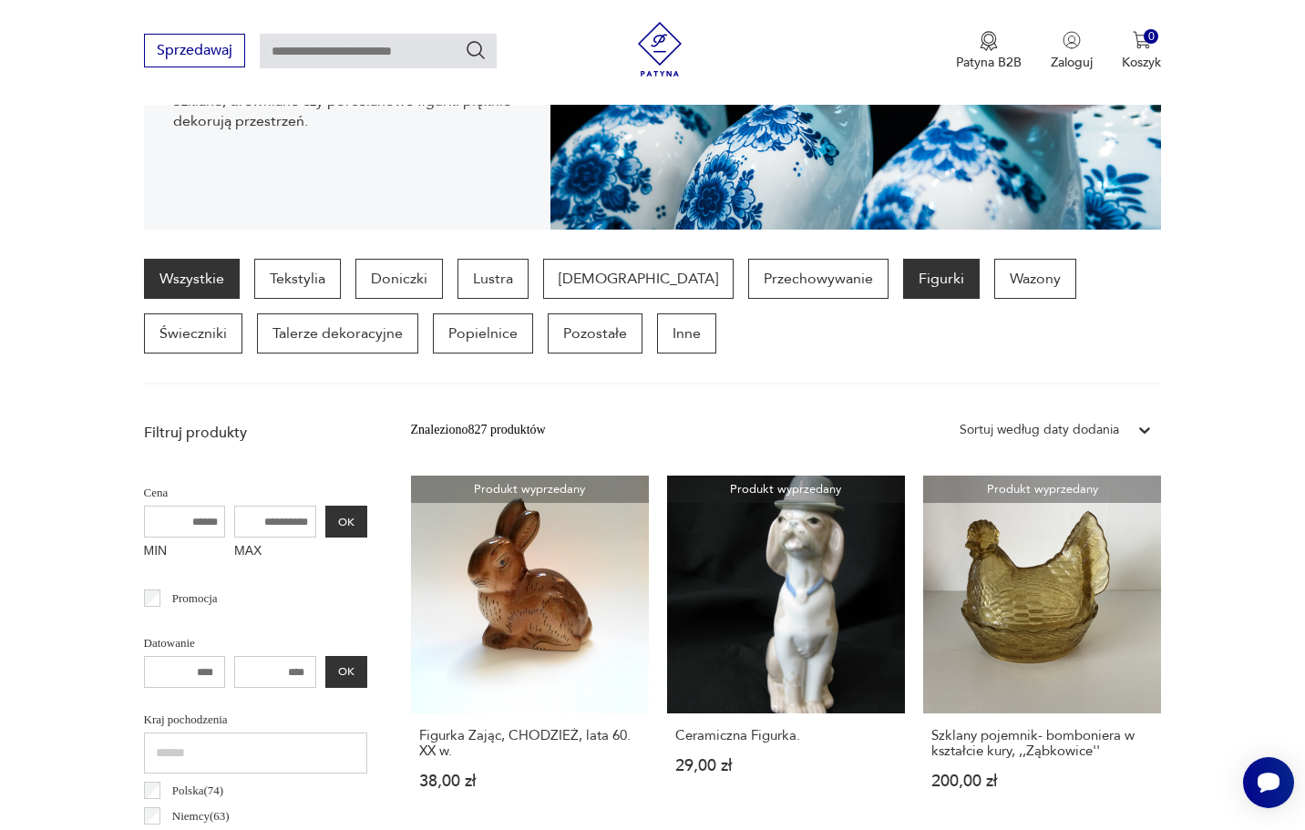
click at [188, 282] on link "Wszystkie" at bounding box center [192, 279] width 96 height 40
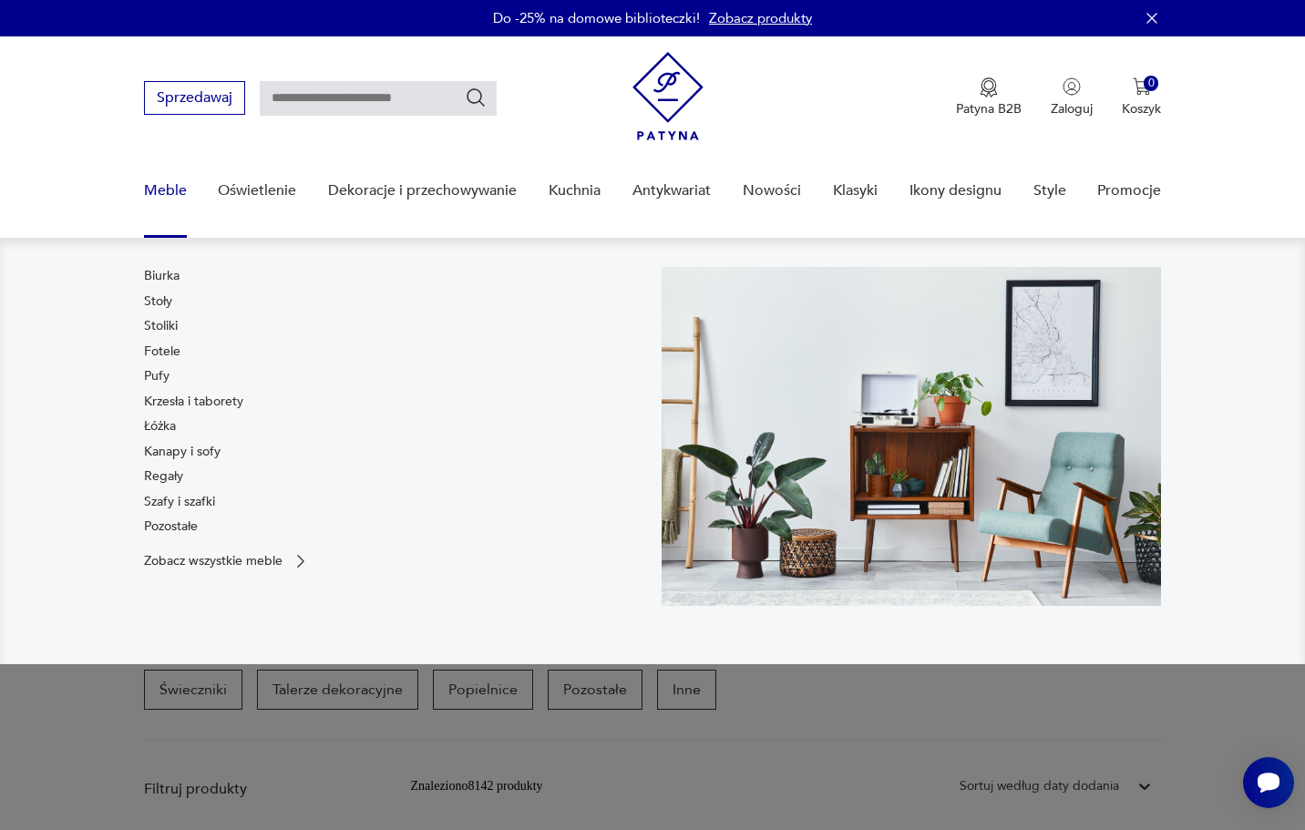
click at [165, 190] on link "Meble" at bounding box center [165, 191] width 43 height 70
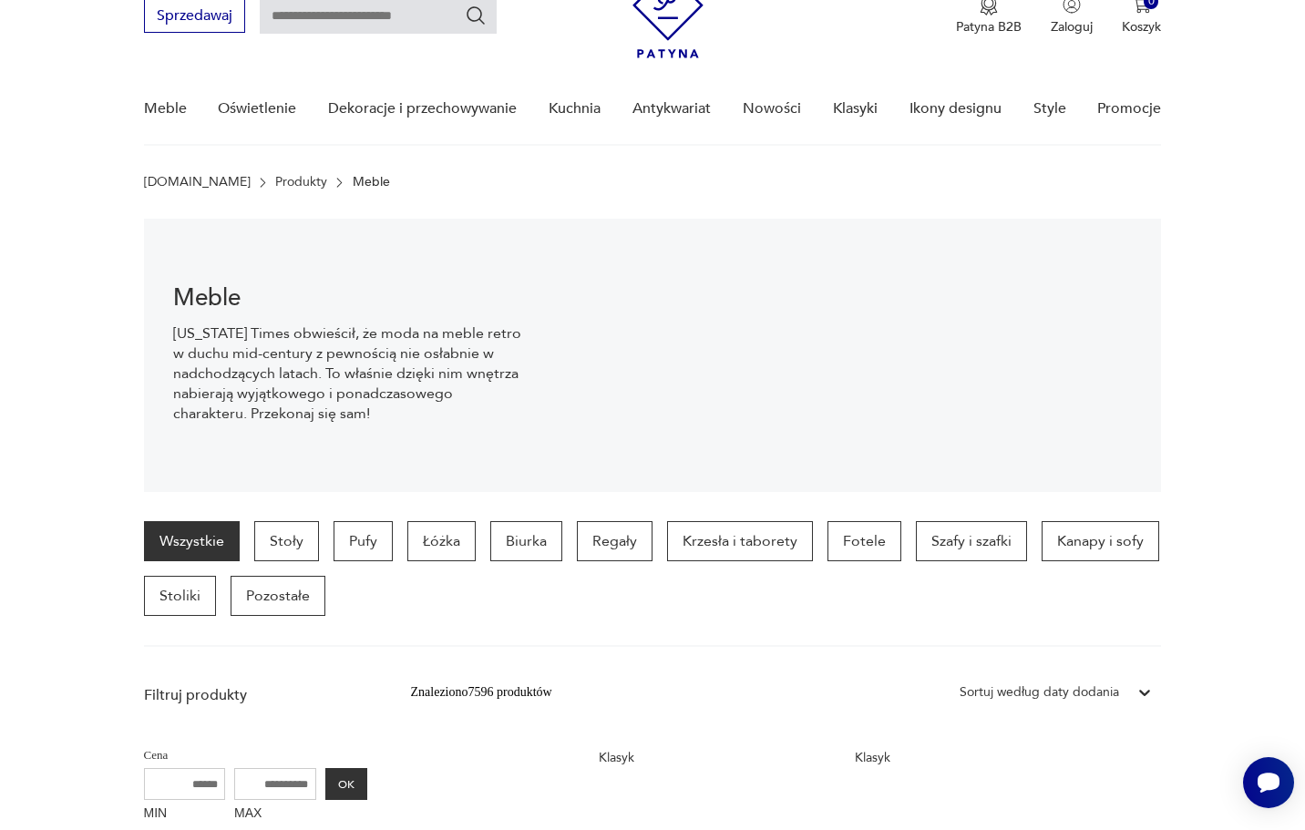
scroll to position [79, 0]
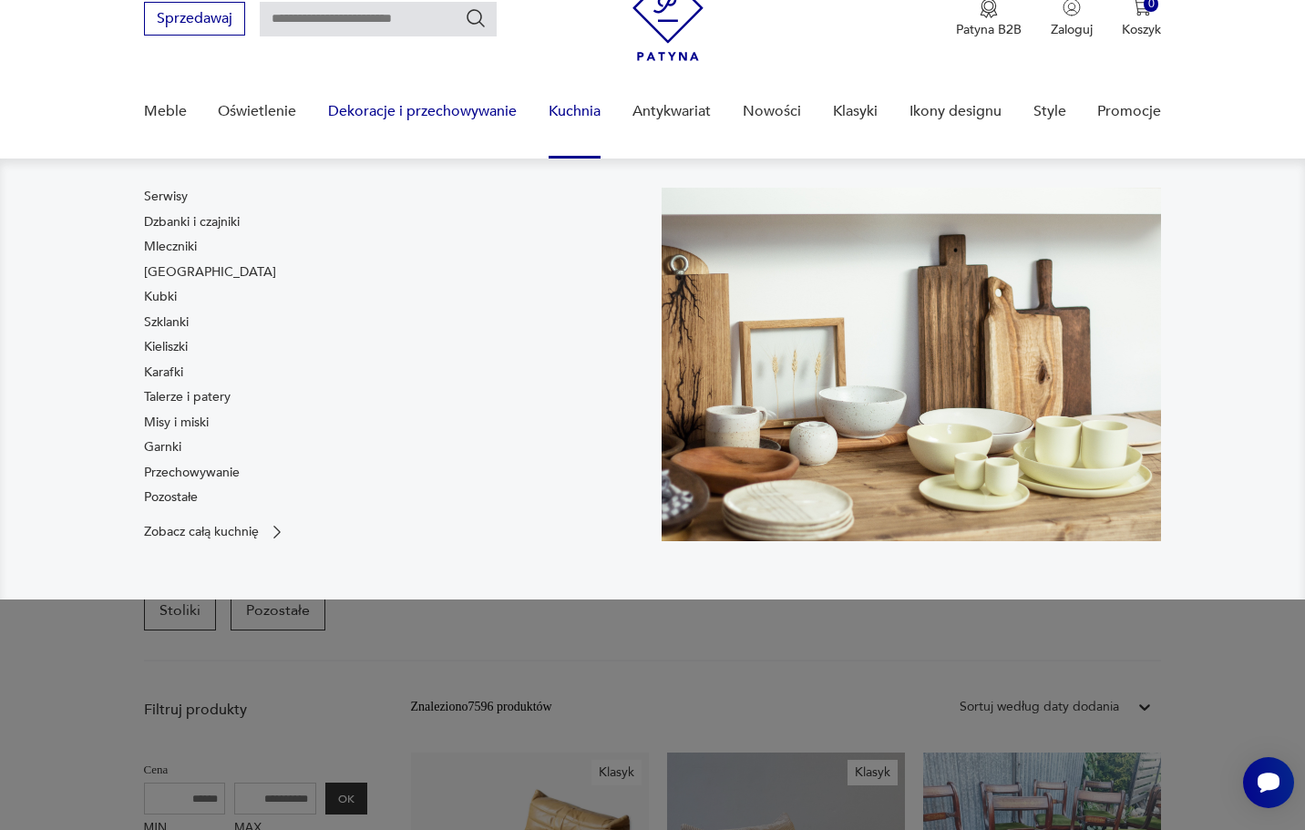
drag, startPoint x: 564, startPoint y: 106, endPoint x: 477, endPoint y: 136, distance: 91.6
click at [559, 108] on link "Kuchnia" at bounding box center [575, 112] width 52 height 70
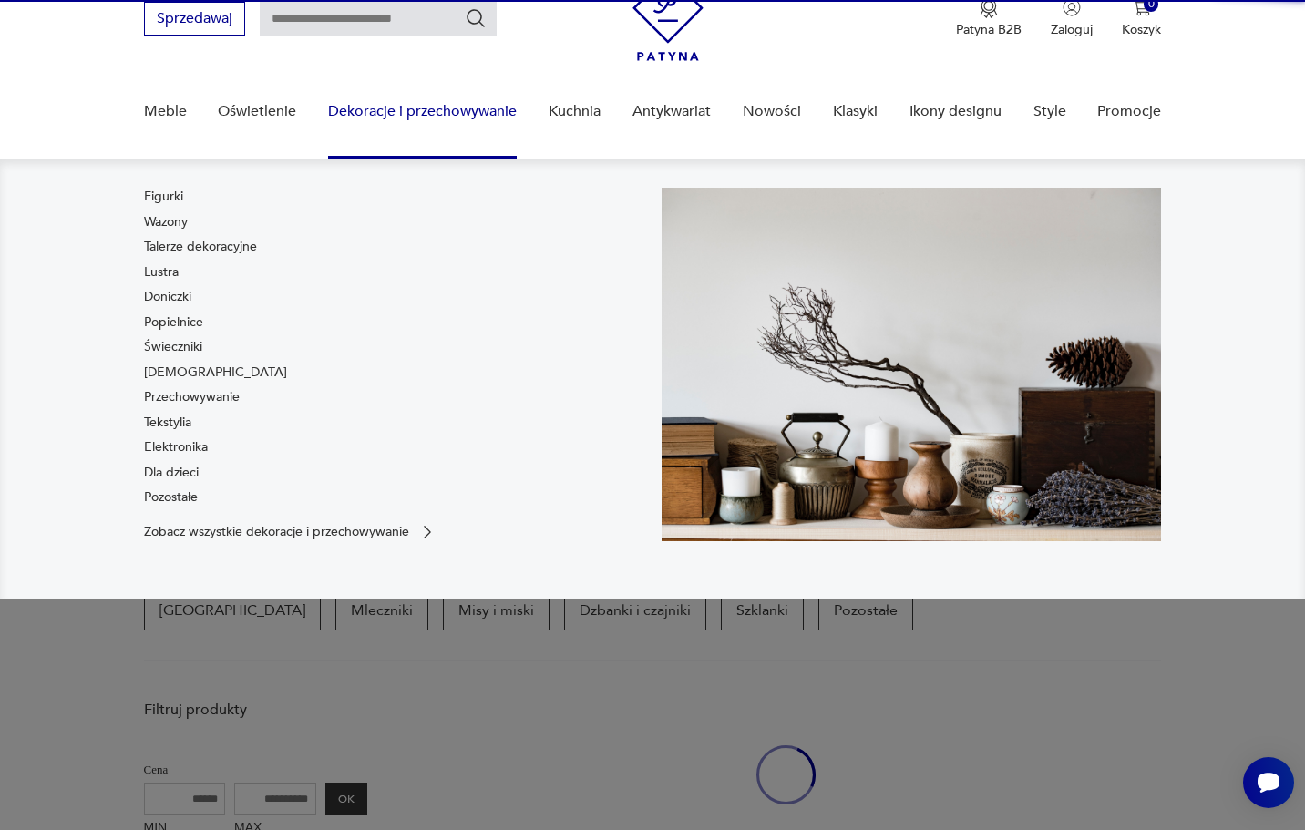
scroll to position [497, 0]
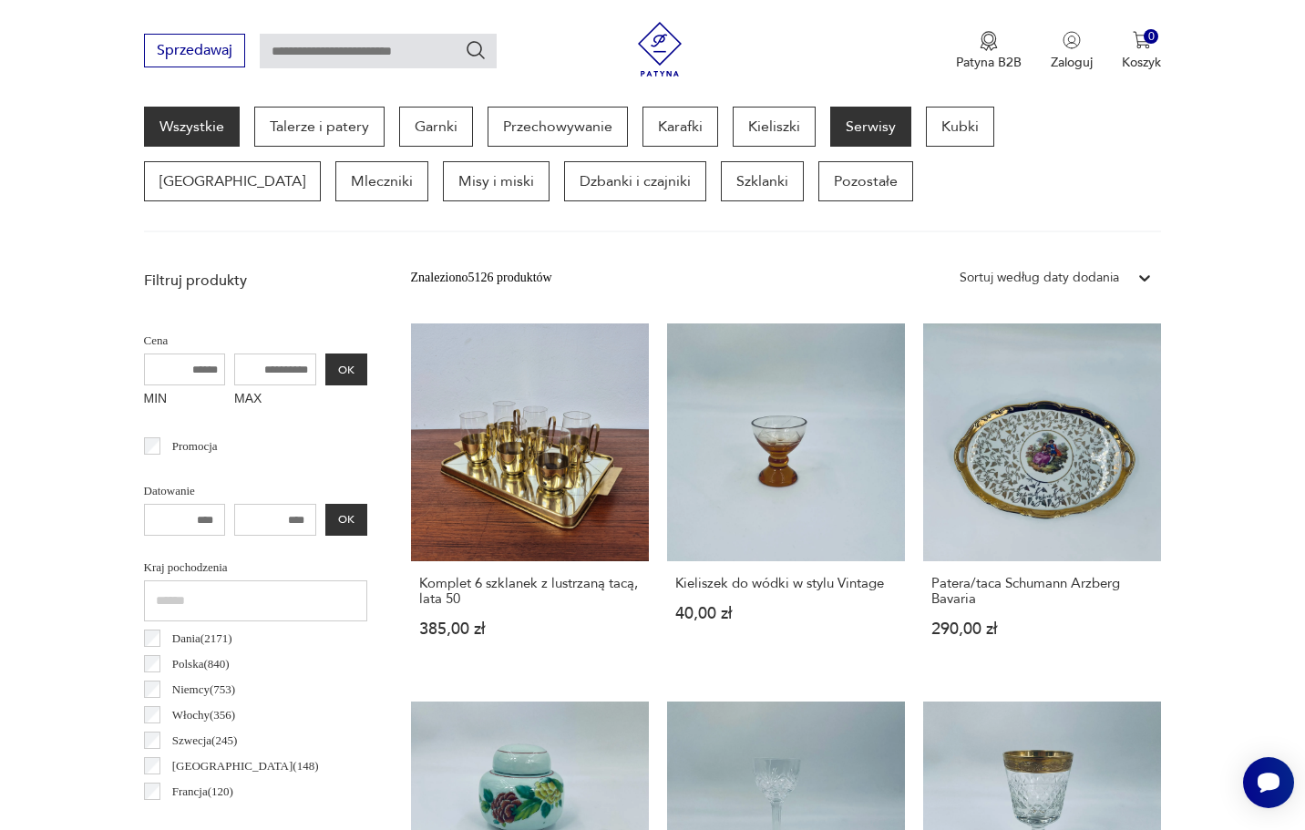
click at [875, 130] on p "Serwisy" at bounding box center [870, 127] width 81 height 40
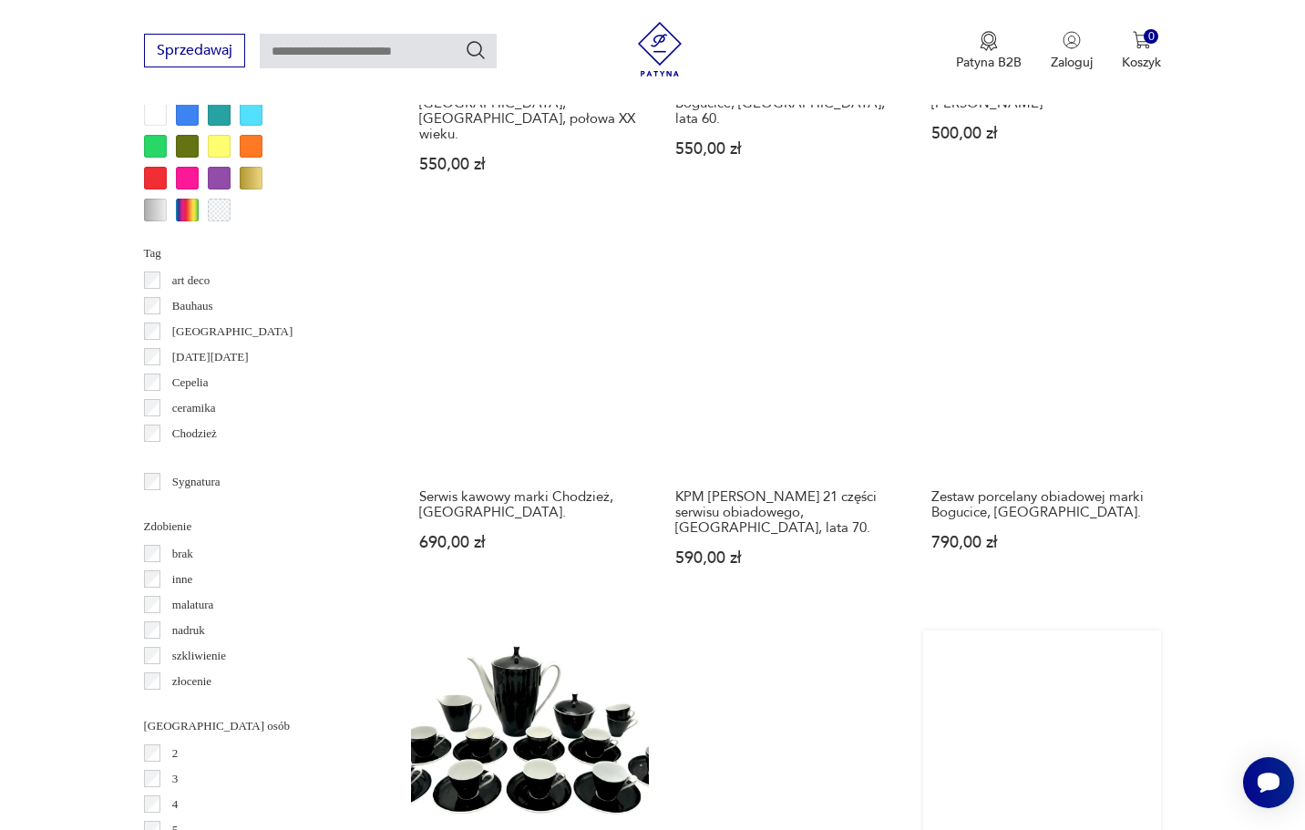
scroll to position [1802, 0]
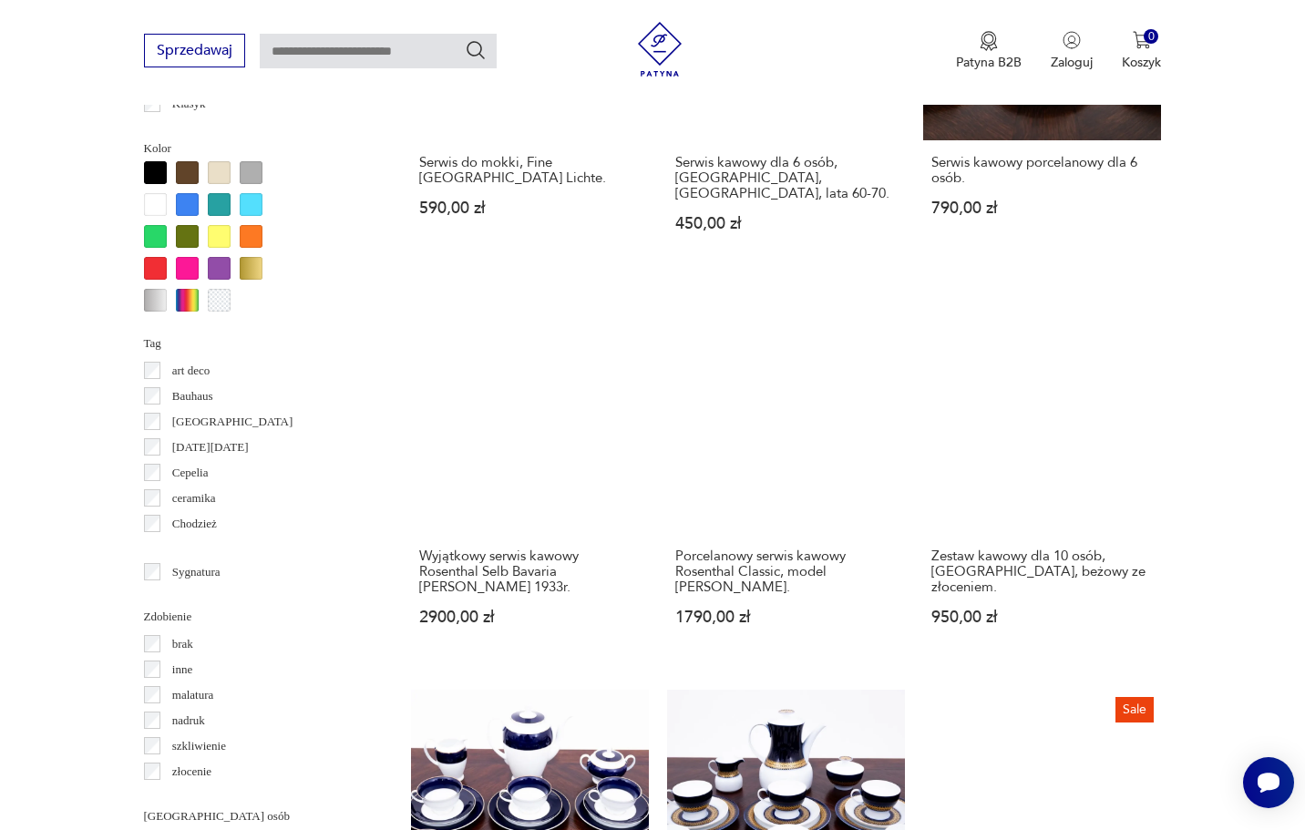
scroll to position [1704, 0]
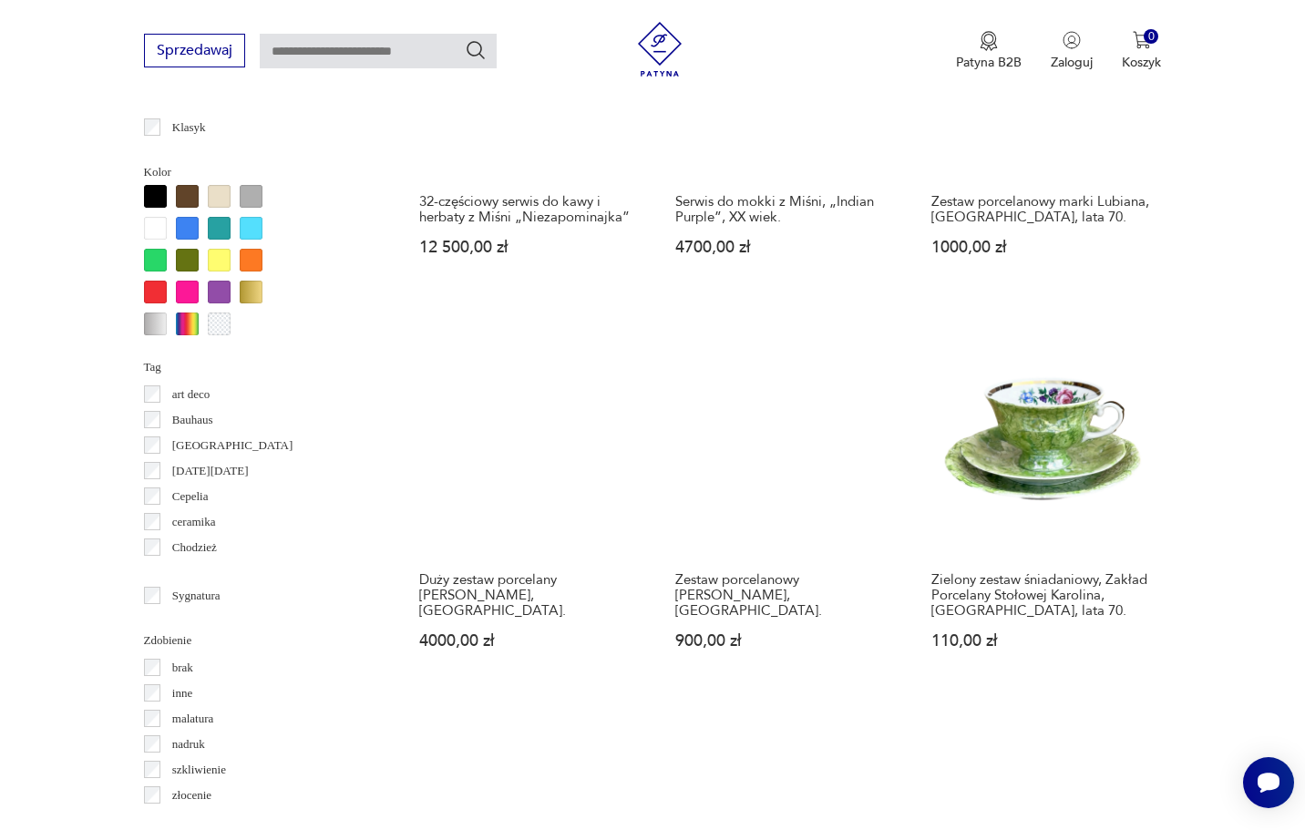
scroll to position [1688, 0]
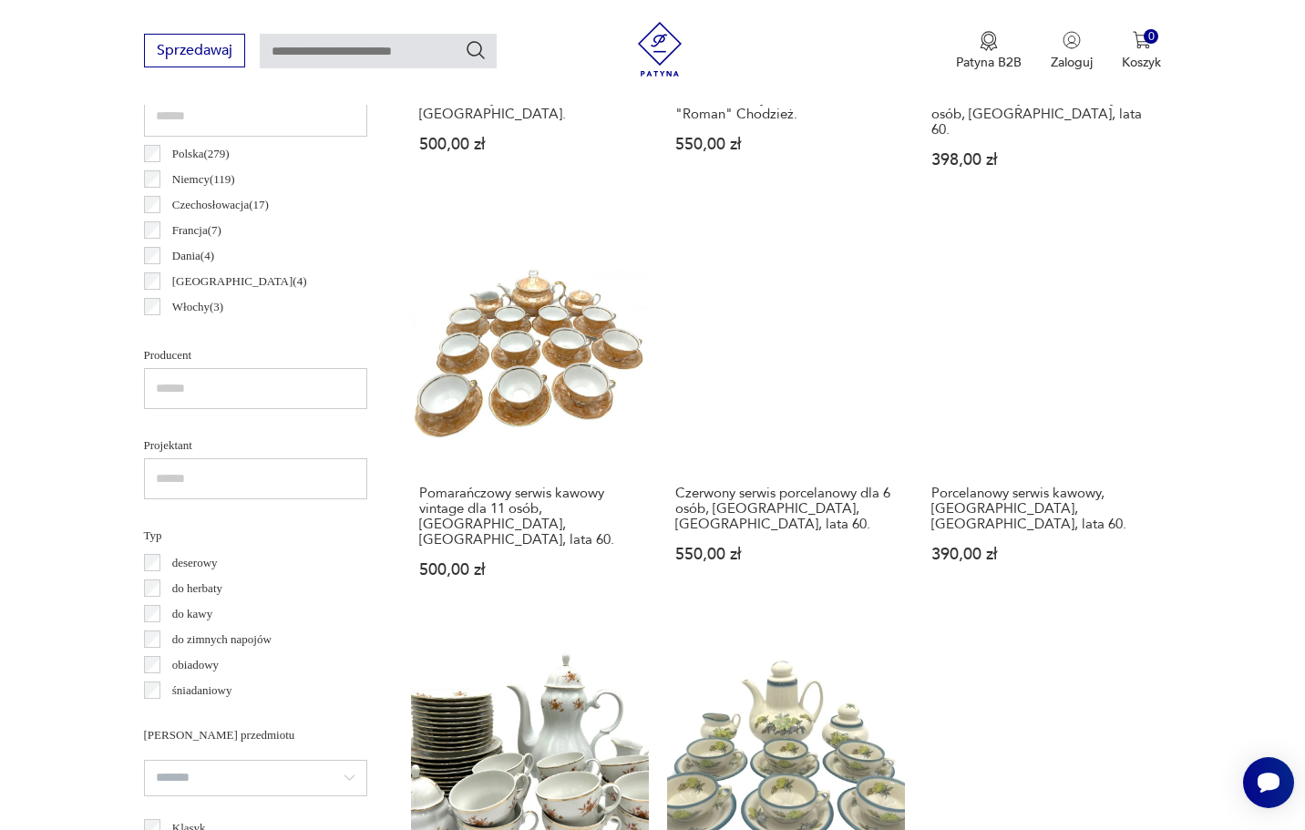
scroll to position [985, 0]
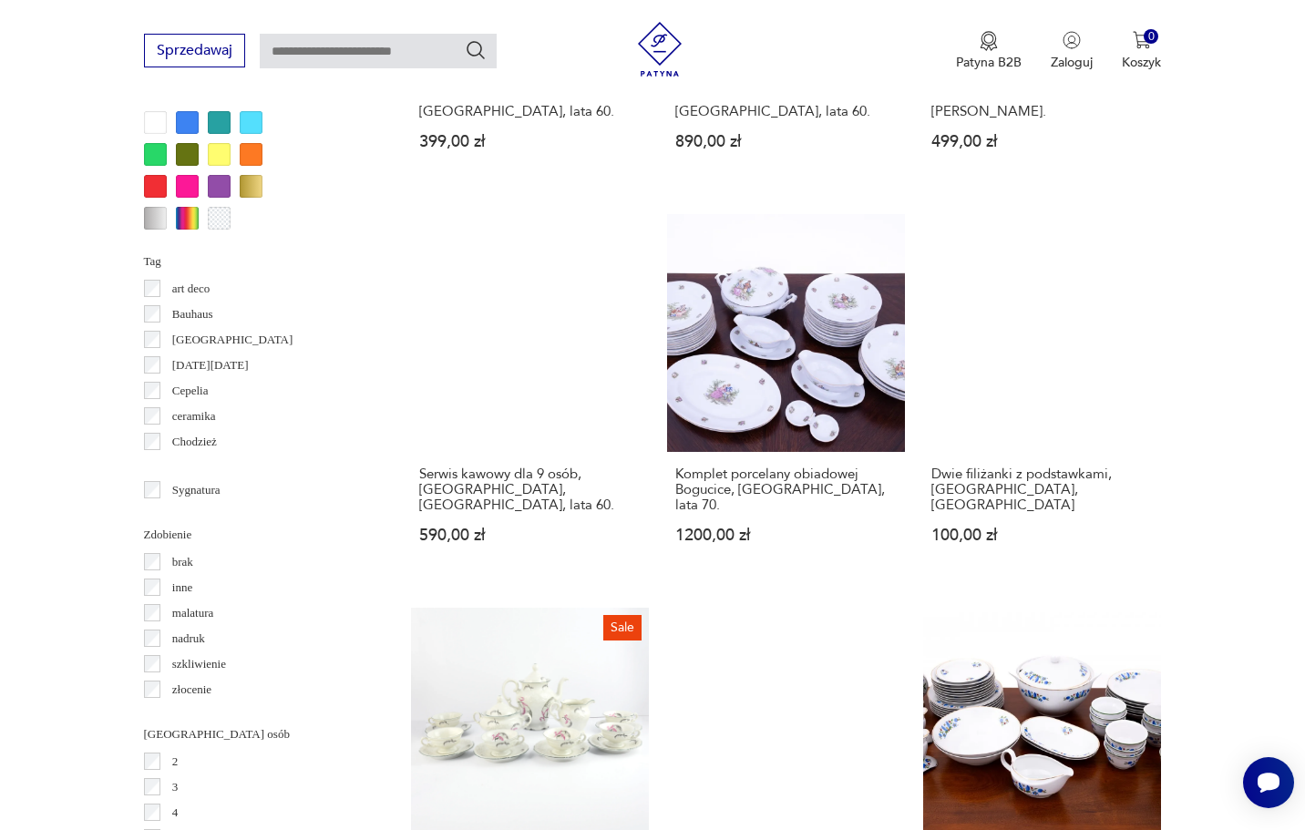
scroll to position [1789, 0]
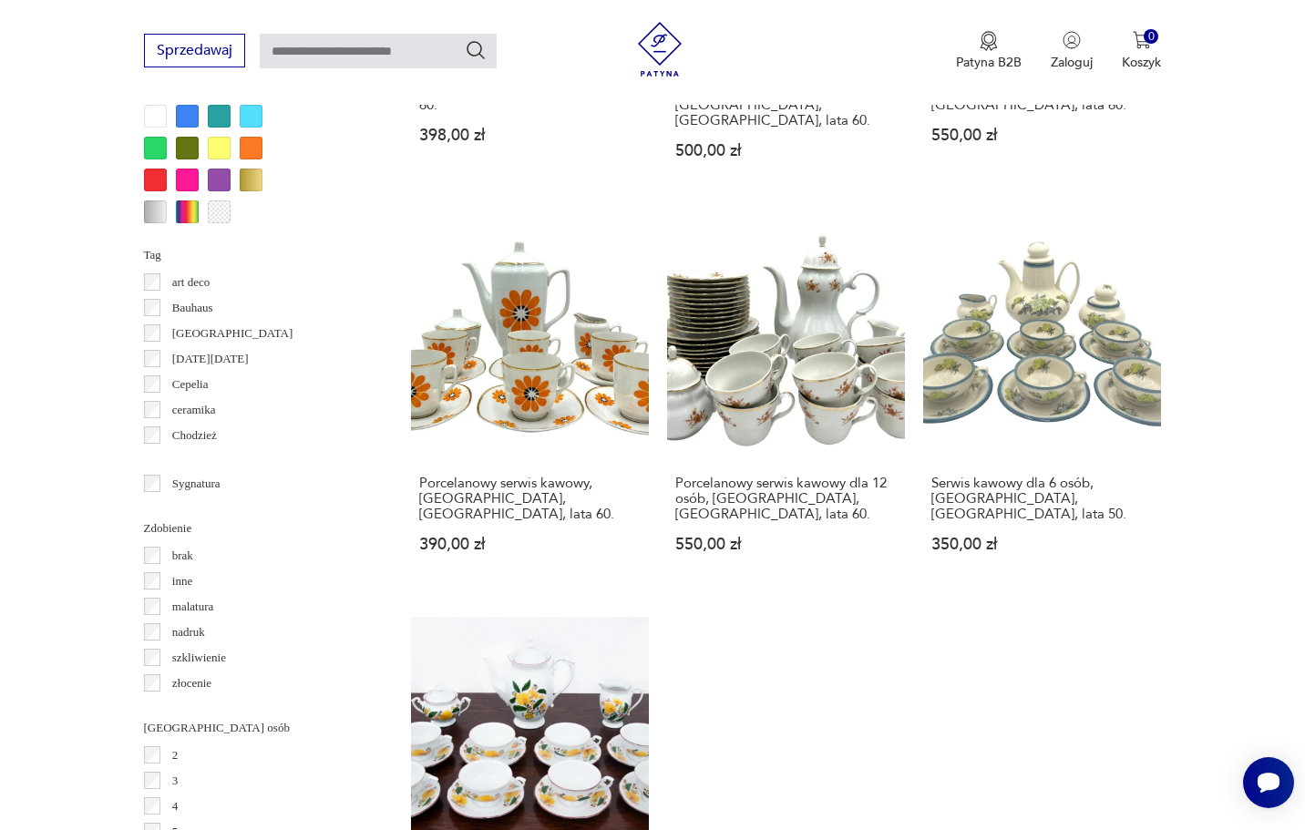
scroll to position [1798, 0]
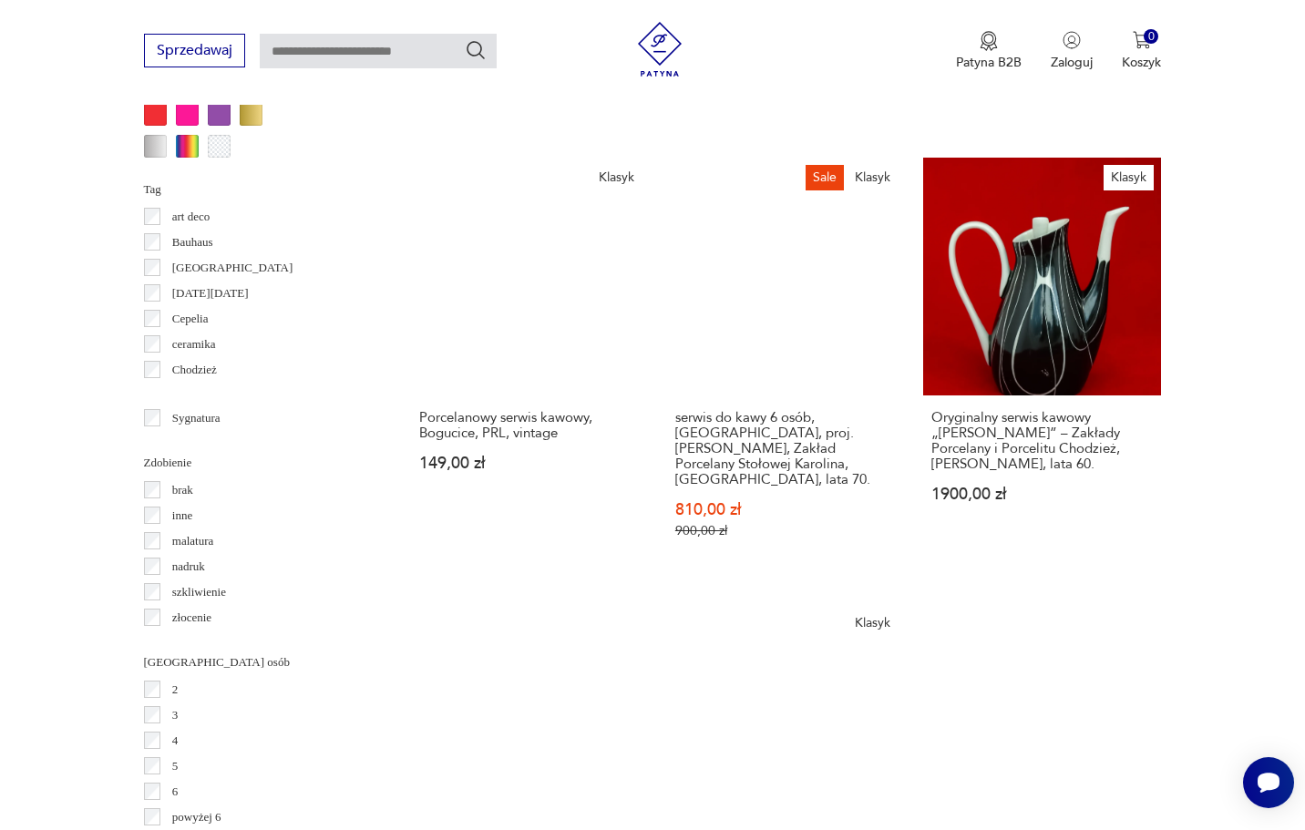
scroll to position [1862, 0]
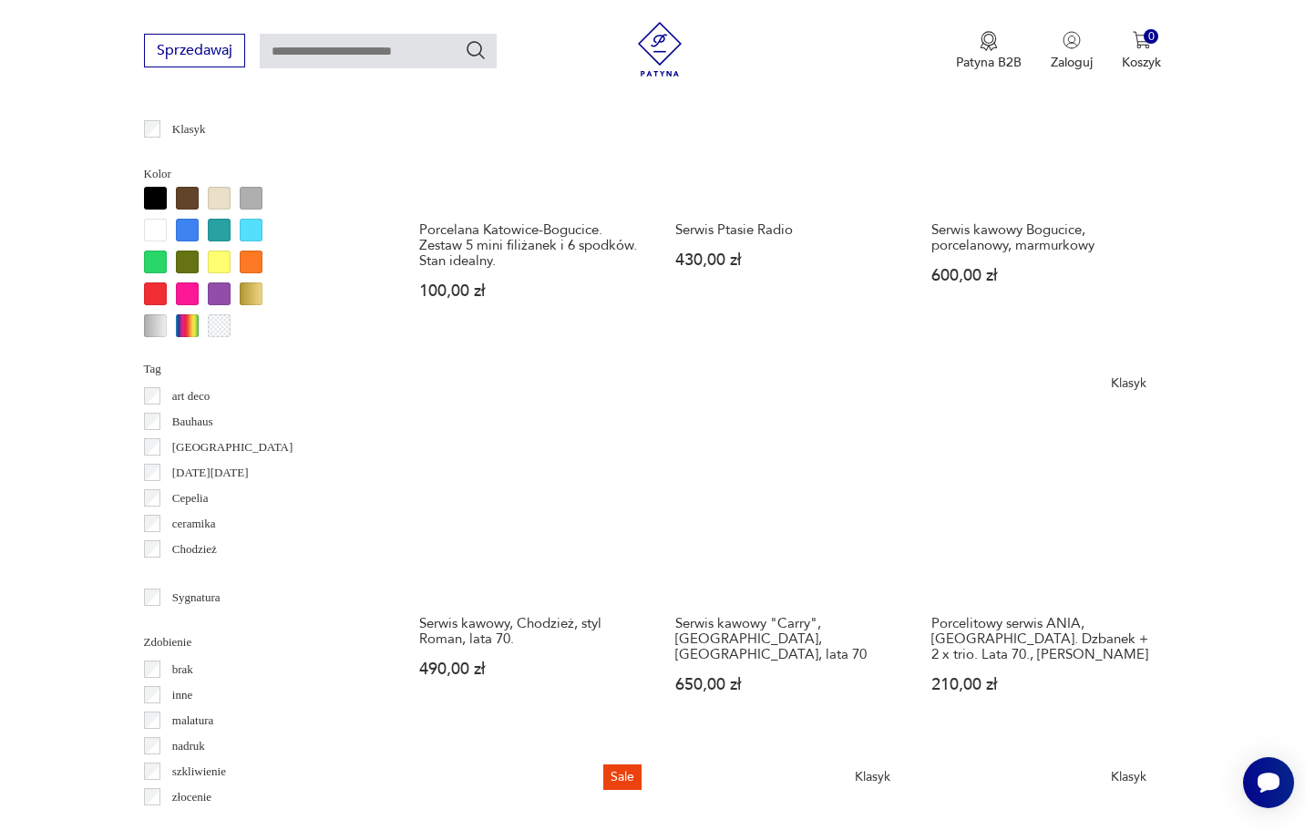
scroll to position [1683, 0]
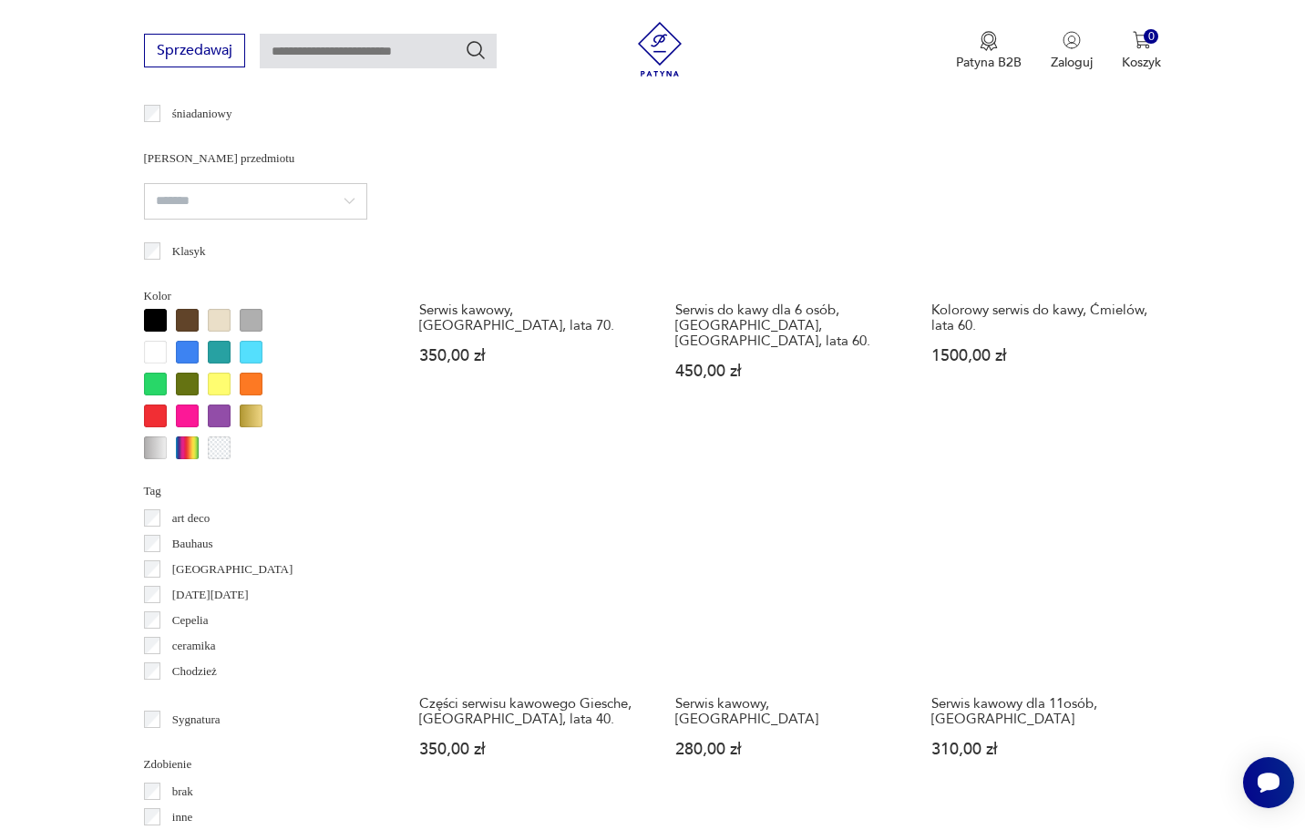
scroll to position [1561, 0]
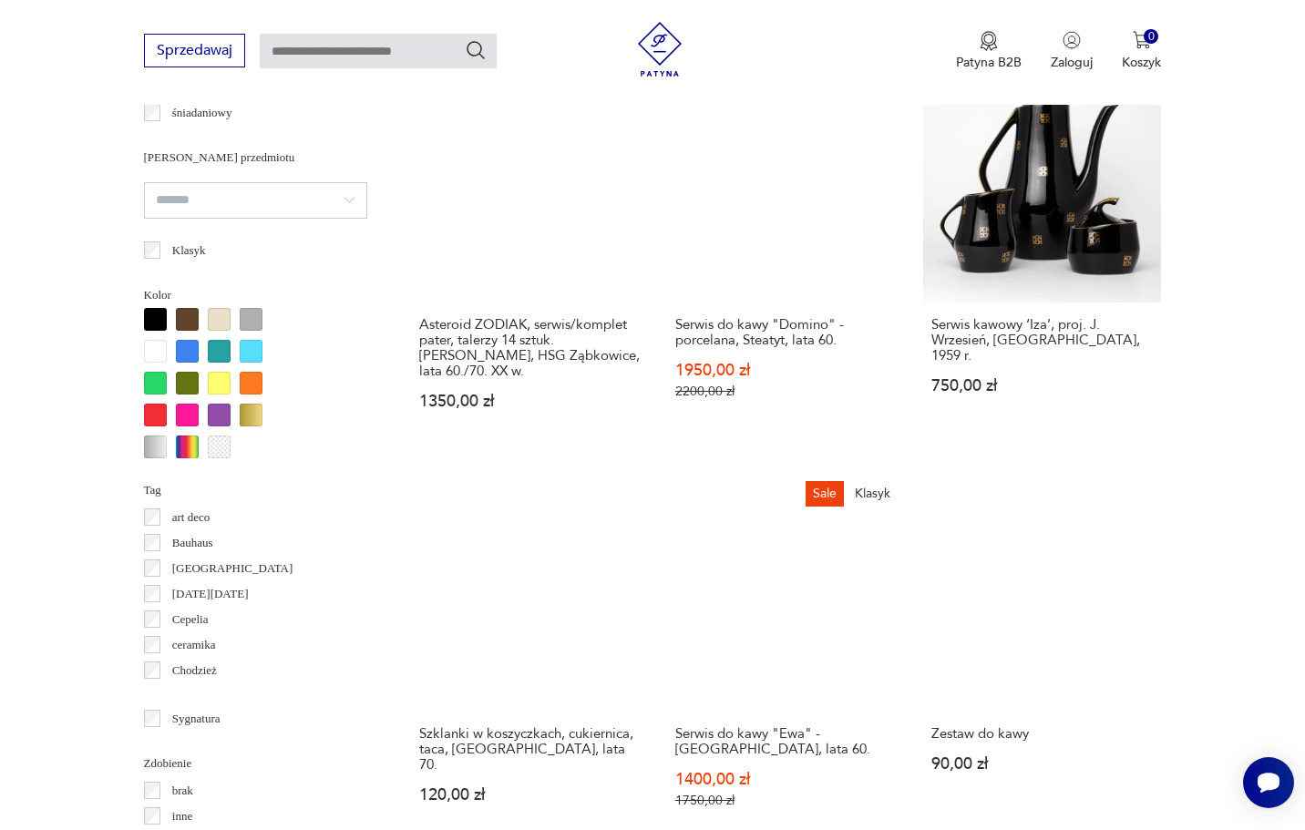
scroll to position [1563, 0]
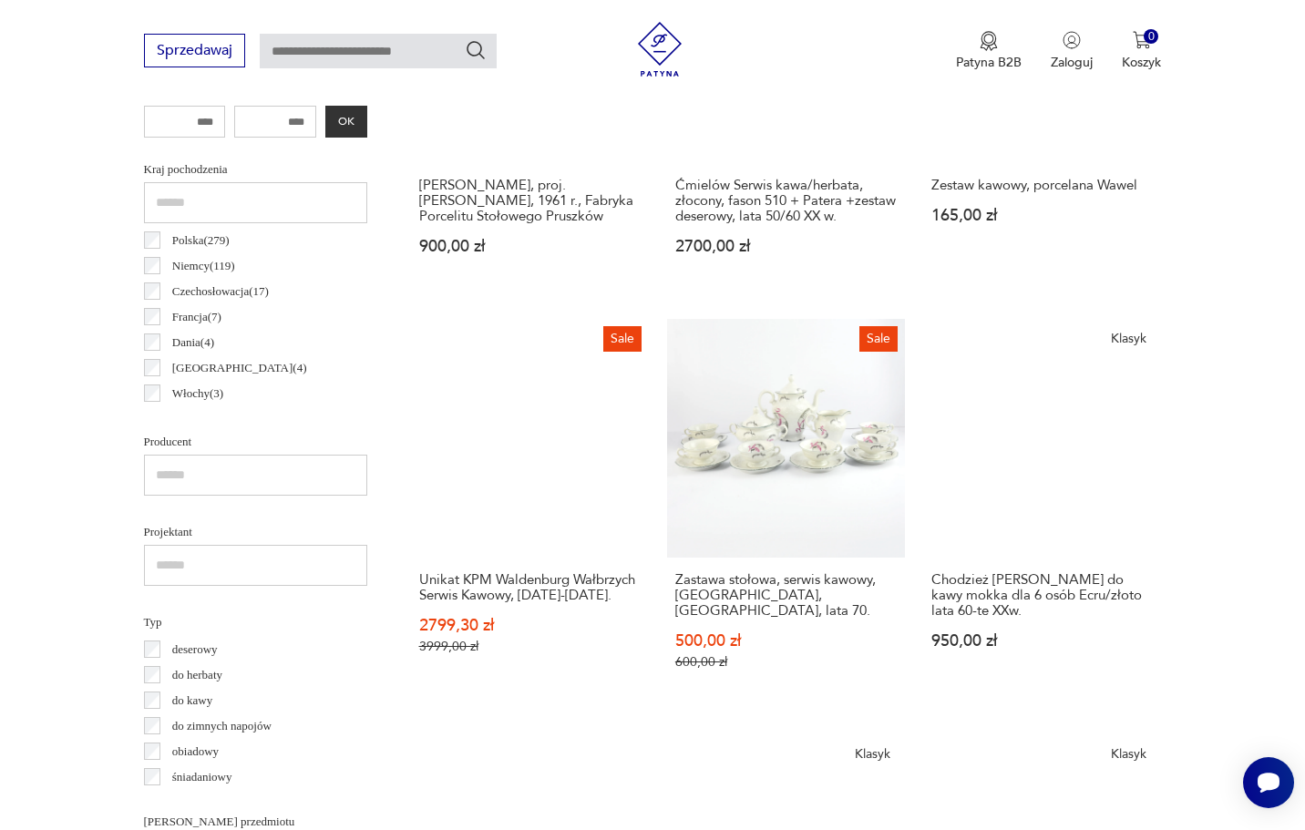
scroll to position [949, 0]
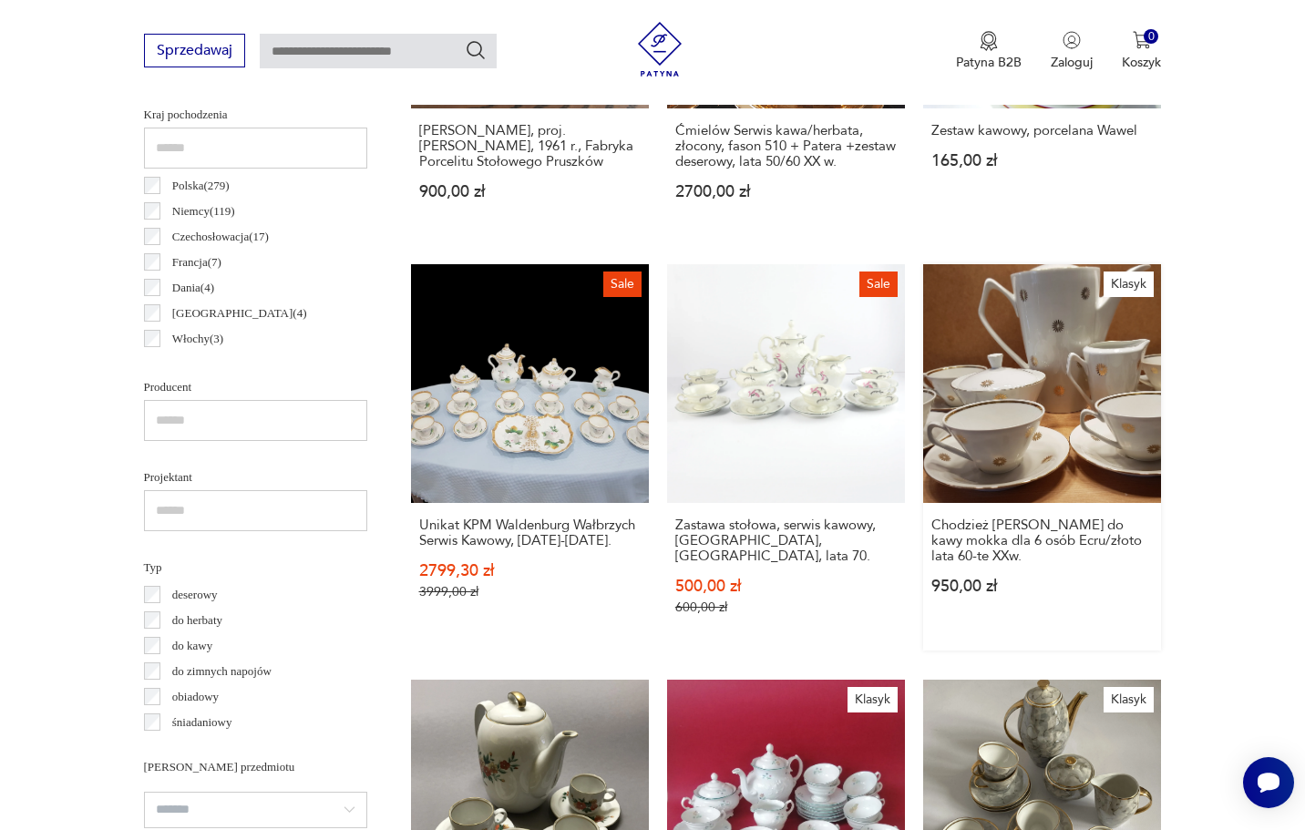
click at [923, 333] on link "Klasyk Chodzież [PERSON_NAME] do kawy mokka dla 6 osób Ecru/złoto lata 60-te XX…" at bounding box center [1042, 456] width 238 height 385
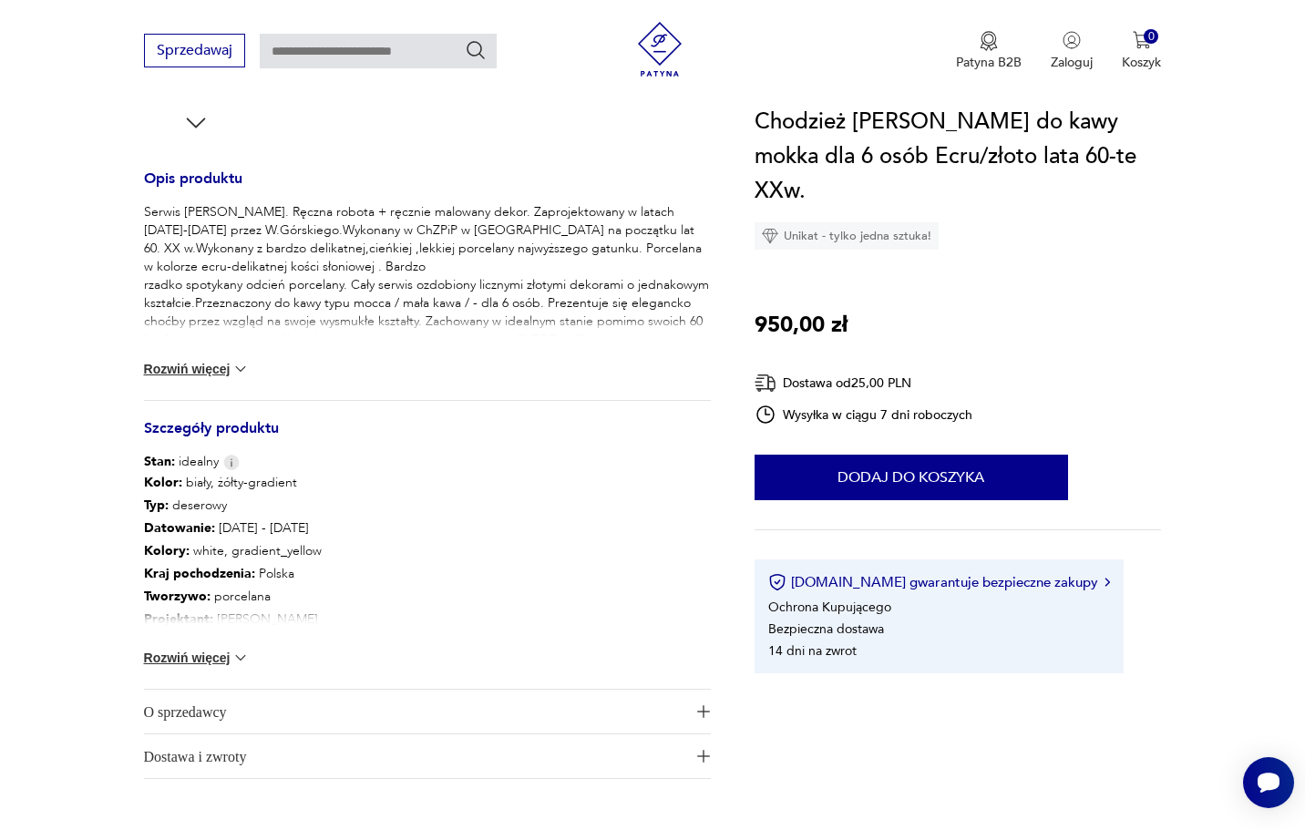
scroll to position [730, 0]
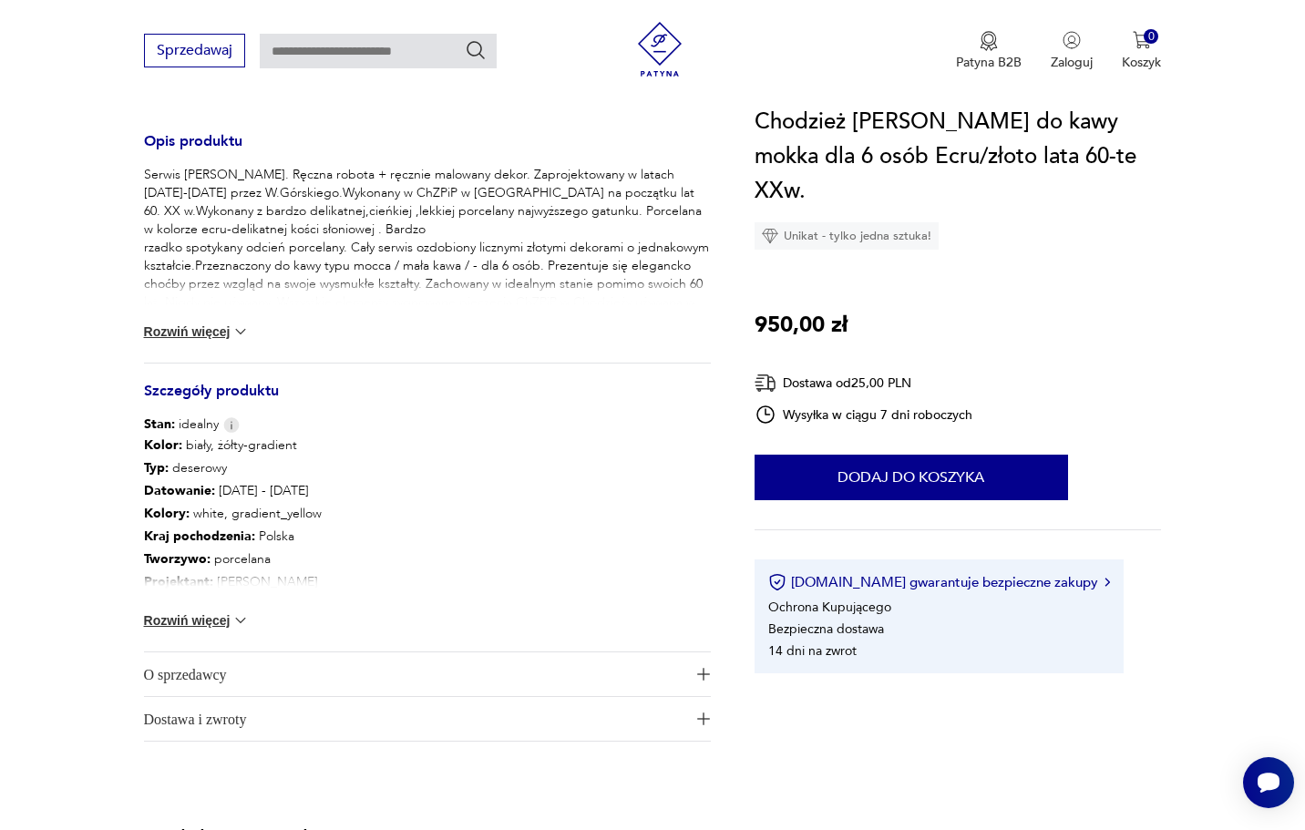
click at [704, 674] on img "button" at bounding box center [703, 674] width 13 height 13
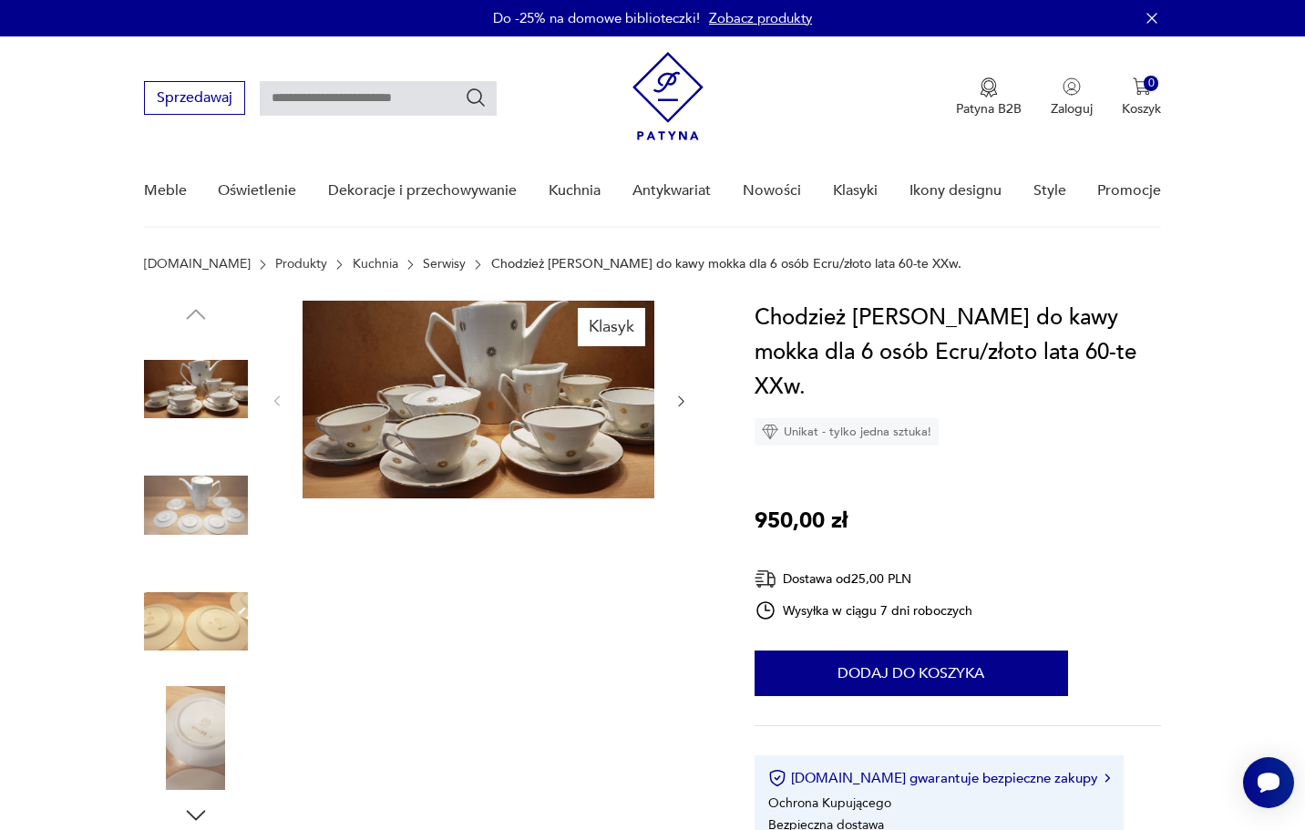
scroll to position [0, 0]
click at [559, 423] on img at bounding box center [479, 400] width 352 height 198
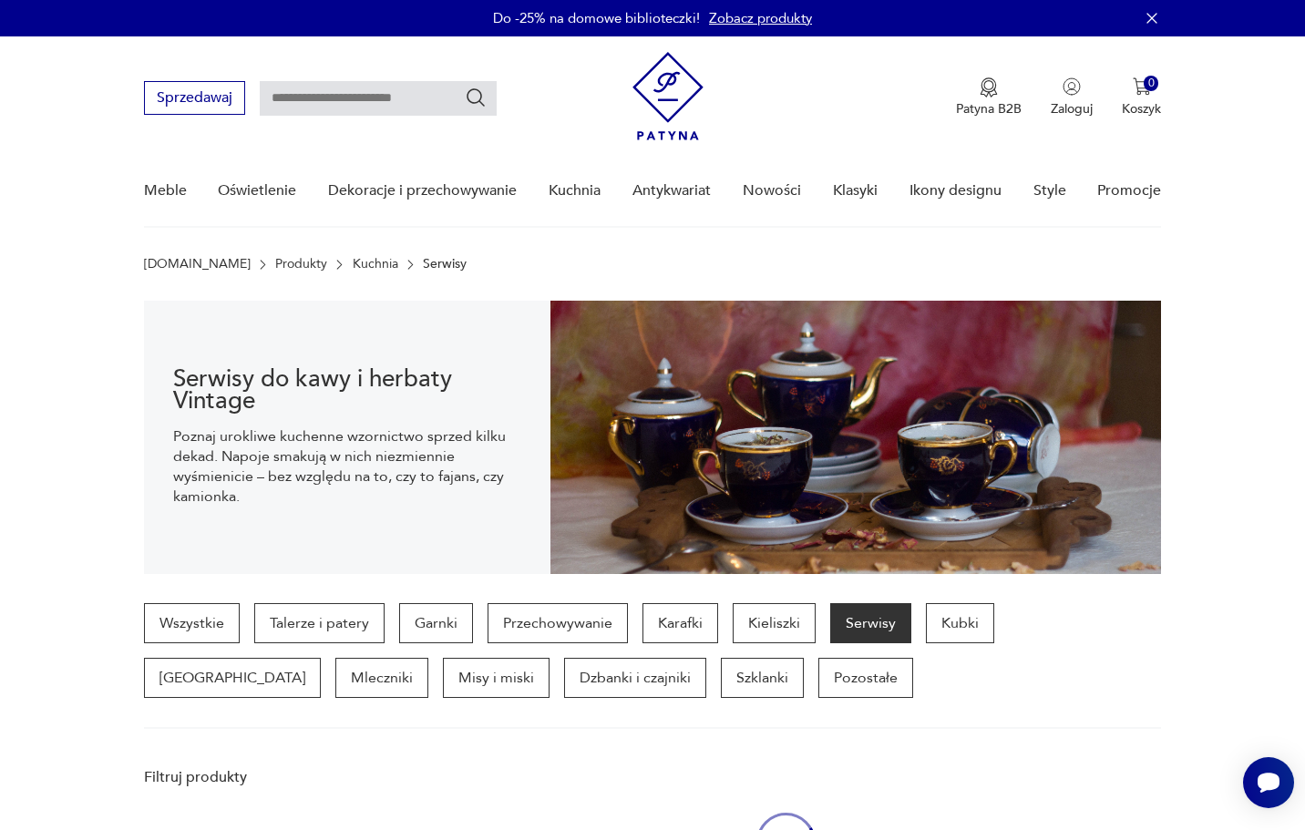
scroll to position [949, 0]
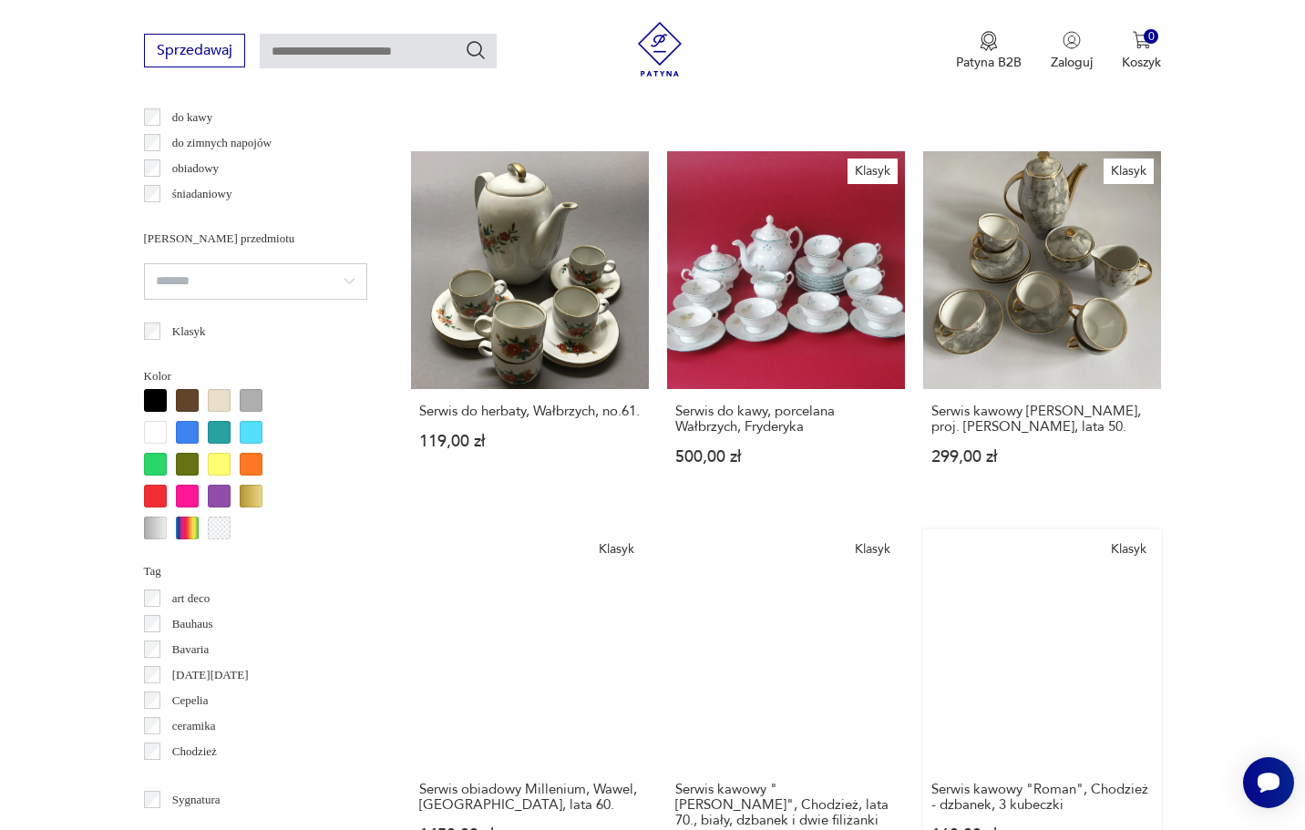
scroll to position [1479, 0]
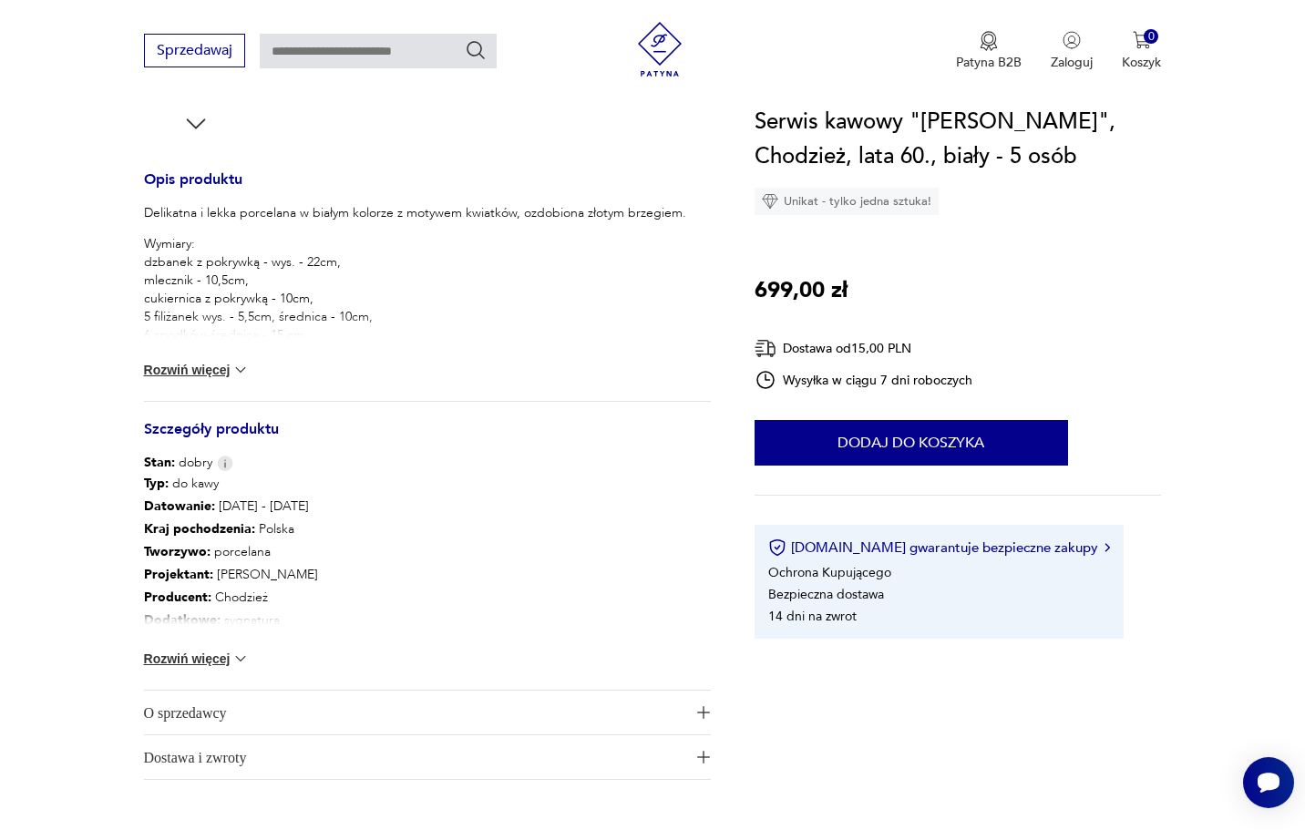
scroll to position [668, 0]
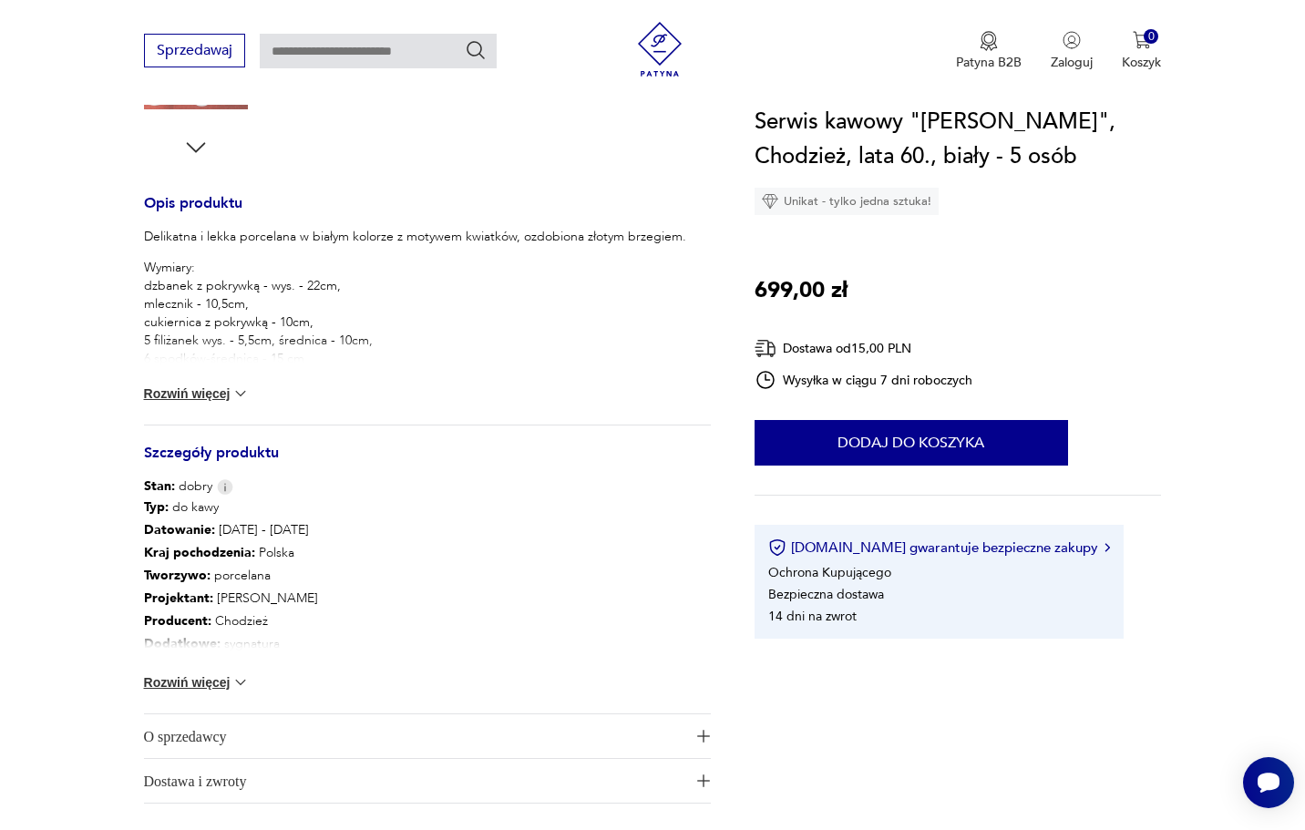
click at [206, 686] on button "Rozwiń więcej" at bounding box center [197, 682] width 106 height 18
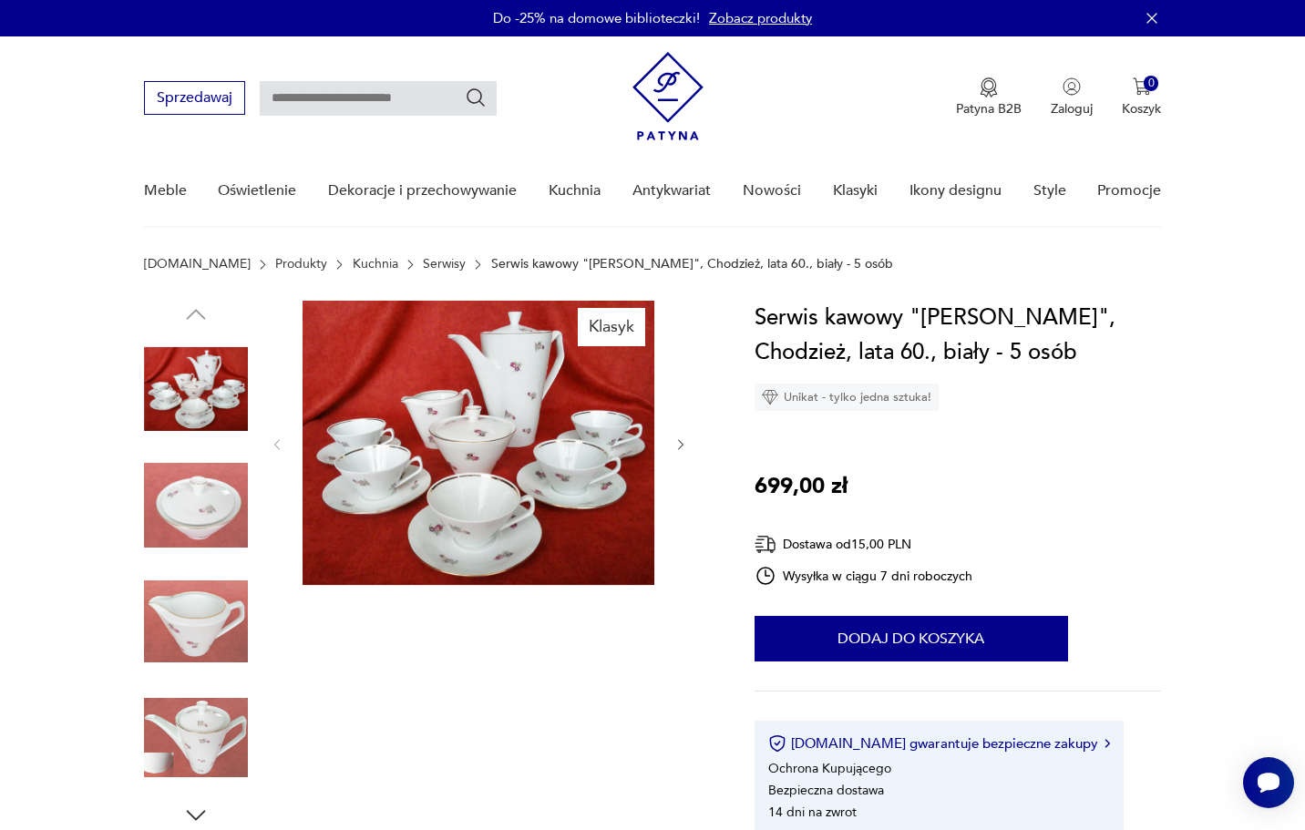
scroll to position [0, 0]
click at [496, 503] on img at bounding box center [479, 443] width 352 height 284
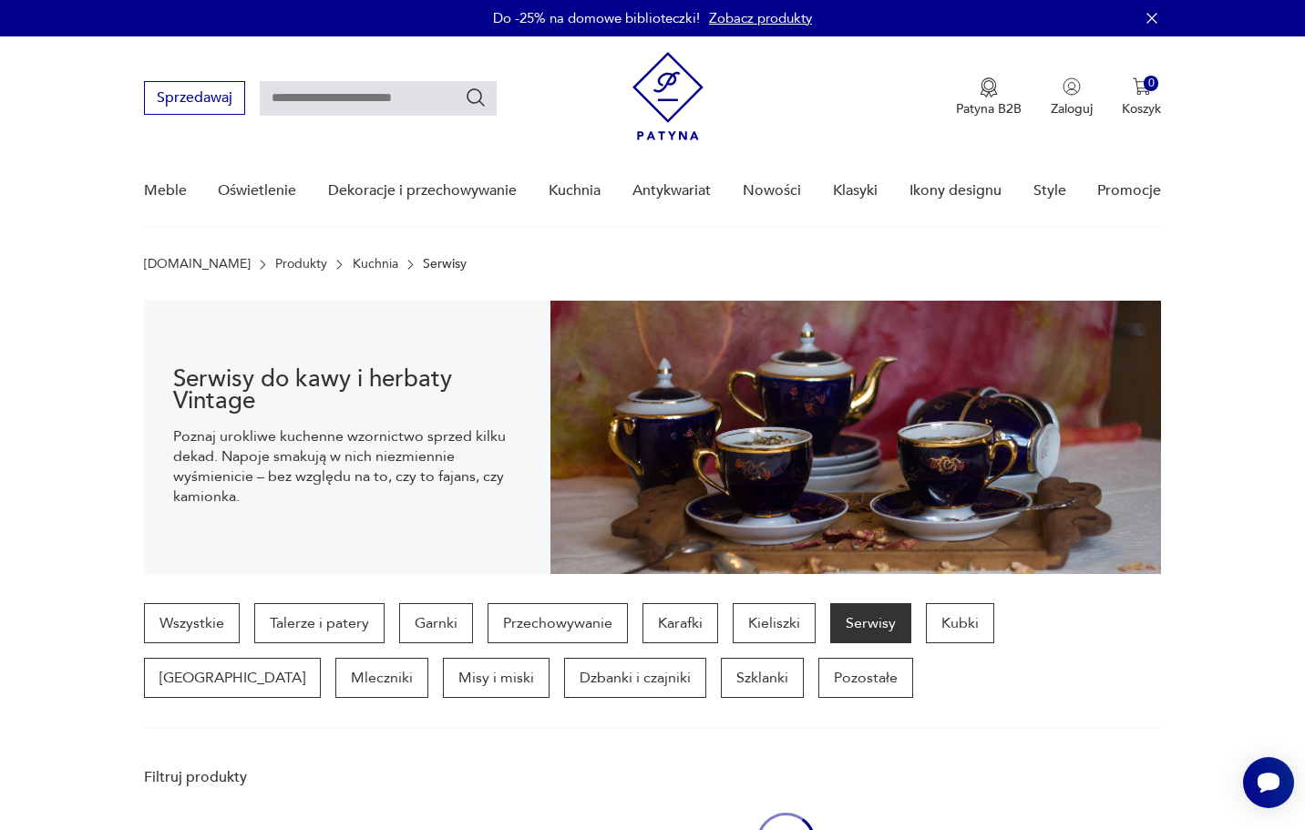
scroll to position [1479, 0]
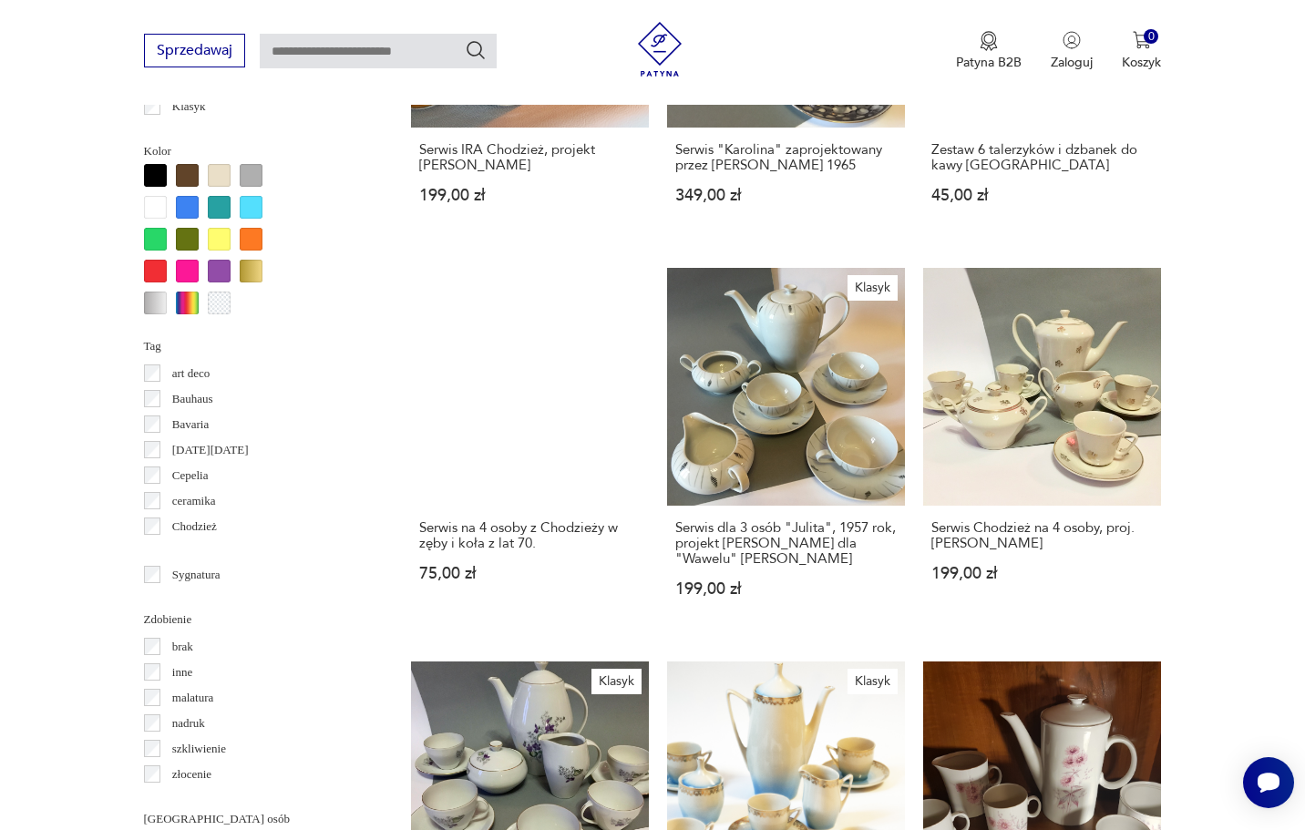
scroll to position [1710, 0]
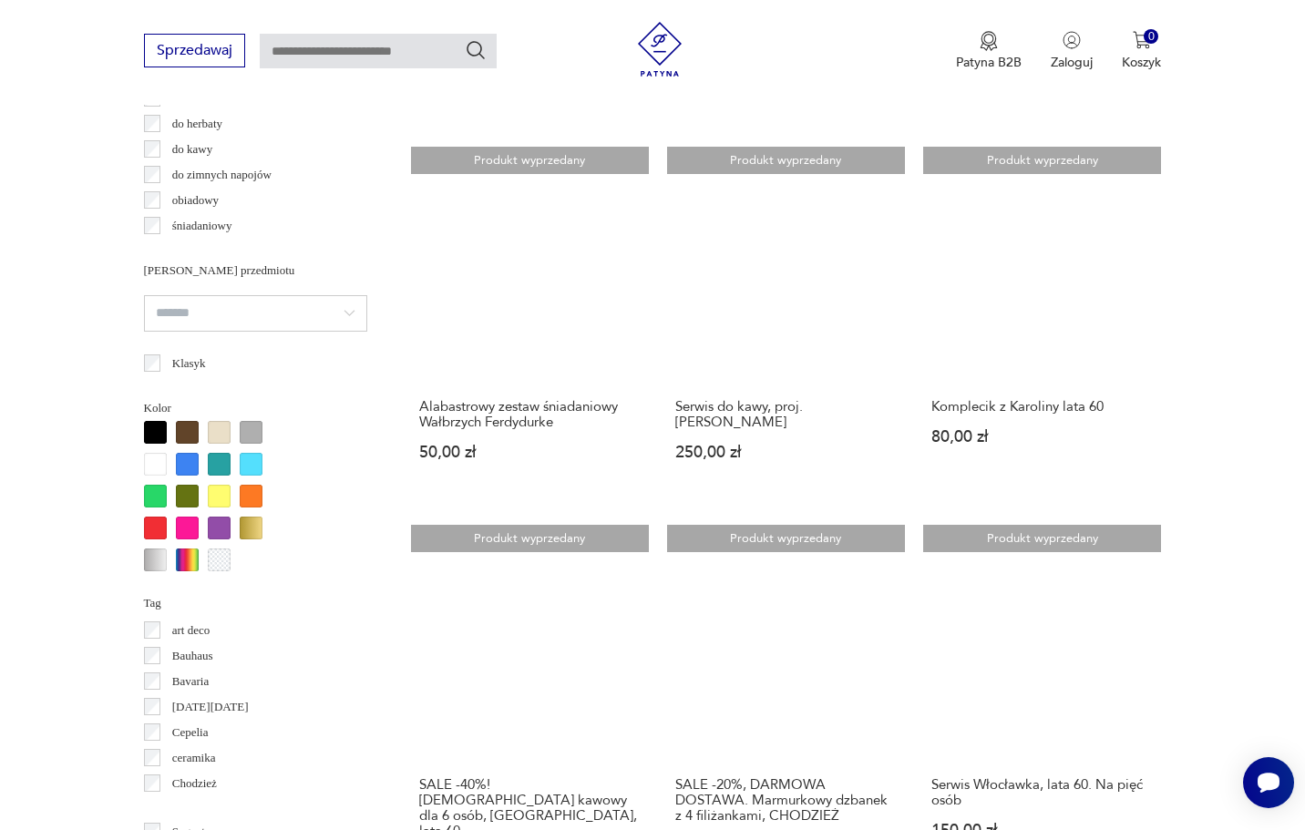
scroll to position [1471, 0]
